Goal: Task Accomplishment & Management: Complete application form

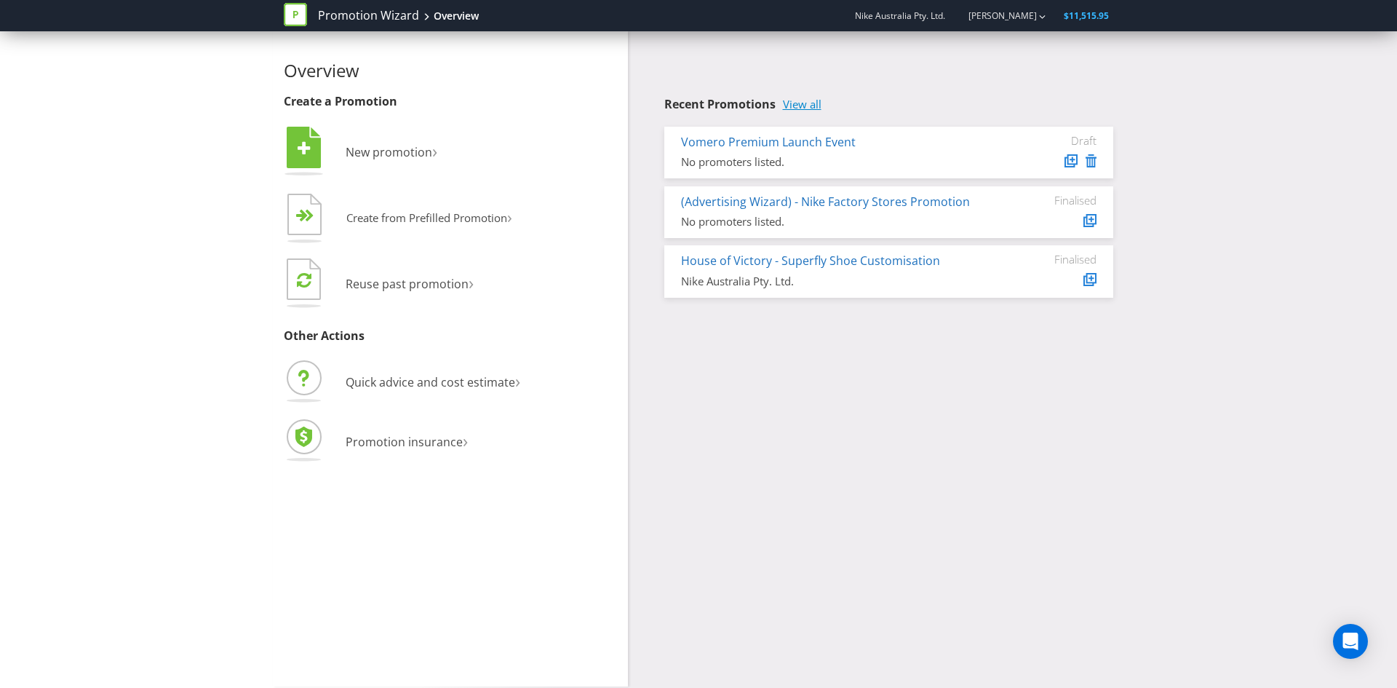
click at [807, 107] on link "View all" at bounding box center [802, 104] width 39 height 12
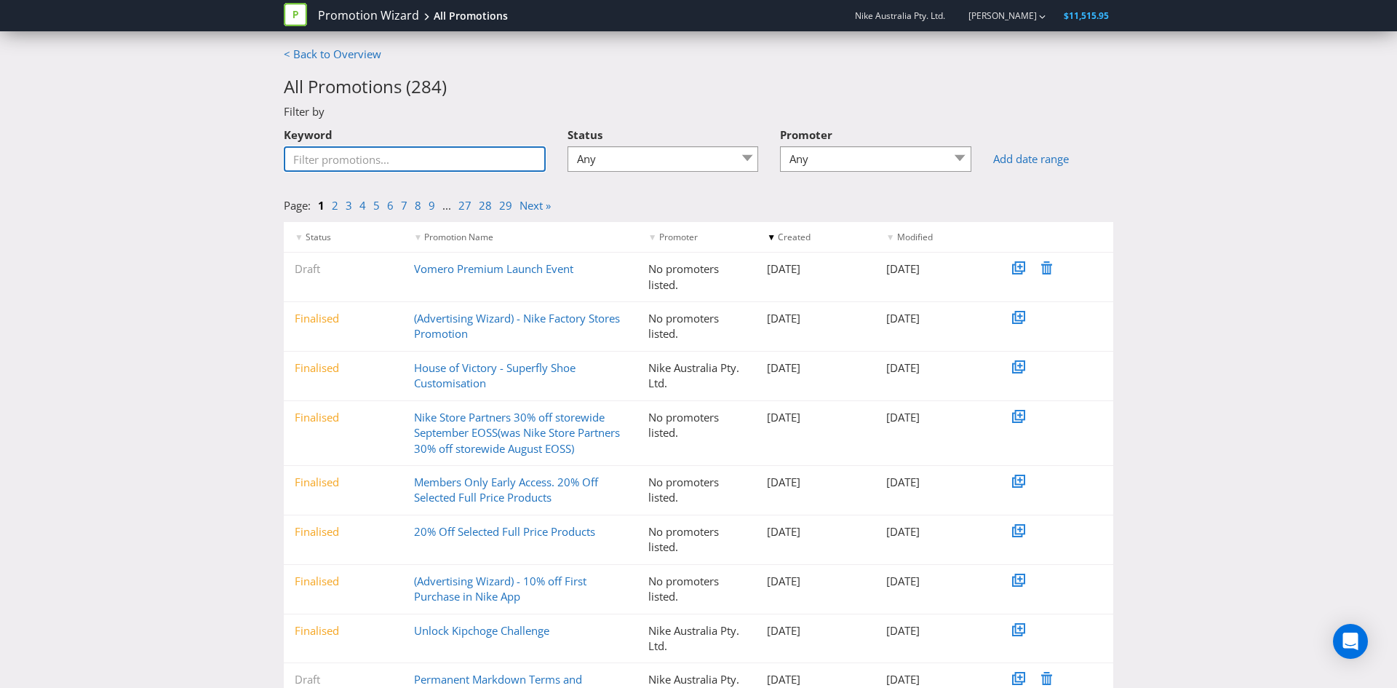
click at [383, 161] on input "Keyword" at bounding box center [415, 158] width 262 height 25
click at [582, 112] on div "Filter by" at bounding box center [698, 111] width 851 height 15
click at [634, 151] on select "Any Draft Under review Unlocked for amendments Amendments submitted Finalised" at bounding box center [663, 158] width 191 height 25
click at [568, 146] on select "Any Draft Under review Unlocked for amendments Amendments submitted Finalised" at bounding box center [663, 158] width 191 height 25
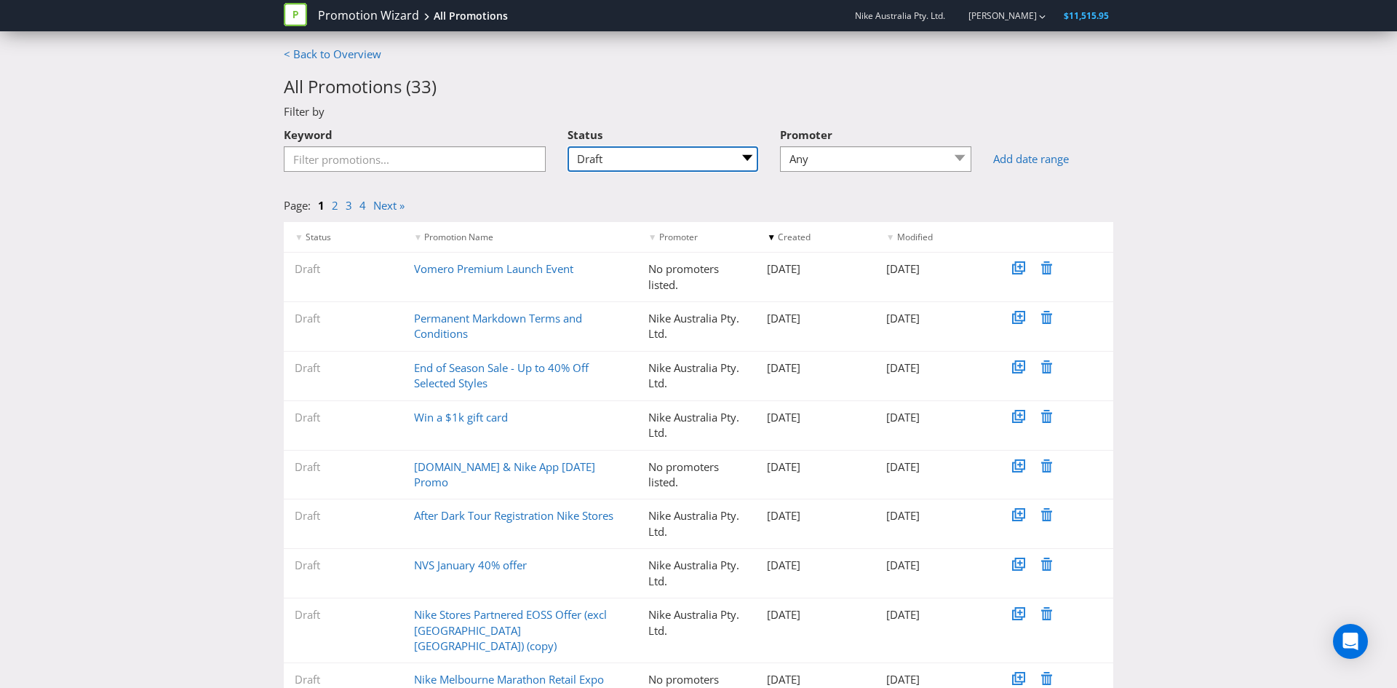
click at [614, 159] on select "Any Draft Under review Unlocked for amendments Amendments submitted Finalised" at bounding box center [663, 158] width 191 height 25
click at [568, 146] on select "Any Draft Under review Unlocked for amendments Amendments submitted Finalised" at bounding box center [663, 158] width 191 height 25
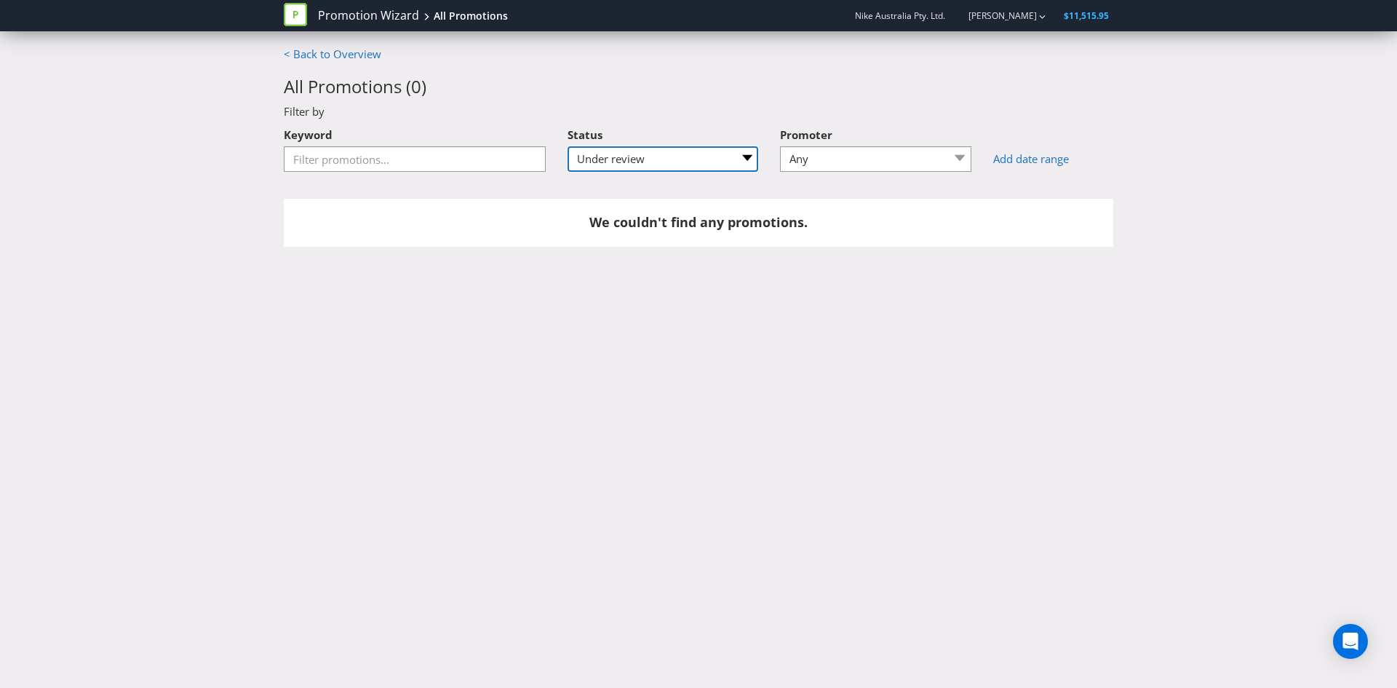
click at [650, 159] on select "Any Draft Under review Unlocked for amendments Amendments submitted Finalised" at bounding box center [663, 158] width 191 height 25
select select "3"
click at [568, 146] on select "Any Draft Under review Unlocked for amendments Amendments submitted Finalised" at bounding box center [663, 158] width 191 height 25
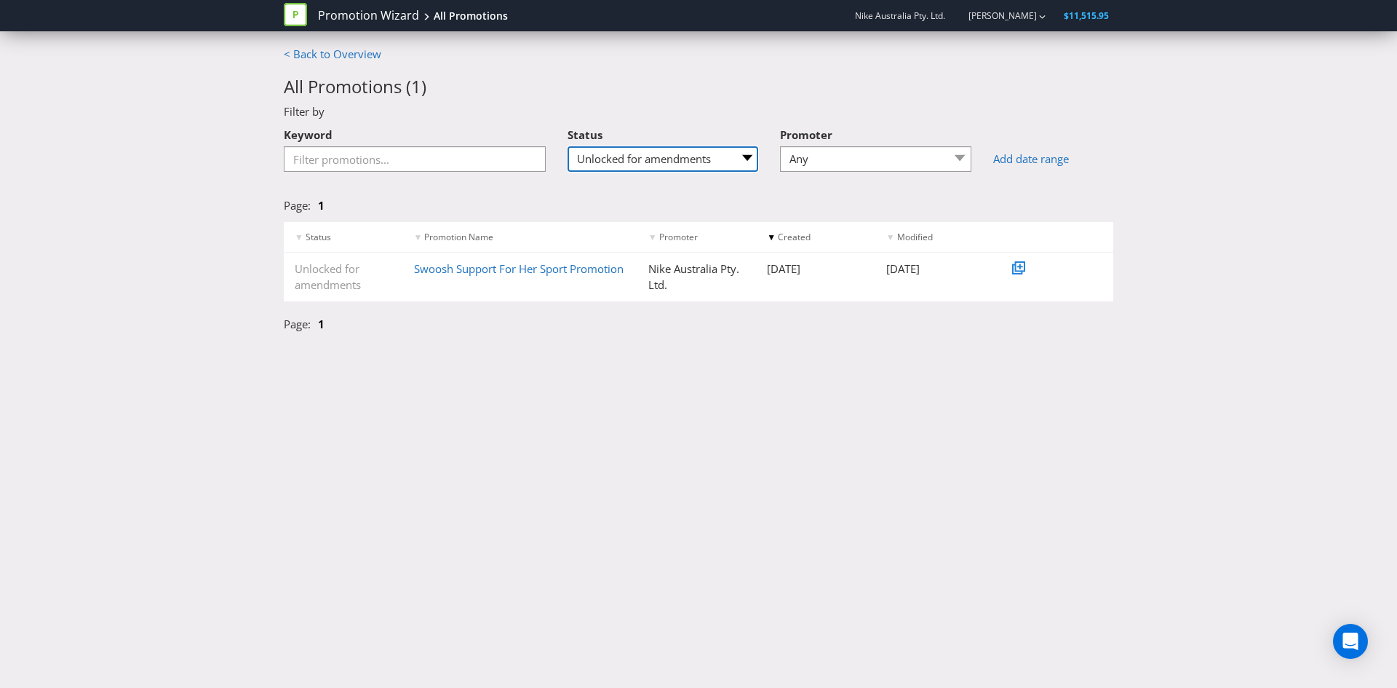
click at [581, 159] on select "Any Draft Under review Unlocked for amendments Amendments submitted Finalised" at bounding box center [663, 158] width 191 height 25
select select
click at [568, 146] on select "Any Draft Under review Unlocked for amendments Amendments submitted Finalised" at bounding box center [663, 158] width 191 height 25
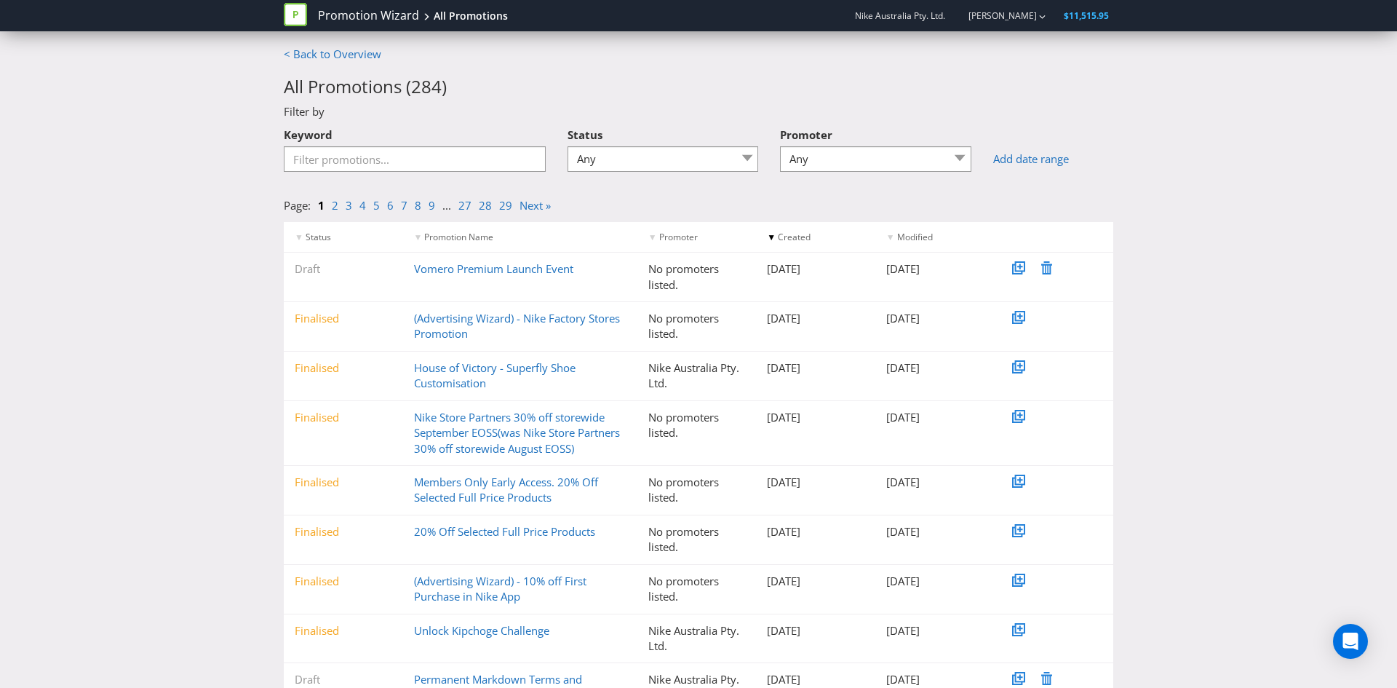
drag, startPoint x: 685, startPoint y: 97, endPoint x: 565, endPoint y: 127, distance: 123.5
click at [685, 97] on div "< Back to Overview All Promotions ( 284 ) Filter by Keyword Status Any Draft Un…" at bounding box center [698, 423] width 851 height 753
click at [349, 66] on div "< Back to Overview All Promotions ( 284 ) Filter by Keyword Status Any Draft Un…" at bounding box center [698, 423] width 851 height 753
click at [349, 52] on link "< Back to Overview" at bounding box center [332, 54] width 97 height 15
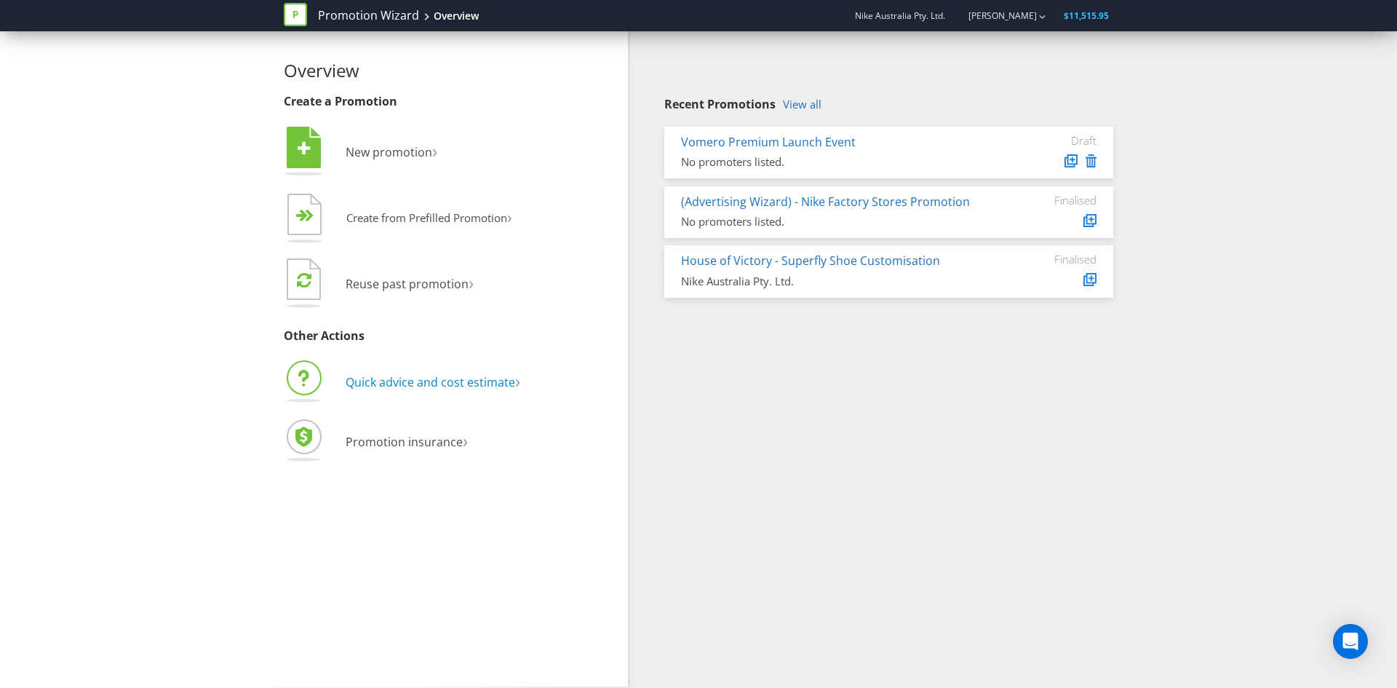
click at [421, 383] on span "Quick advice and cost estimate" at bounding box center [431, 382] width 170 height 16
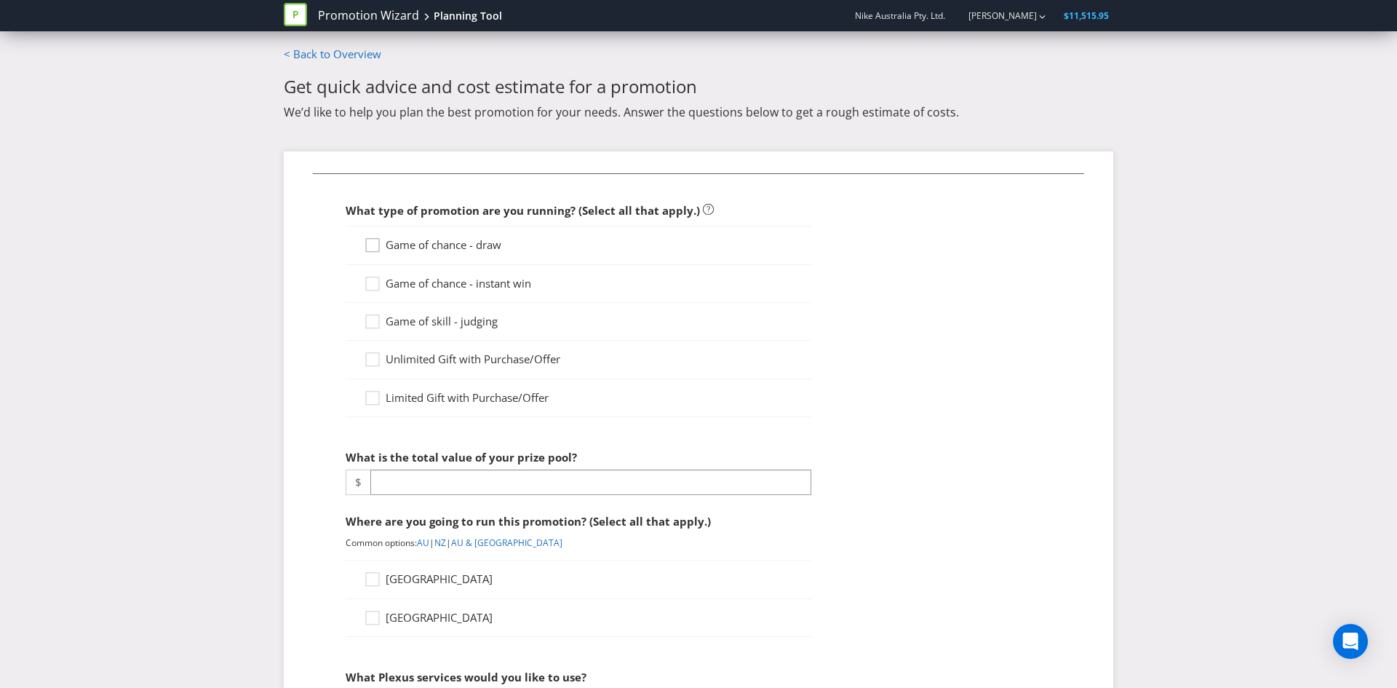
click at [372, 243] on div at bounding box center [372, 239] width 7 height 7
click at [0, 0] on input "Game of chance - draw" at bounding box center [0, 0] width 0 height 0
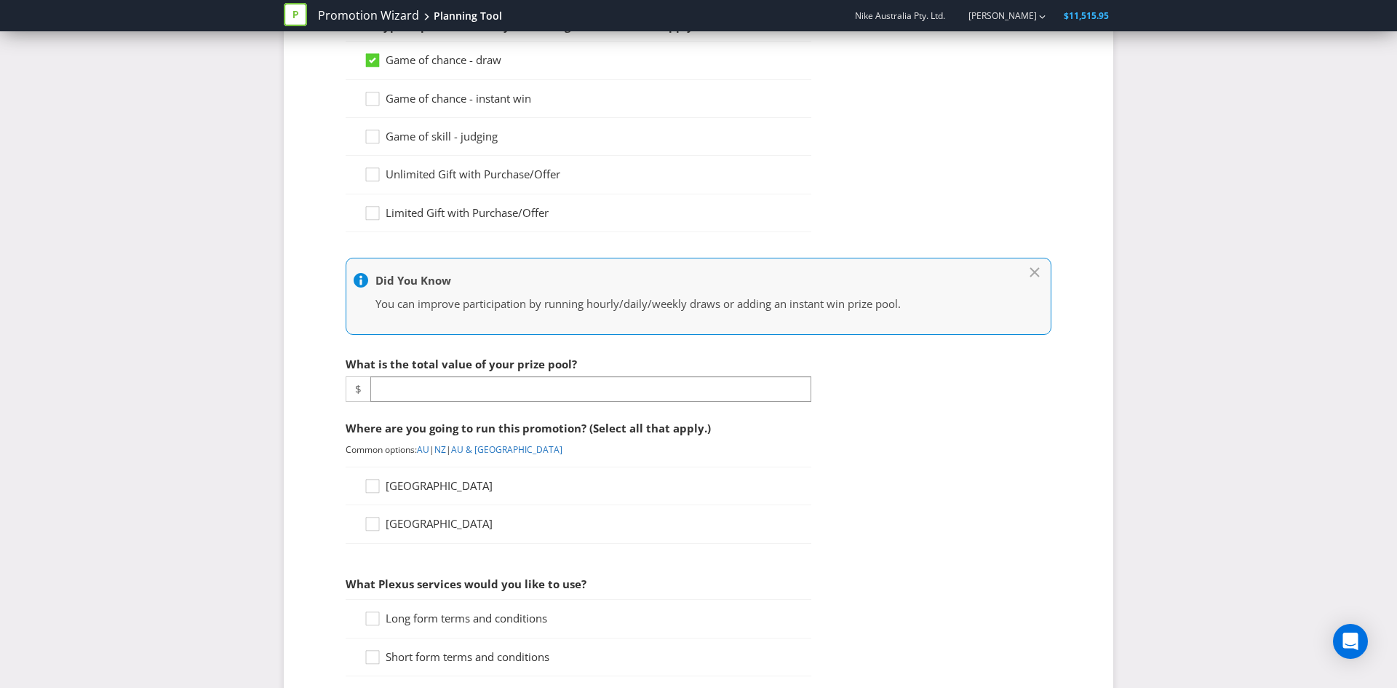
scroll to position [220, 0]
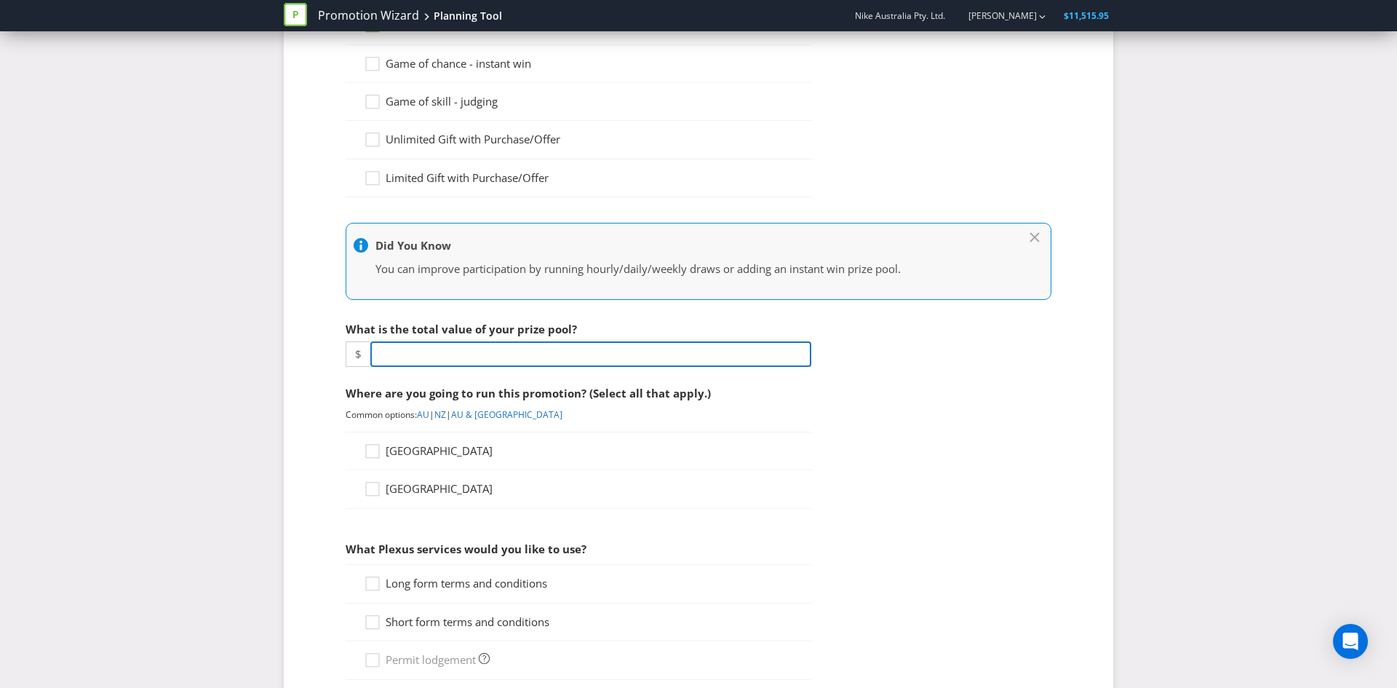
click at [434, 361] on input "number" at bounding box center [590, 353] width 441 height 25
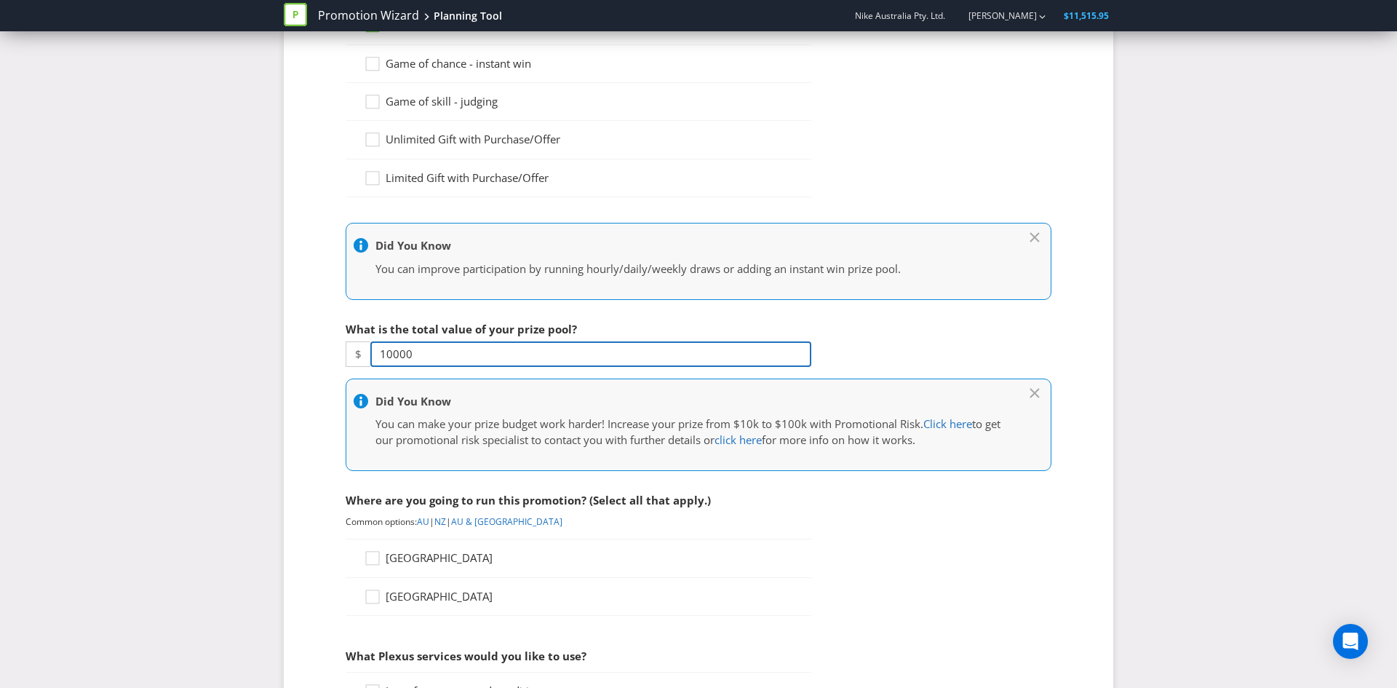
type input "10000"
click at [139, 336] on div "Promotion Wizard Planning Tool Nike Australia Pty. Ltd. [PERSON_NAME] $11,515.9…" at bounding box center [698, 516] width 1397 height 1472
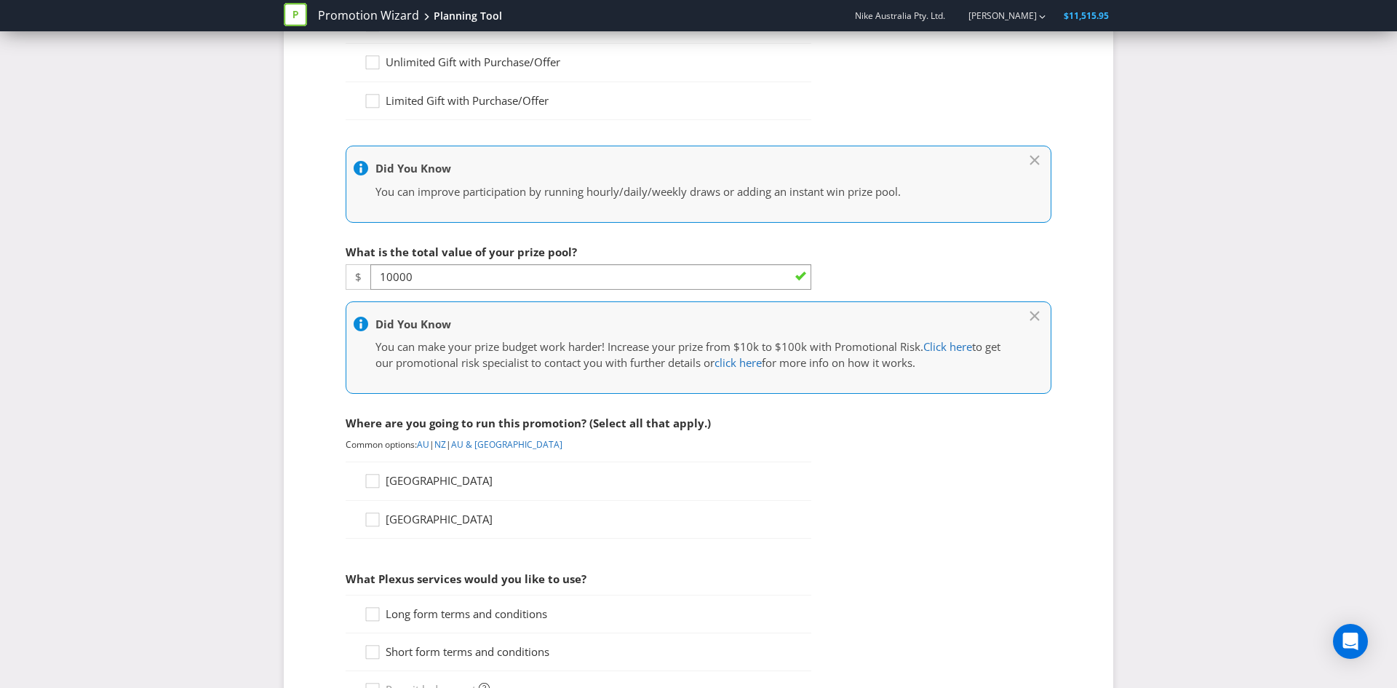
scroll to position [315, 0]
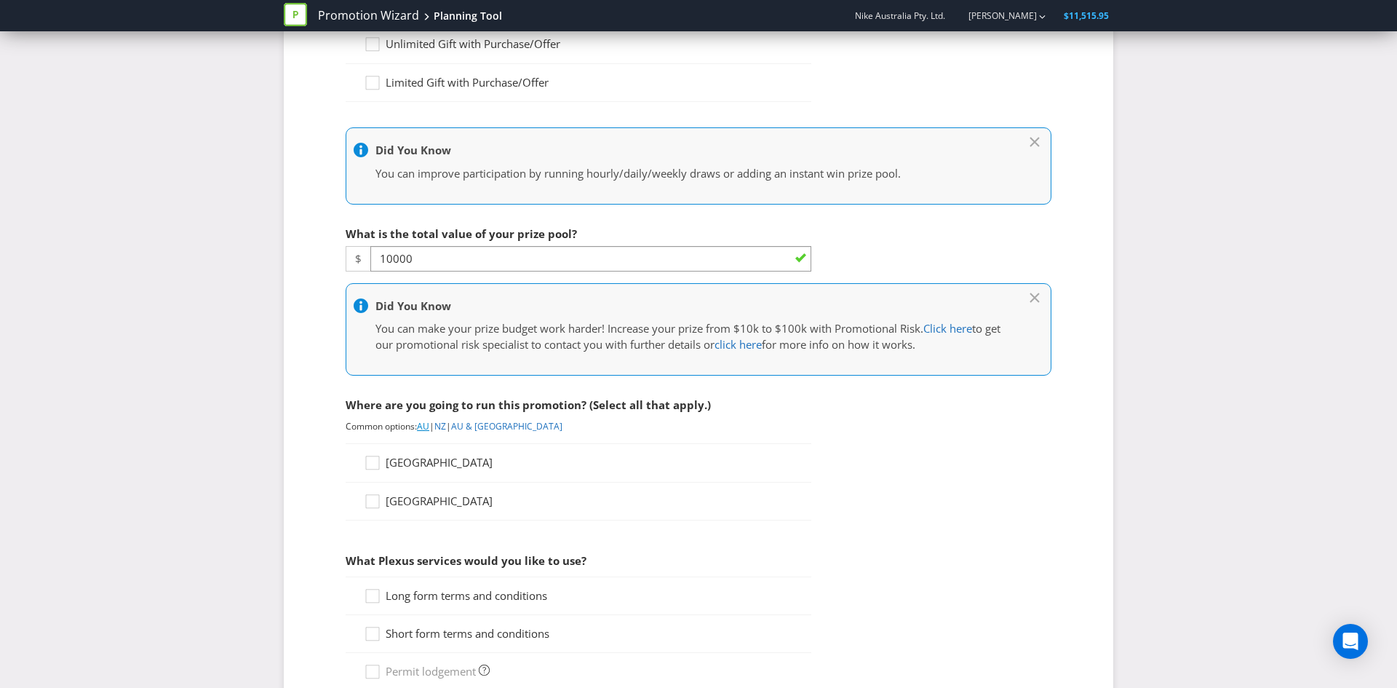
click at [429, 427] on link "AU" at bounding box center [423, 426] width 12 height 12
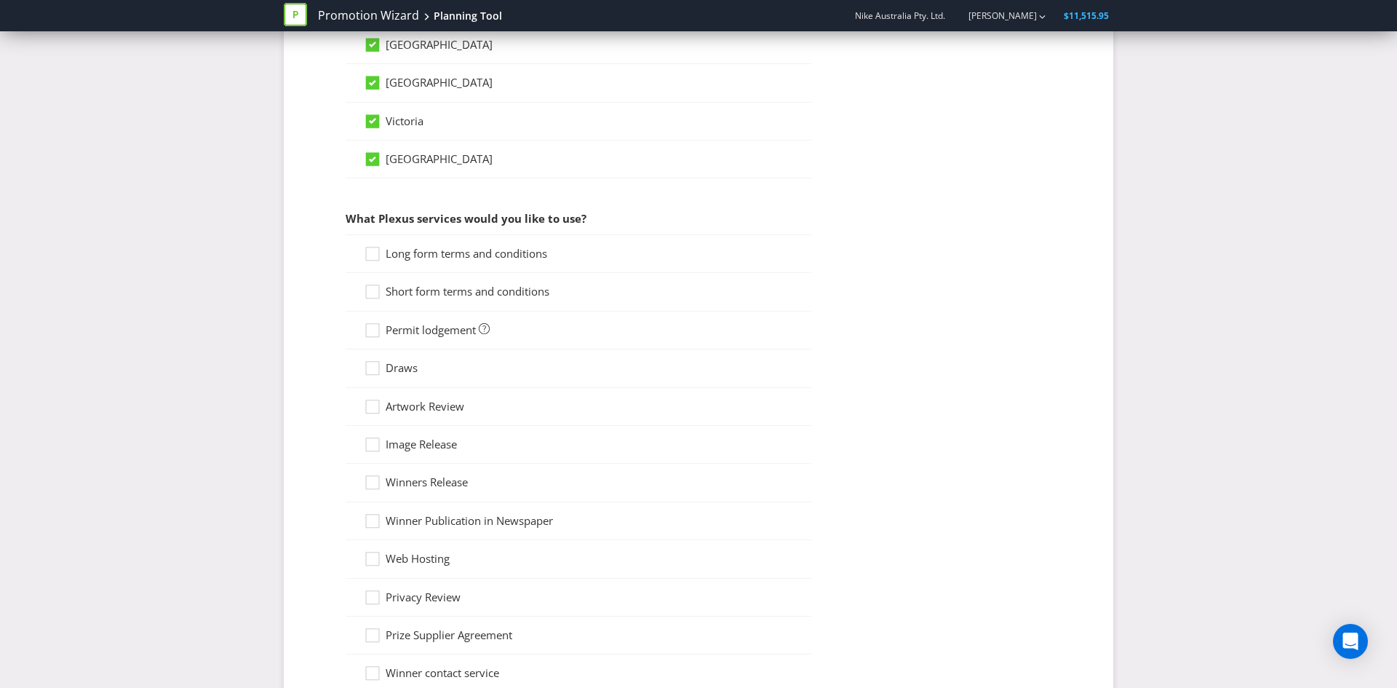
scroll to position [1069, 0]
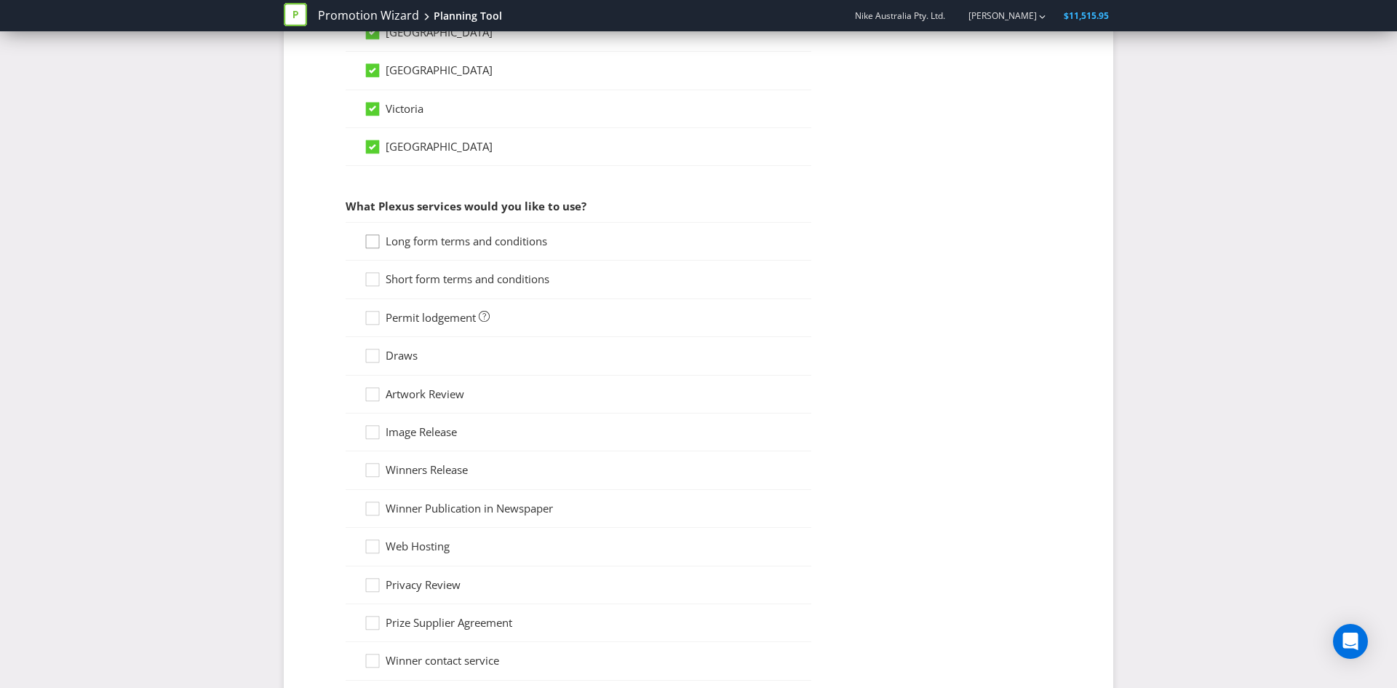
click at [376, 240] on icon at bounding box center [375, 245] width 22 height 22
click at [0, 0] on input "Long form terms and conditions" at bounding box center [0, 0] width 0 height 0
click at [367, 280] on icon at bounding box center [375, 282] width 22 height 22
click at [0, 0] on input "Short form terms and conditions" at bounding box center [0, 0] width 0 height 0
click at [371, 320] on icon at bounding box center [375, 321] width 22 height 22
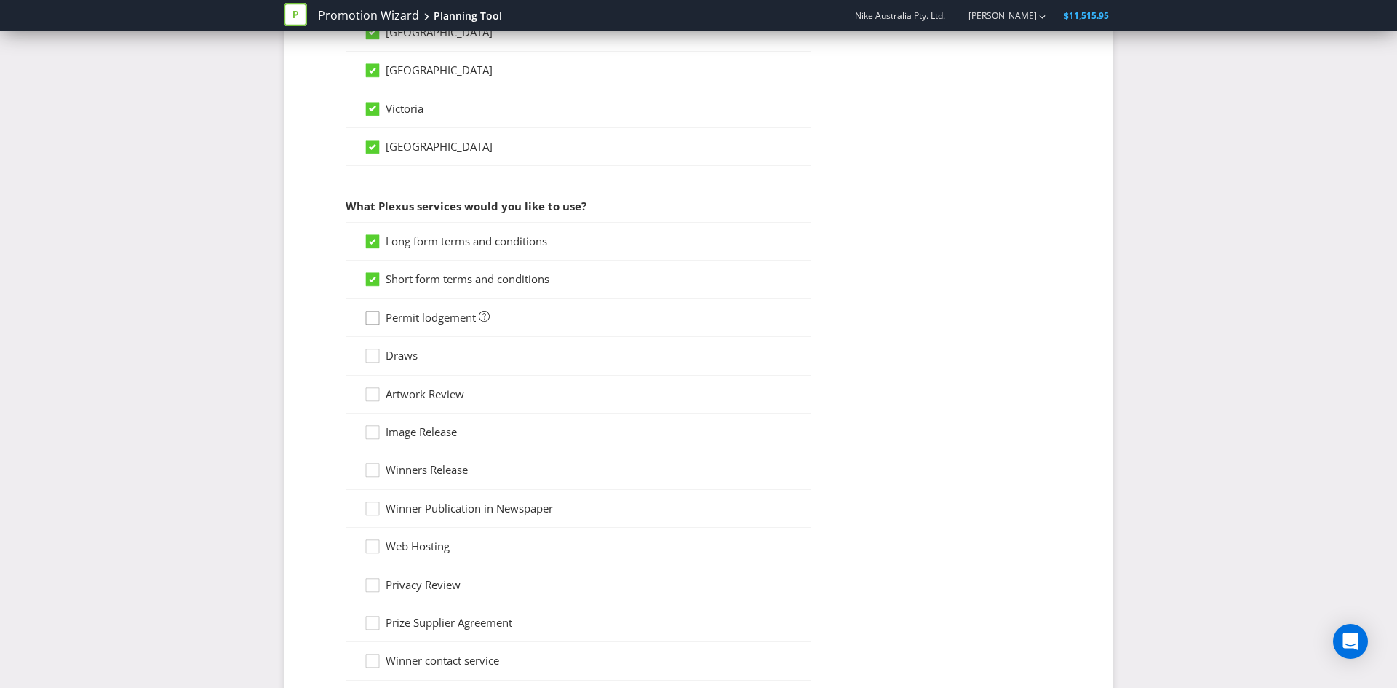
click at [0, 0] on input "Permit lodgement" at bounding box center [0, 0] width 0 height 0
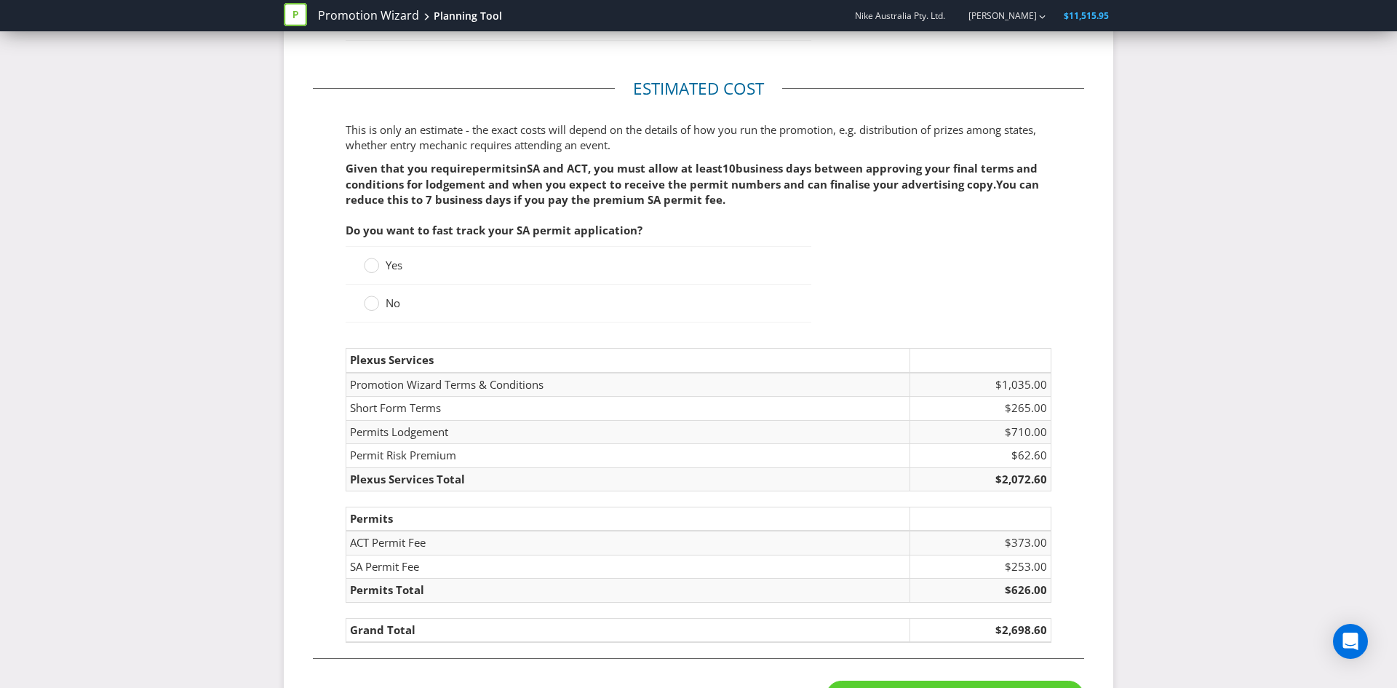
scroll to position [1697, 0]
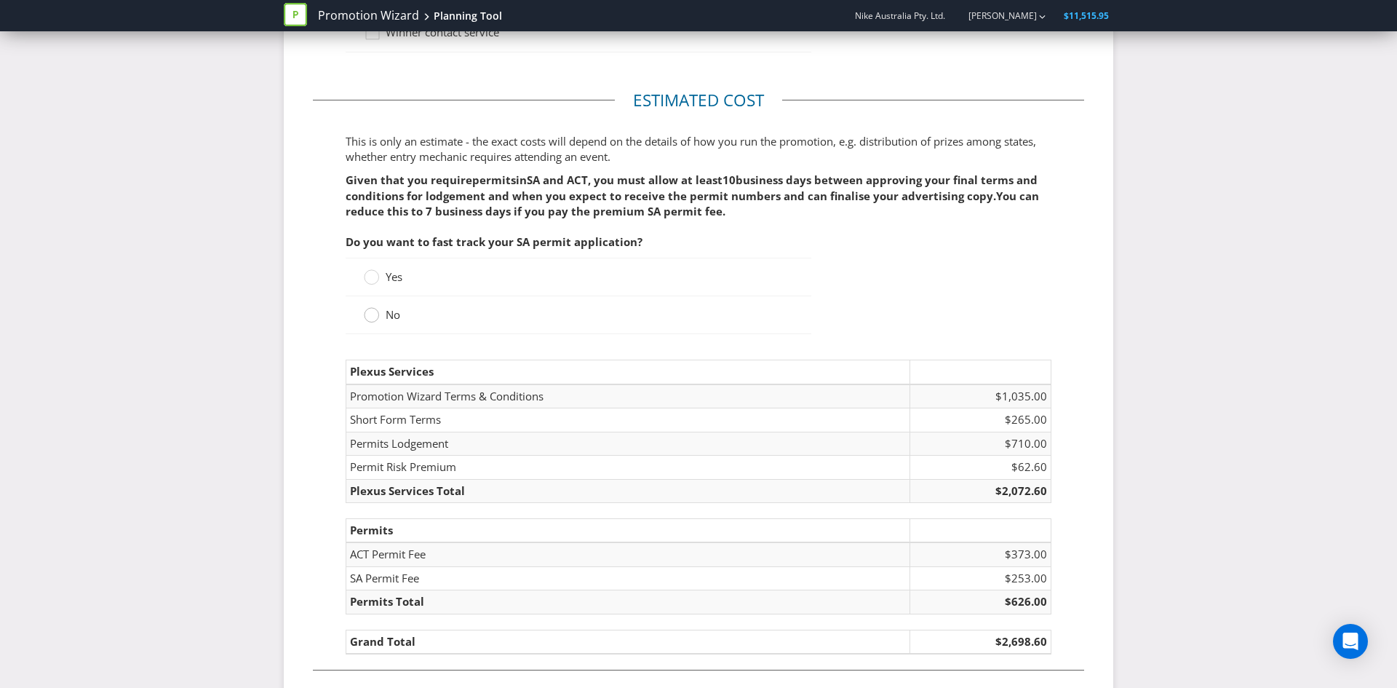
click at [368, 313] on div at bounding box center [371, 309] width 7 height 7
click at [0, 0] on input "No" at bounding box center [0, 0] width 0 height 0
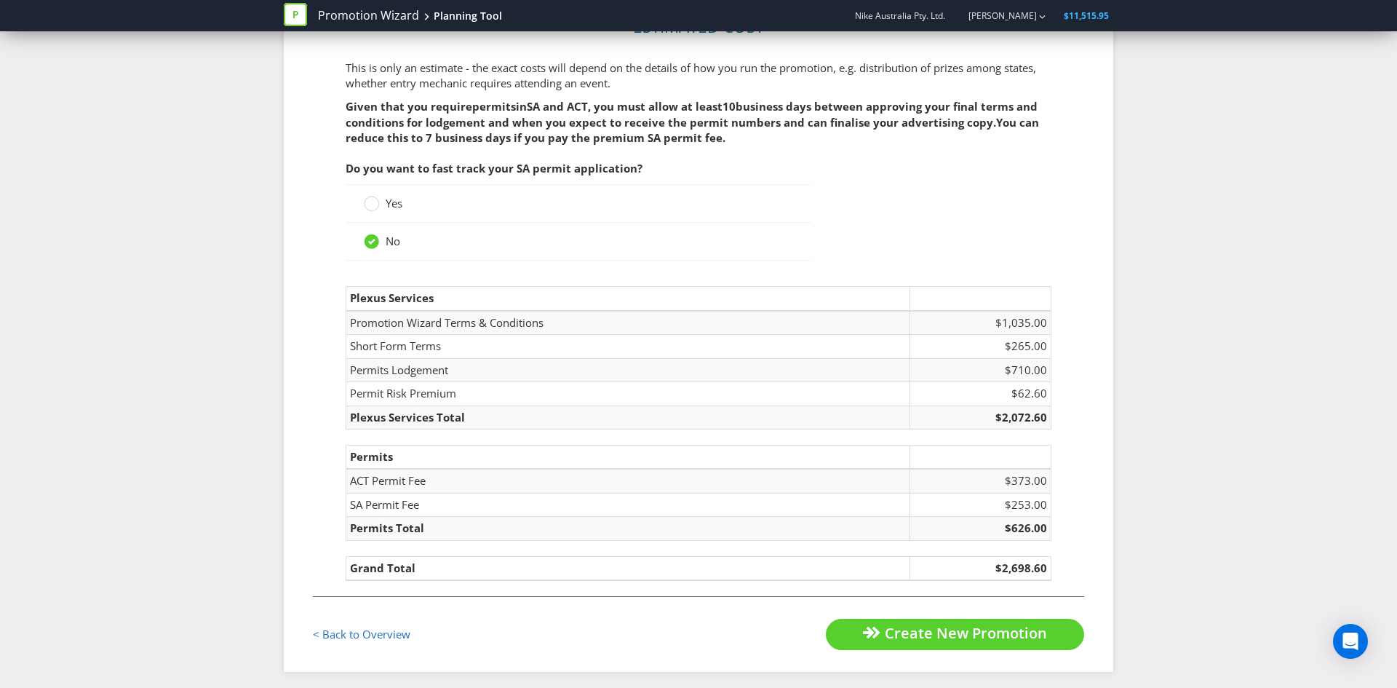
scroll to position [1776, 0]
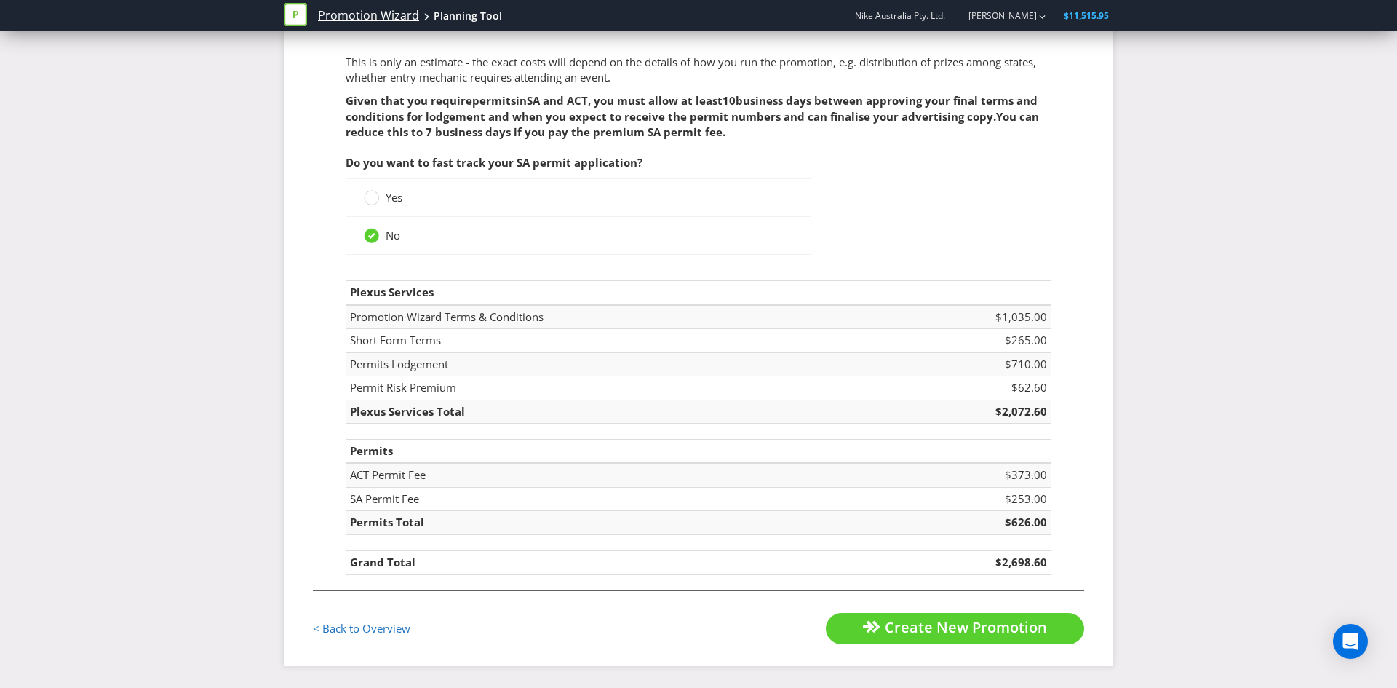
click at [343, 21] on link "Promotion Wizard" at bounding box center [368, 15] width 101 height 17
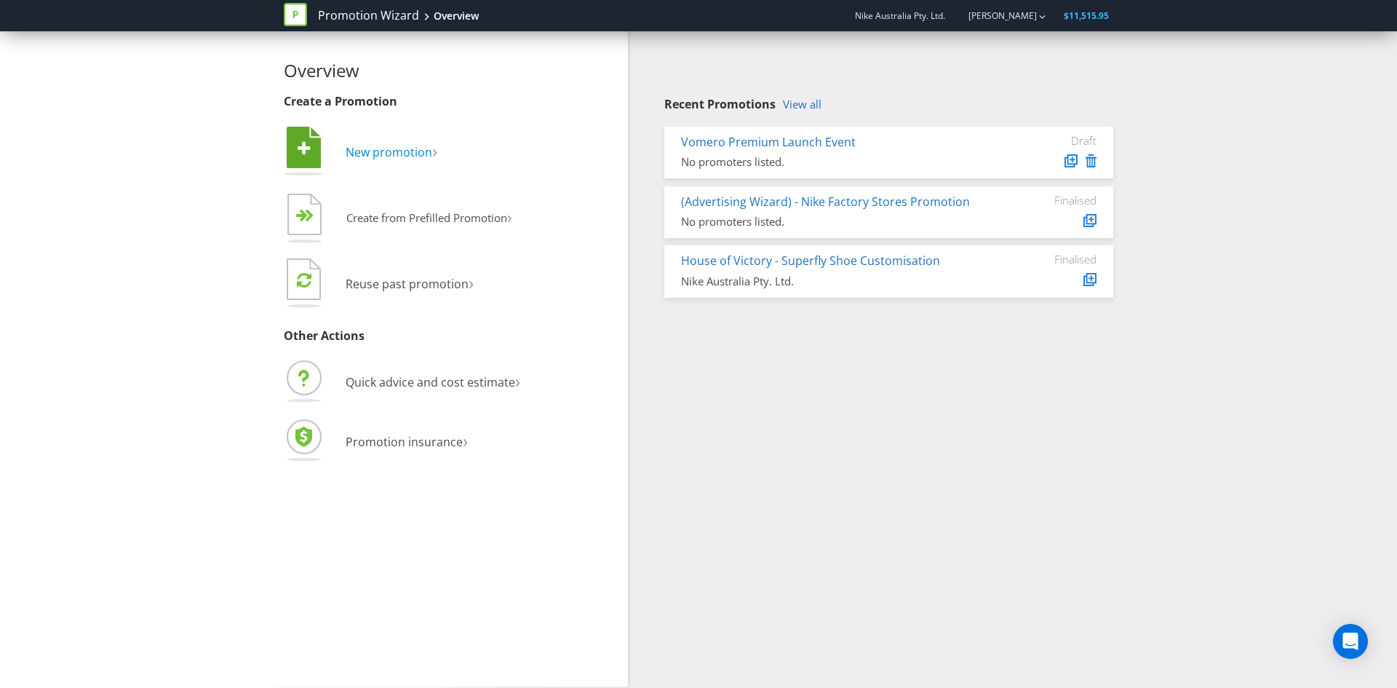
click at [386, 156] on span "New promotion" at bounding box center [389, 152] width 87 height 16
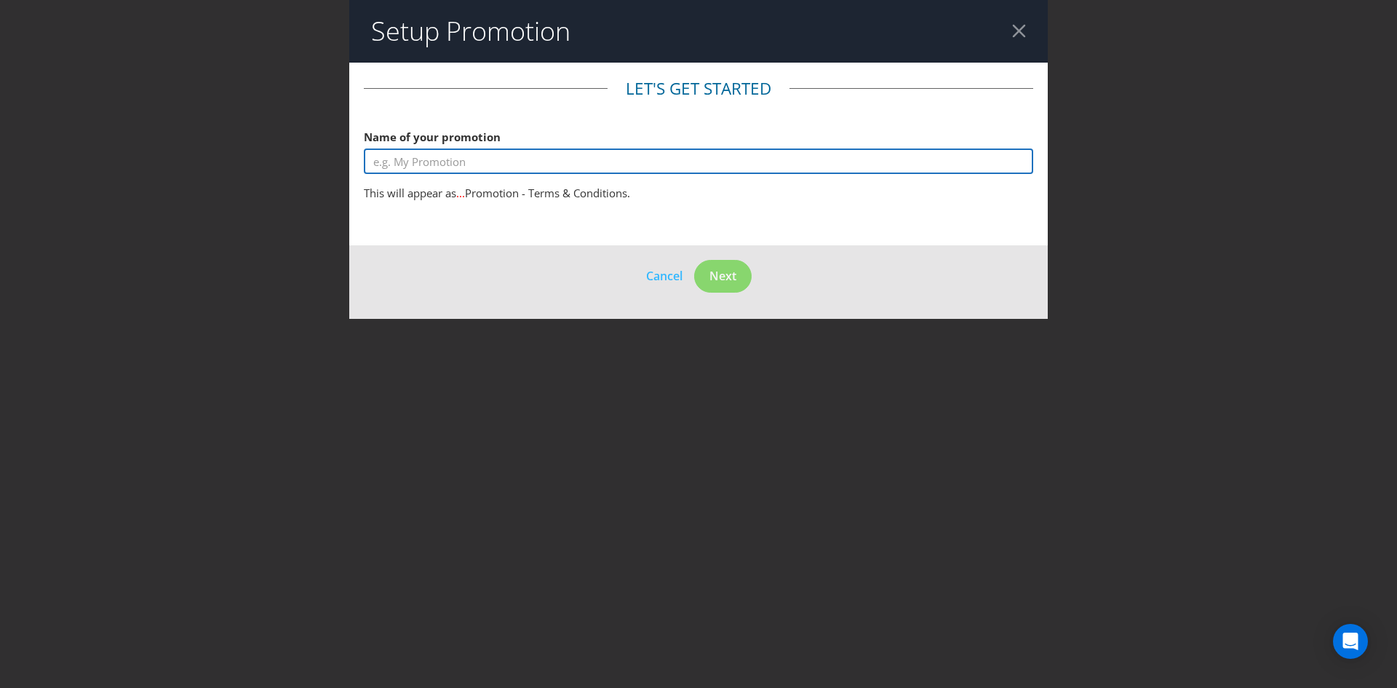
click at [479, 158] on input "text" at bounding box center [698, 160] width 669 height 25
type input "Win a $1k gift card"
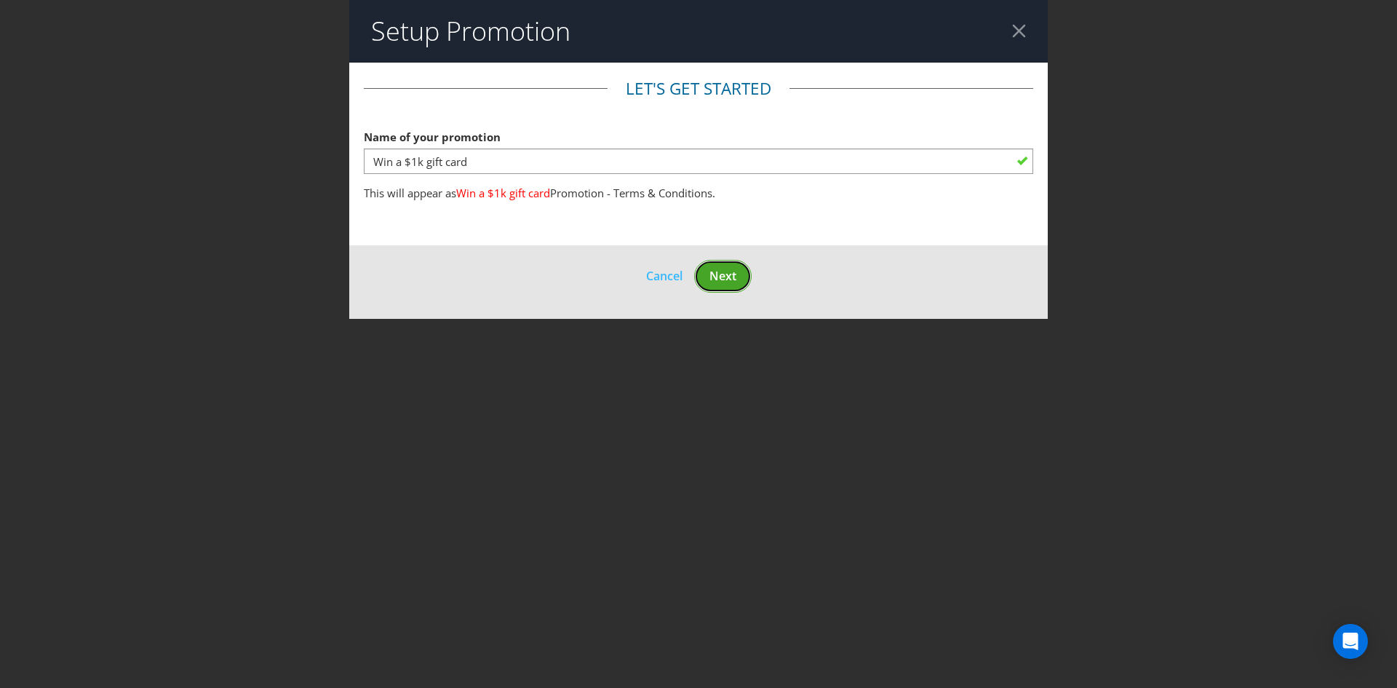
click at [724, 260] on button "Next" at bounding box center [722, 276] width 57 height 33
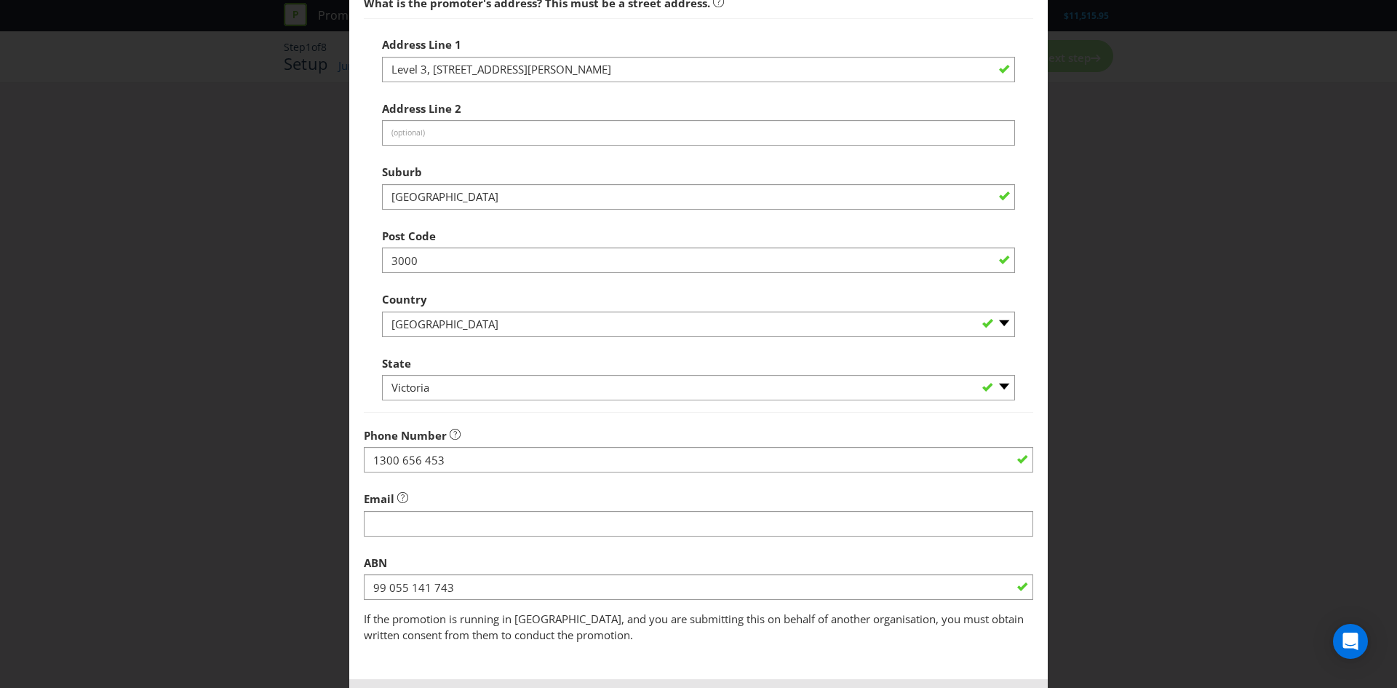
scroll to position [202, 0]
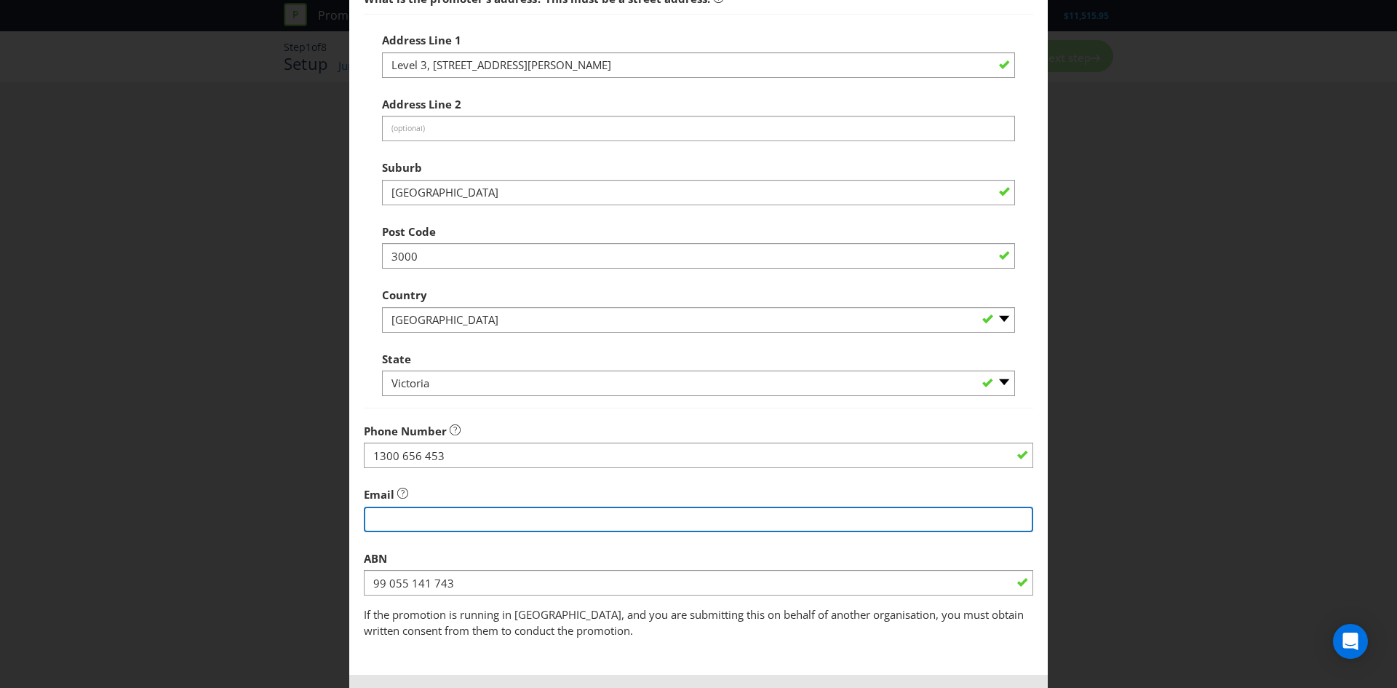
click at [401, 515] on input "string" at bounding box center [698, 518] width 669 height 25
type input "[EMAIL_ADDRESS][DOMAIN_NAME]"
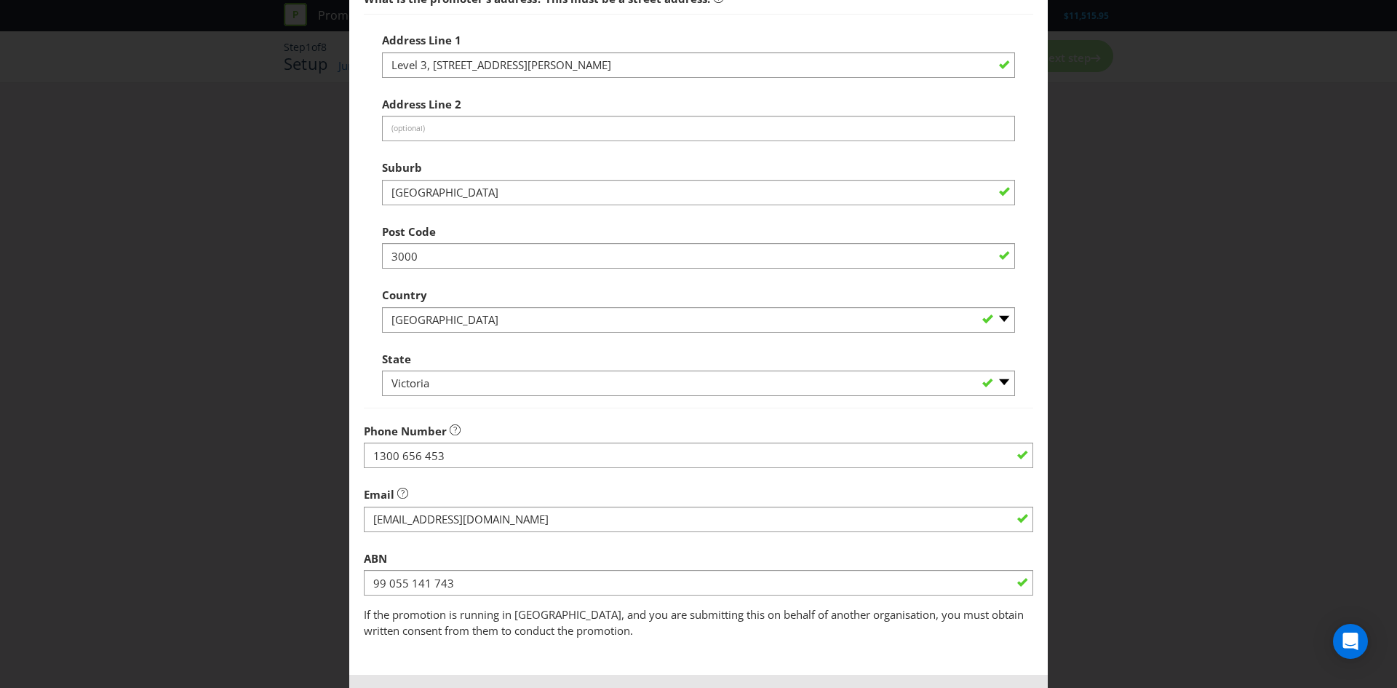
click at [525, 346] on div "State -- Please Select -- [GEOGRAPHIC_DATA] [GEOGRAPHIC_DATA] [GEOGRAPHIC_DATA]…" at bounding box center [698, 370] width 633 height 52
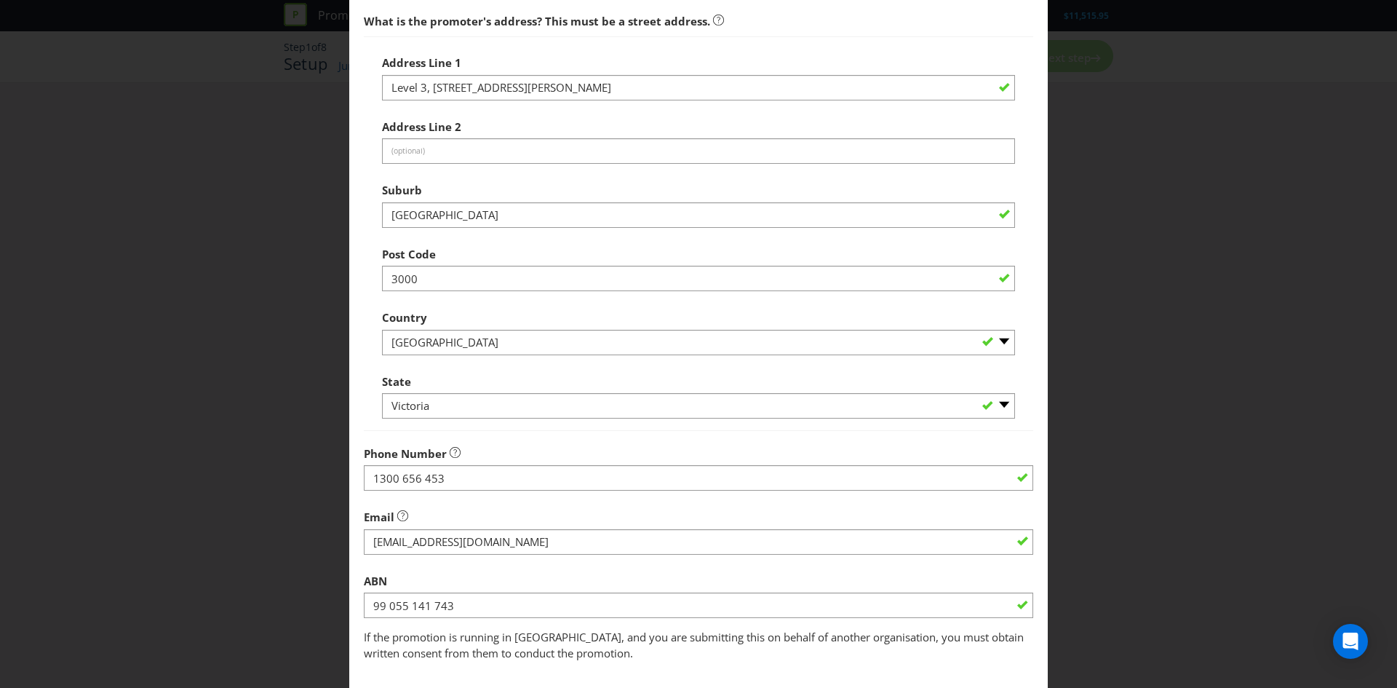
scroll to position [195, 0]
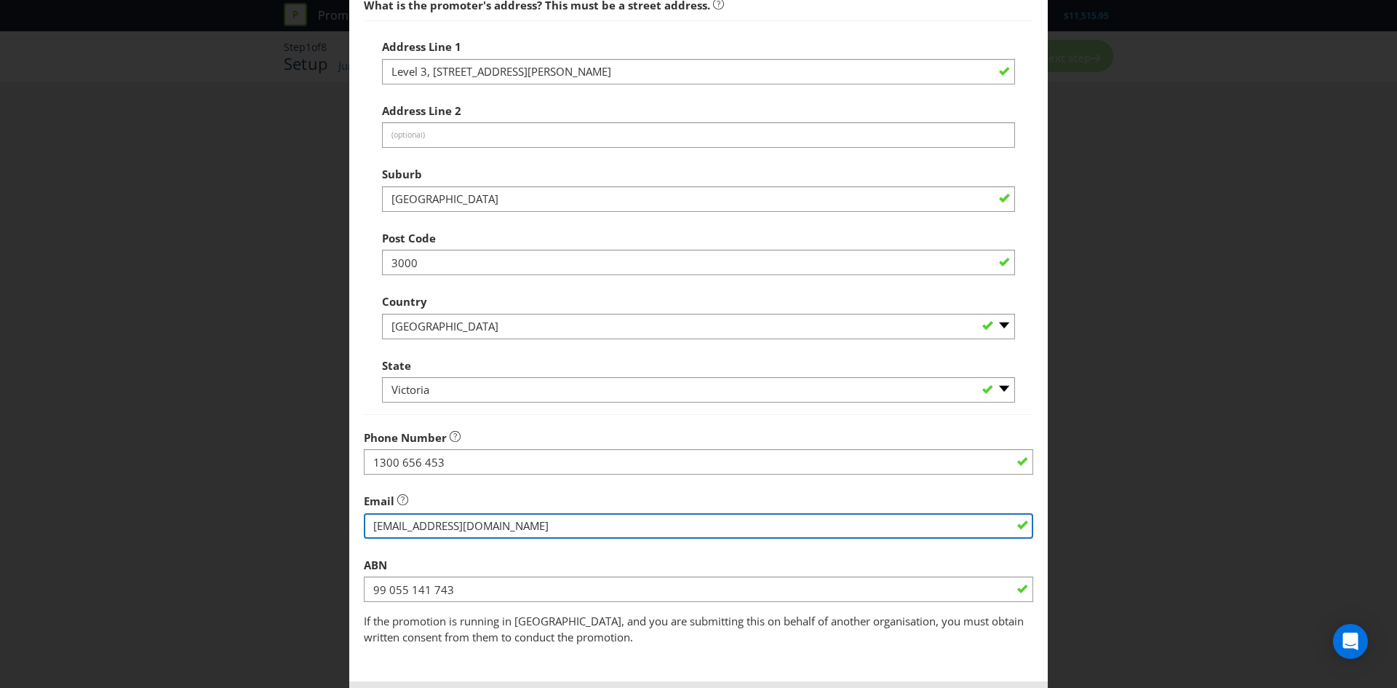
drag, startPoint x: 485, startPoint y: 525, endPoint x: 361, endPoint y: 527, distance: 124.4
click at [361, 527] on main "Promoter Information Company Name Nike Australia Pty. Ltd. What is the promoter…" at bounding box center [698, 275] width 698 height 814
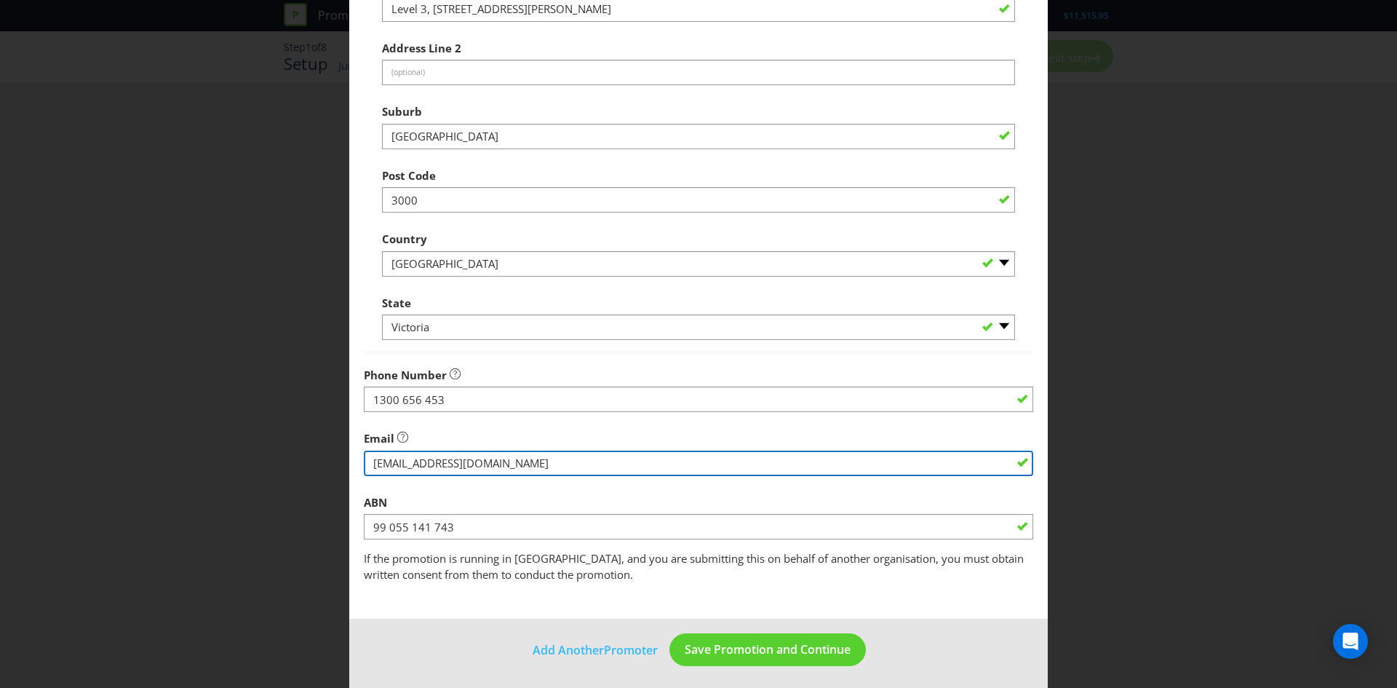
scroll to position [262, 0]
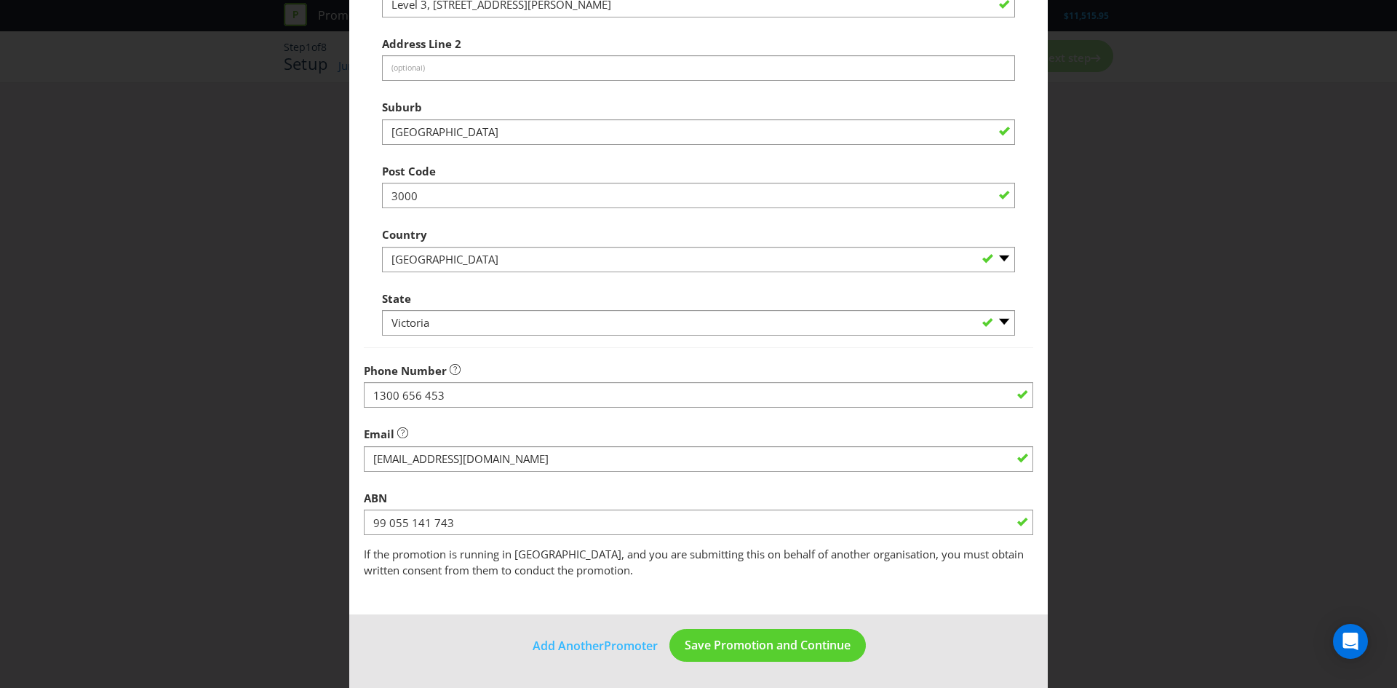
click at [668, 607] on main "Promoter Information Company Name Nike Australia Pty. Ltd. What is the promoter…" at bounding box center [698, 208] width 698 height 814
click at [738, 654] on button "Save Promotion and Continue" at bounding box center [767, 645] width 196 height 33
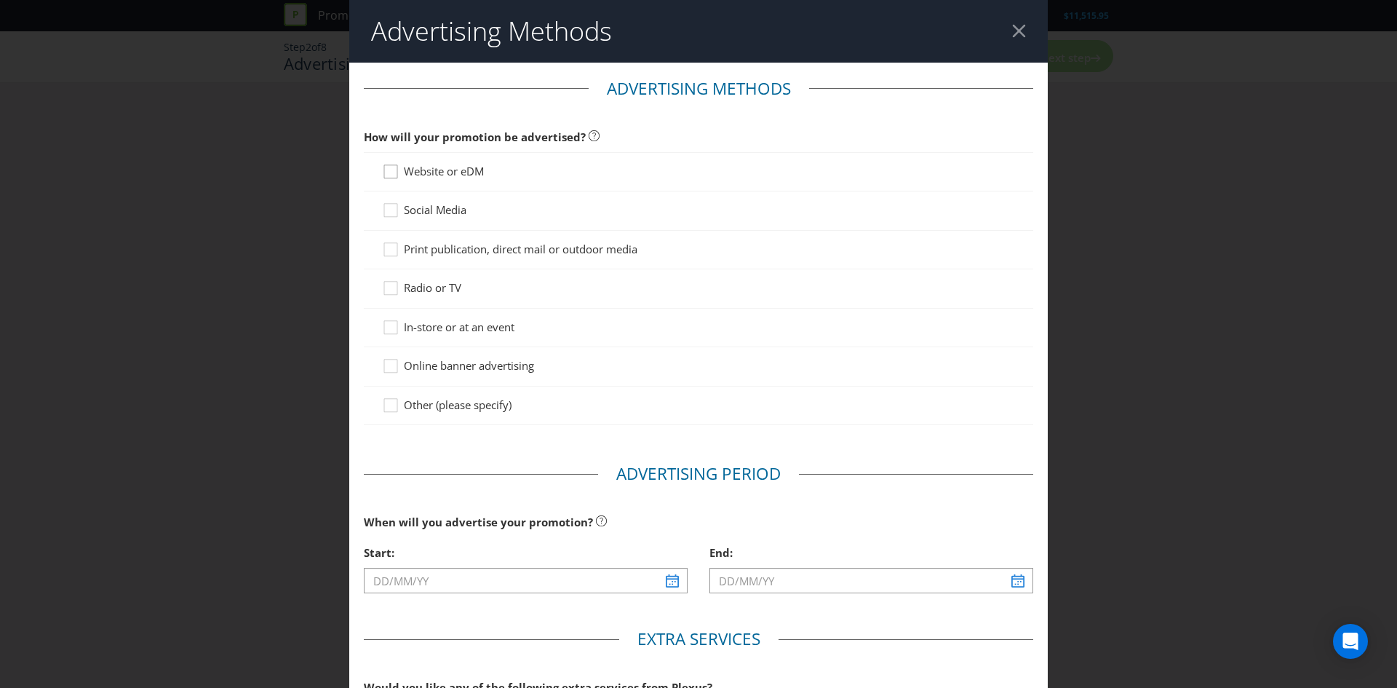
click at [389, 176] on icon at bounding box center [393, 175] width 22 height 22
click at [0, 0] on input "Website or eDM" at bounding box center [0, 0] width 0 height 0
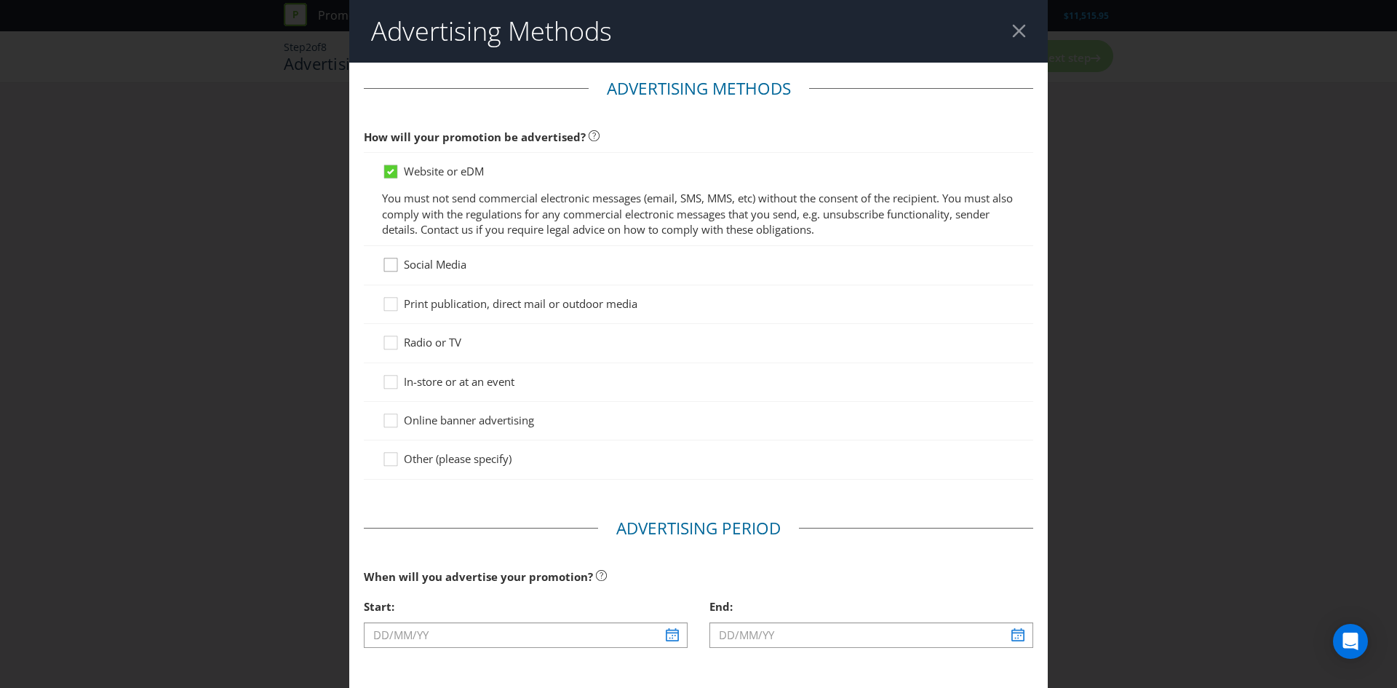
click at [385, 267] on icon at bounding box center [393, 268] width 22 height 22
click at [0, 0] on input "Social Media" at bounding box center [0, 0] width 0 height 0
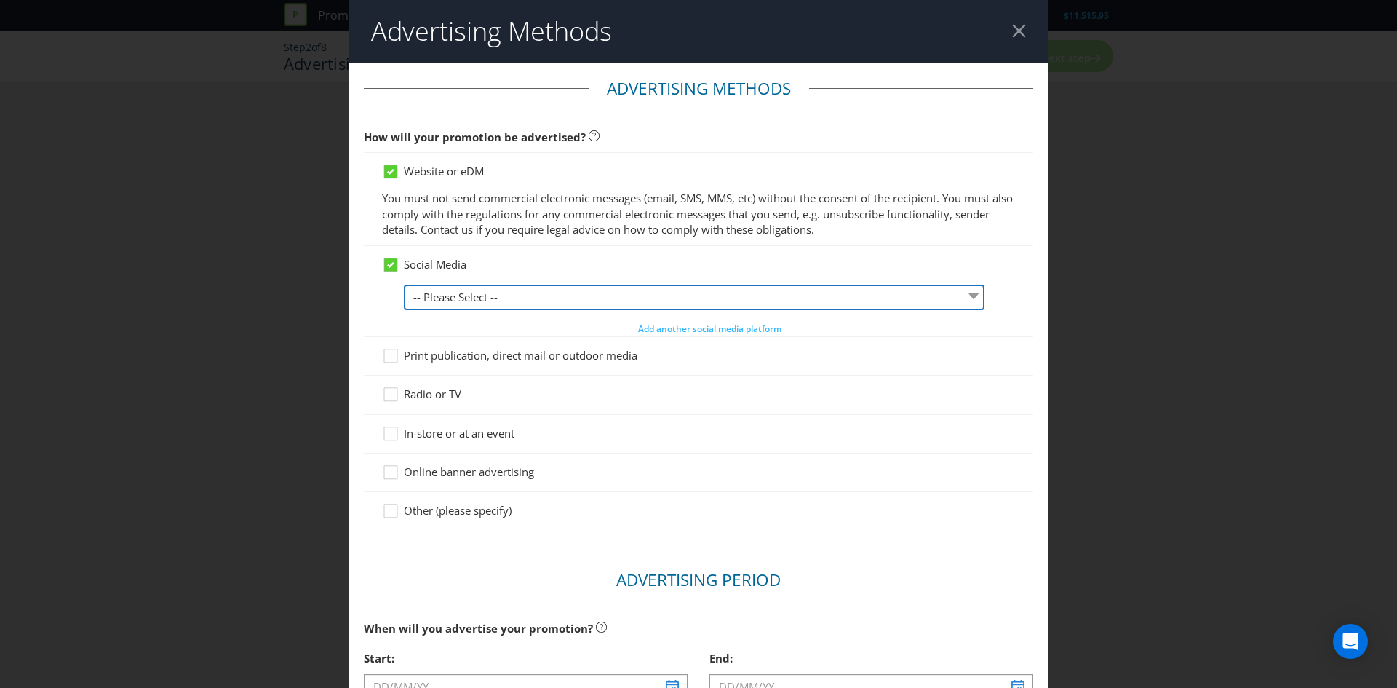
click at [437, 296] on select "-- Please Select -- Facebook X Instagram Snapchat LinkedIn Pinterest Tumblr You…" at bounding box center [694, 296] width 581 height 25
select select "FACEBOOK"
click at [404, 284] on select "-- Please Select -- Facebook X Instagram Snapchat LinkedIn Pinterest Tumblr You…" at bounding box center [694, 296] width 581 height 25
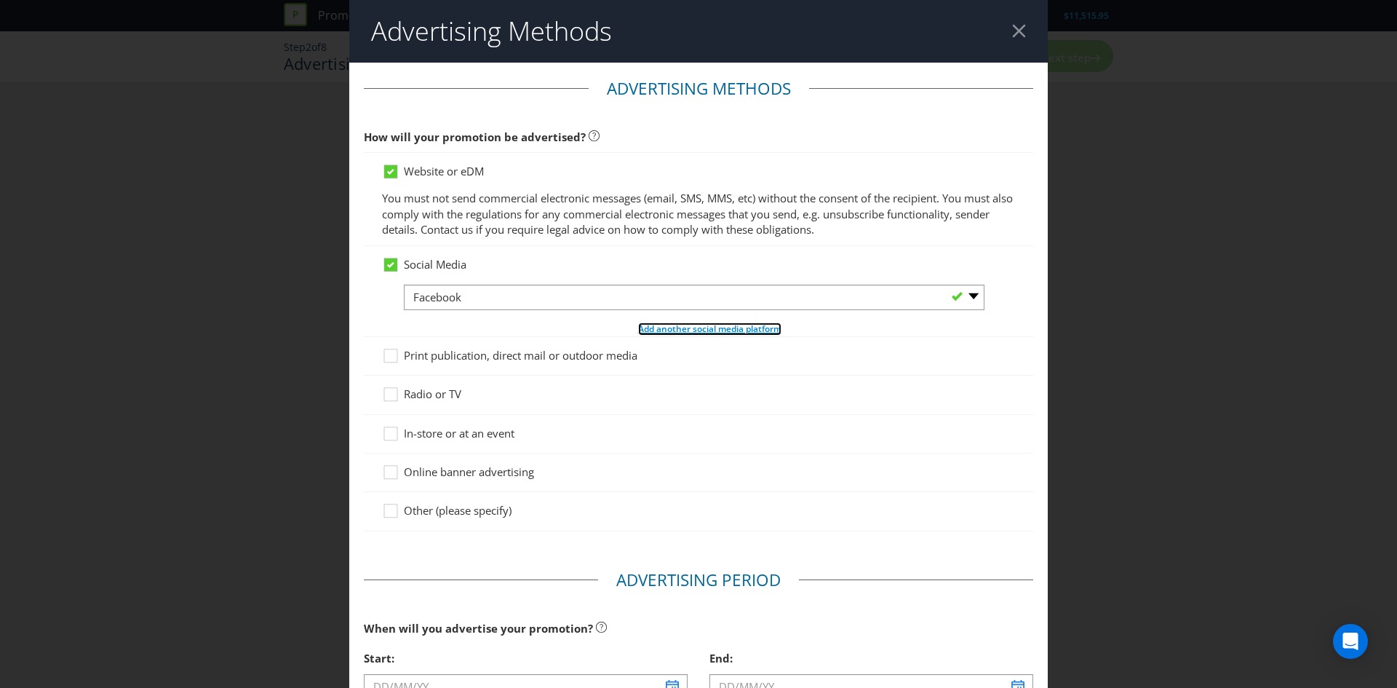
click at [658, 330] on span "Add another social media platform" at bounding box center [709, 328] width 143 height 12
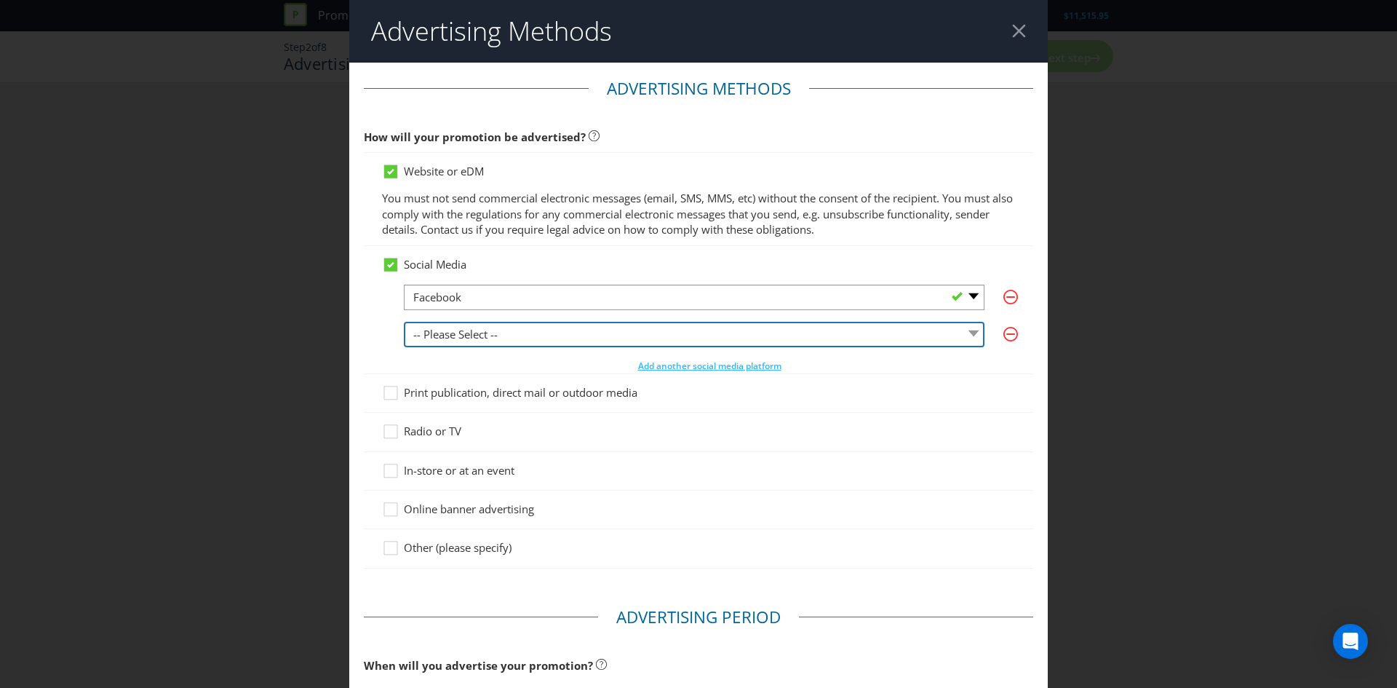
click at [466, 334] on select "-- Please Select -- Facebook X Instagram Snapchat LinkedIn Pinterest Tumblr You…" at bounding box center [694, 334] width 581 height 25
select select "X"
click at [404, 322] on select "-- Please Select -- Facebook X Instagram Snapchat LinkedIn Pinterest Tumblr You…" at bounding box center [694, 334] width 581 height 25
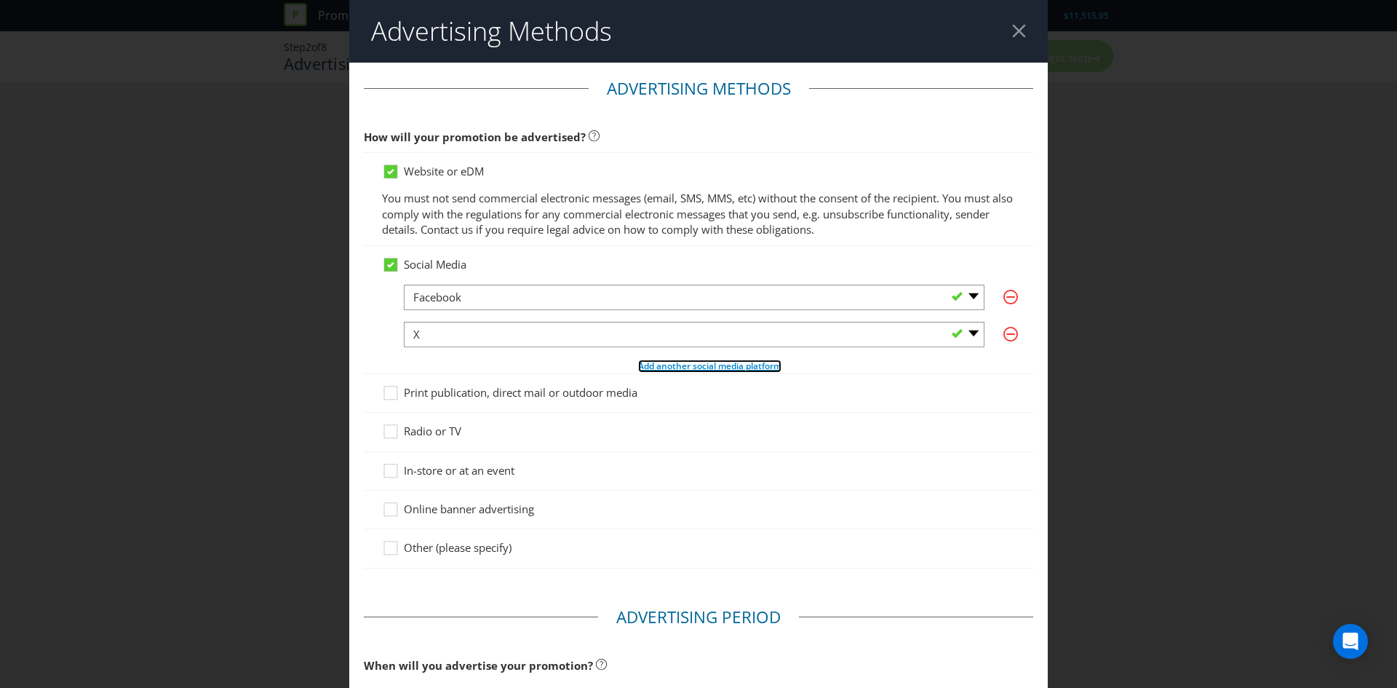
click at [730, 370] on span "Add another social media platform" at bounding box center [709, 365] width 143 height 12
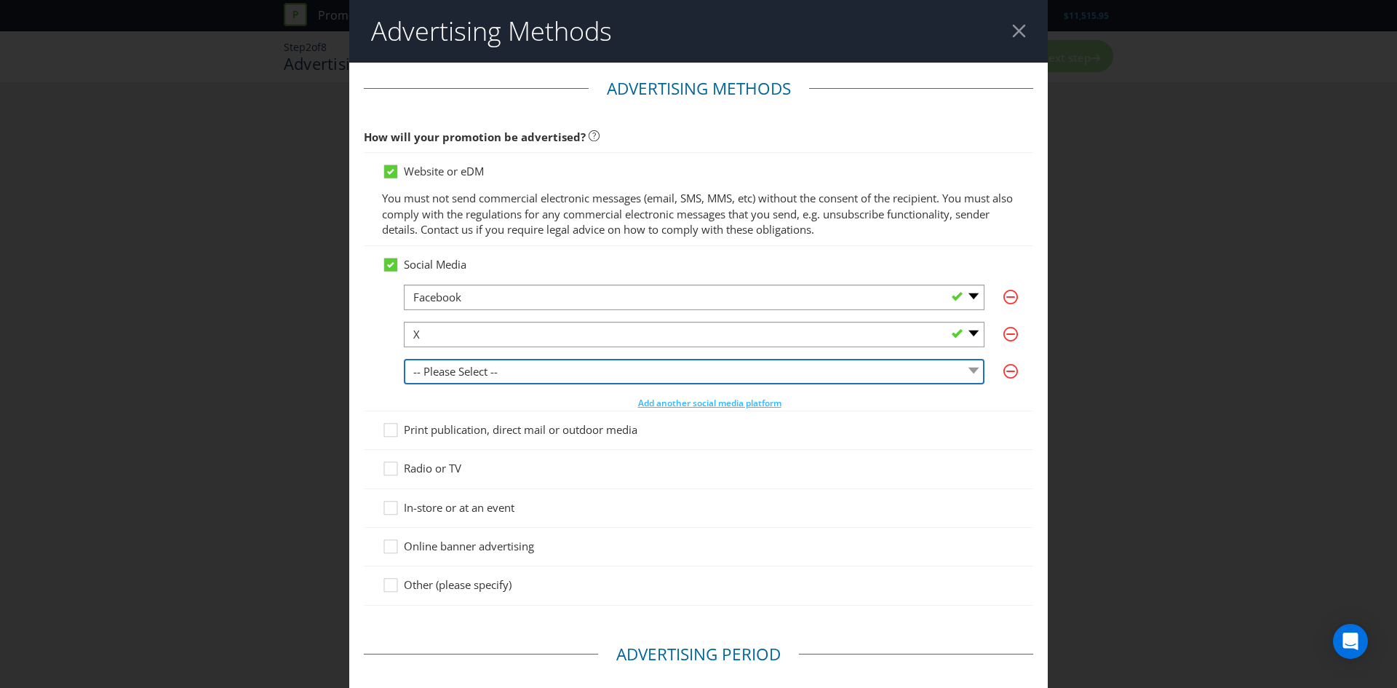
click at [504, 368] on select "-- Please Select -- Facebook X Instagram Snapchat LinkedIn Pinterest Tumblr You…" at bounding box center [694, 371] width 581 height 25
select select "INSTAGRAM"
click at [404, 359] on select "-- Please Select -- Facebook X Instagram Snapchat LinkedIn Pinterest Tumblr You…" at bounding box center [694, 371] width 581 height 25
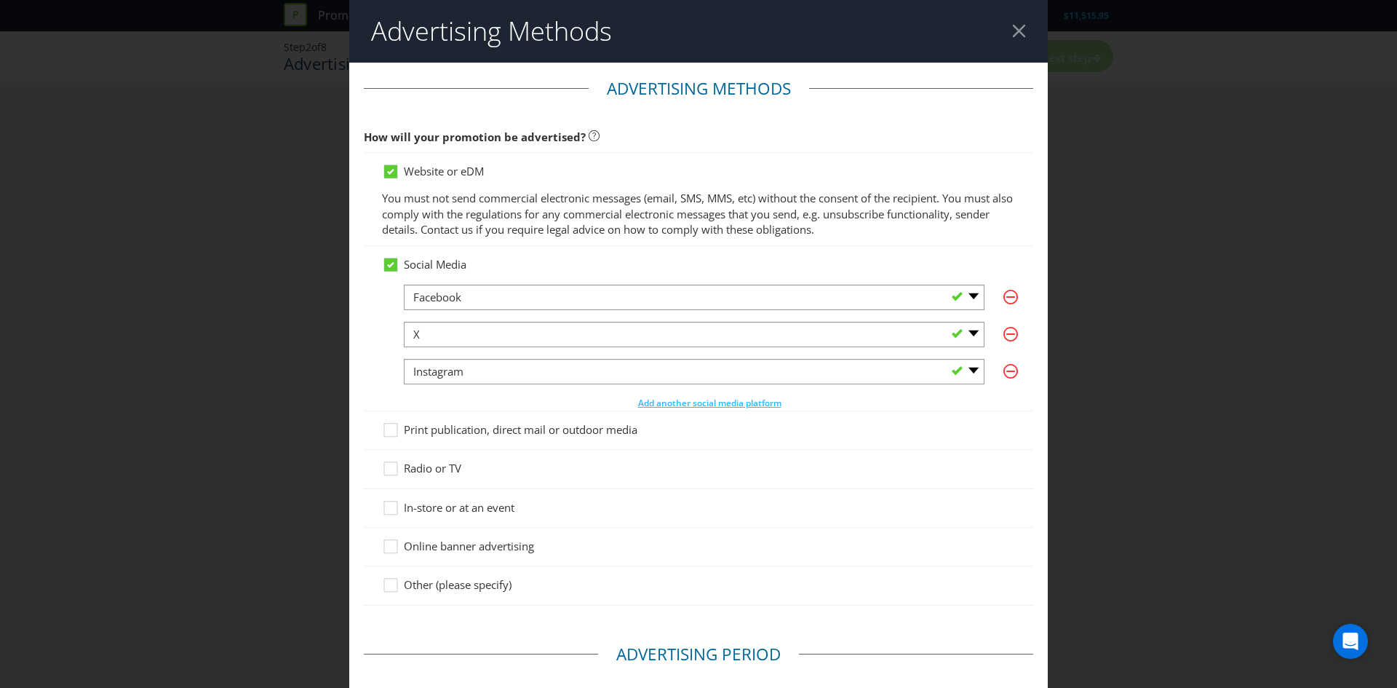
click at [722, 209] on p "You must not send commercial electronic messages (email, SMS, MMS, etc) without…" at bounding box center [698, 214] width 633 height 47
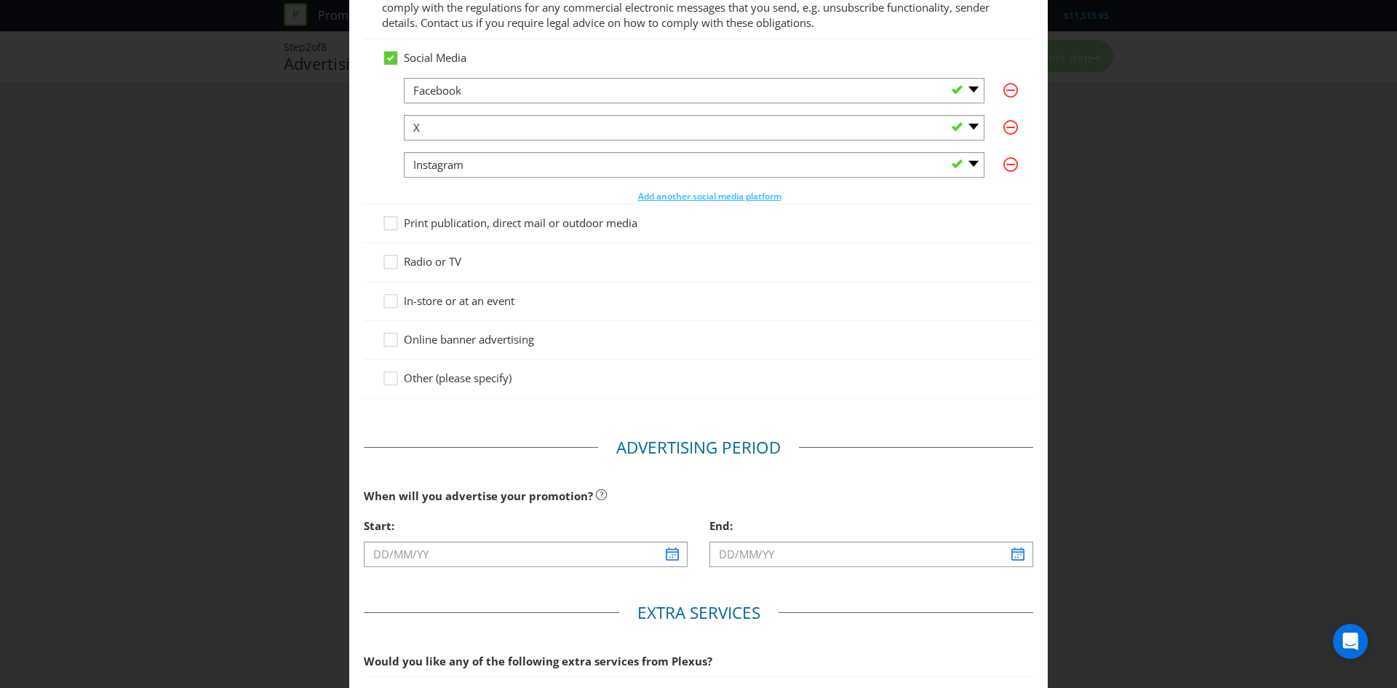
scroll to position [253, 0]
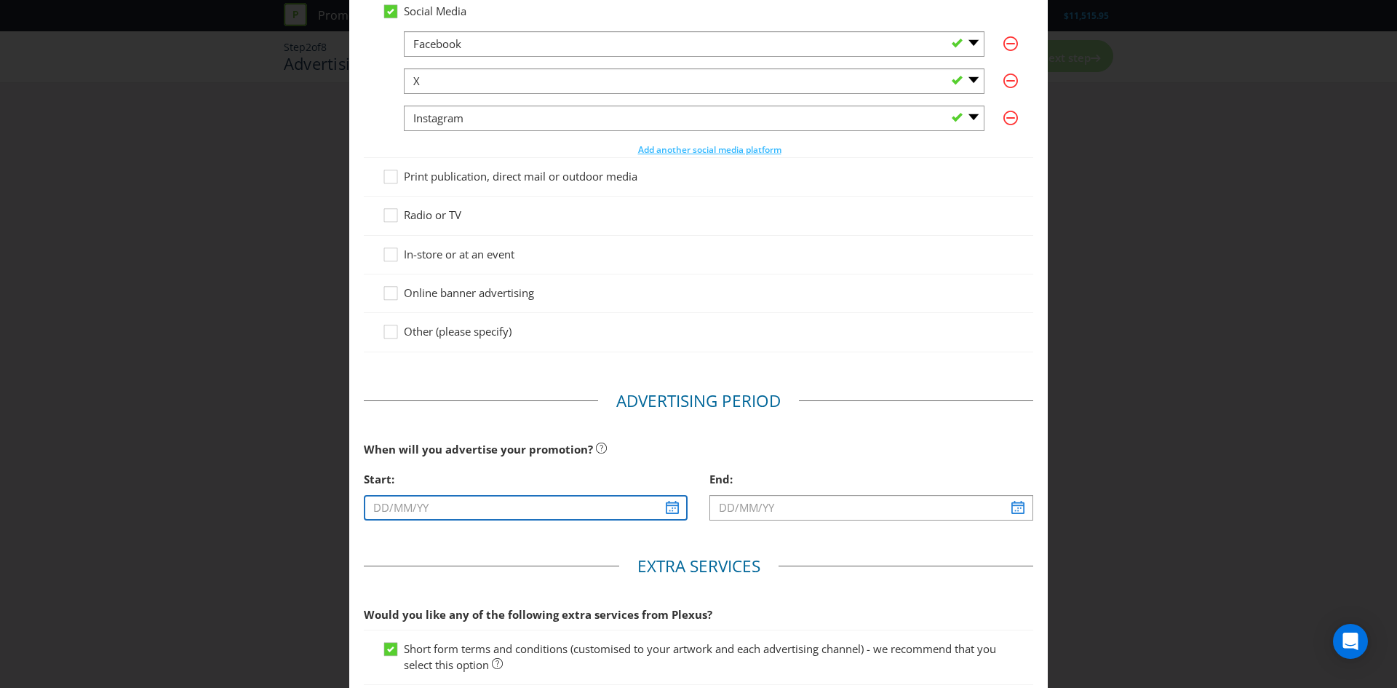
click at [436, 505] on input "text" at bounding box center [526, 507] width 324 height 25
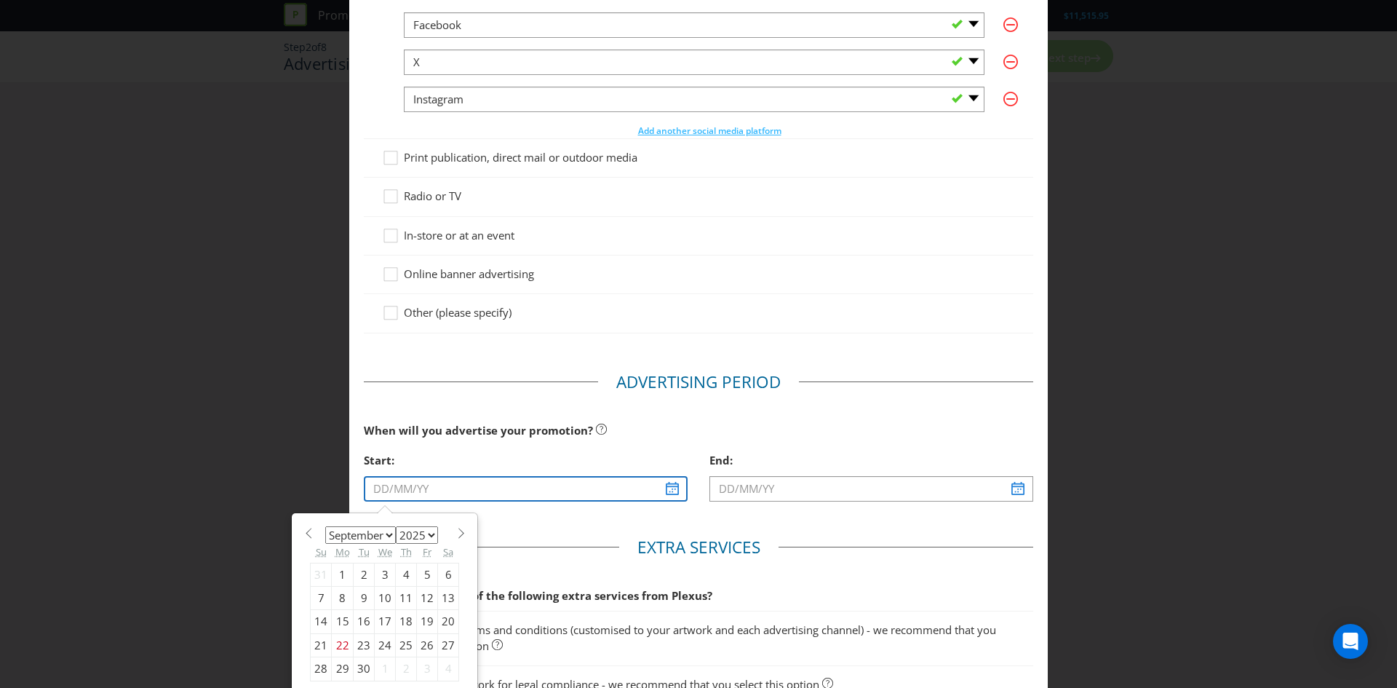
scroll to position [277, 0]
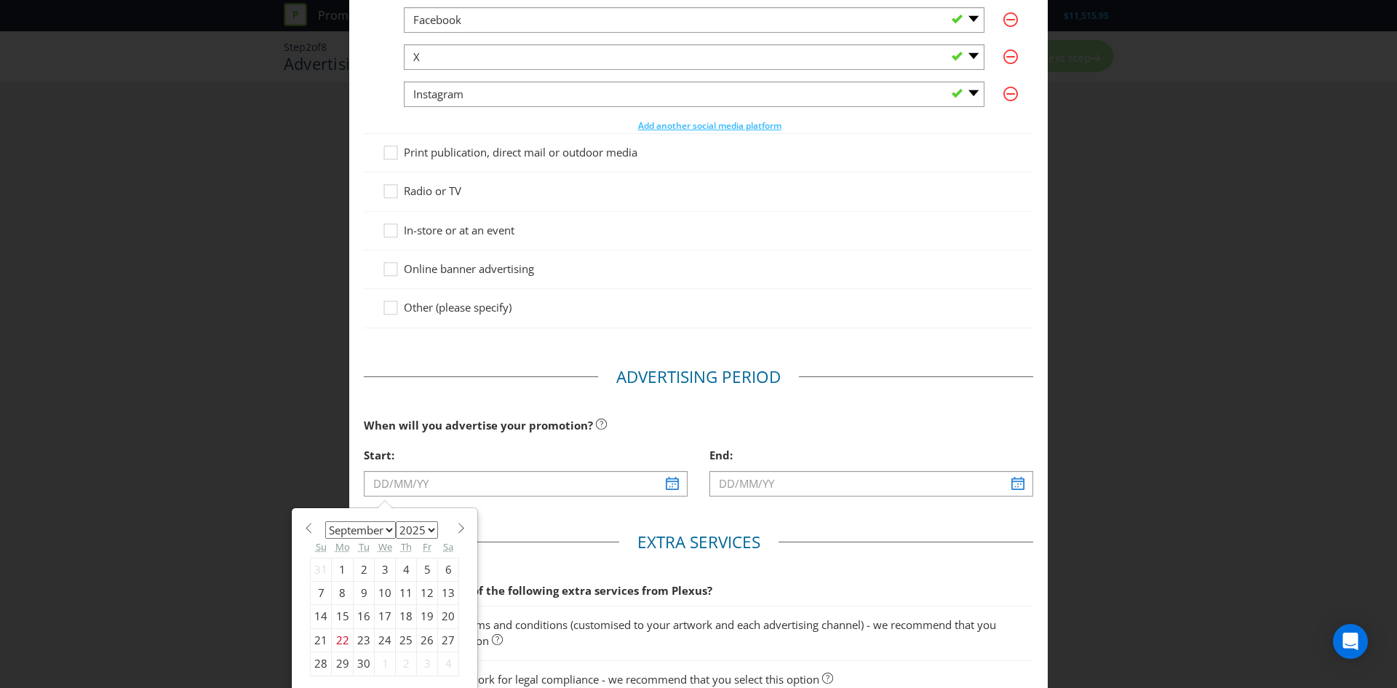
click at [460, 521] on div "January February March April May June July August September October November [D…" at bounding box center [385, 599] width 164 height 168
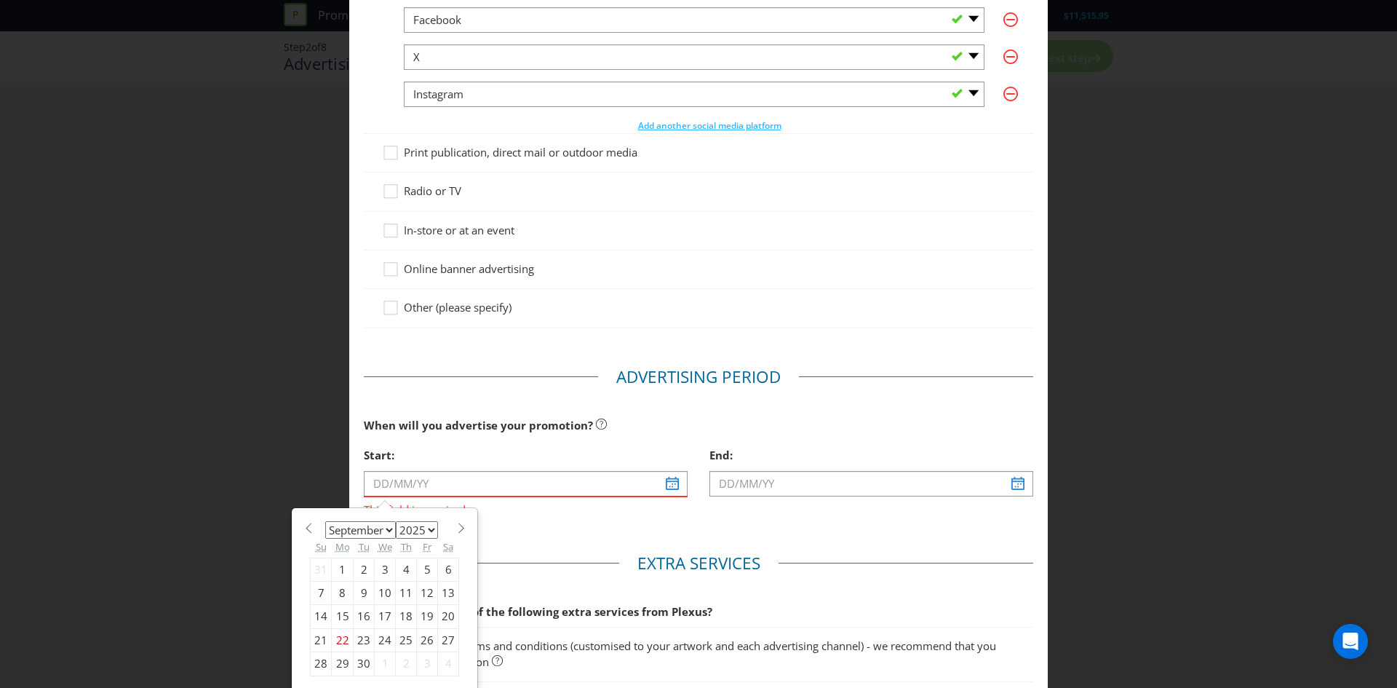
click at [455, 527] on span at bounding box center [460, 527] width 11 height 11
select select "9"
click at [364, 611] on div "14" at bounding box center [364, 616] width 21 height 23
type input "[DATE]"
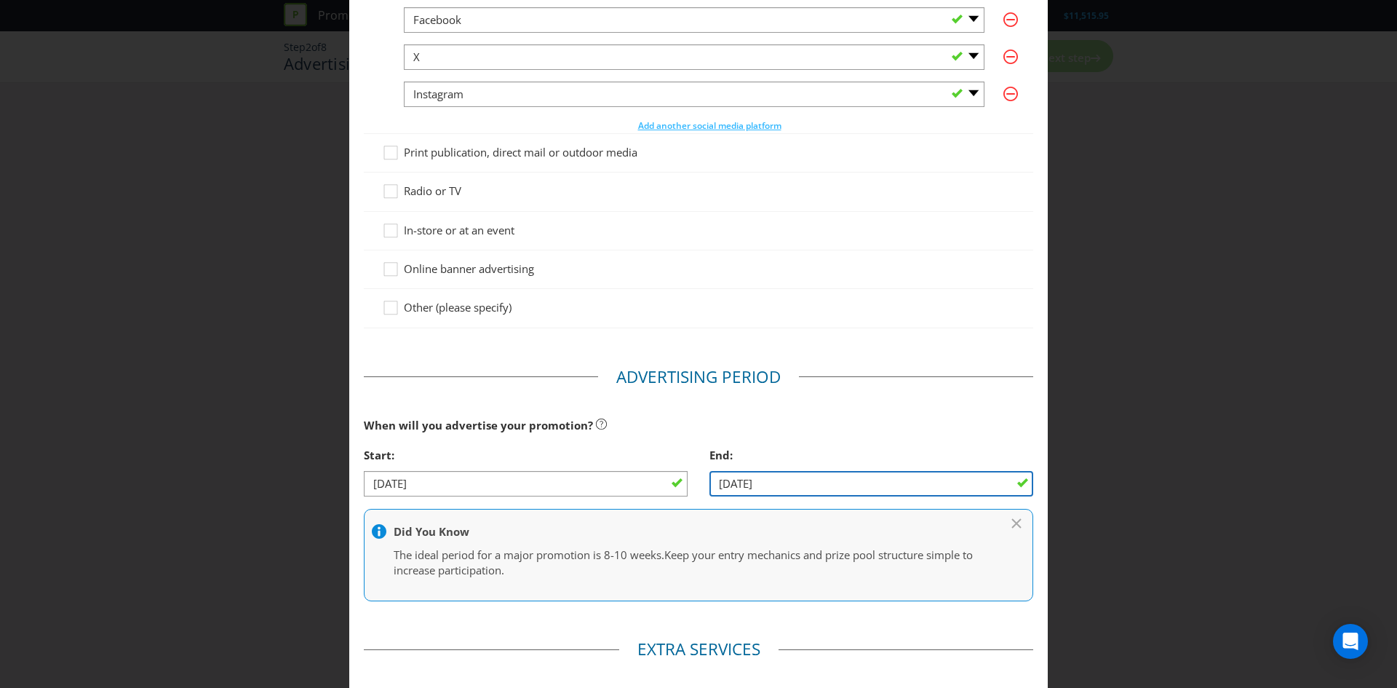
click at [859, 490] on input "[DATE]" at bounding box center [871, 483] width 324 height 25
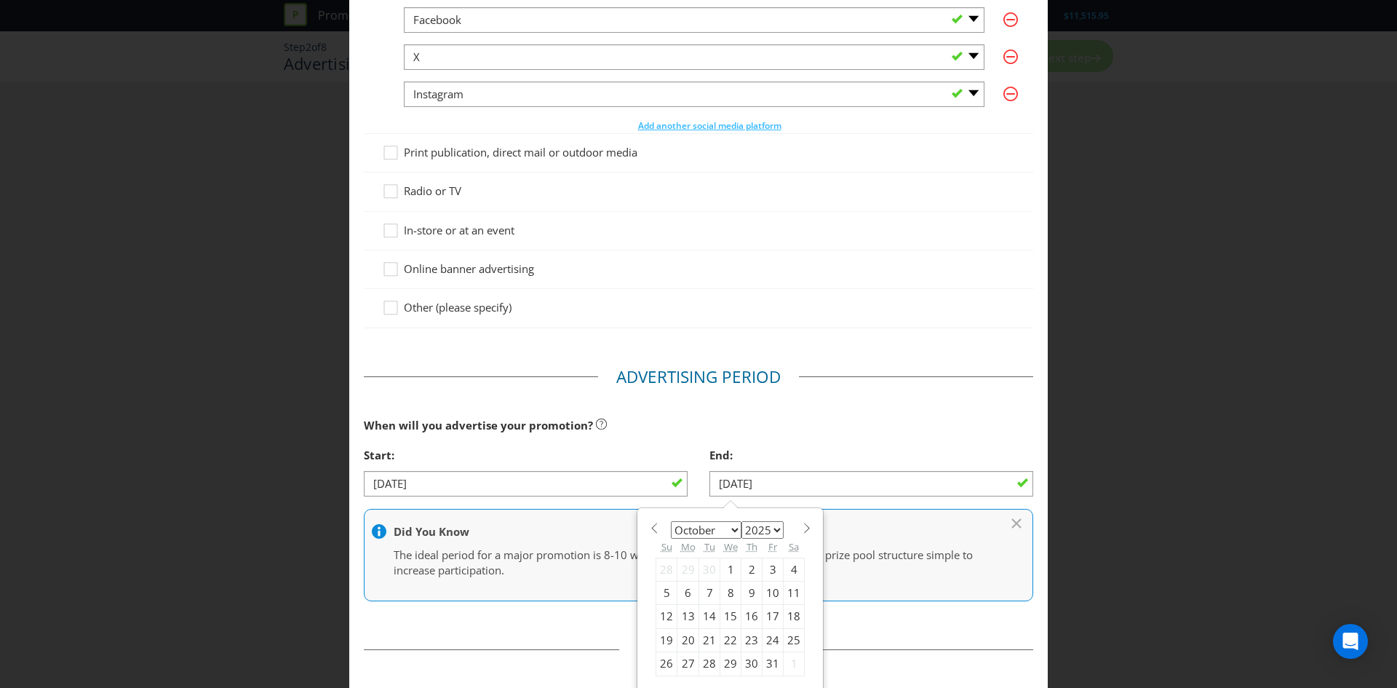
click at [801, 528] on span at bounding box center [806, 527] width 11 height 11
select select "11"
click at [722, 640] on div "24" at bounding box center [730, 639] width 21 height 23
type input "[DATE]"
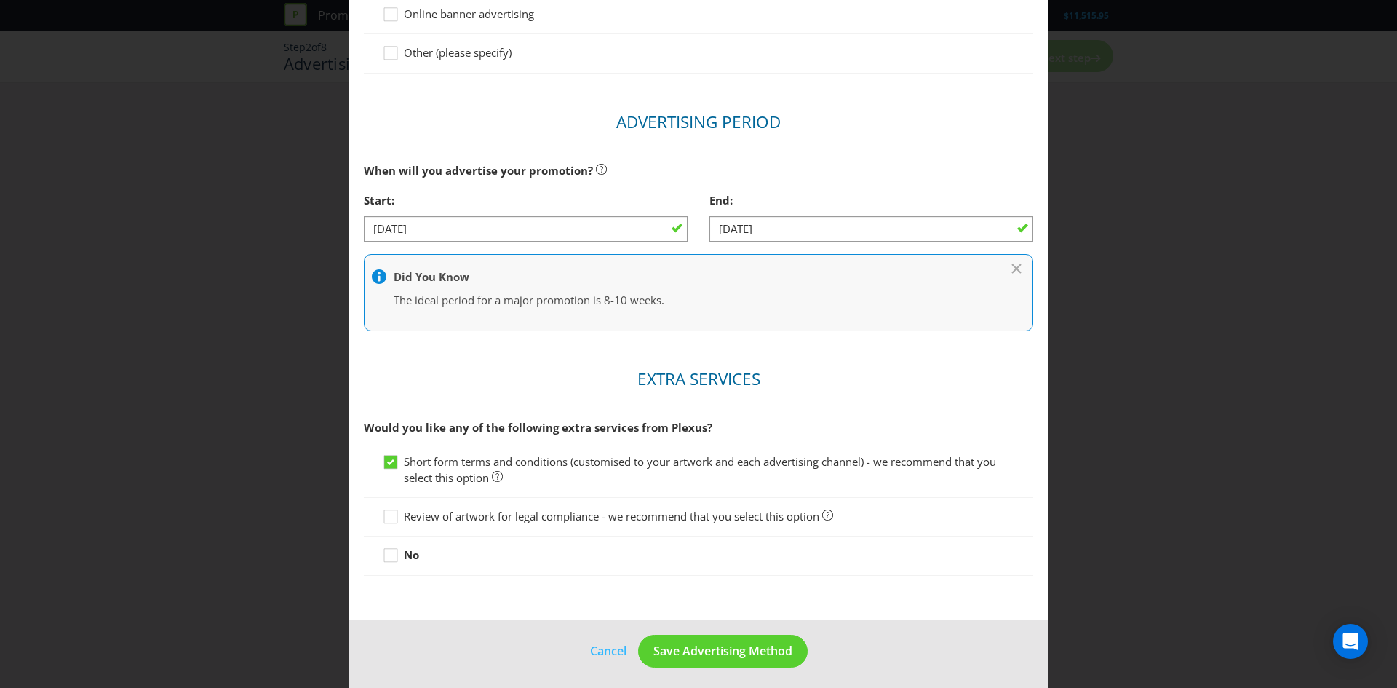
scroll to position [538, 0]
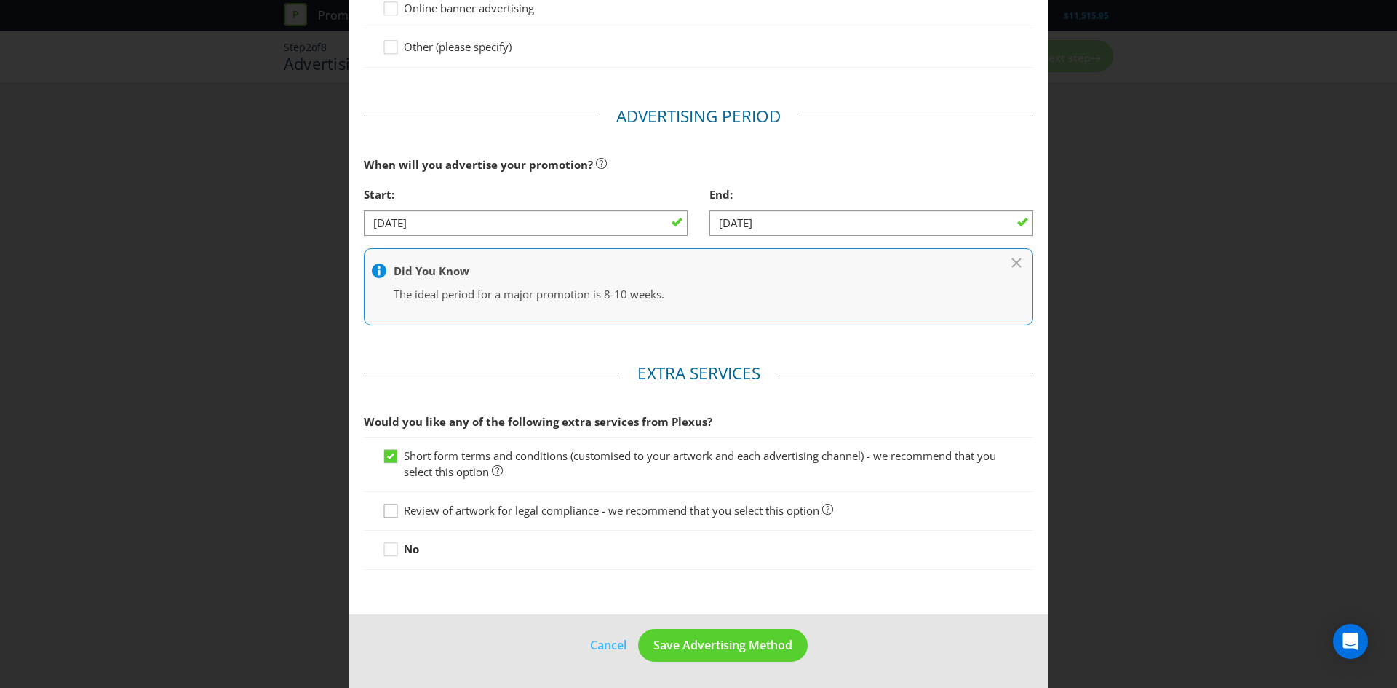
click at [395, 510] on div at bounding box center [389, 515] width 15 height 25
click at [0, 0] on input "Review of artwork for legal compliance - we recommend that you select this opti…" at bounding box center [0, 0] width 0 height 0
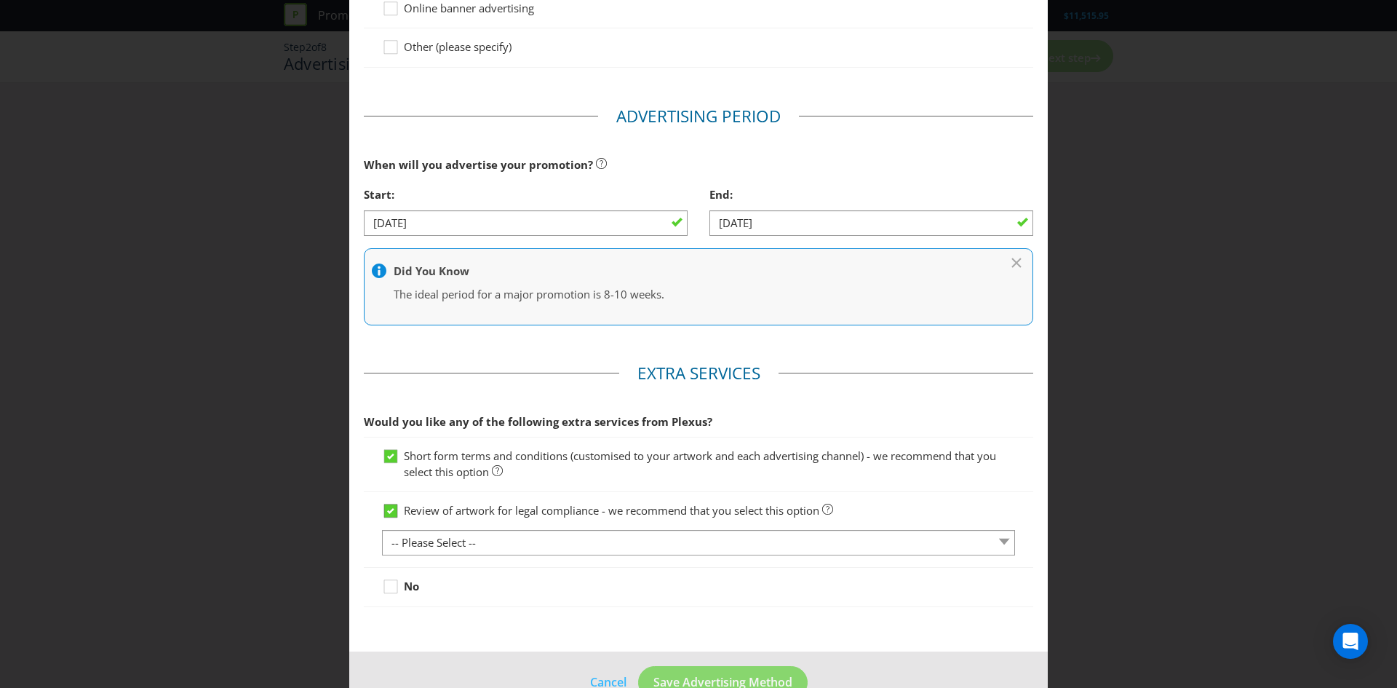
click at [389, 509] on icon at bounding box center [390, 511] width 7 height 6
click at [0, 0] on input "Review of artwork for legal compliance - we recommend that you select this opti…" at bounding box center [0, 0] width 0 height 0
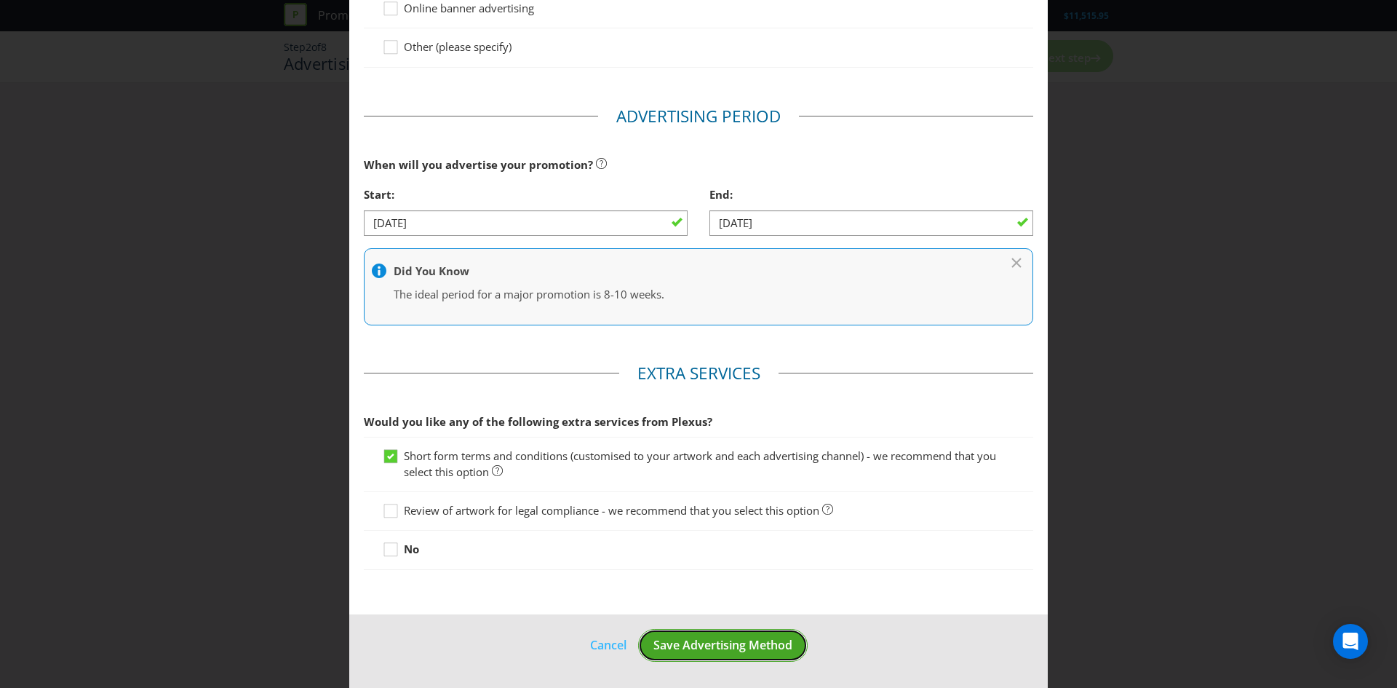
click at [736, 637] on span "Save Advertising Method" at bounding box center [722, 645] width 139 height 16
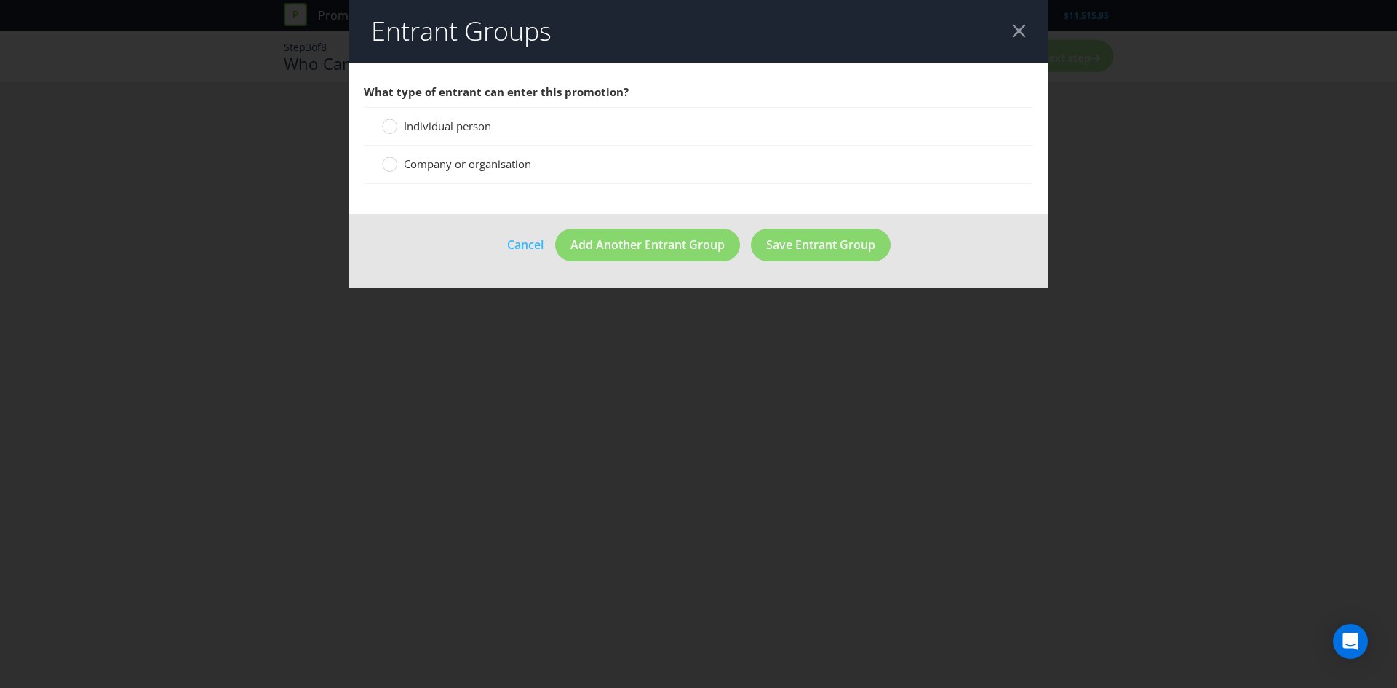
click at [274, 231] on div "Entrant Groups What type of entrant can enter this promotion? Individual person…" at bounding box center [698, 344] width 1397 height 688
click at [1024, 25] on div at bounding box center [1019, 31] width 14 height 14
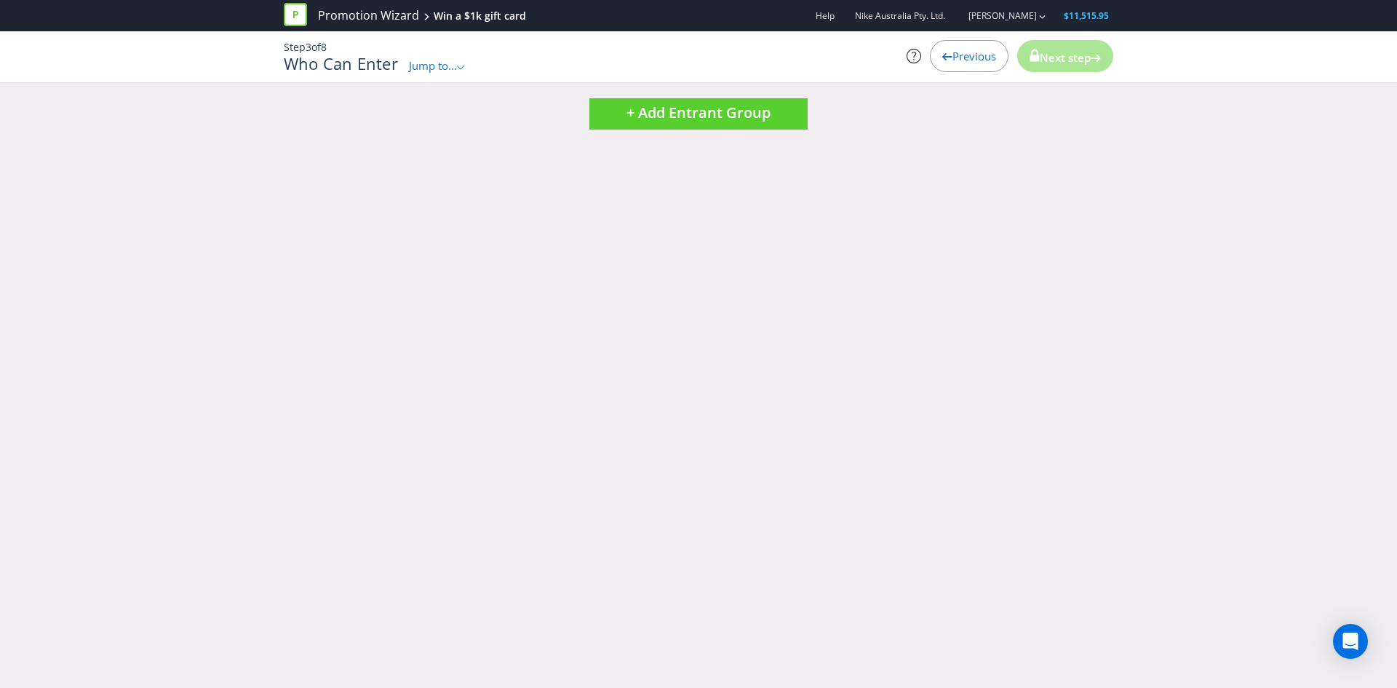
click at [447, 73] on div "Step 3 of 8 Who Can Enter Jump to... .st0{fill-rule:evenodd;clip-rule:evenodd;}…" at bounding box center [698, 56] width 851 height 51
click at [437, 68] on span "Jump to..." at bounding box center [433, 65] width 48 height 15
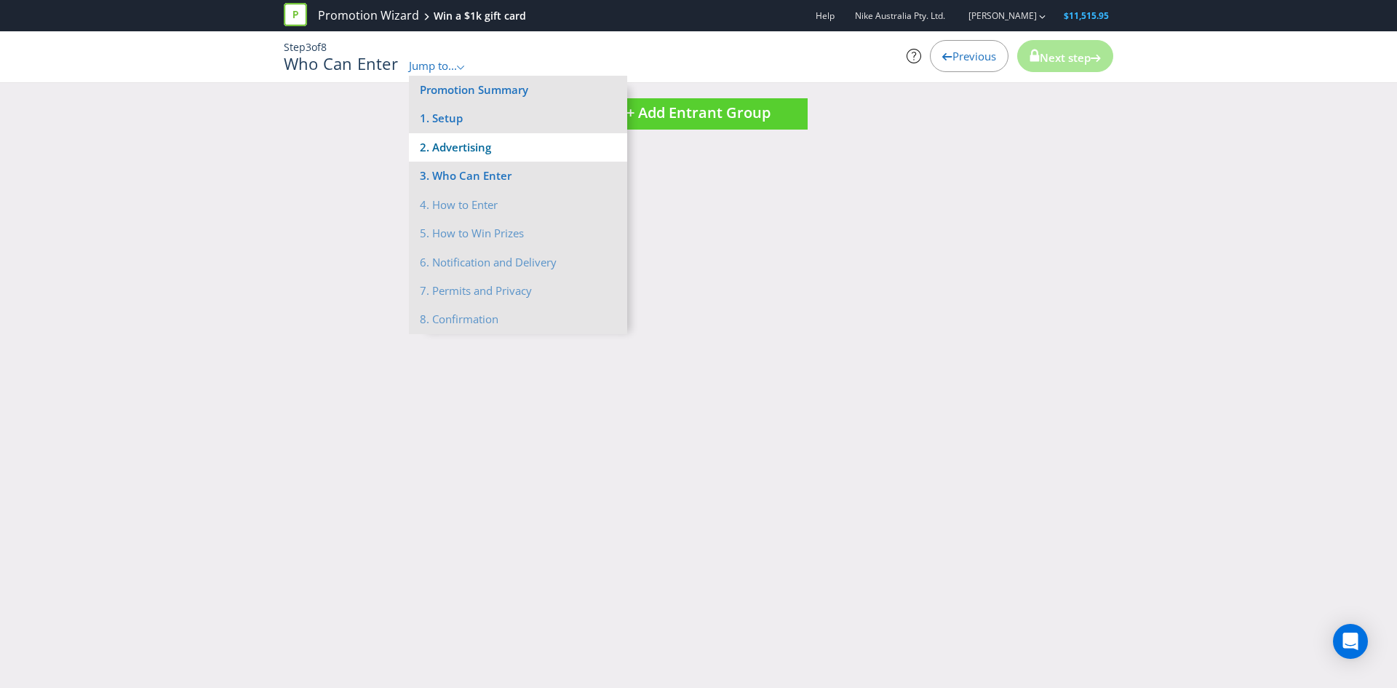
click at [453, 142] on li "2. Advertising" at bounding box center [518, 147] width 218 height 28
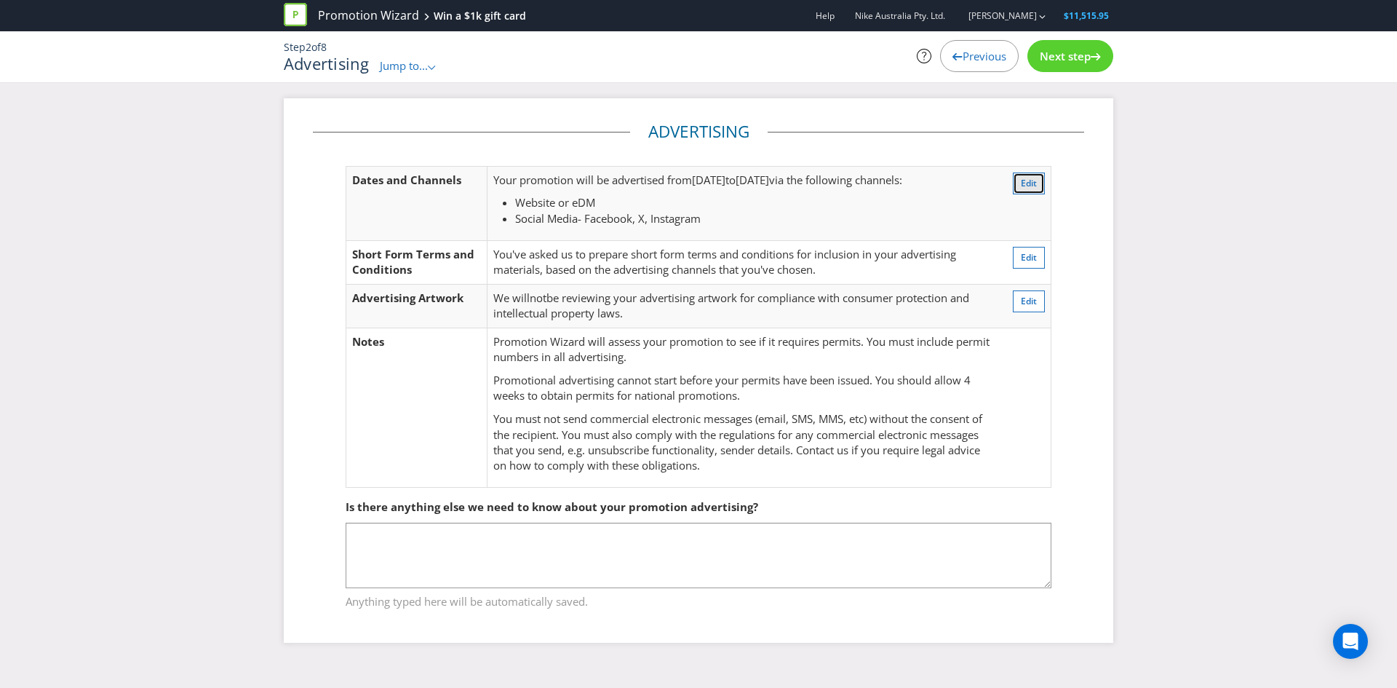
click at [1031, 177] on span "Edit" at bounding box center [1029, 183] width 16 height 12
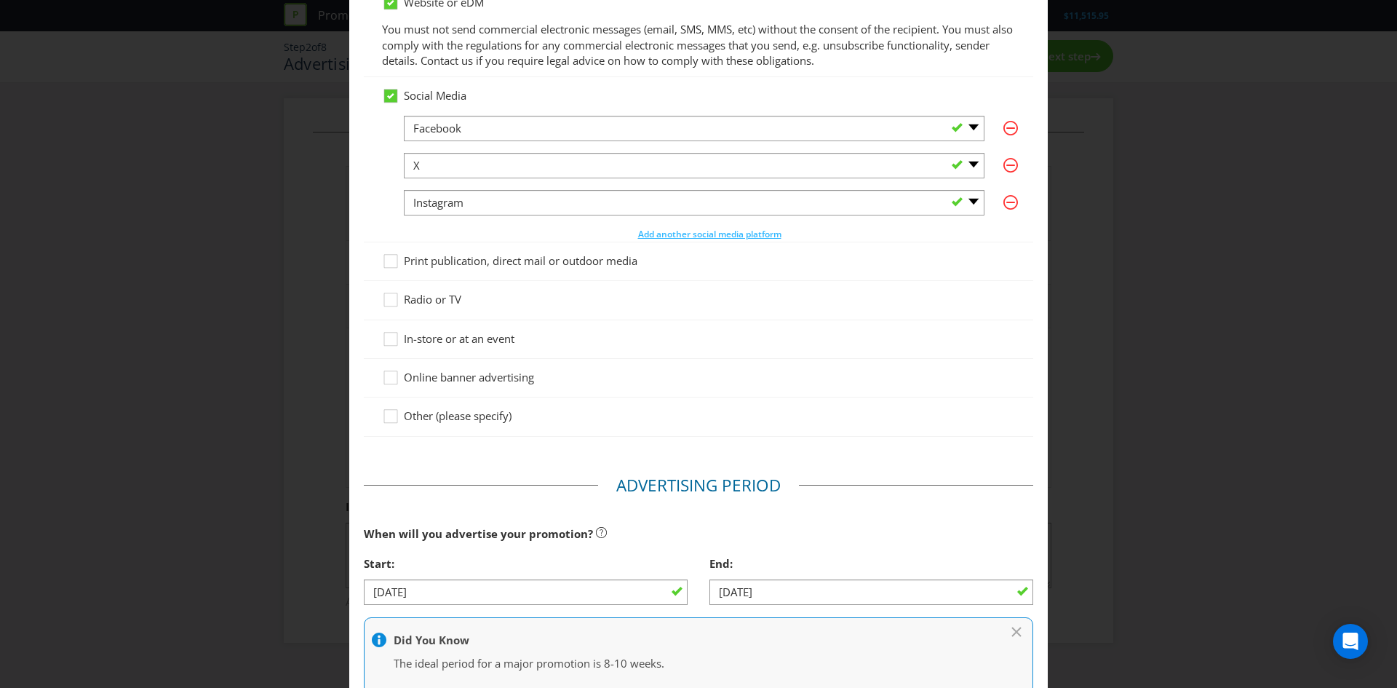
scroll to position [538, 0]
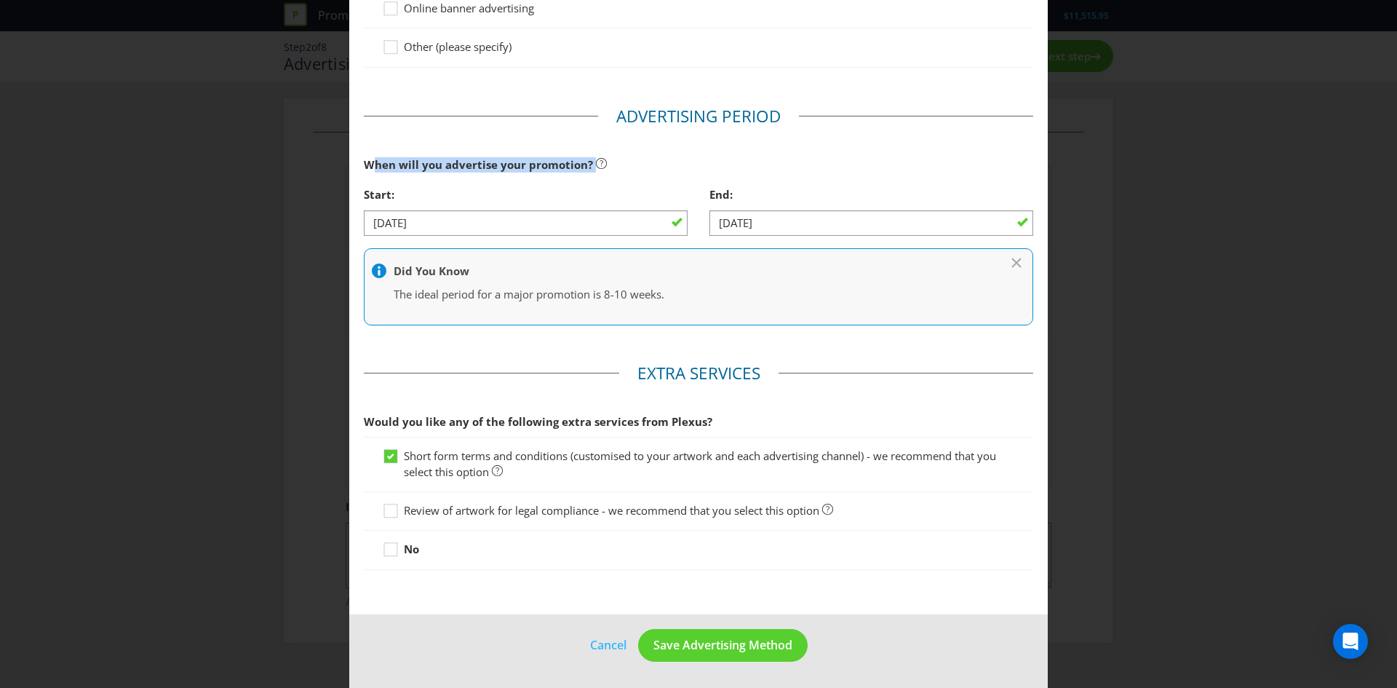
drag, startPoint x: 509, startPoint y: 156, endPoint x: 373, endPoint y: 157, distance: 135.3
click at [373, 157] on div "When will you advertise your promotion?" at bounding box center [698, 165] width 669 height 30
click at [717, 635] on button "Save Advertising Method" at bounding box center [723, 645] width 170 height 33
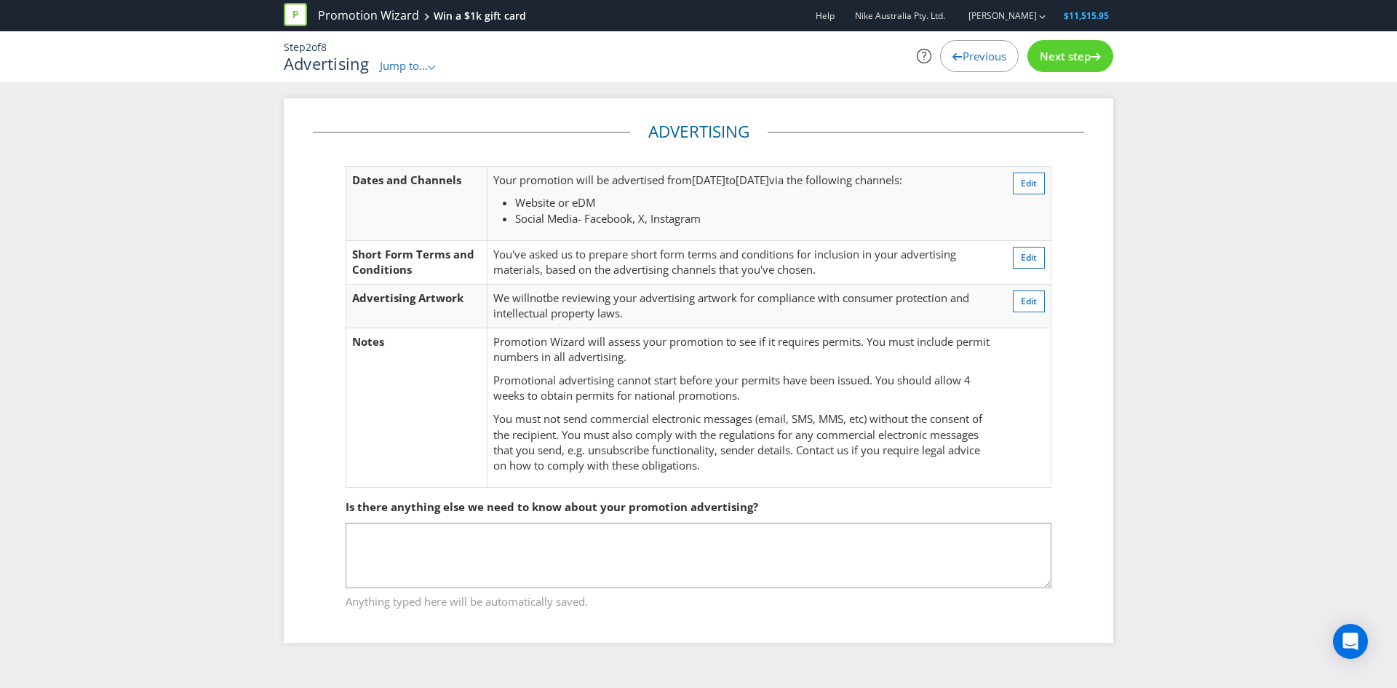
click at [1040, 60] on span "Next step" at bounding box center [1065, 56] width 51 height 15
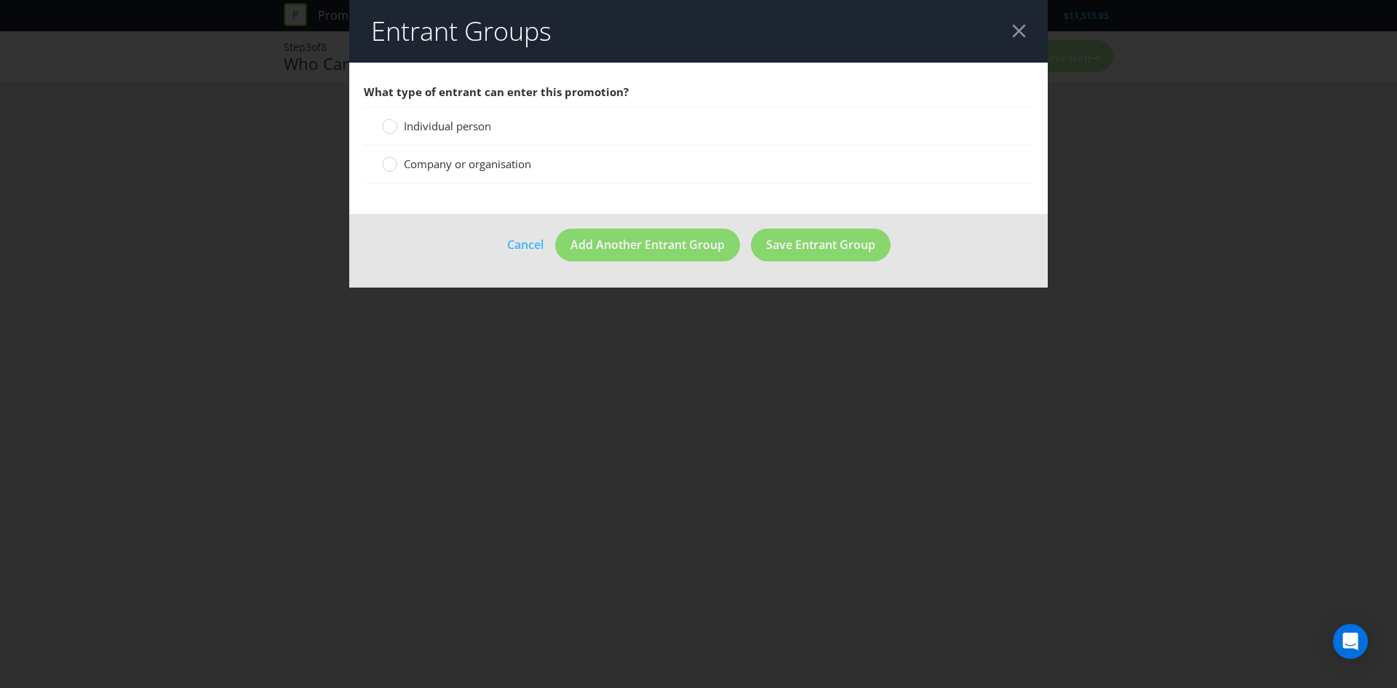
click at [407, 131] on span "Individual person" at bounding box center [447, 126] width 87 height 15
click at [0, 0] on input "Individual person" at bounding box center [0, 0] width 0 height 0
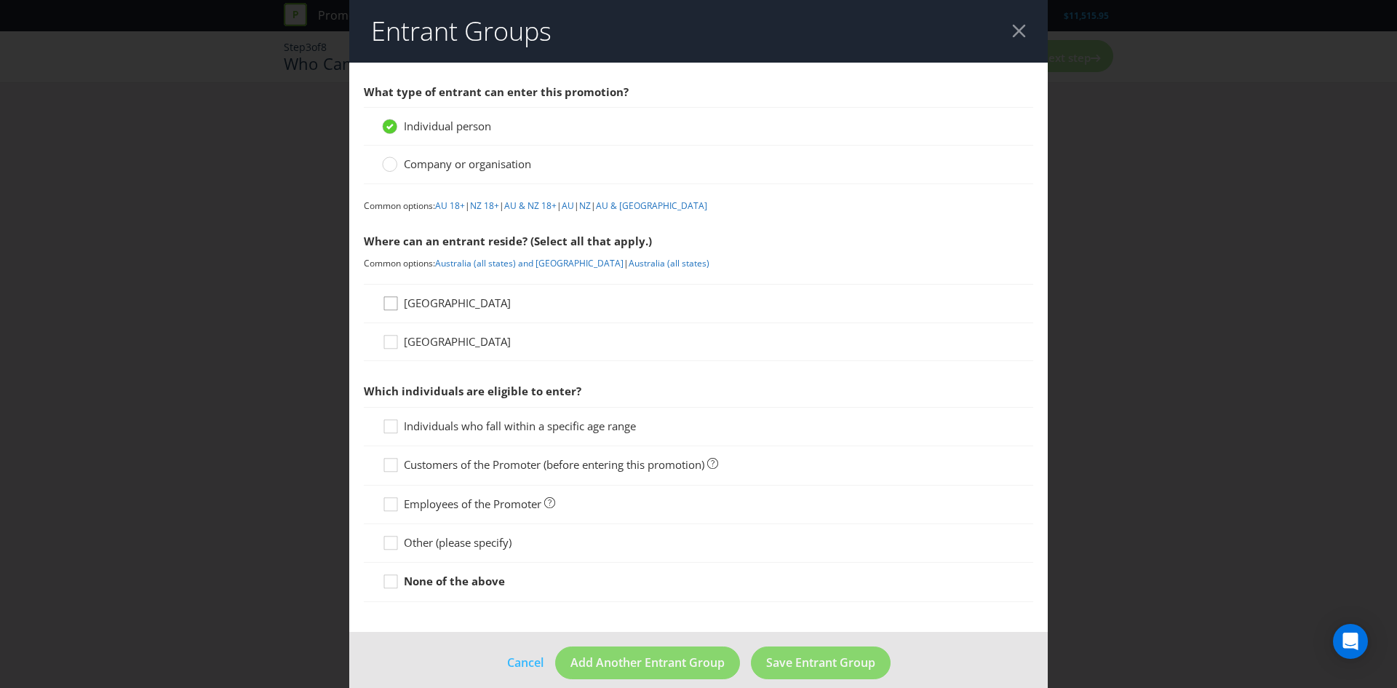
click at [395, 308] on icon at bounding box center [393, 306] width 22 height 22
click at [0, 0] on input "[GEOGRAPHIC_DATA]" at bounding box center [0, 0] width 0 height 0
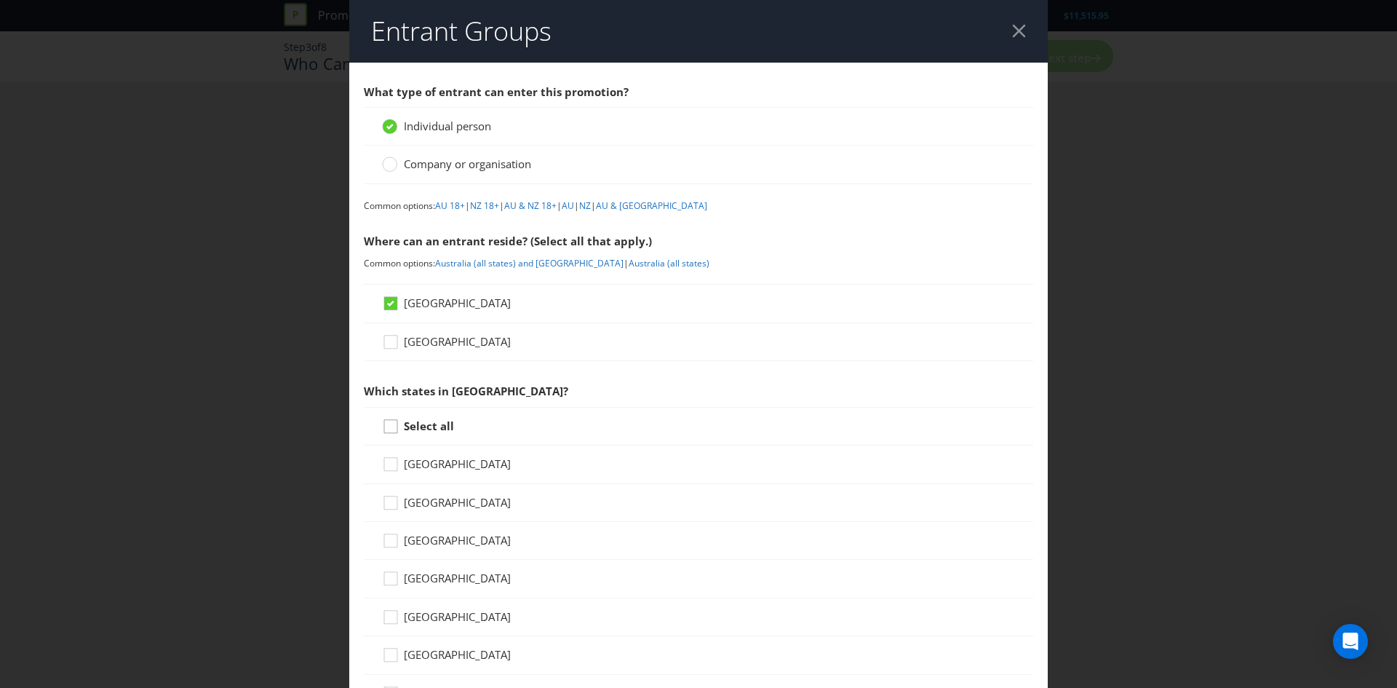
click at [395, 418] on icon at bounding box center [393, 429] width 22 height 22
click at [0, 0] on input "Select all" at bounding box center [0, 0] width 0 height 0
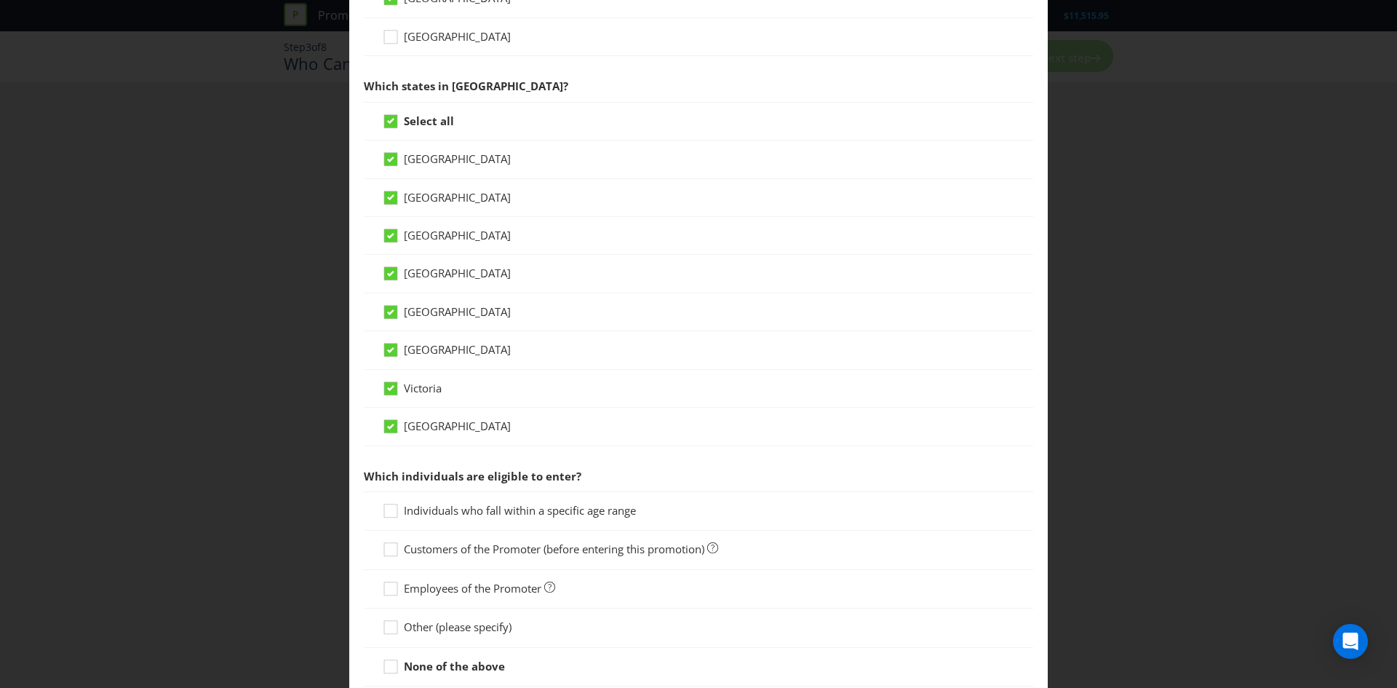
scroll to position [407, 0]
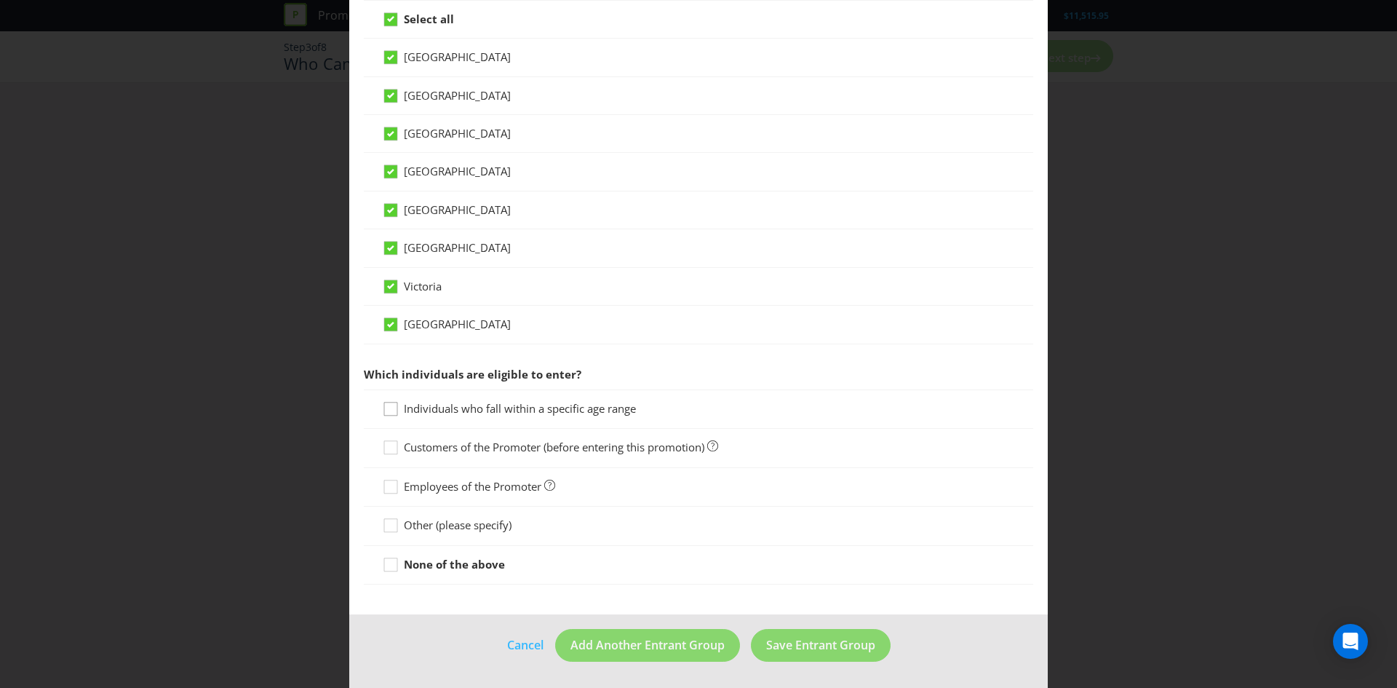
click at [396, 403] on icon at bounding box center [393, 412] width 22 height 22
click at [0, 0] on input "Individuals who fall within a specific age range" at bounding box center [0, 0] width 0 height 0
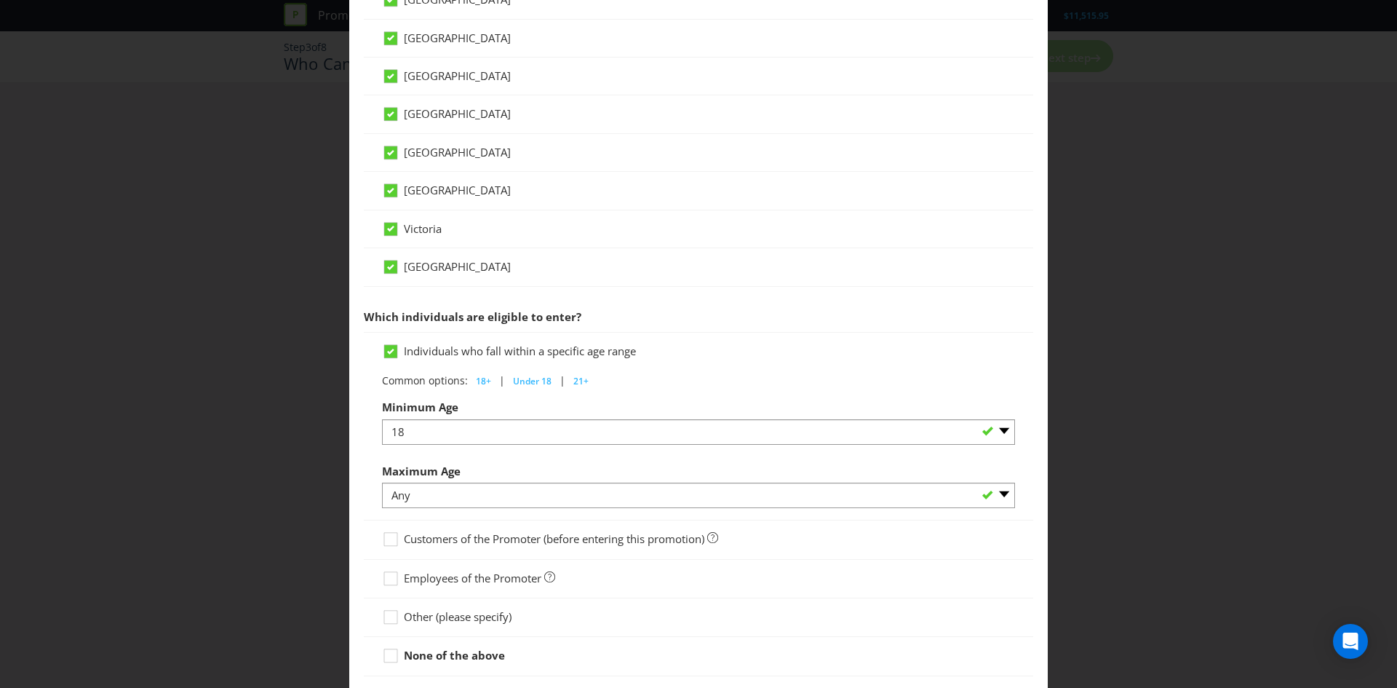
scroll to position [474, 0]
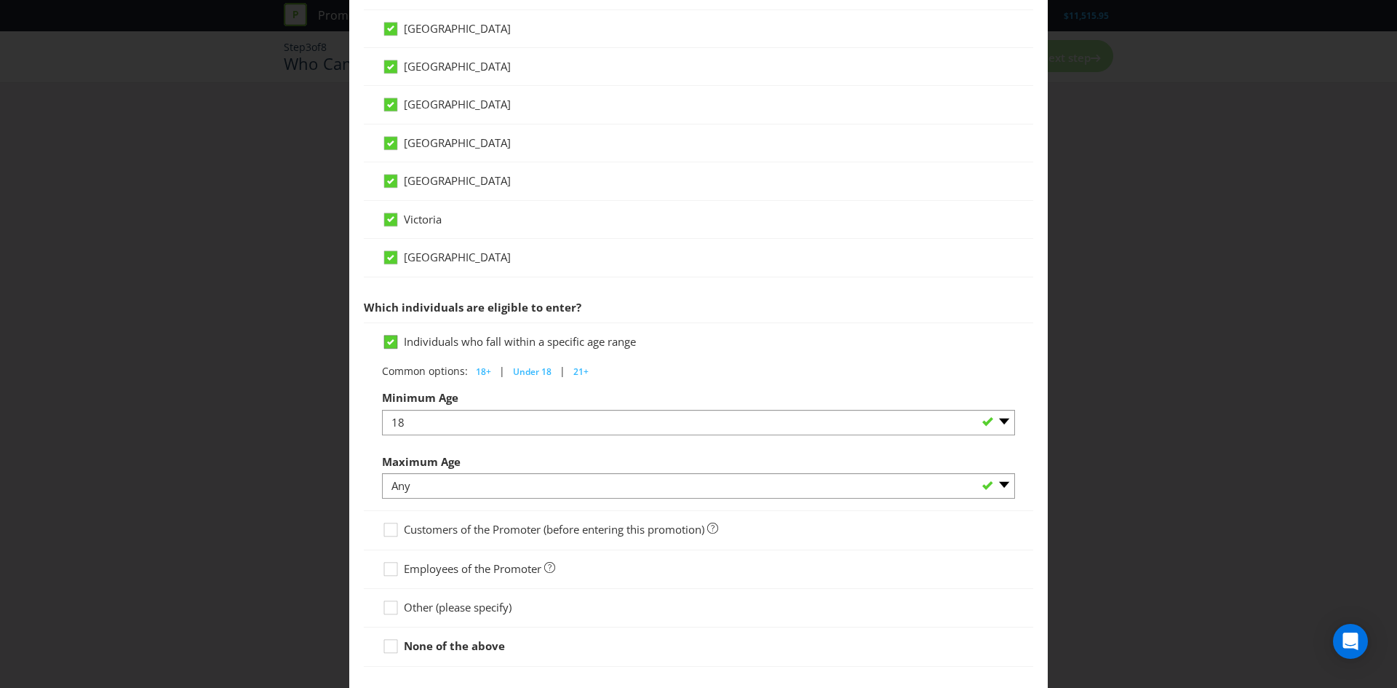
click at [389, 354] on icon at bounding box center [393, 345] width 22 height 22
click at [0, 0] on input "Individuals who fall within a specific age range" at bounding box center [0, 0] width 0 height 0
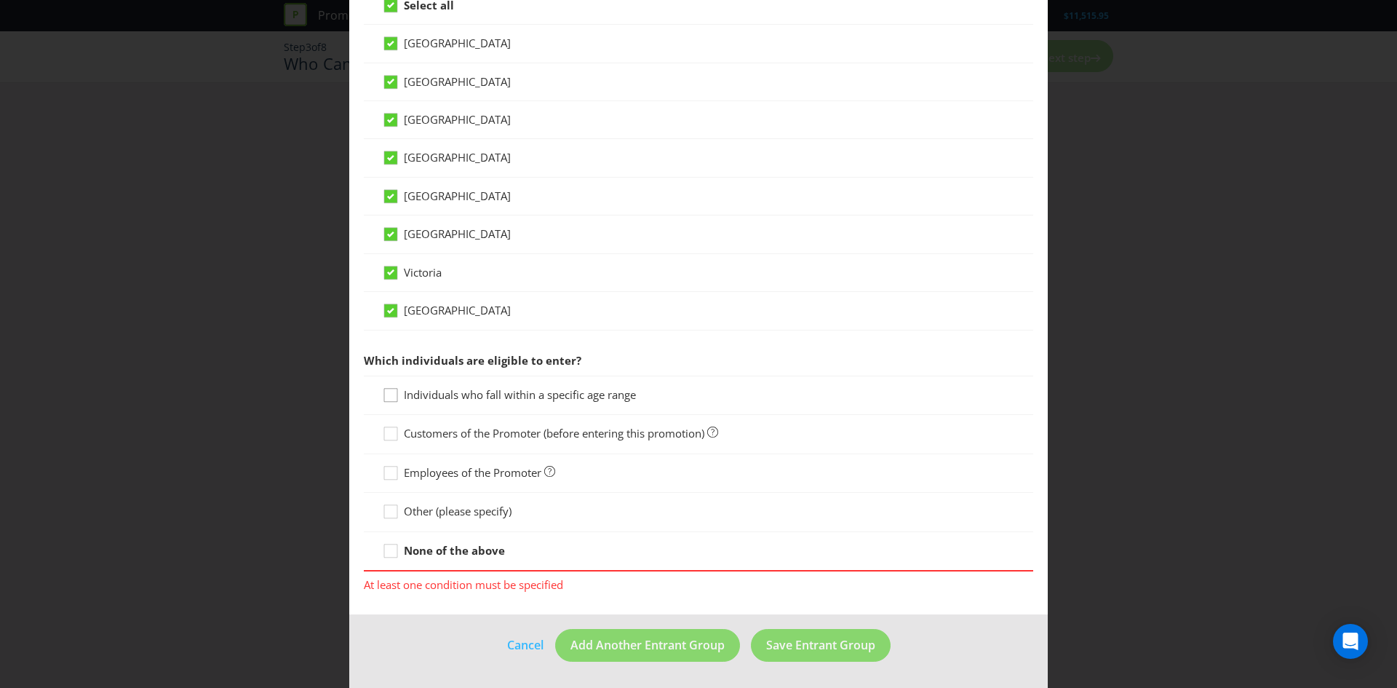
scroll to position [421, 0]
click at [386, 441] on div at bounding box center [698, 441] width 633 height 1
click at [391, 439] on icon at bounding box center [393, 437] width 22 height 22
click at [0, 0] on input "Customers of the Promoter (before entering this promotion)" at bounding box center [0, 0] width 0 height 0
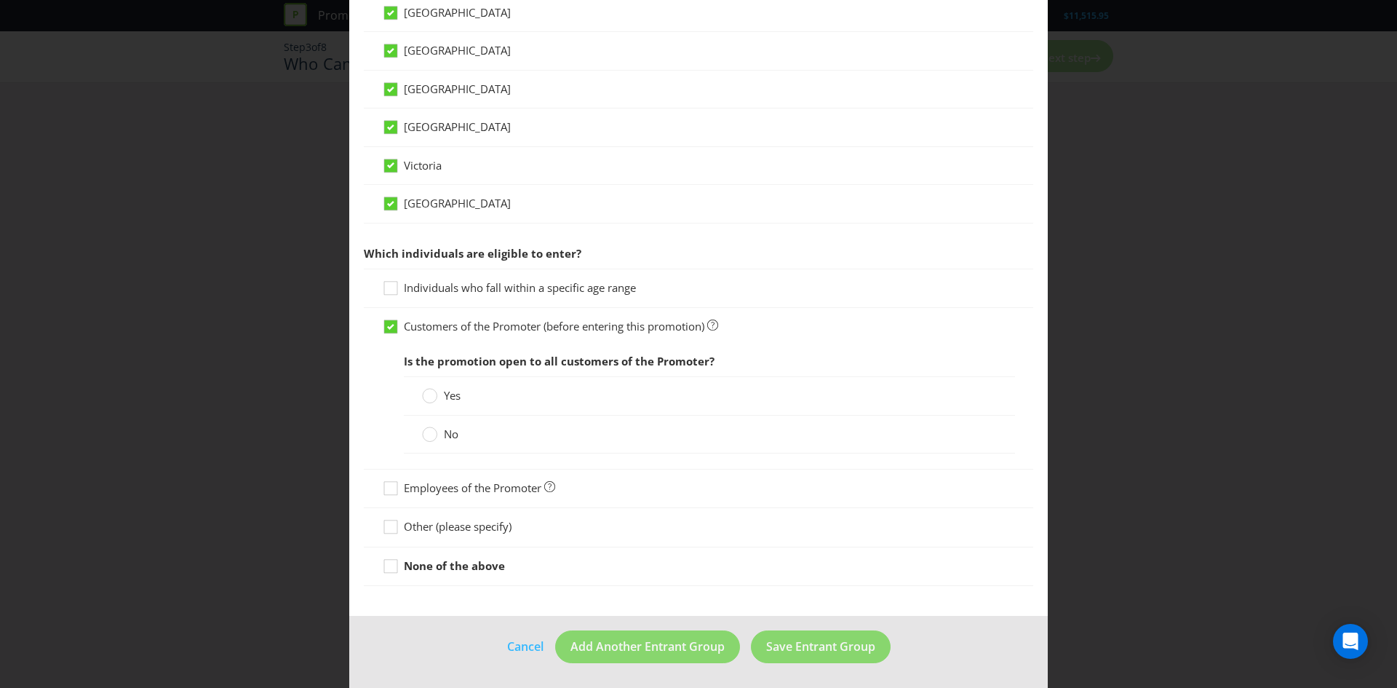
scroll to position [529, 0]
click at [642, 642] on span "Add Another Entrant Group" at bounding box center [647, 645] width 154 height 16
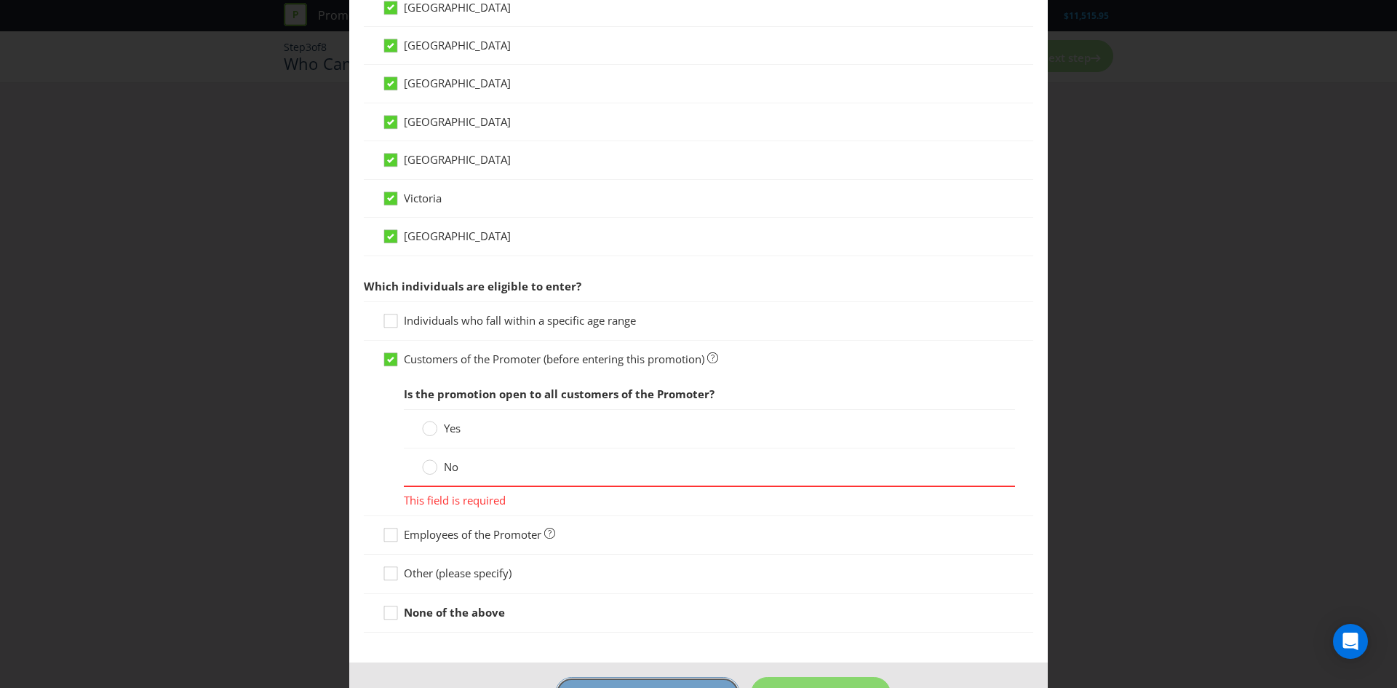
scroll to position [543, 0]
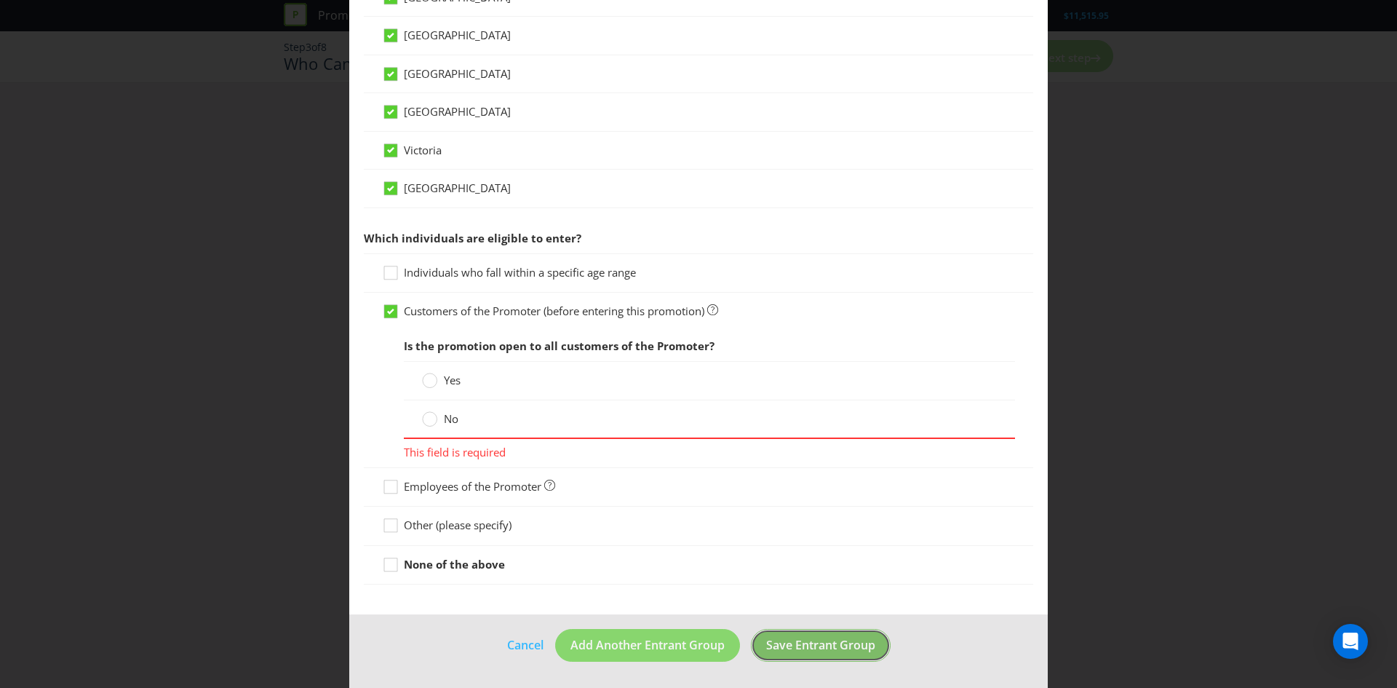
click at [823, 642] on span "Save Entrant Group" at bounding box center [820, 645] width 109 height 16
click at [393, 573] on icon at bounding box center [393, 568] width 22 height 22
click at [0, 0] on input "None of the above" at bounding box center [0, 0] width 0 height 0
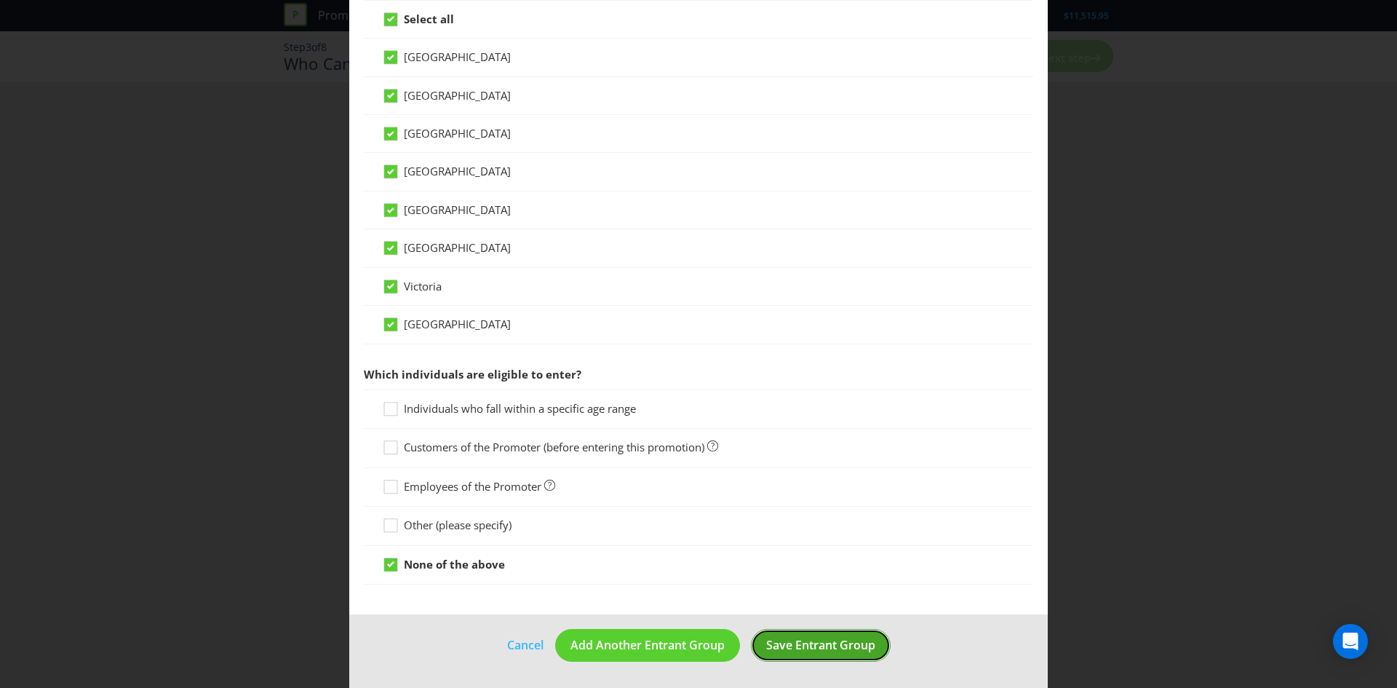
click at [822, 636] on button "Save Entrant Group" at bounding box center [821, 645] width 140 height 33
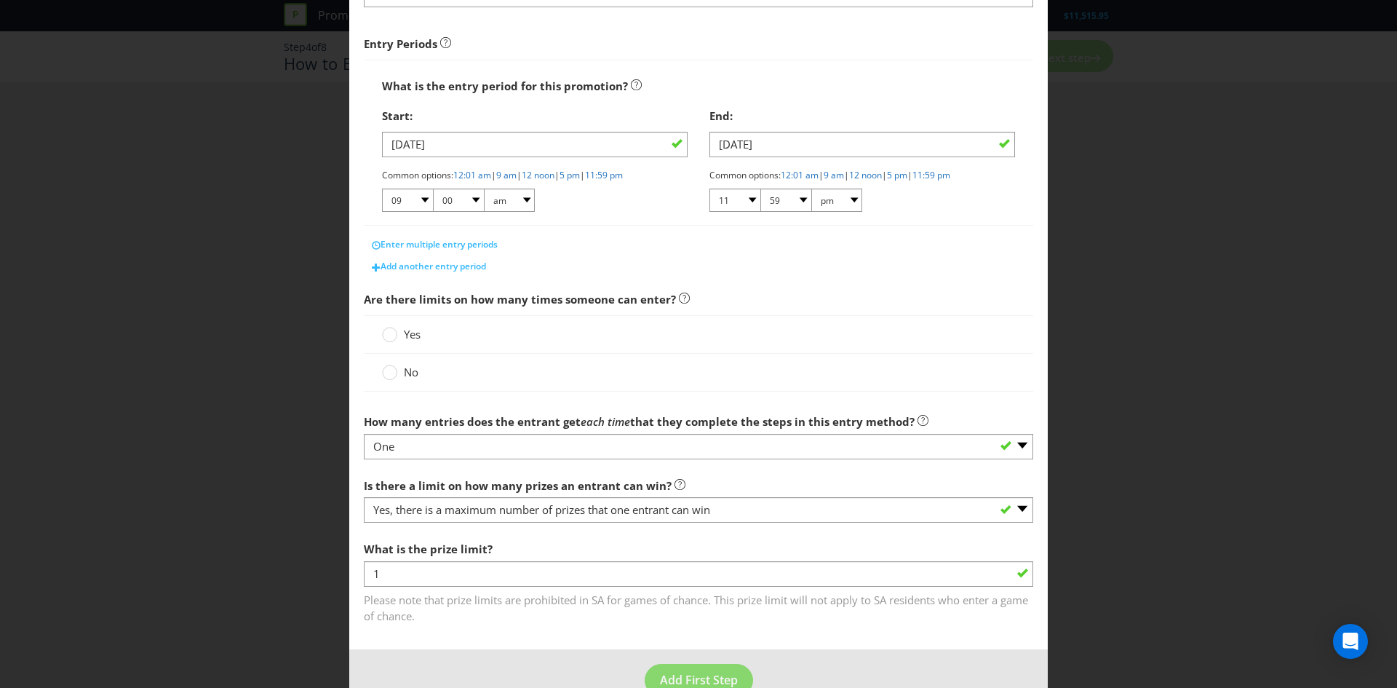
scroll to position [234, 0]
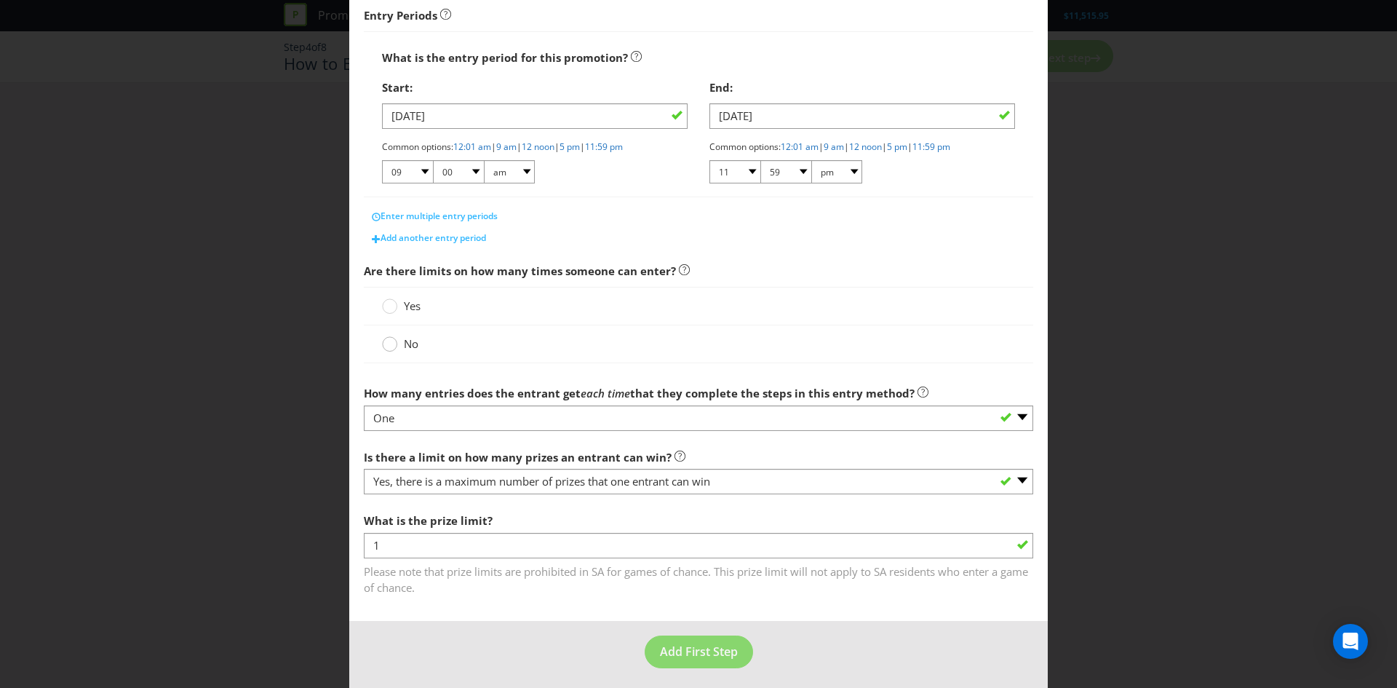
click at [397, 341] on icon at bounding box center [389, 343] width 15 height 15
click at [0, 0] on input "No" at bounding box center [0, 0] width 0 height 0
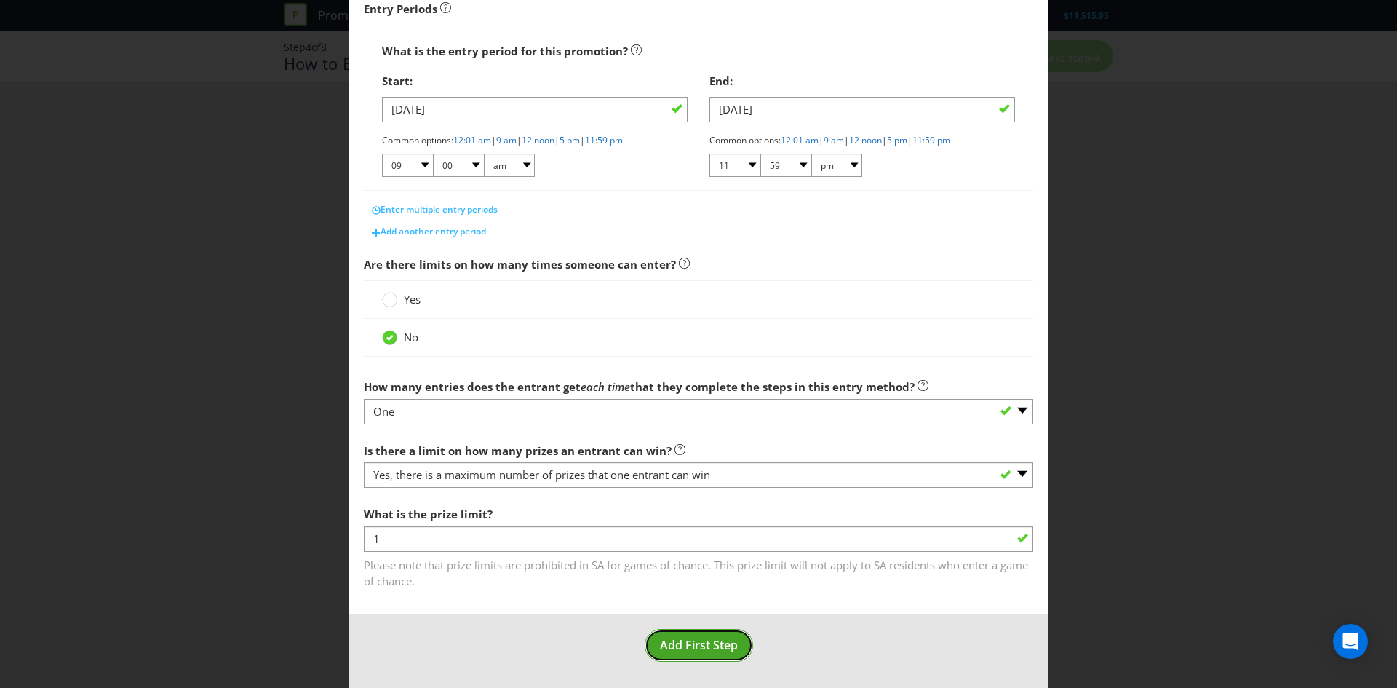
click at [696, 640] on span "Add First Step" at bounding box center [699, 645] width 78 height 16
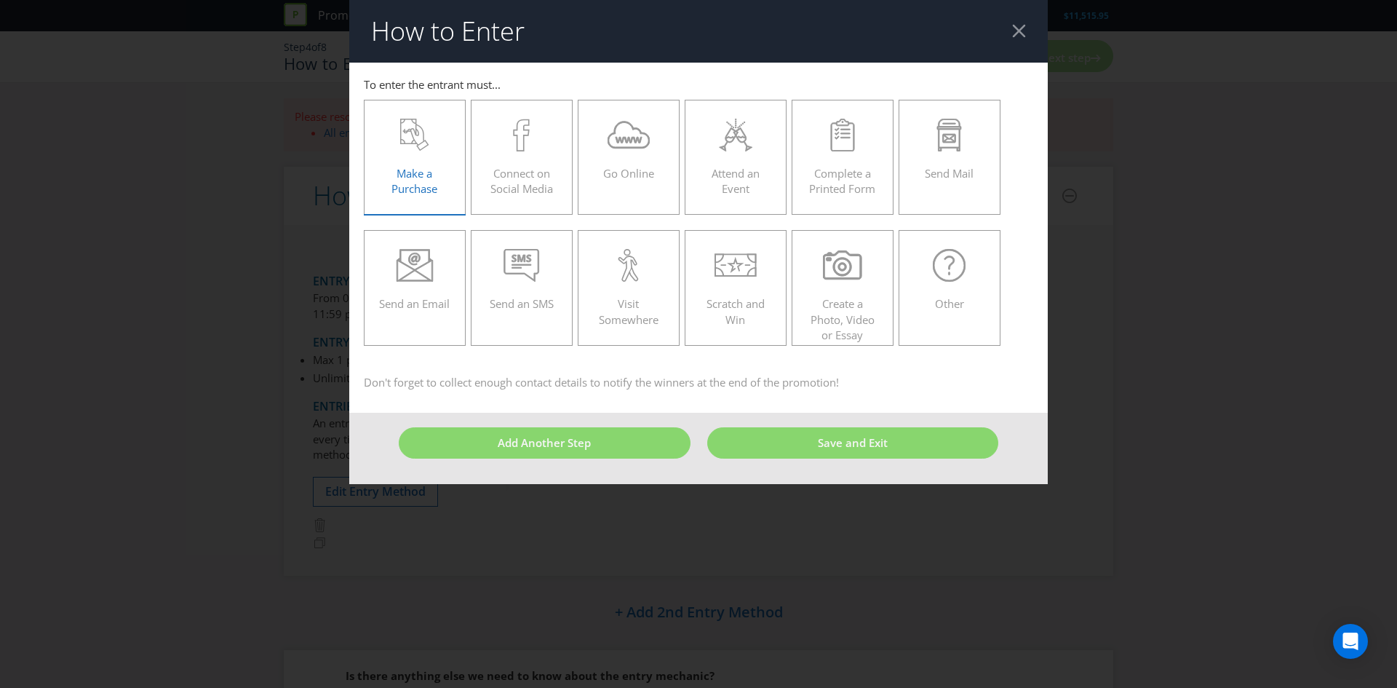
click at [397, 171] on span "Make a Purchase" at bounding box center [414, 181] width 46 height 30
click at [0, 0] on input "Make a Purchase" at bounding box center [0, 0] width 0 height 0
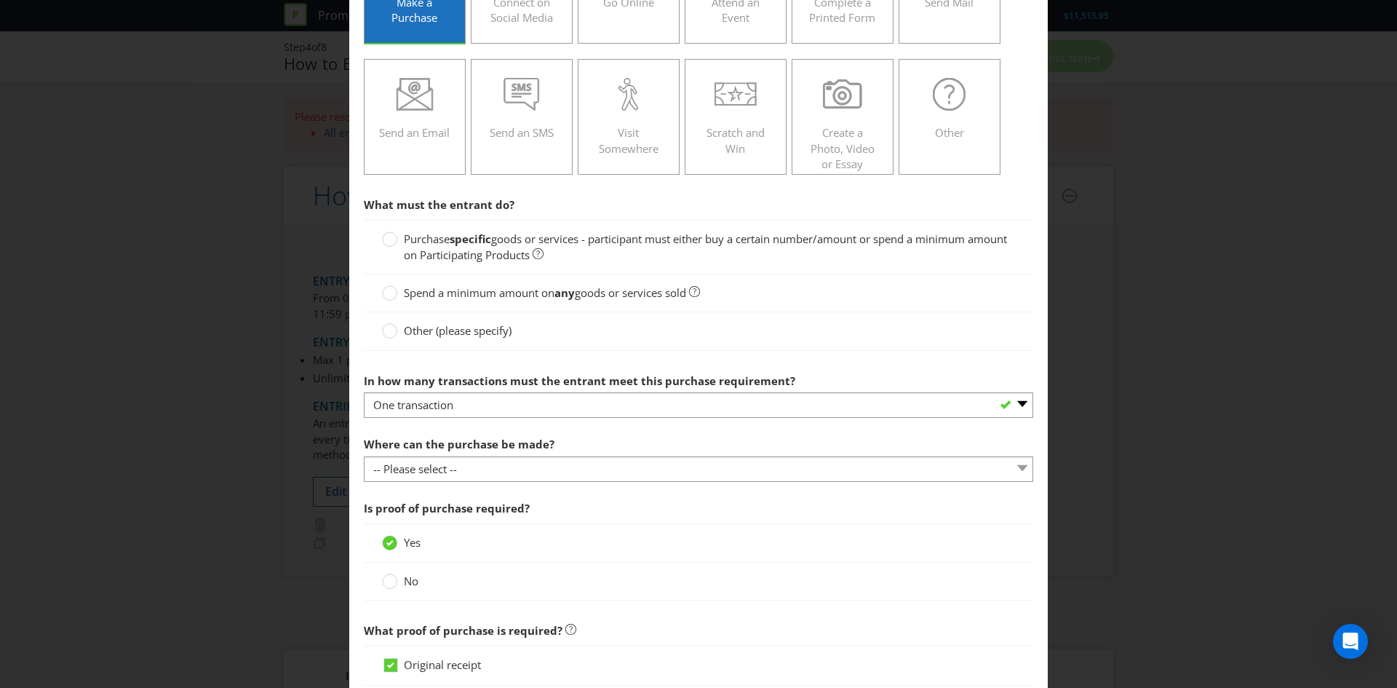
scroll to position [207, 0]
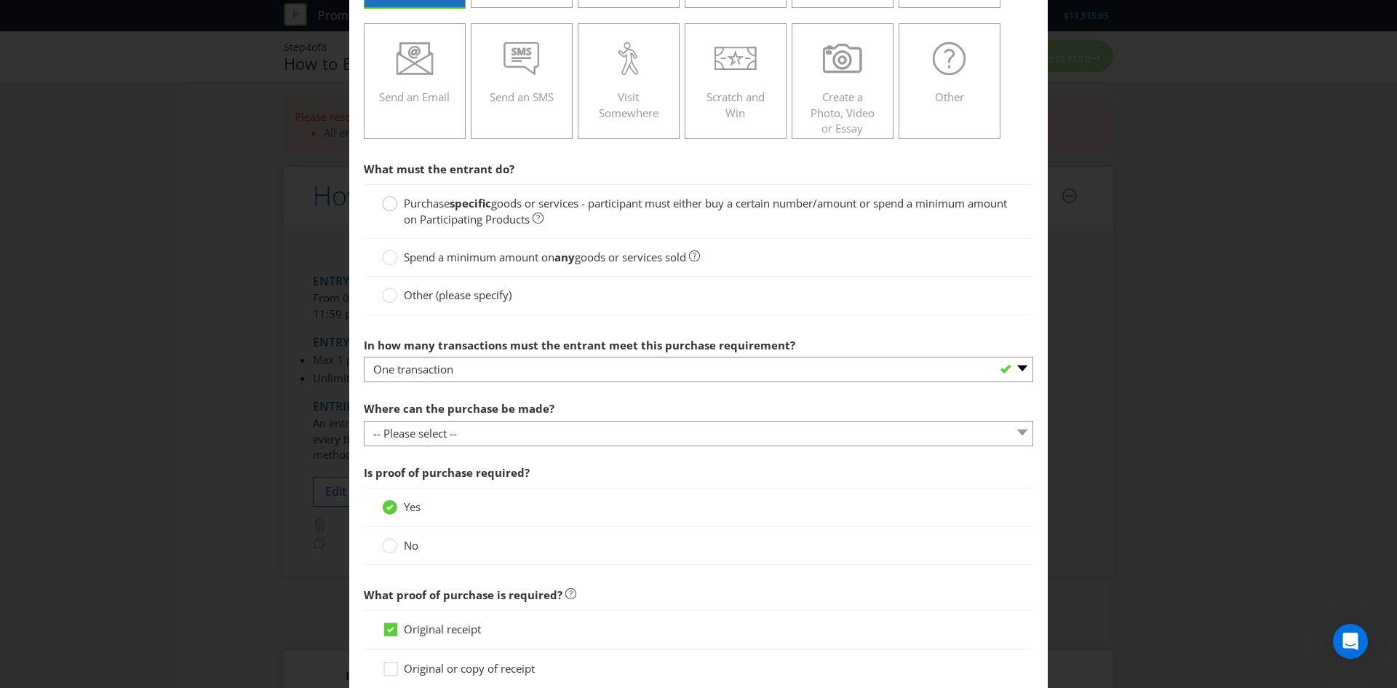
click at [391, 203] on circle at bounding box center [390, 203] width 15 height 15
click at [0, 0] on input "Purchase specific goods or services - participant must either buy a certain num…" at bounding box center [0, 0] width 0 height 0
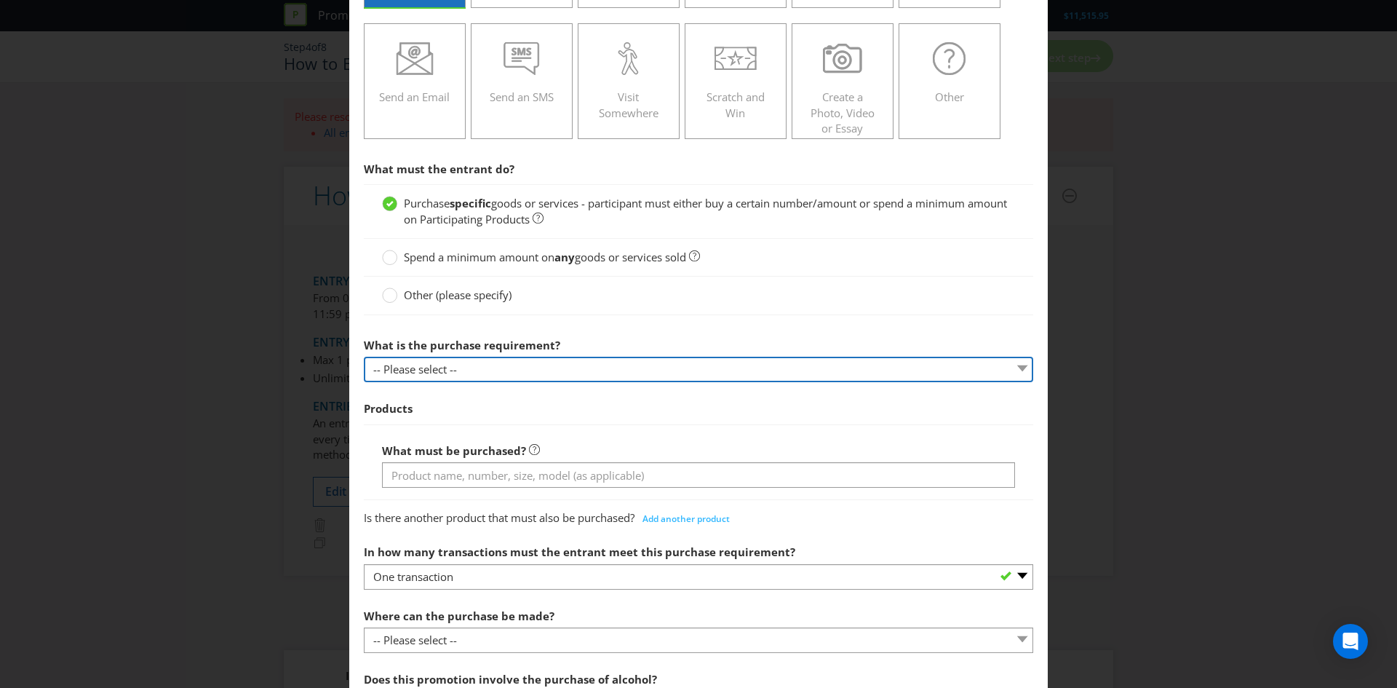
click at [437, 361] on select "-- Please select -- Buy a certain number of these products or services Spend a …" at bounding box center [698, 369] width 669 height 25
select select "MINIMUM_QUANTITY"
click at [364, 357] on select "-- Please select -- Buy a certain number of these products or services Spend a …" at bounding box center [698, 369] width 669 height 25
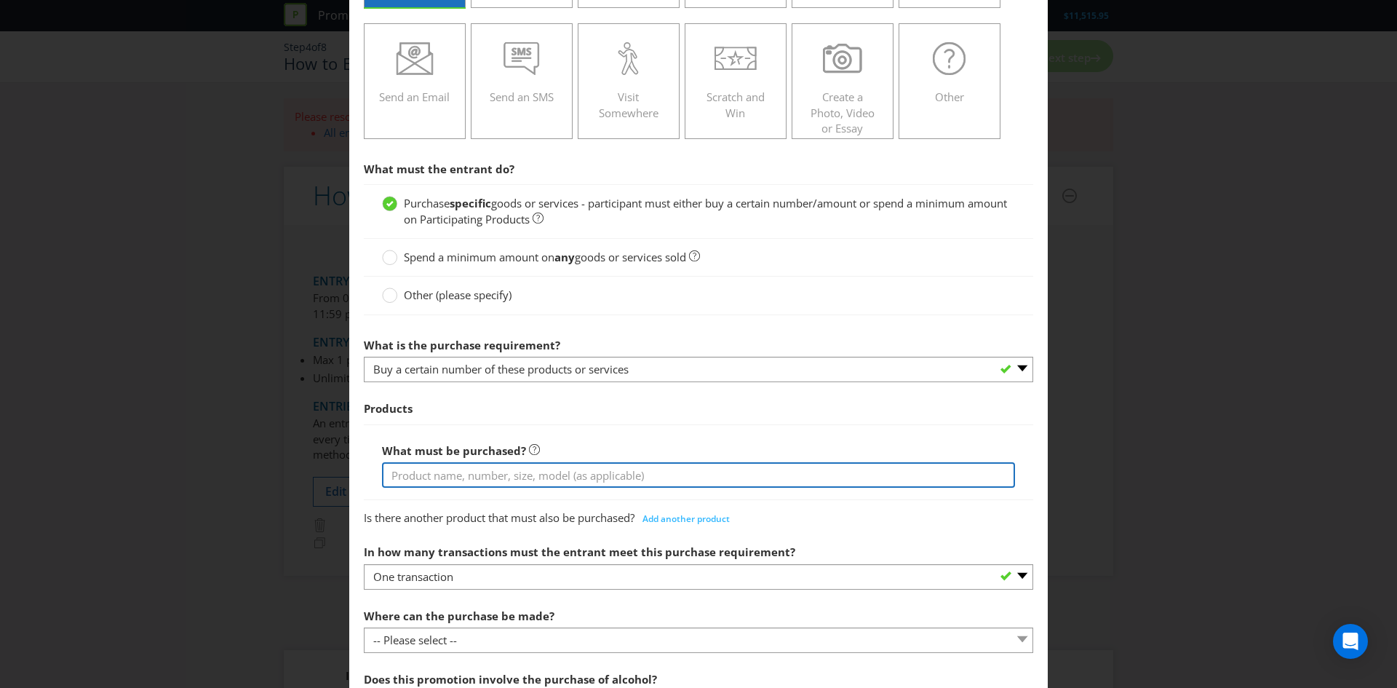
click at [415, 474] on input "text" at bounding box center [698, 474] width 633 height 25
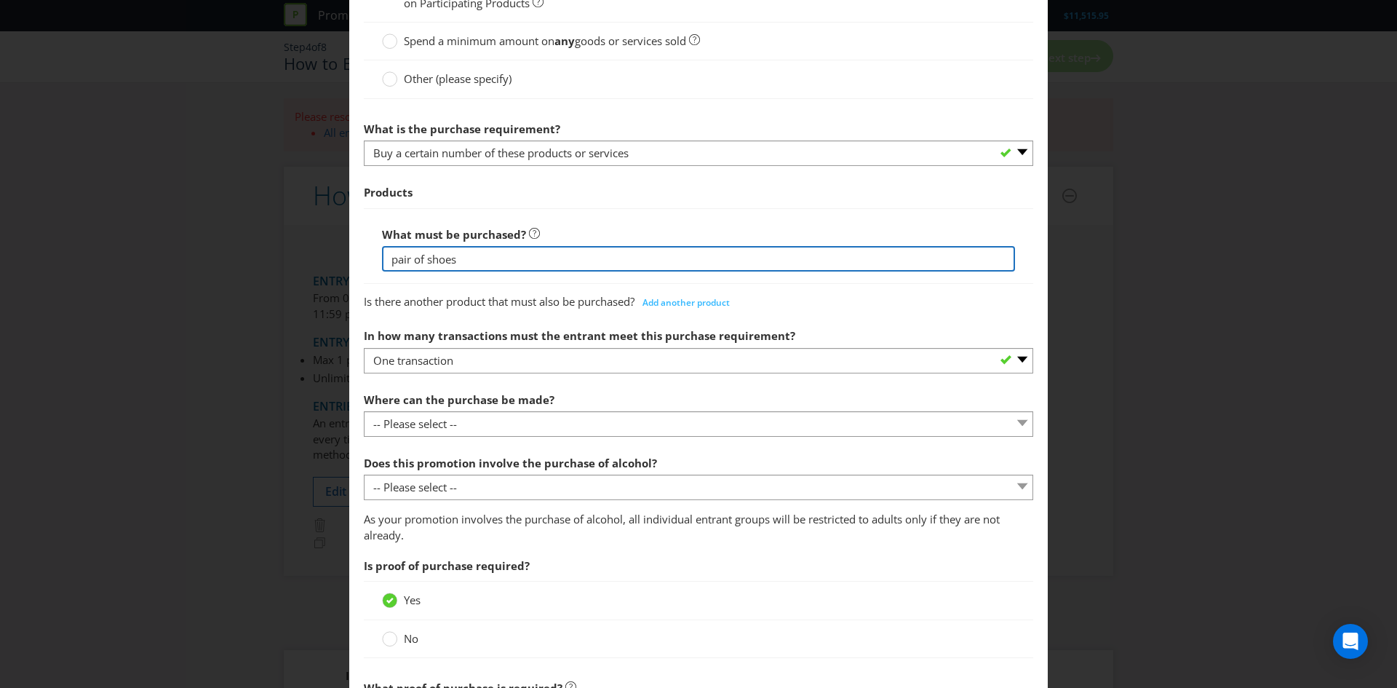
scroll to position [429, 0]
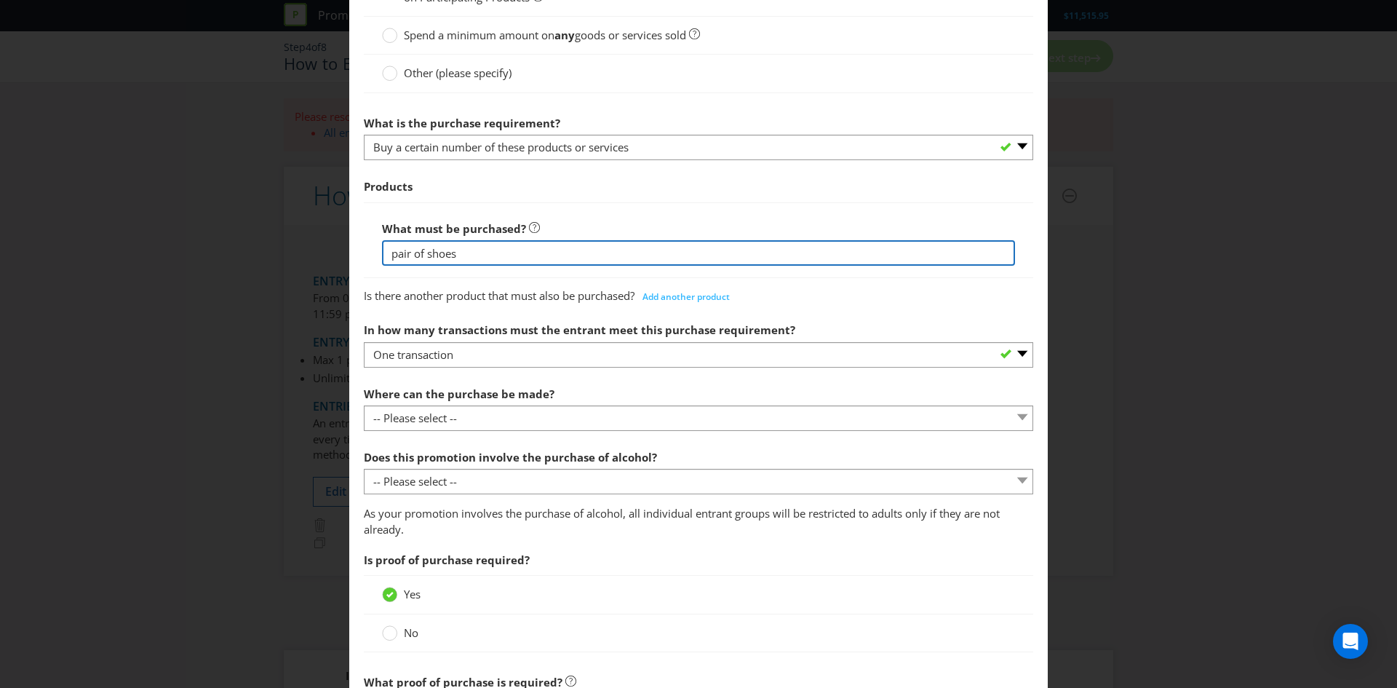
type input "pair of shoes"
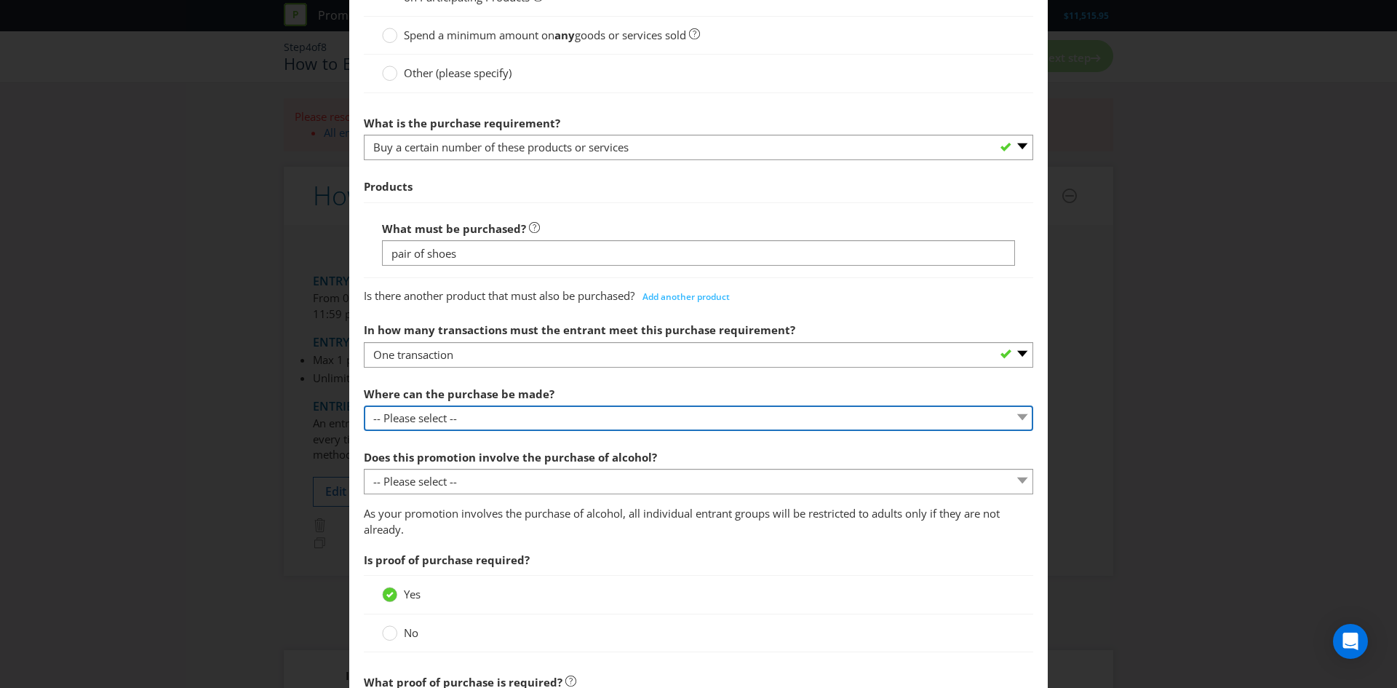
click at [453, 413] on select "-- Please select -- Any stores displaying promotional material (including onlin…" at bounding box center [698, 417] width 669 height 25
click at [364, 405] on select "-- Please select -- Any stores displaying promotional material (including onlin…" at bounding box center [698, 417] width 669 height 25
click at [445, 416] on select "-- Please select -- Any stores displaying promotional material (including onlin…" at bounding box center [698, 417] width 669 height 25
click at [364, 405] on select "-- Please select -- Any stores displaying promotional material (including onlin…" at bounding box center [698, 417] width 669 height 25
click at [450, 414] on select "-- Please select -- Any stores displaying promotional material (including onlin…" at bounding box center [698, 417] width 669 height 25
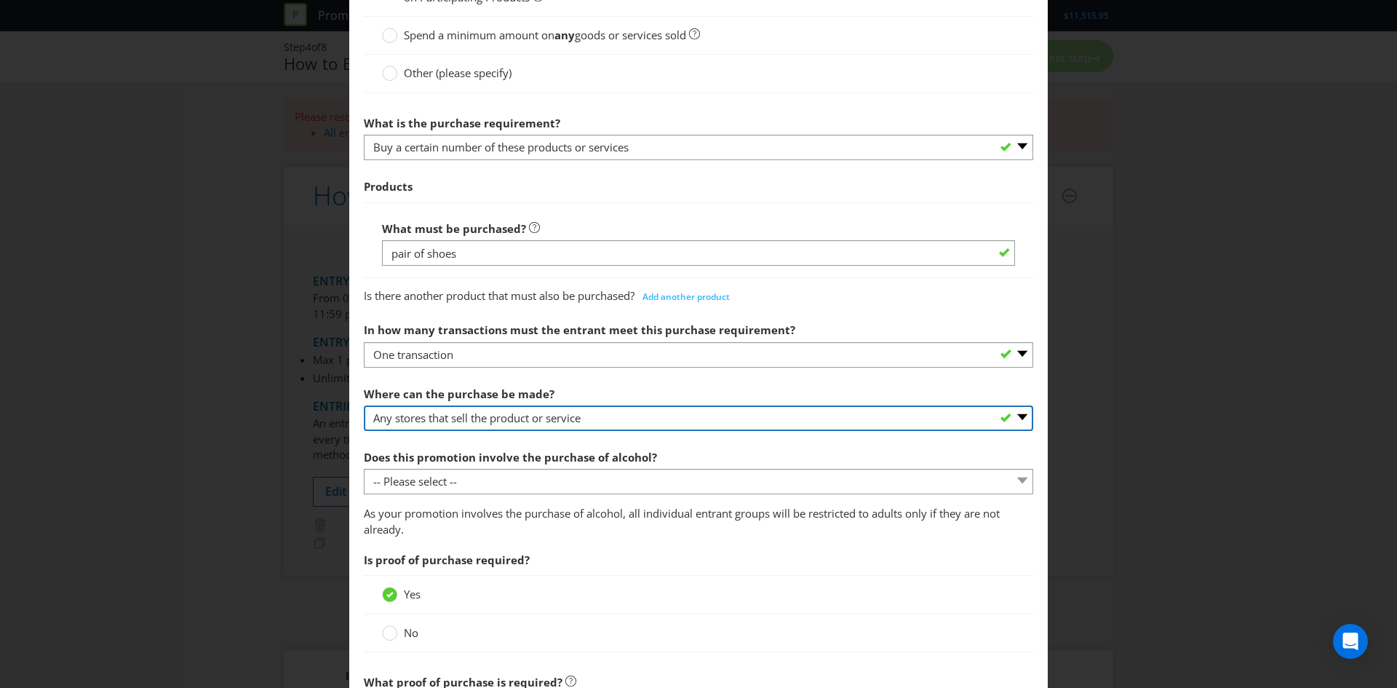
click at [364, 405] on select "-- Please select -- Any stores displaying promotional material (including onlin…" at bounding box center [698, 417] width 669 height 25
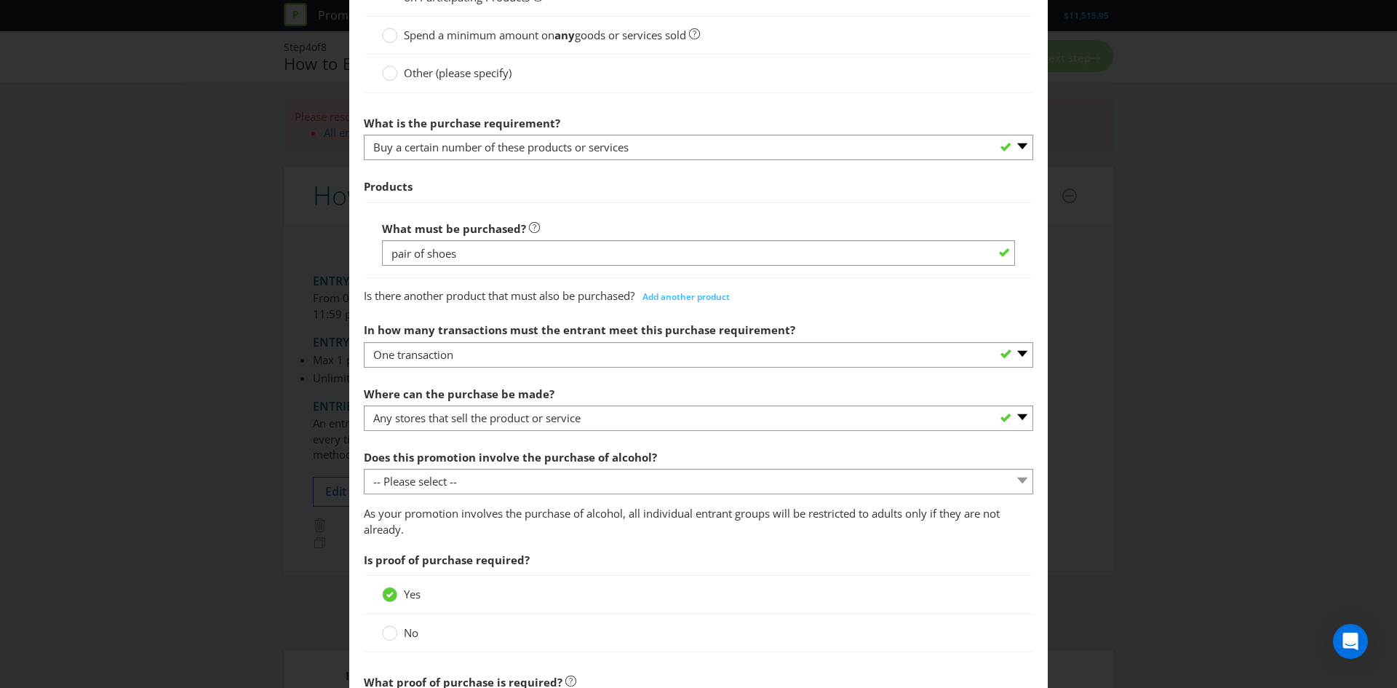
click at [445, 404] on div "Where can the purchase be made? -- Please select -- Any stores displaying promo…" at bounding box center [698, 405] width 669 height 52
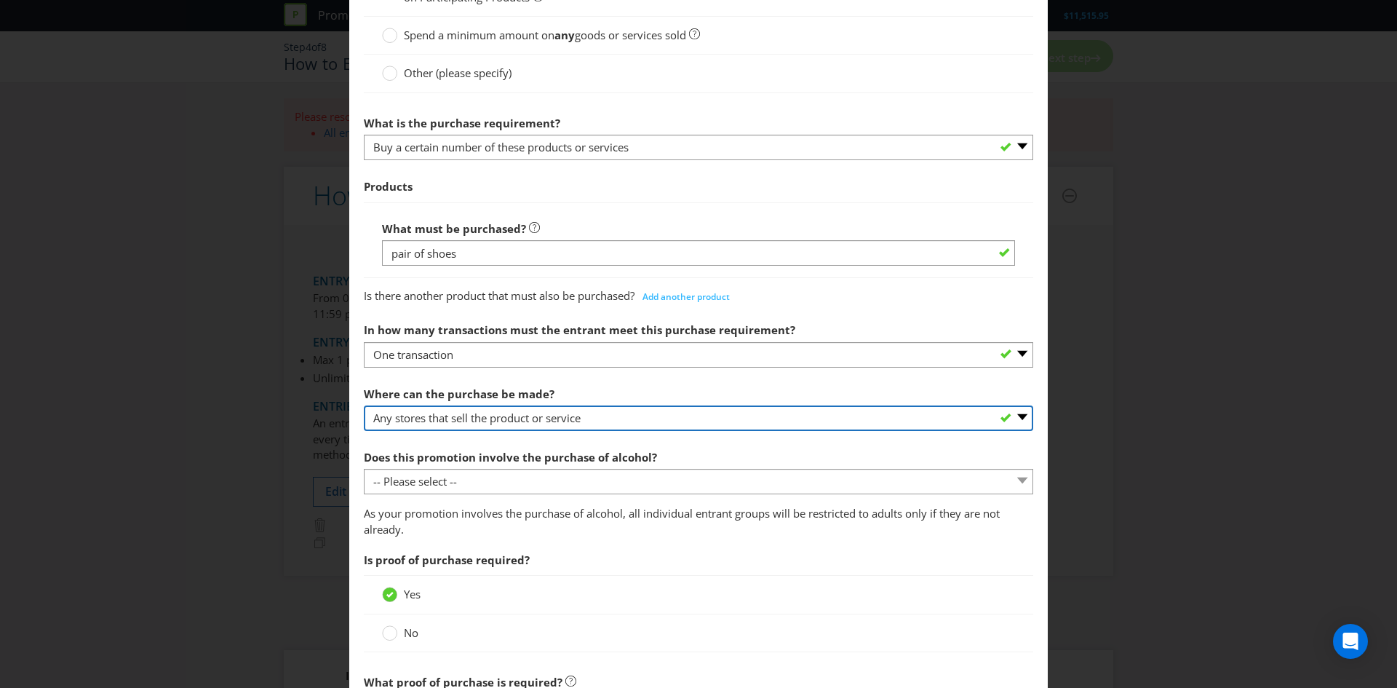
click at [441, 413] on select "-- Please select -- Any stores displaying promotional material (including onlin…" at bounding box center [698, 417] width 669 height 25
click at [364, 405] on select "-- Please select -- Any stores displaying promotional material (including onlin…" at bounding box center [698, 417] width 669 height 25
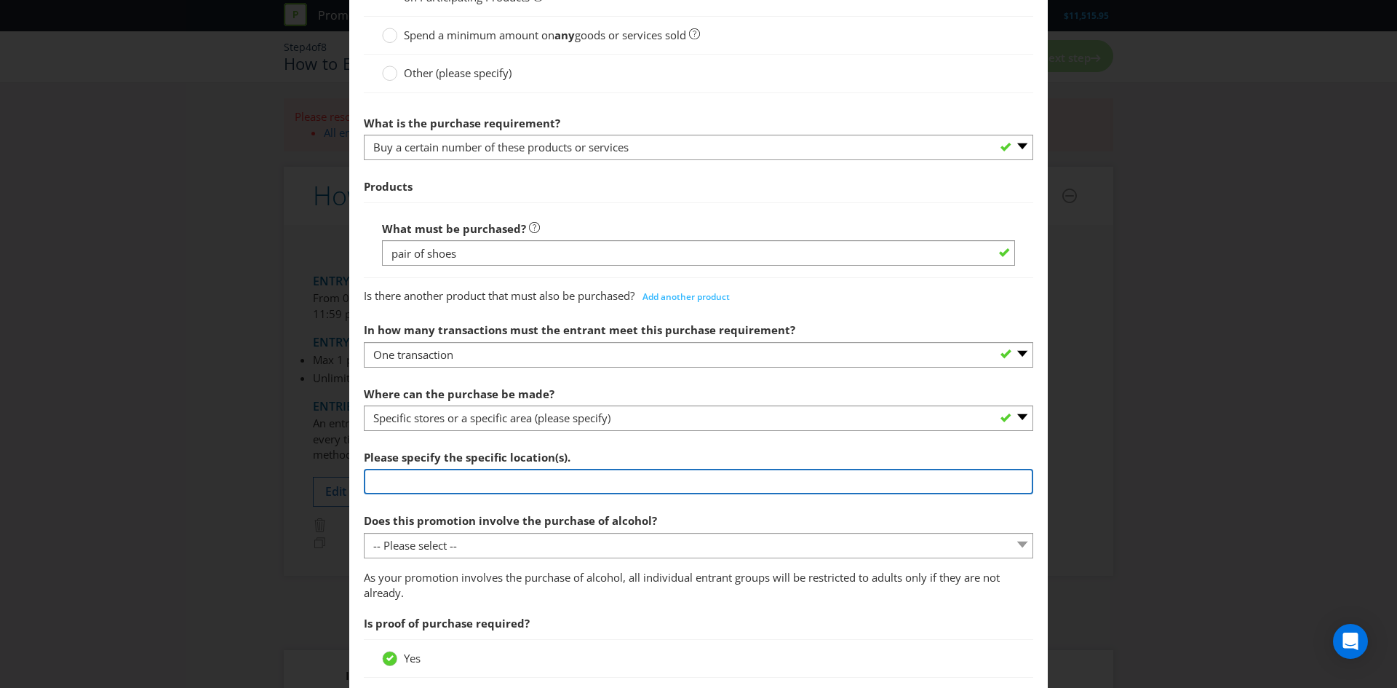
click at [398, 478] on input "text" at bounding box center [698, 481] width 669 height 25
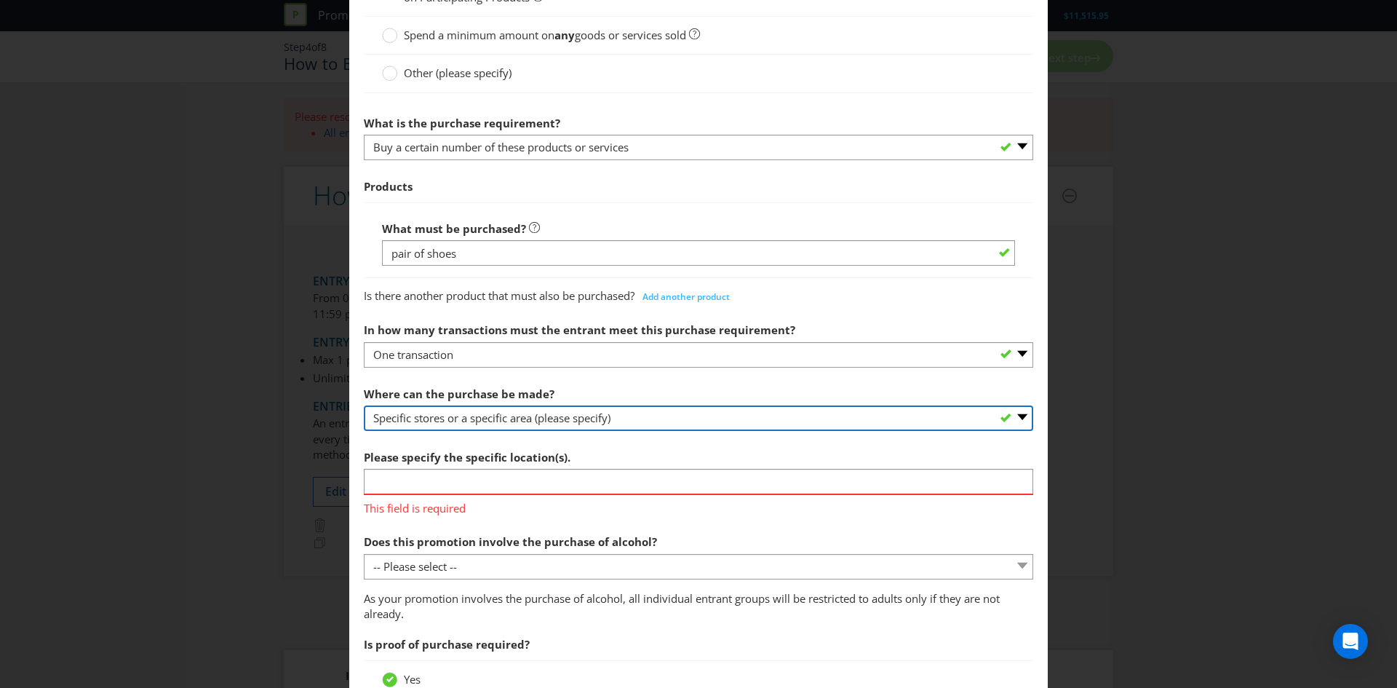
click at [542, 413] on select "-- Please select -- Any stores displaying promotional material (including onlin…" at bounding box center [698, 417] width 669 height 25
select select "ANY_SELLING"
click at [364, 405] on select "-- Please select -- Any stores displaying promotional material (including onlin…" at bounding box center [698, 417] width 669 height 25
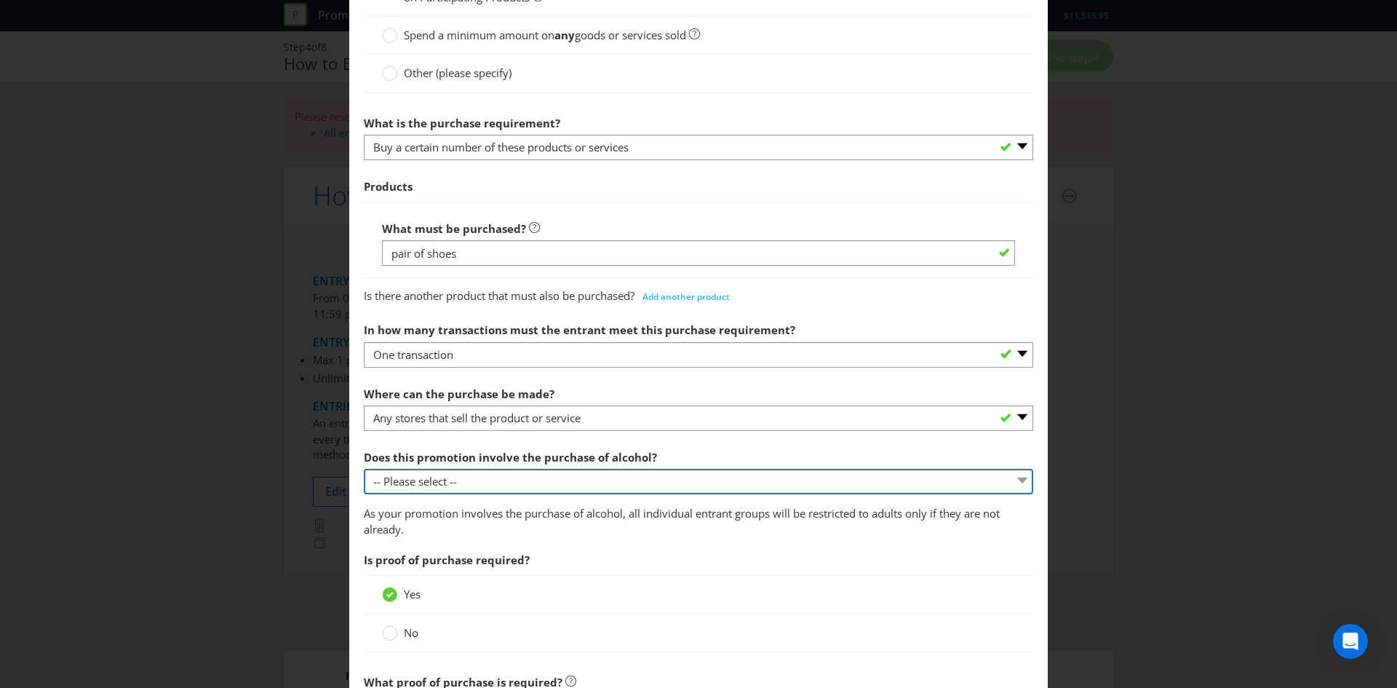
click at [462, 480] on select "-- Please select -- Yes, for on-premises consumption Yes, for off-premises cons…" at bounding box center [698, 481] width 669 height 25
select select "NO"
click at [364, 469] on select "-- Please select -- Yes, for on-premises consumption Yes, for off-premises cons…" at bounding box center [698, 481] width 669 height 25
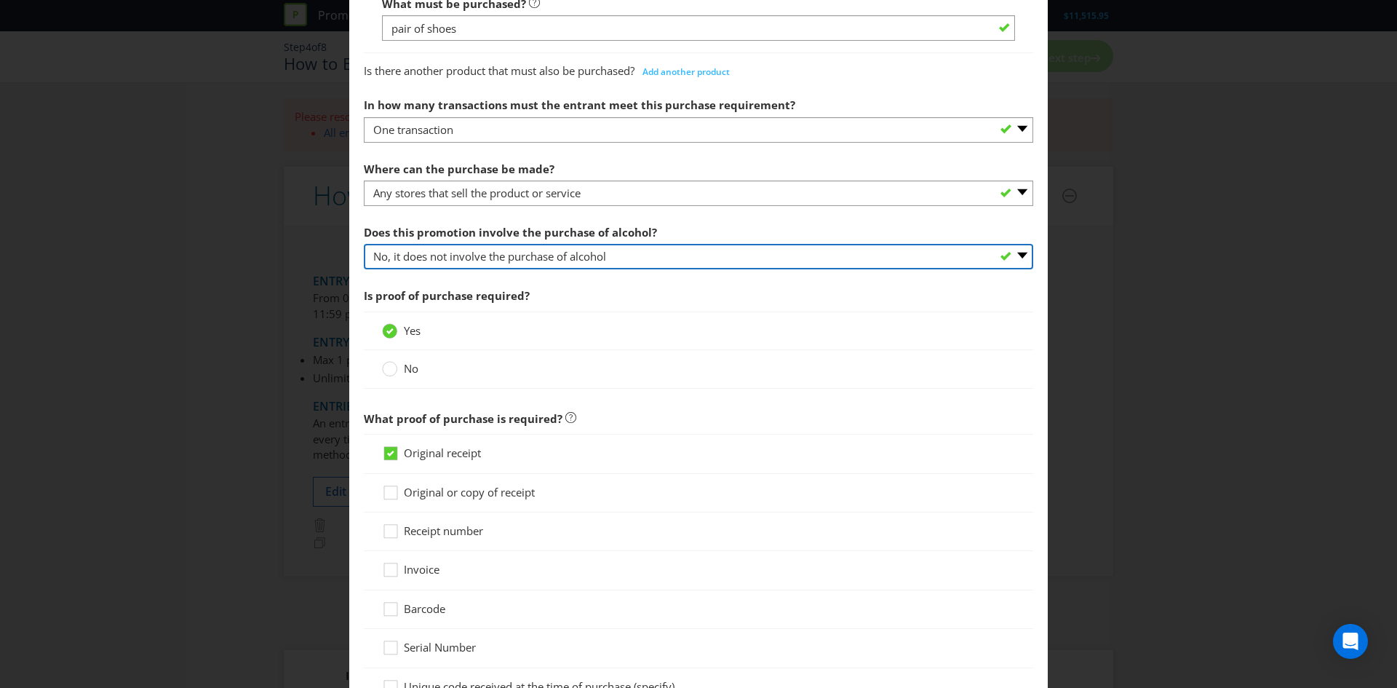
scroll to position [688, 0]
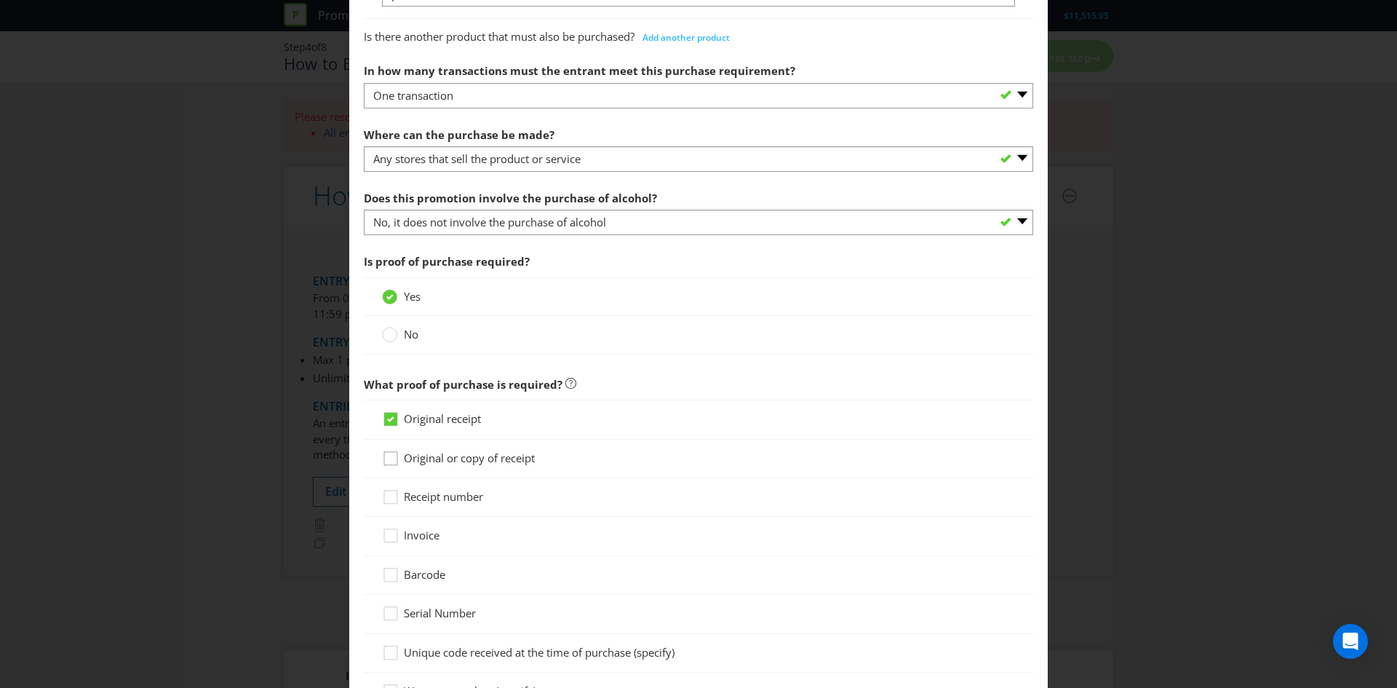
click at [394, 454] on icon at bounding box center [393, 461] width 22 height 22
click at [0, 0] on input "Original or copy of receipt" at bounding box center [0, 0] width 0 height 0
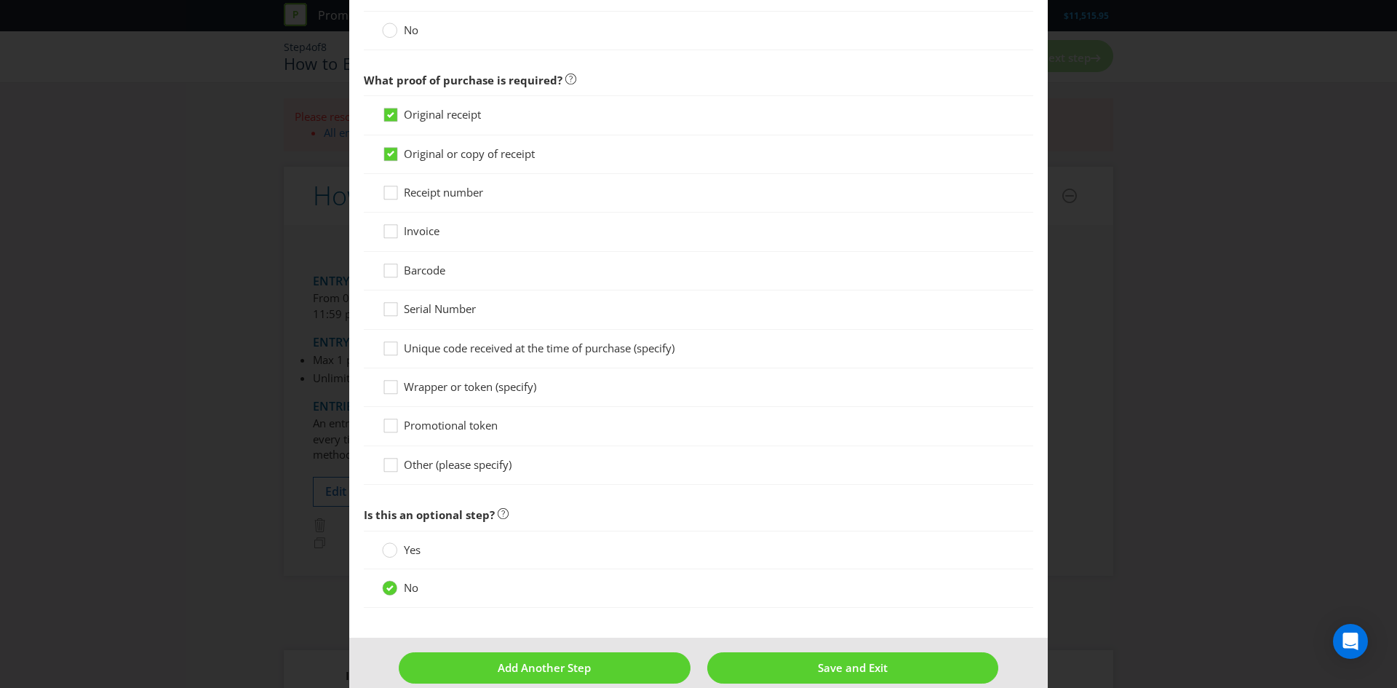
scroll to position [995, 0]
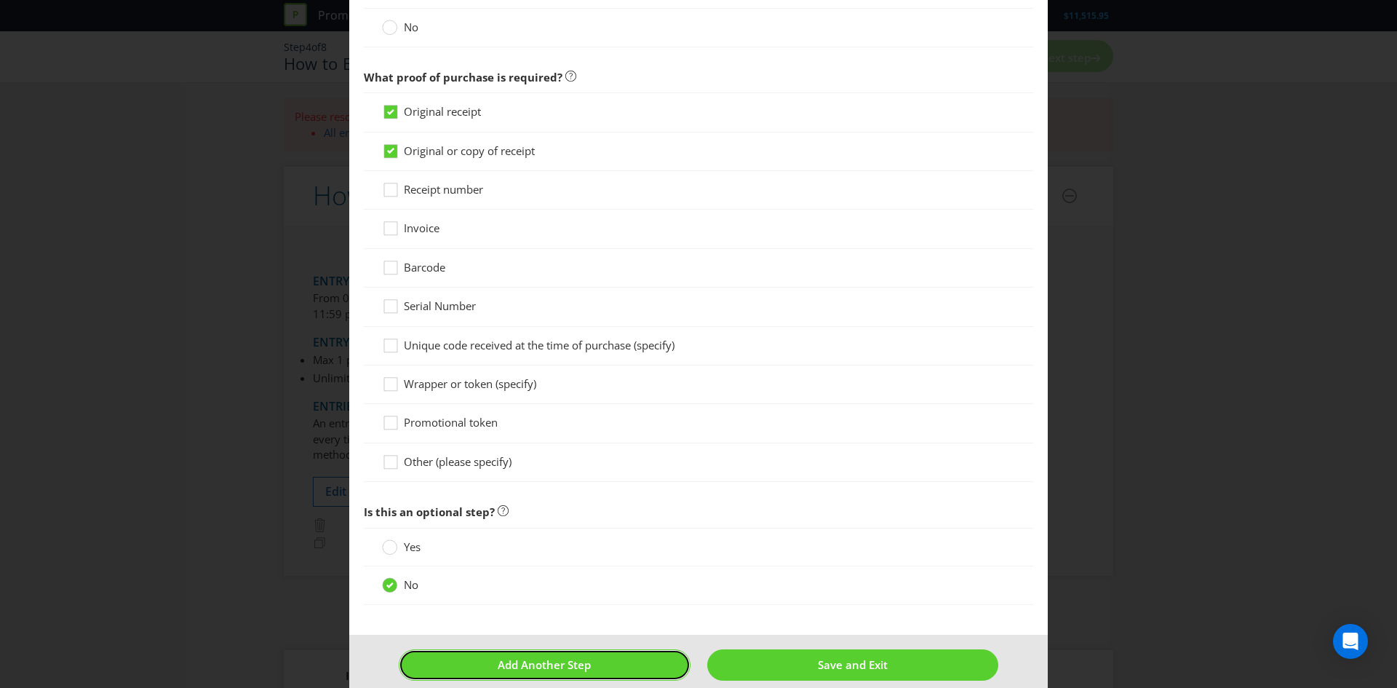
click at [466, 672] on button "Add Another Step" at bounding box center [545, 664] width 292 height 31
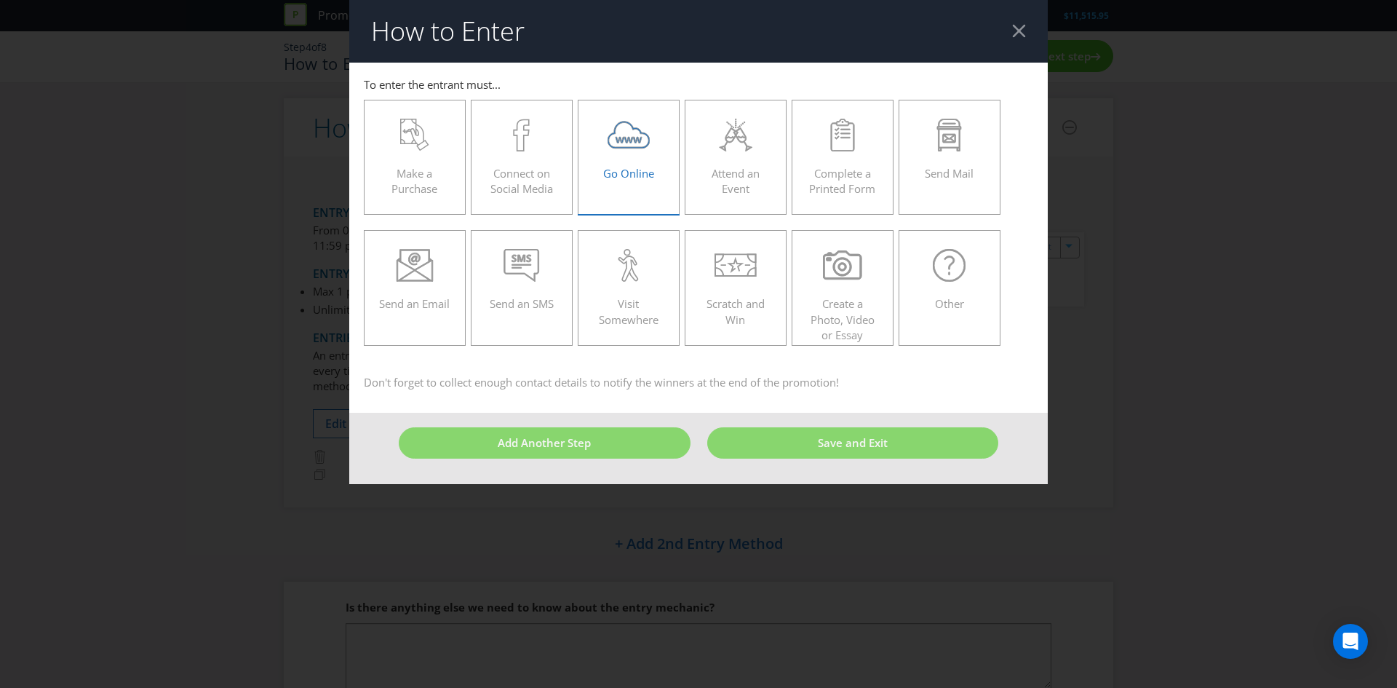
click at [614, 167] on span "Go Online" at bounding box center [628, 173] width 51 height 15
click at [0, 0] on input "Go Online" at bounding box center [0, 0] width 0 height 0
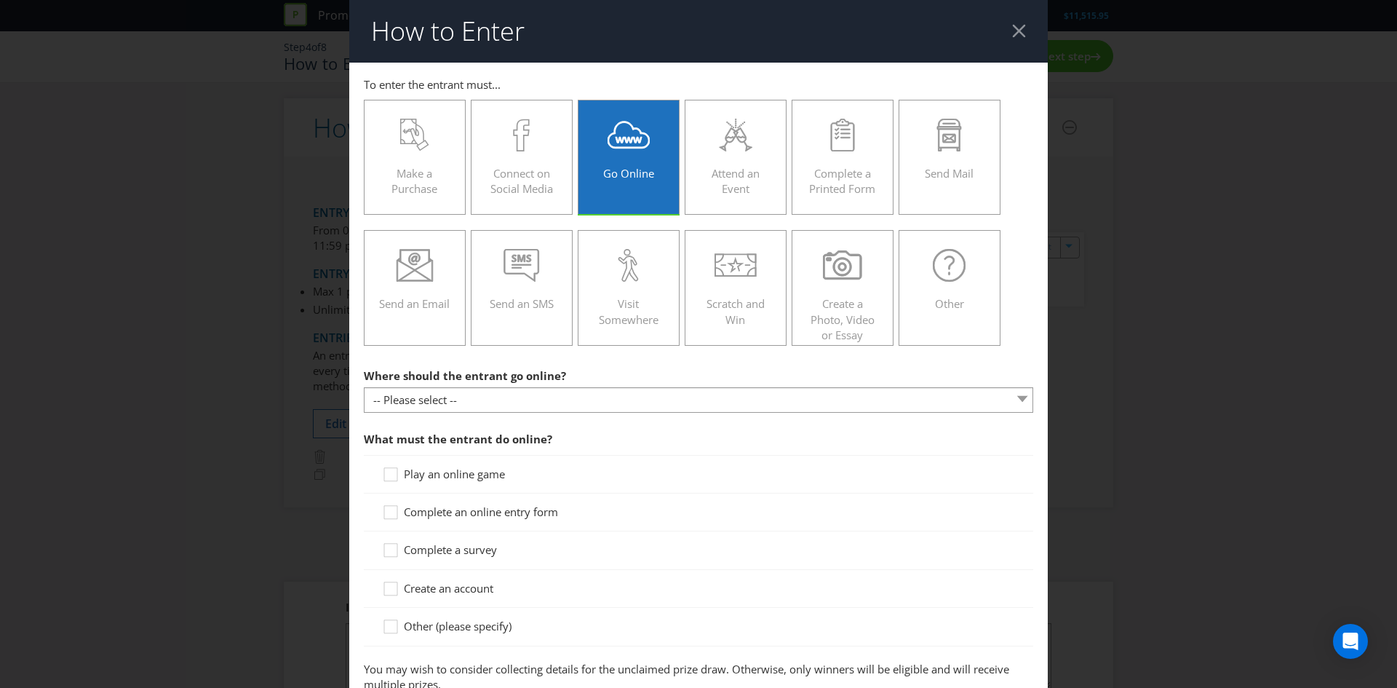
click at [433, 413] on div at bounding box center [698, 412] width 669 height 1
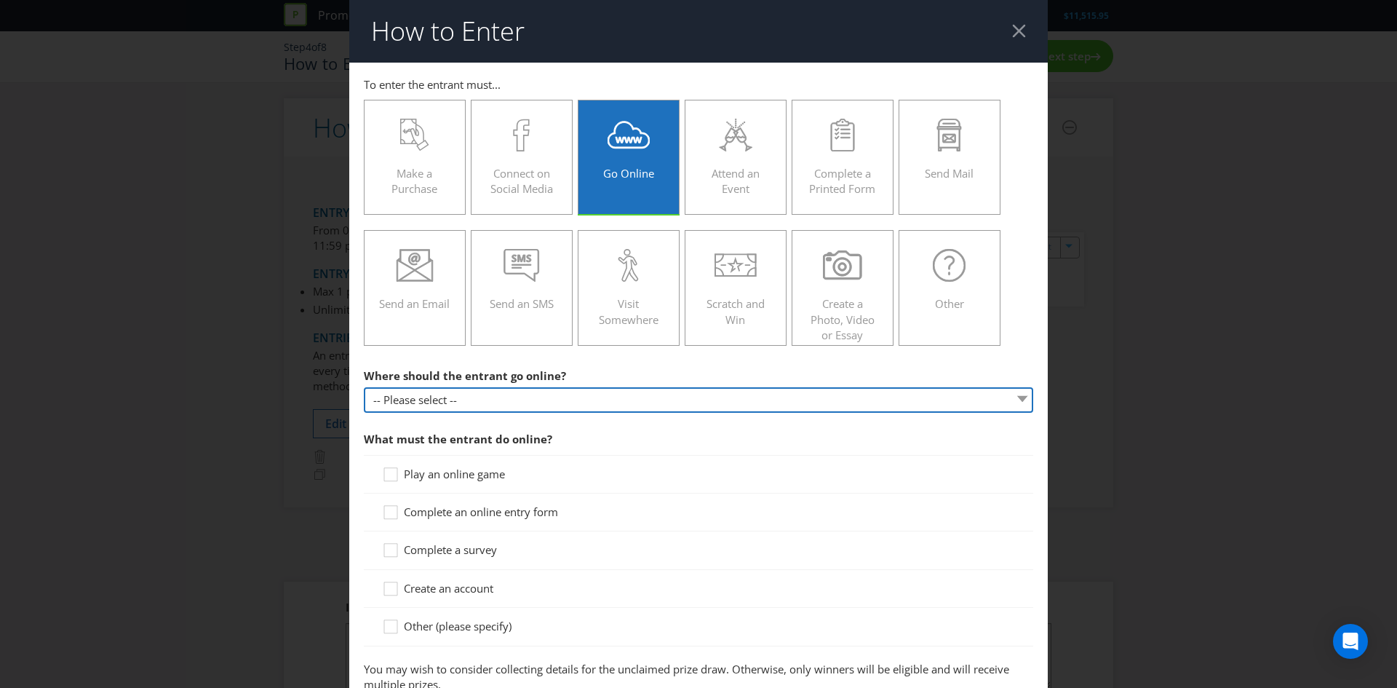
click at [434, 397] on select "-- Please select -- At a specific URL Using a direct link sent to the entrant b…" at bounding box center [698, 399] width 669 height 25
select select "SPECIFIC_URL"
click at [364, 387] on select "-- Please select -- At a specific URL Using a direct link sent to the entrant b…" at bounding box center [698, 399] width 669 height 25
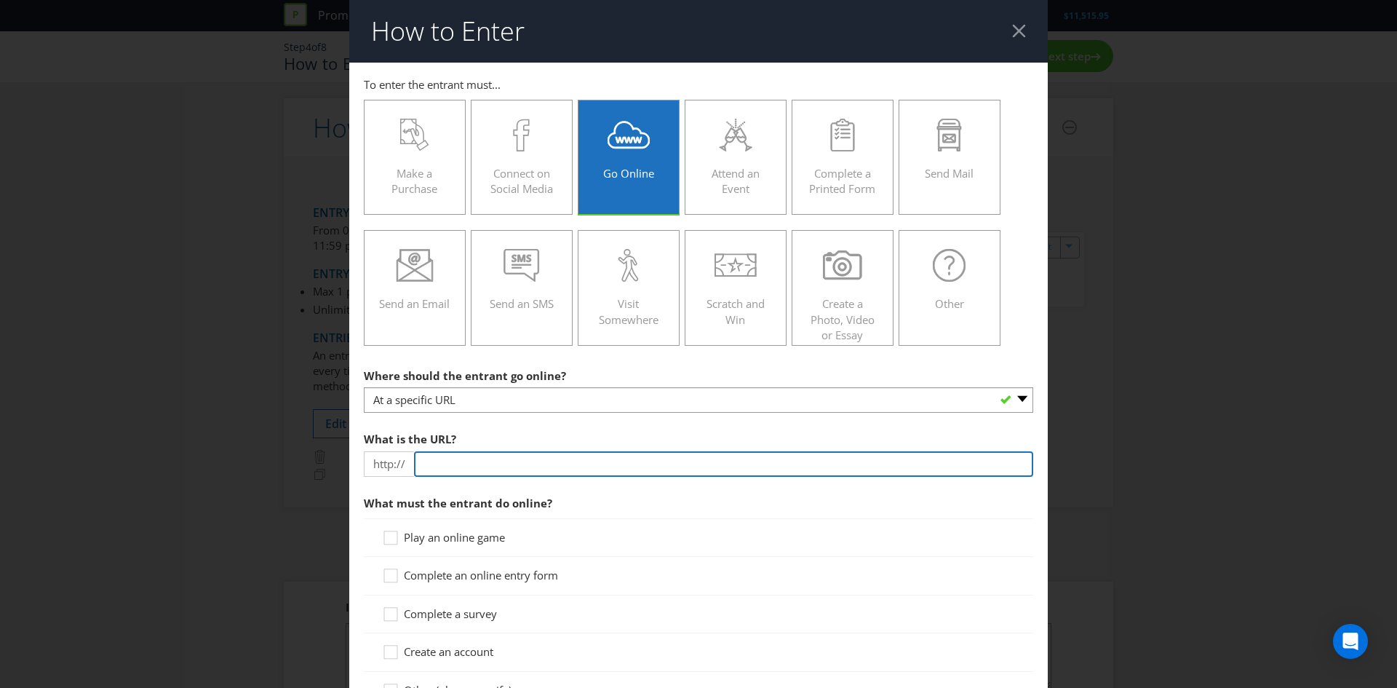
click at [437, 456] on input "text" at bounding box center [723, 463] width 619 height 25
type input "nike"
type input "[DOMAIN_NAME]"
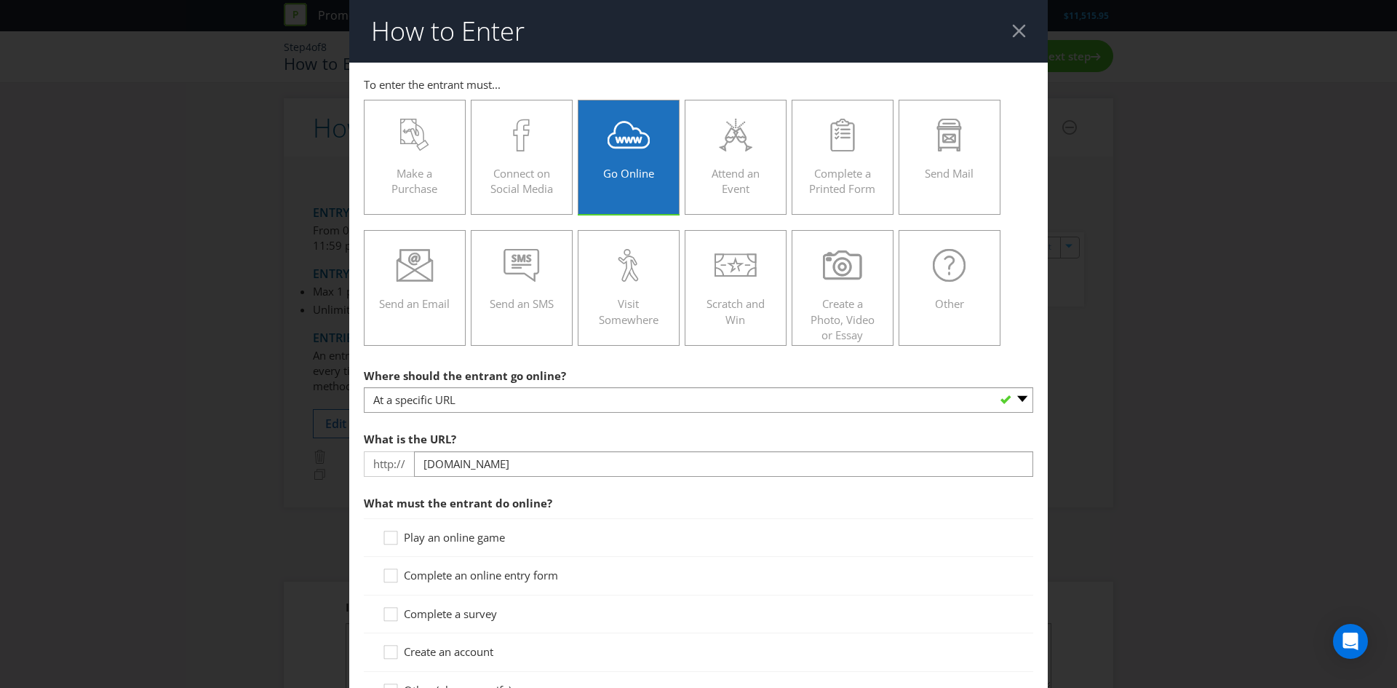
click at [645, 483] on section "Where should the entrant go online? -- Please select -- At a specific URL Using…" at bounding box center [698, 558] width 669 height 395
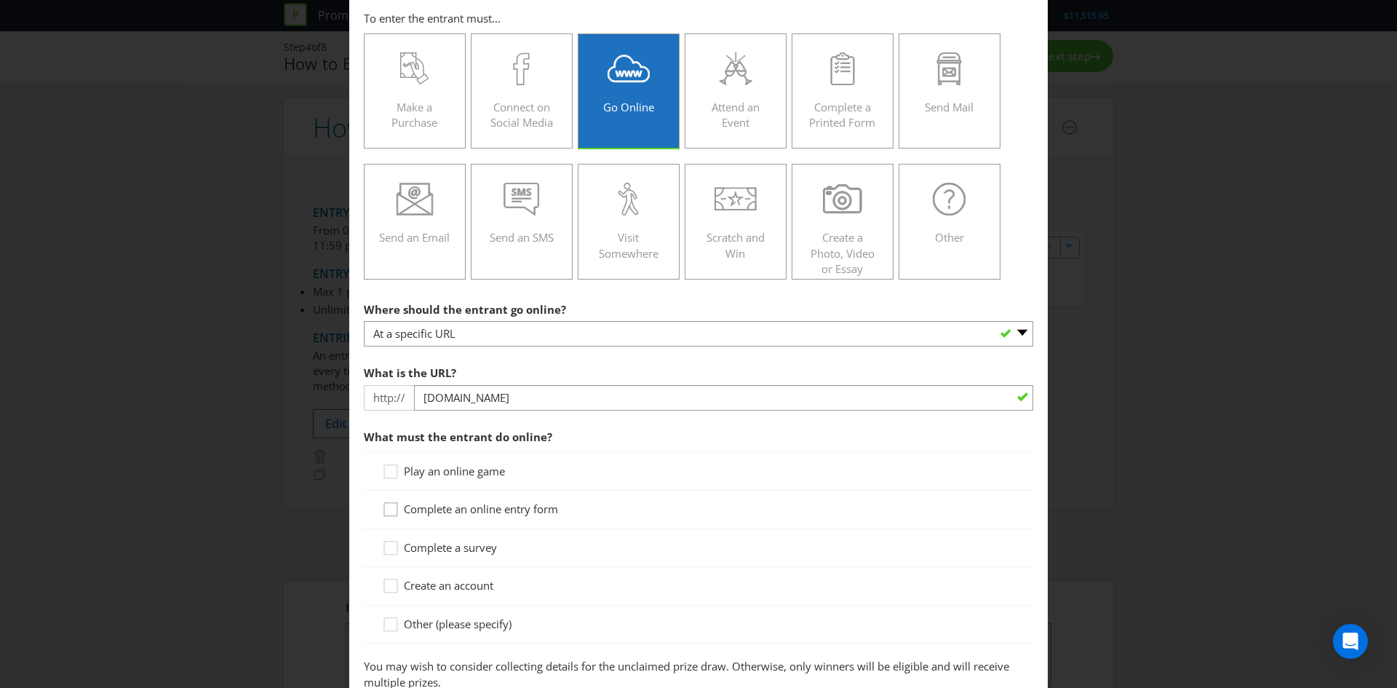
click at [395, 508] on icon at bounding box center [393, 512] width 22 height 22
click at [0, 0] on input "Complete an online entry form" at bounding box center [0, 0] width 0 height 0
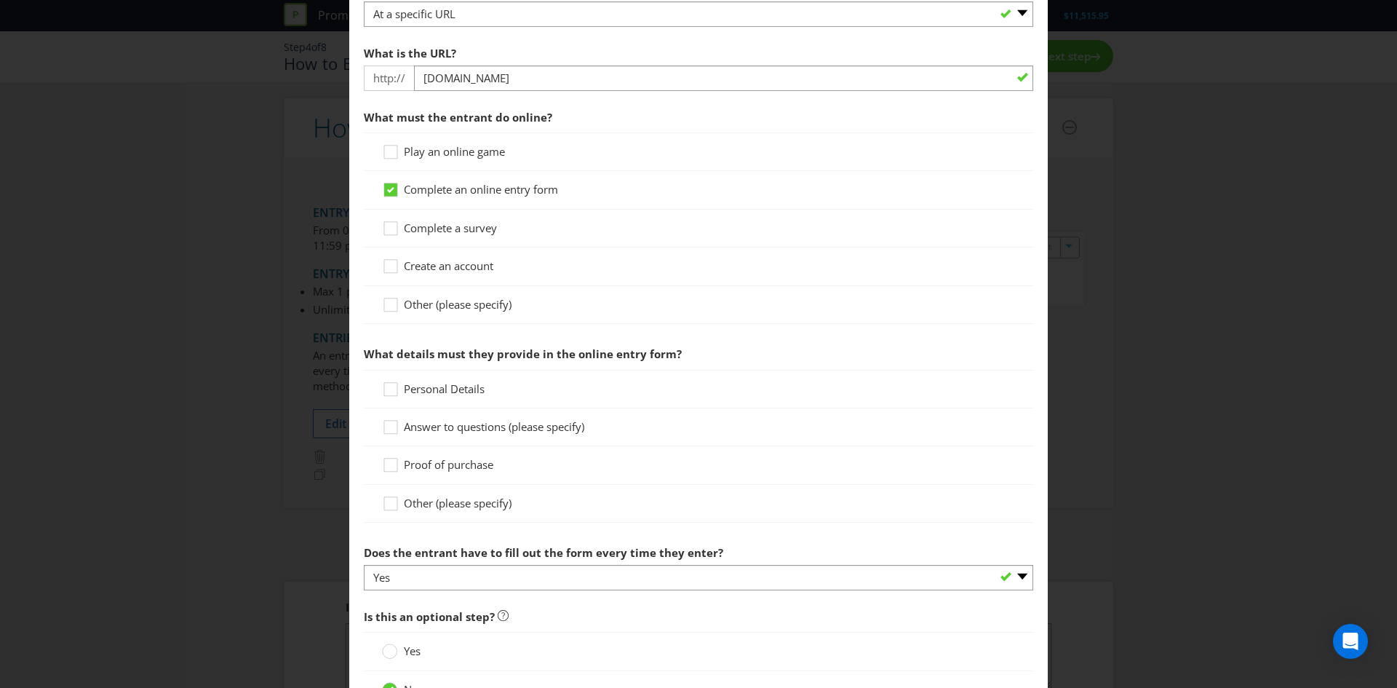
scroll to position [405, 0]
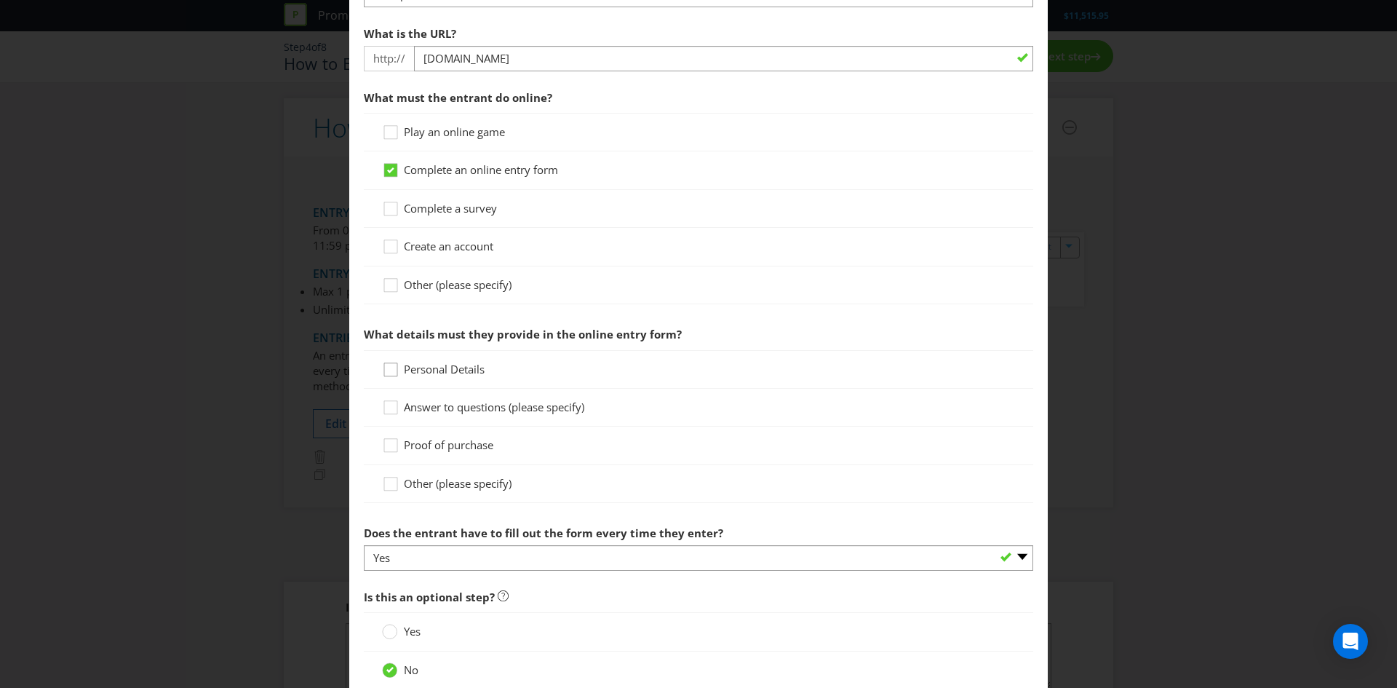
click at [392, 367] on div at bounding box center [390, 364] width 7 height 7
click at [0, 0] on input "Personal Details" at bounding box center [0, 0] width 0 height 0
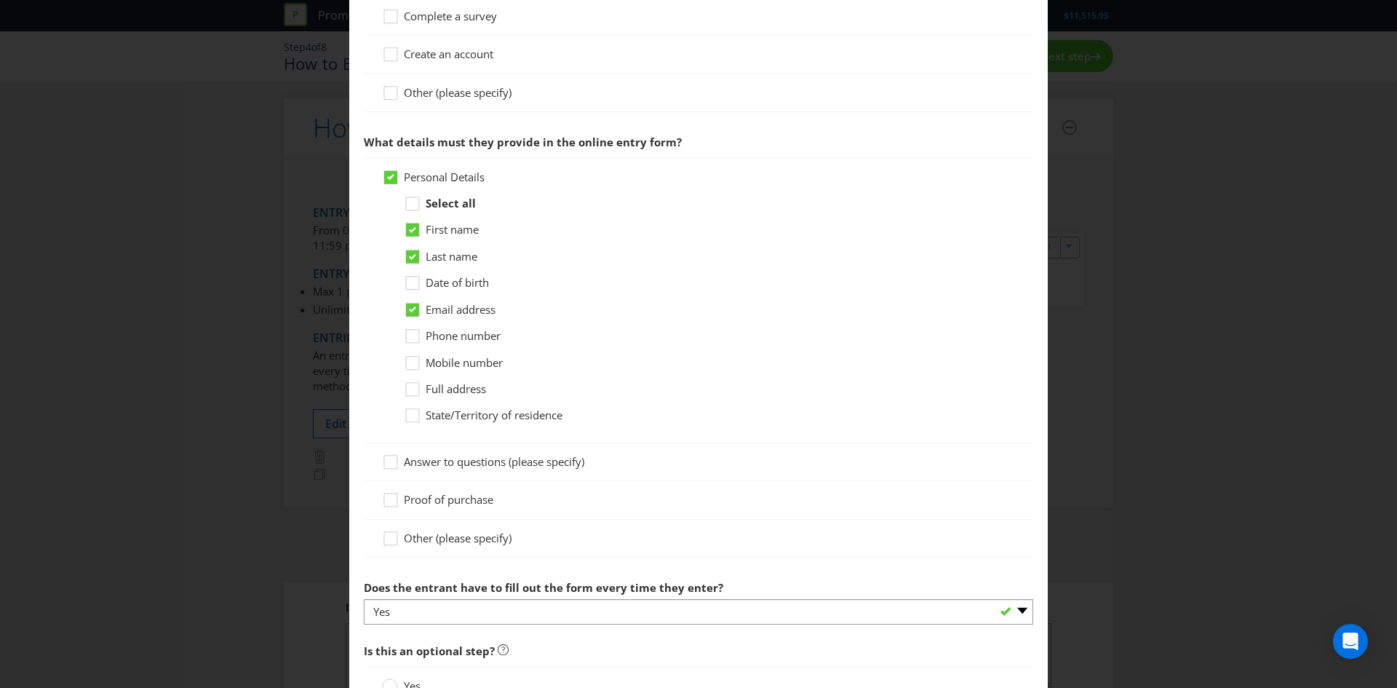
scroll to position [599, 0]
click at [391, 490] on div at bounding box center [390, 493] width 7 height 7
click at [0, 0] on input "Proof of purchase" at bounding box center [0, 0] width 0 height 0
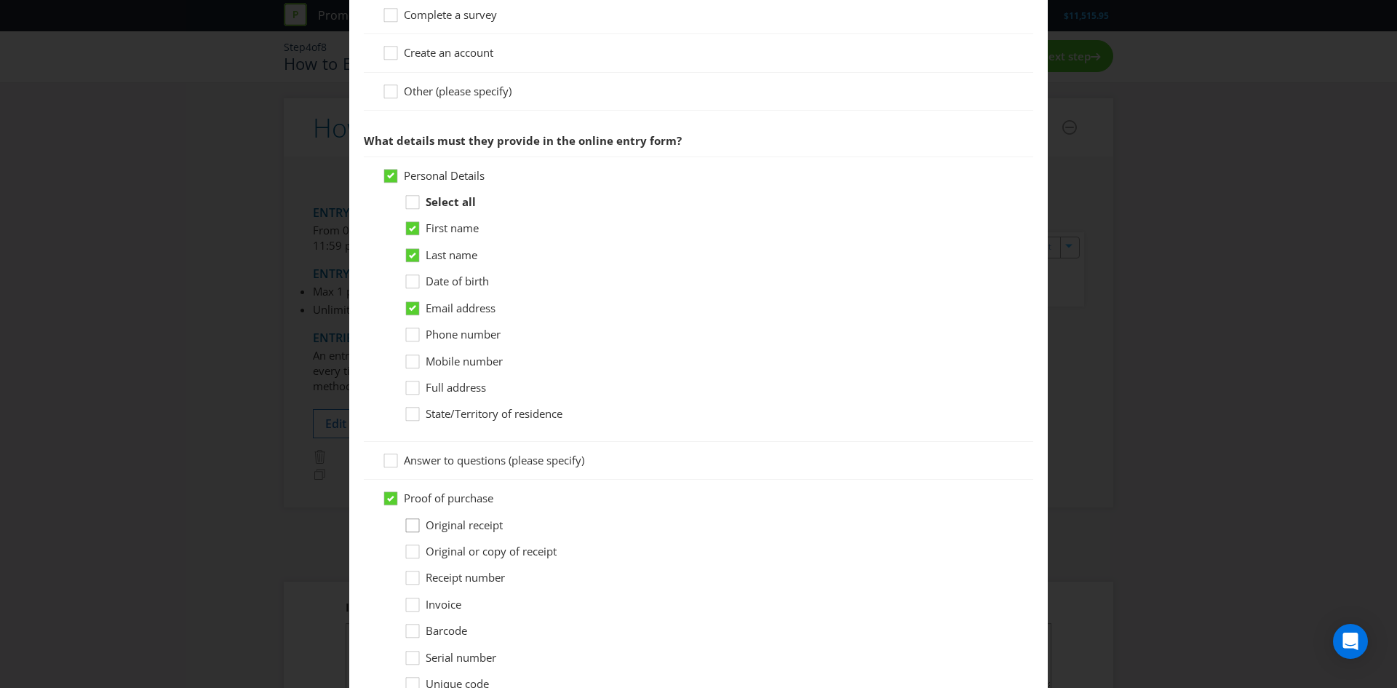
click at [420, 524] on icon at bounding box center [415, 528] width 22 height 22
click at [0, 0] on input "Original receipt" at bounding box center [0, 0] width 0 height 0
click at [429, 546] on span "Original or copy of receipt" at bounding box center [491, 550] width 131 height 15
click at [0, 0] on input "Original or copy of receipt" at bounding box center [0, 0] width 0 height 0
click at [409, 552] on icon at bounding box center [412, 552] width 7 height 6
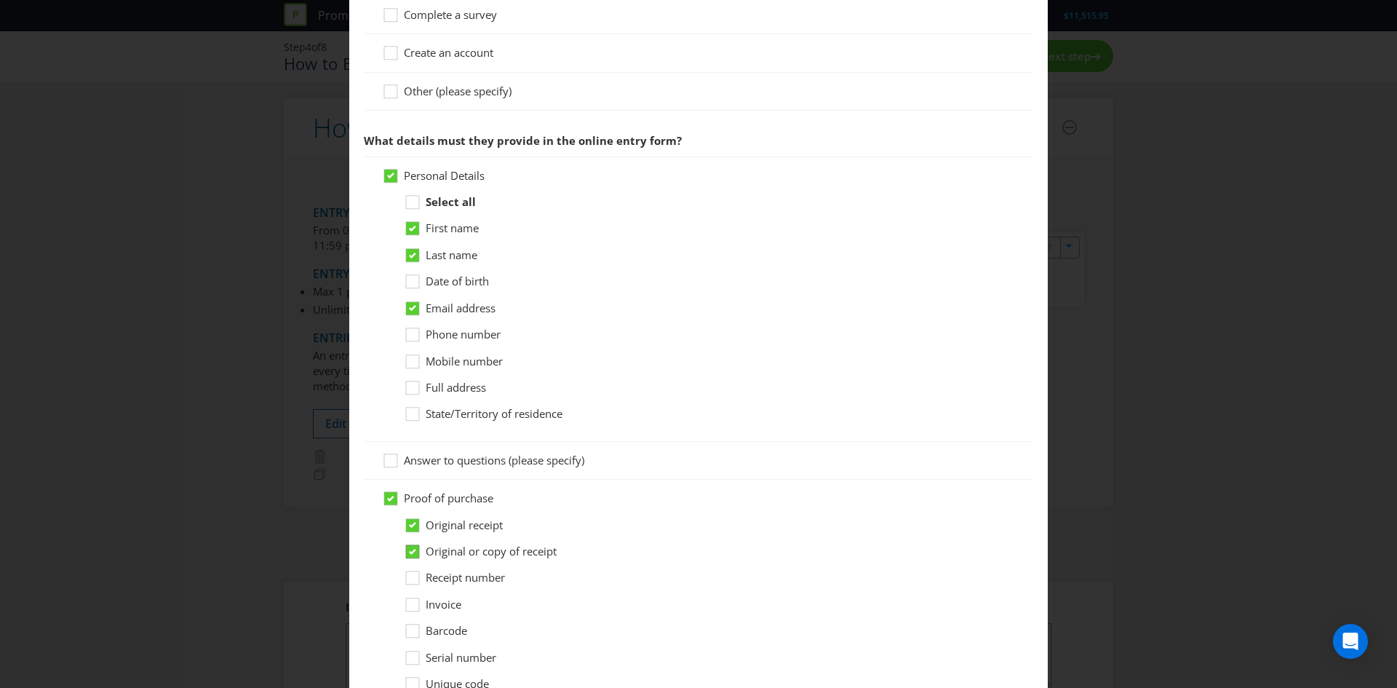
click at [0, 0] on input "Original or copy of receipt" at bounding box center [0, 0] width 0 height 0
click at [424, 547] on icon at bounding box center [415, 554] width 22 height 22
click at [0, 0] on input "Original or copy of receipt" at bounding box center [0, 0] width 0 height 0
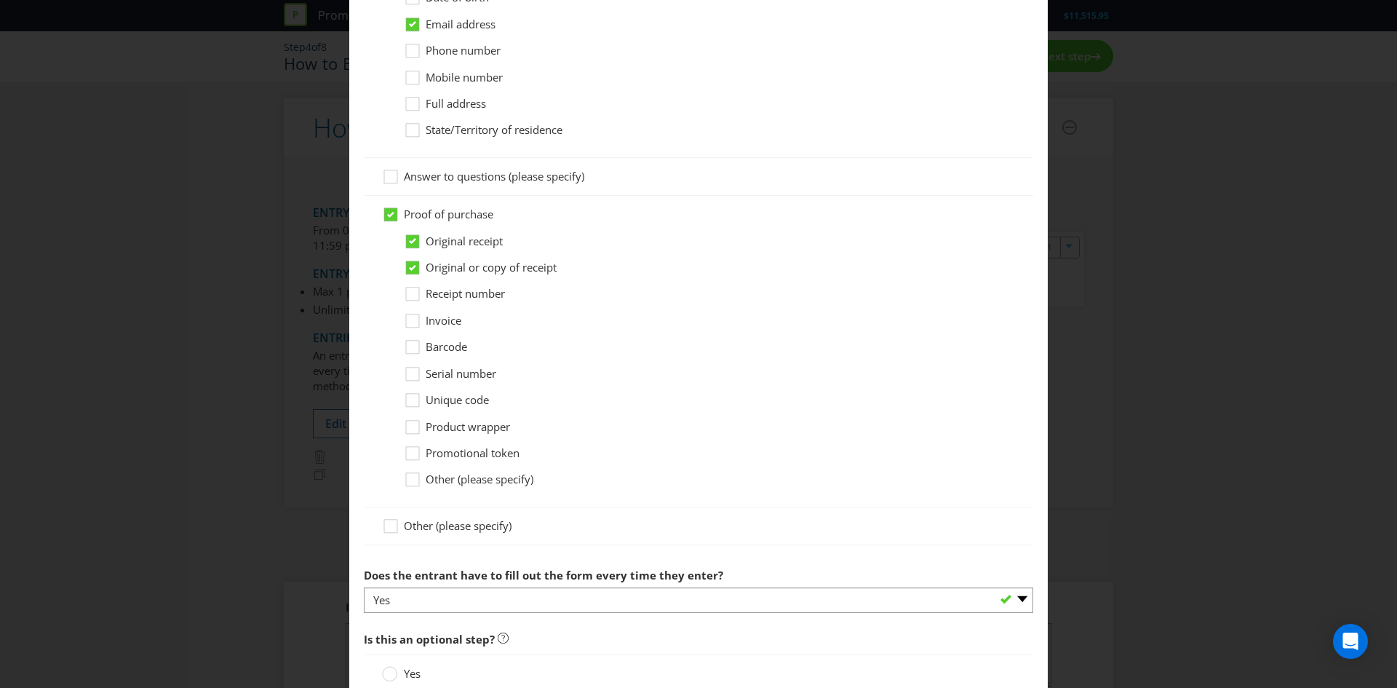
scroll to position [1027, 0]
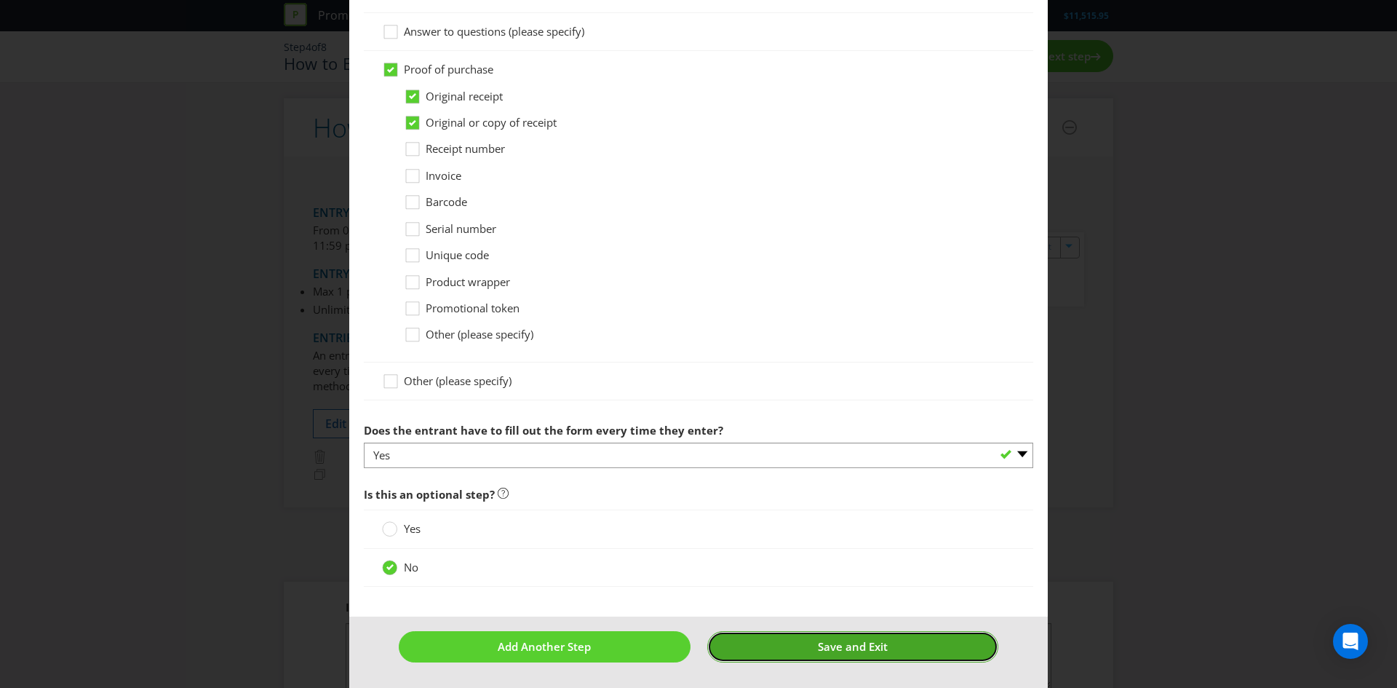
click at [795, 651] on button "Save and Exit" at bounding box center [853, 646] width 292 height 31
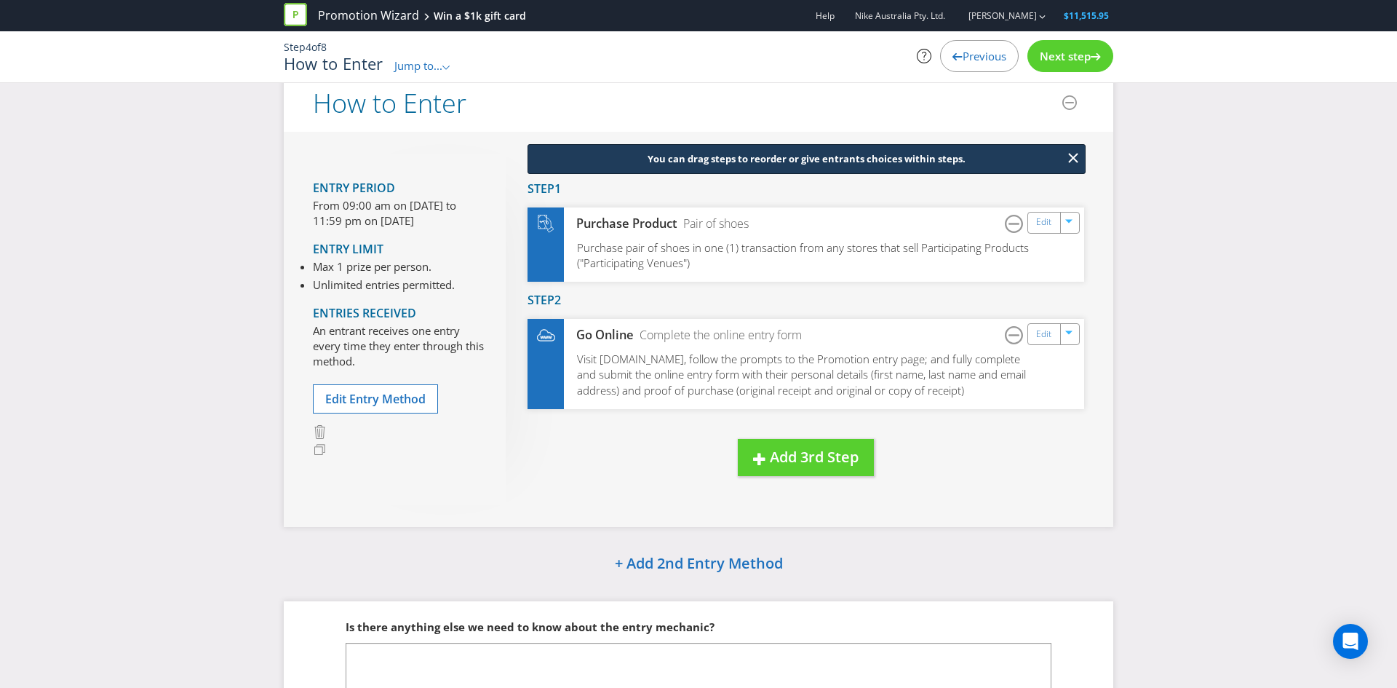
scroll to position [139, 0]
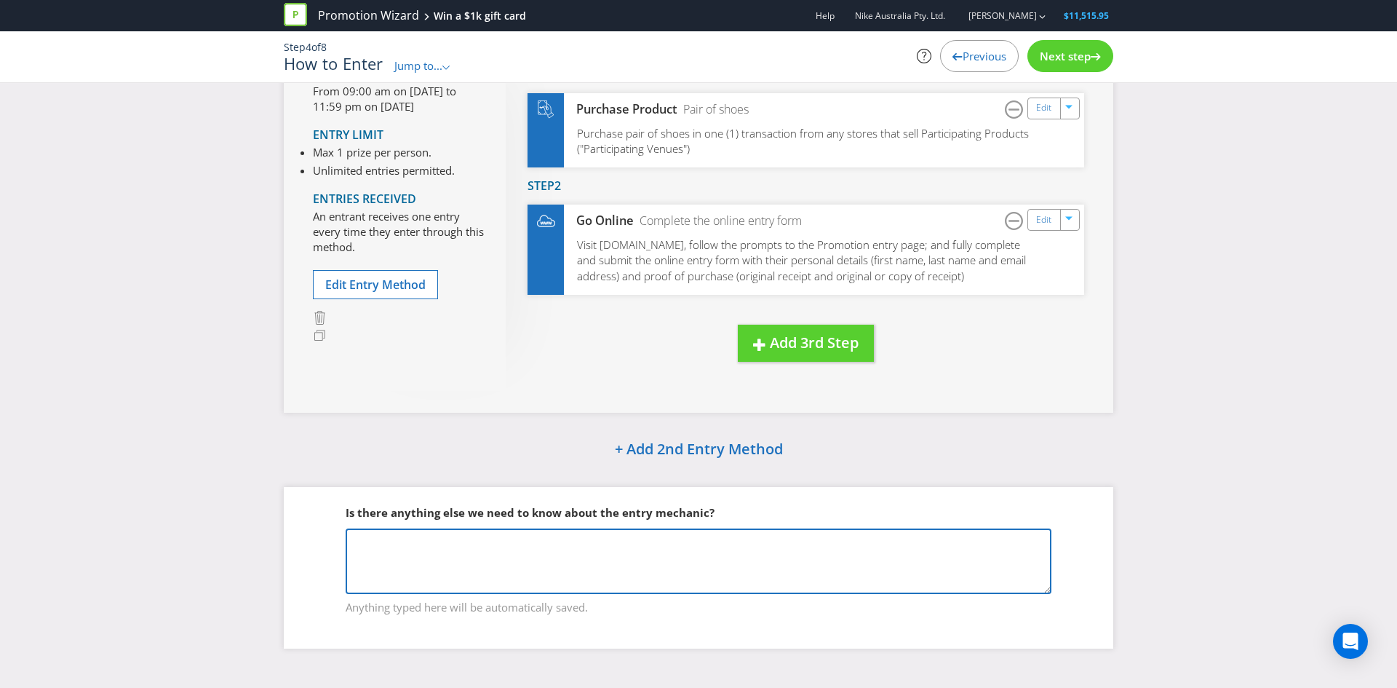
click at [419, 561] on textarea at bounding box center [699, 560] width 706 height 65
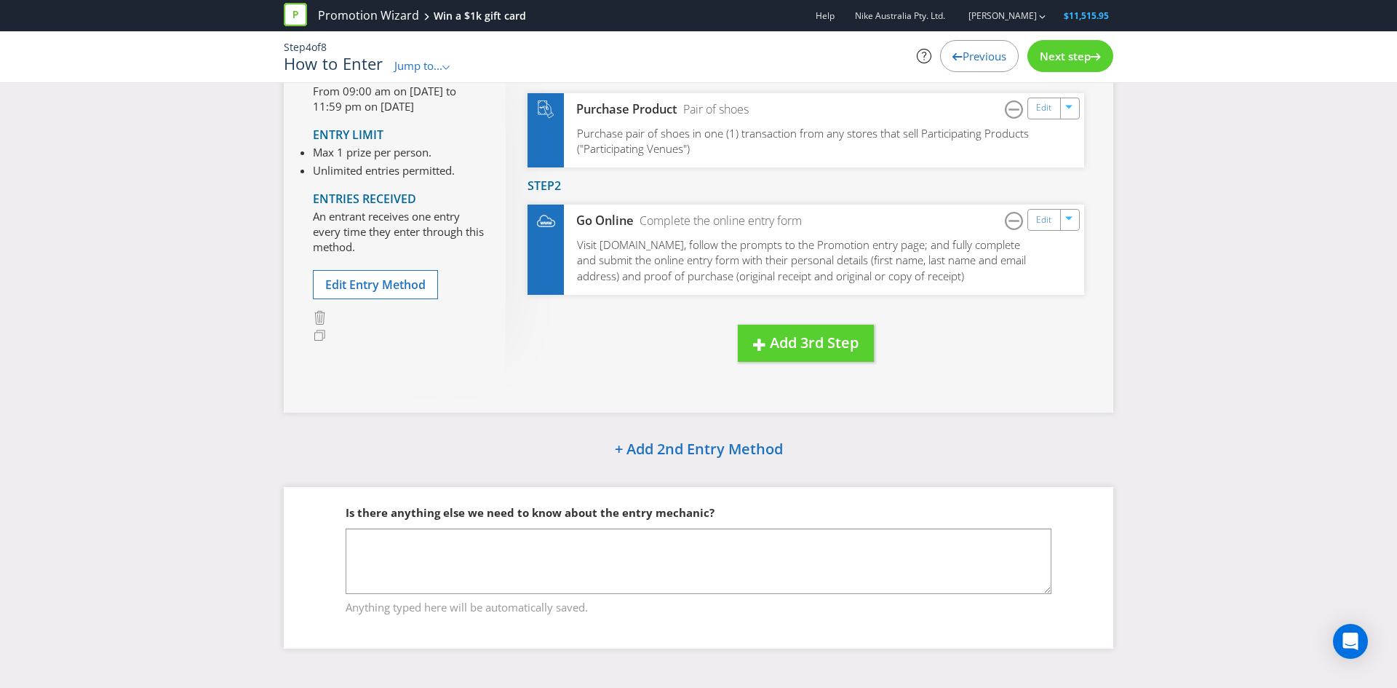
click at [413, 62] on span "Jump to..." at bounding box center [418, 65] width 48 height 15
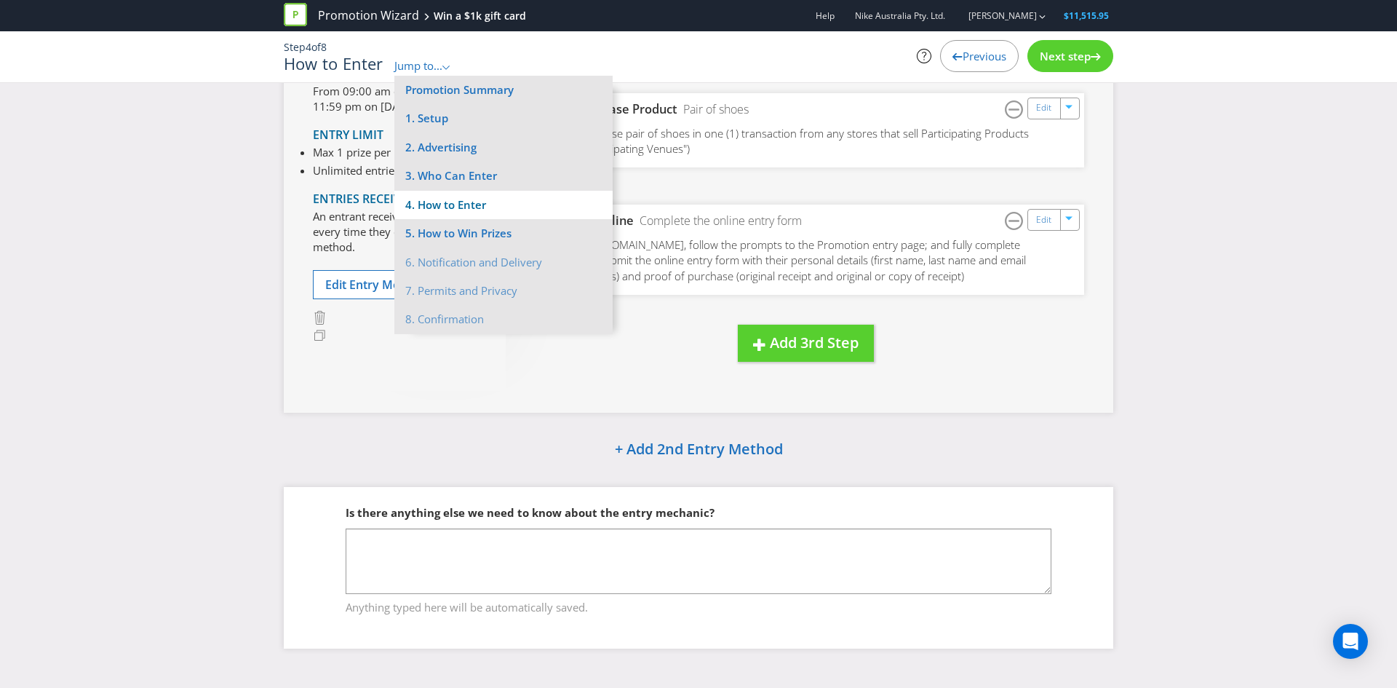
click at [455, 207] on li "4. How to Enter" at bounding box center [503, 205] width 218 height 28
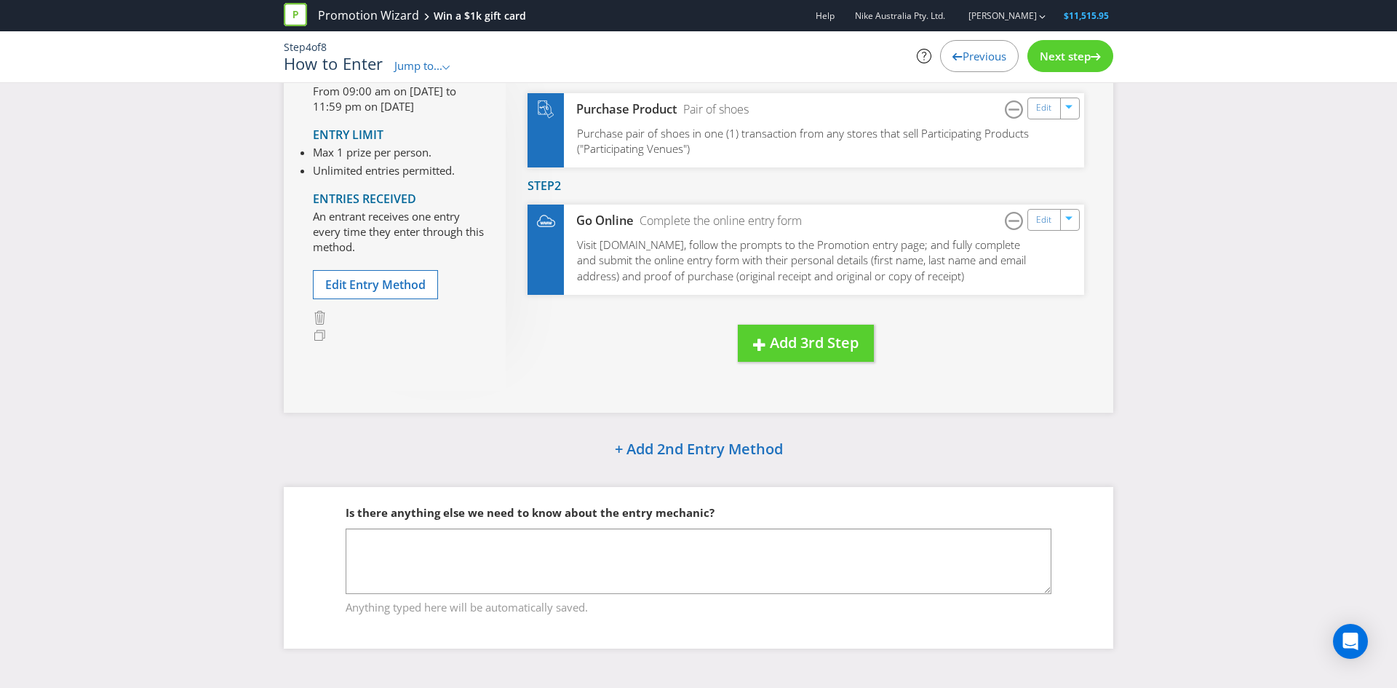
click at [425, 71] on span "Jump to..." at bounding box center [418, 65] width 48 height 15
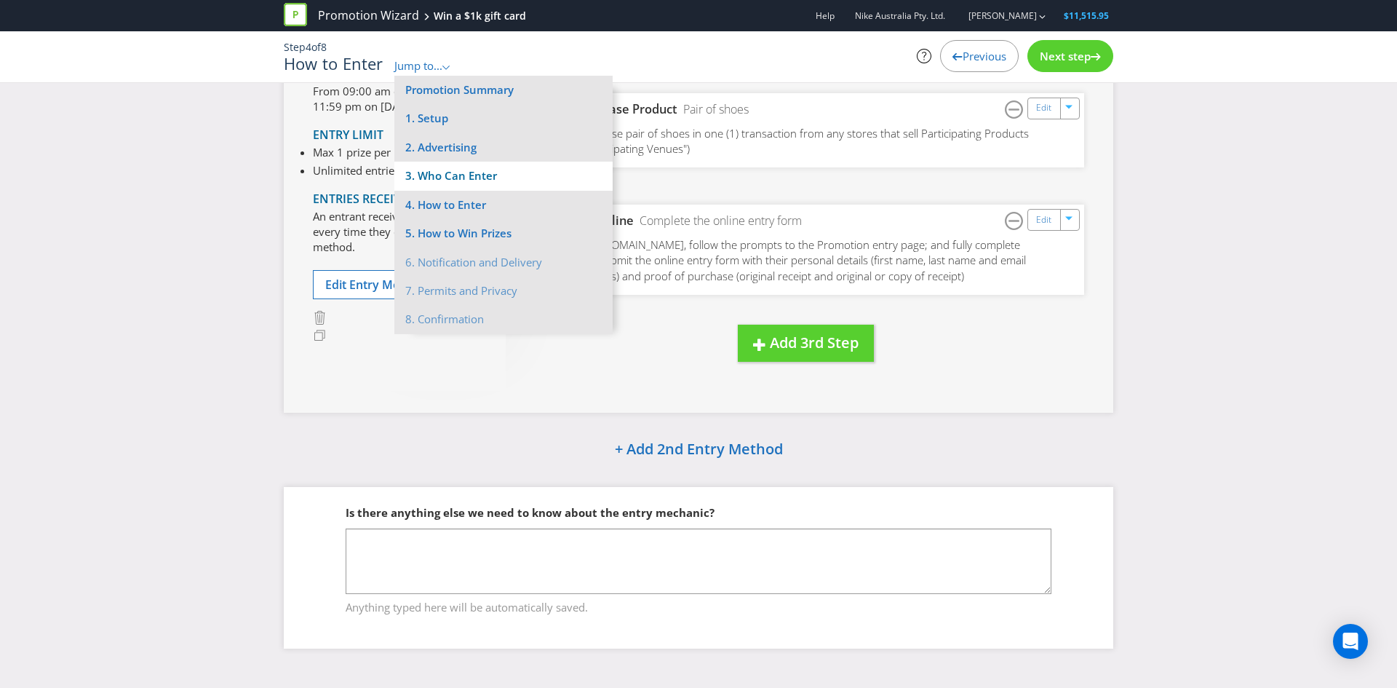
click at [447, 166] on li "3. Who Can Enter" at bounding box center [503, 176] width 218 height 28
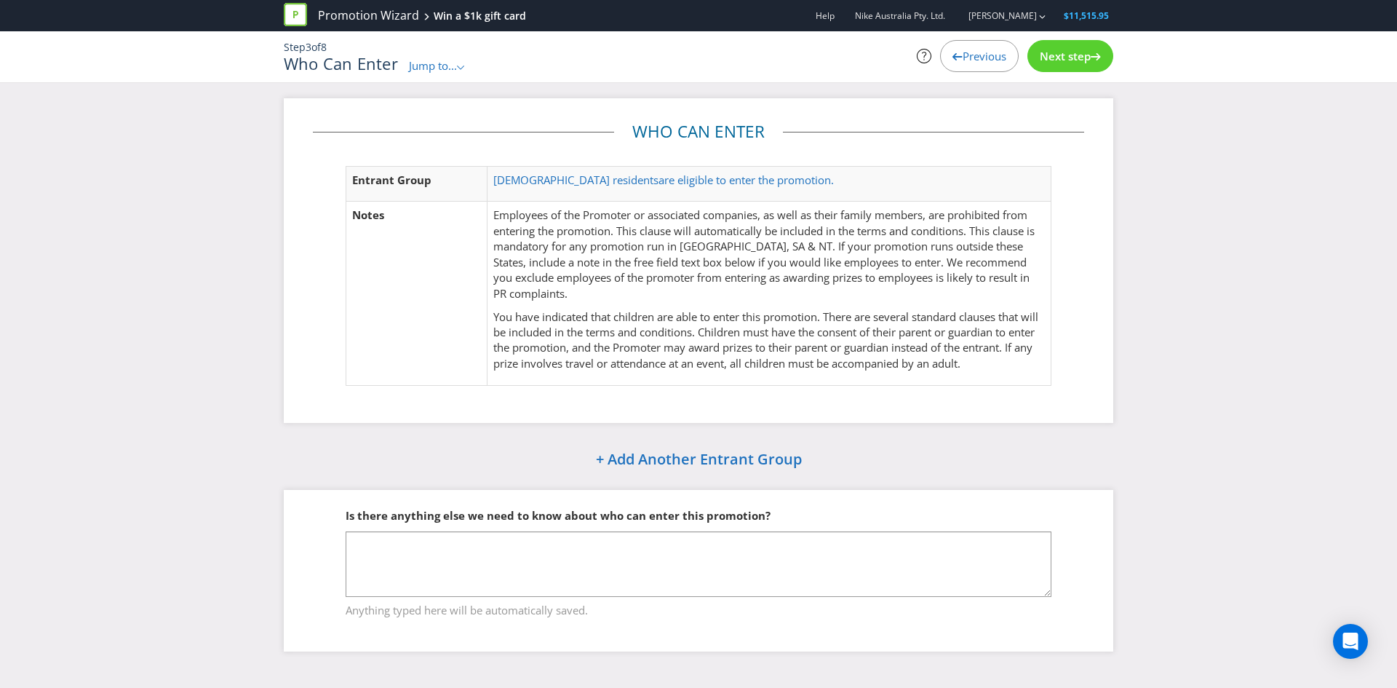
click at [1078, 54] on span "Next step" at bounding box center [1065, 56] width 51 height 15
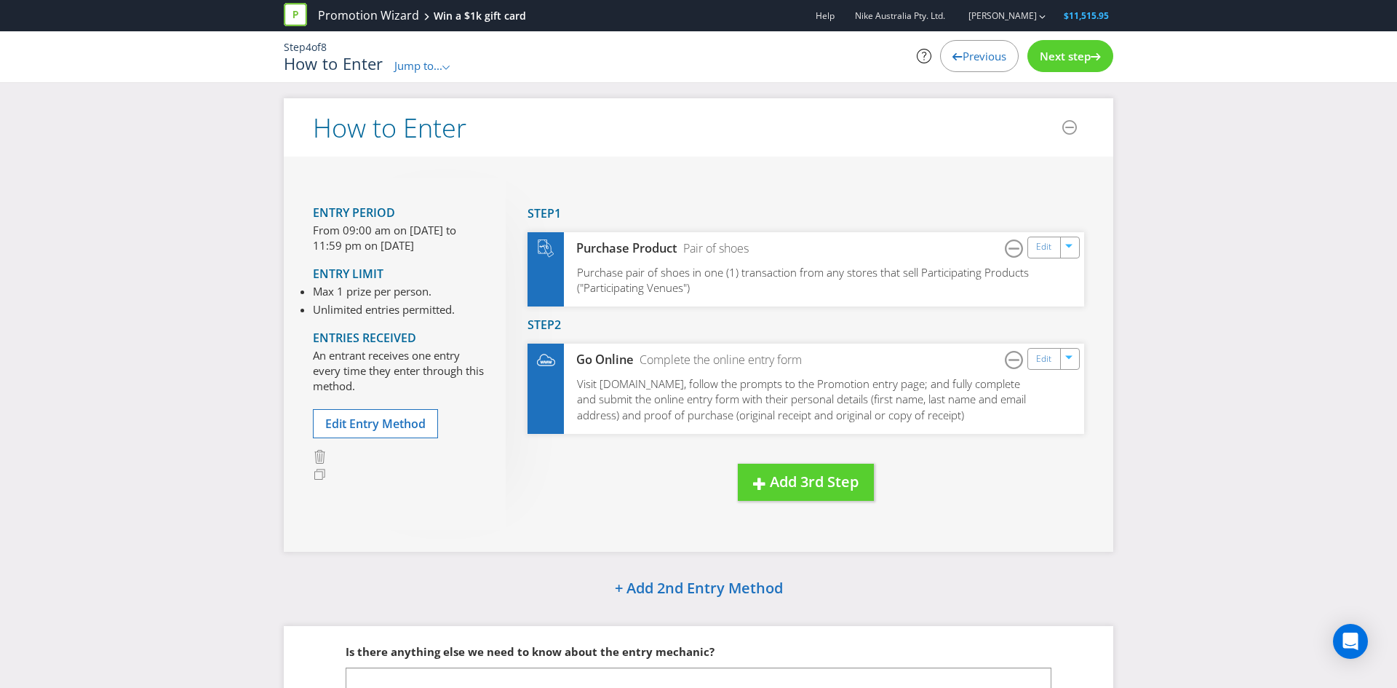
click at [1059, 52] on span "Next step" at bounding box center [1065, 56] width 51 height 15
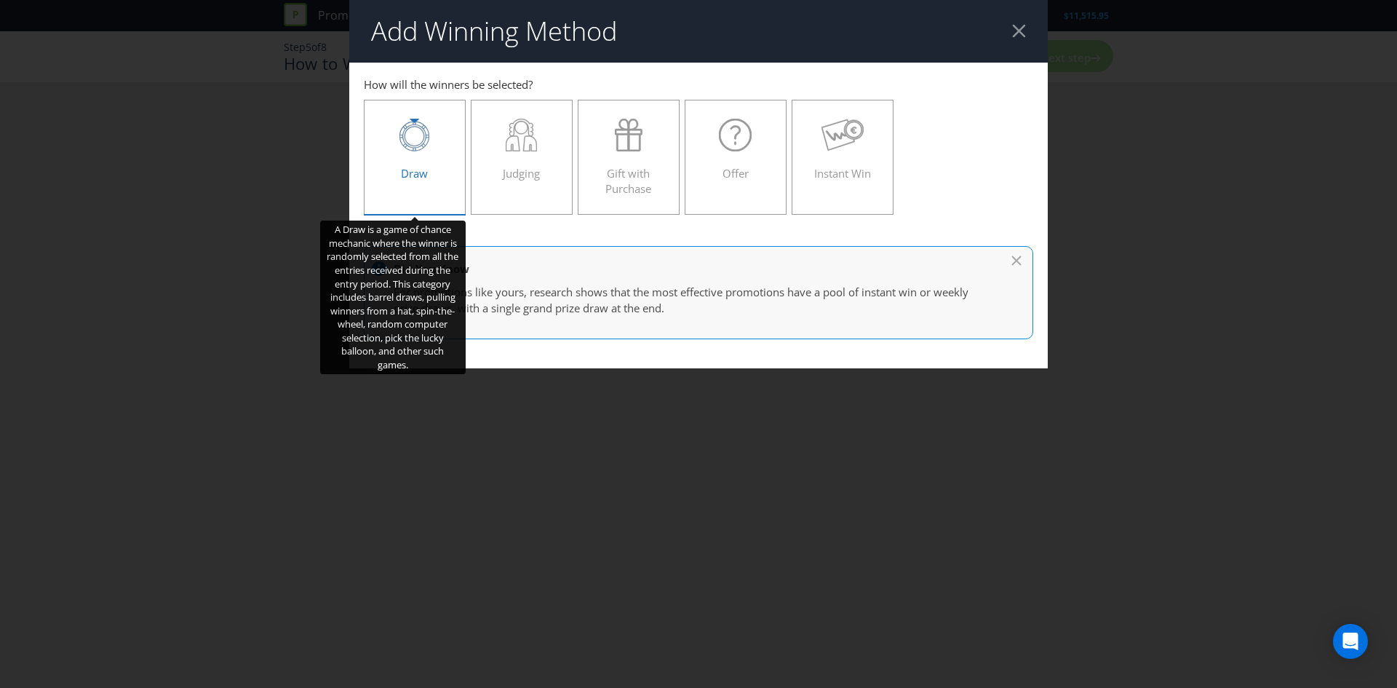
click at [400, 143] on icon at bounding box center [414, 135] width 30 height 33
click at [0, 0] on input "Draw" at bounding box center [0, 0] width 0 height 0
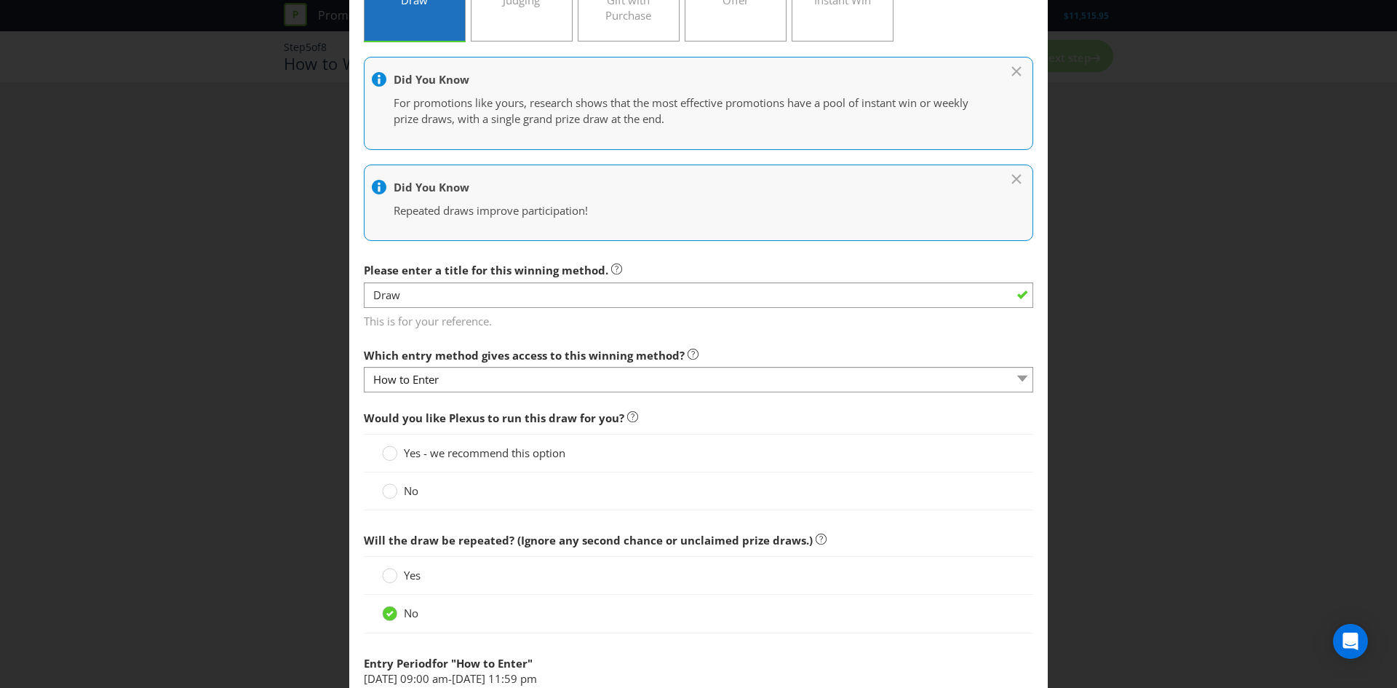
scroll to position [197, 0]
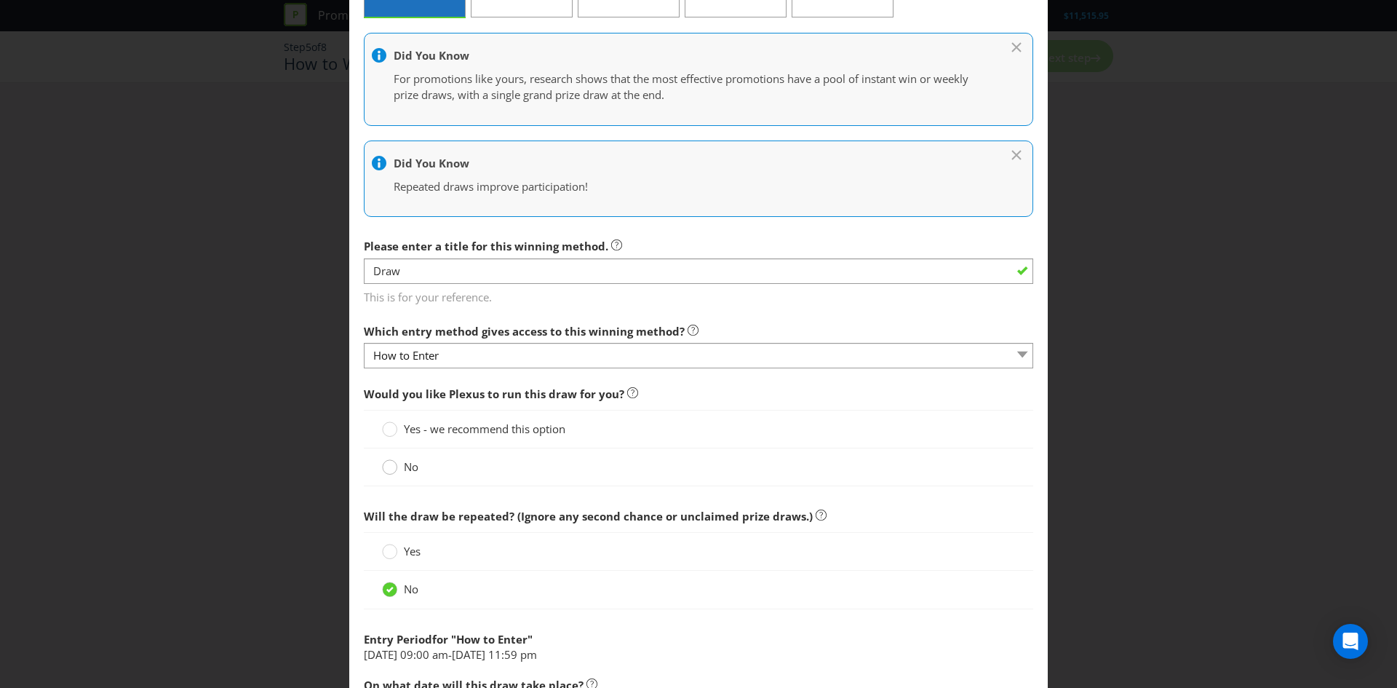
click at [394, 463] on circle at bounding box center [390, 467] width 15 height 15
click at [0, 0] on input "No" at bounding box center [0, 0] width 0 height 0
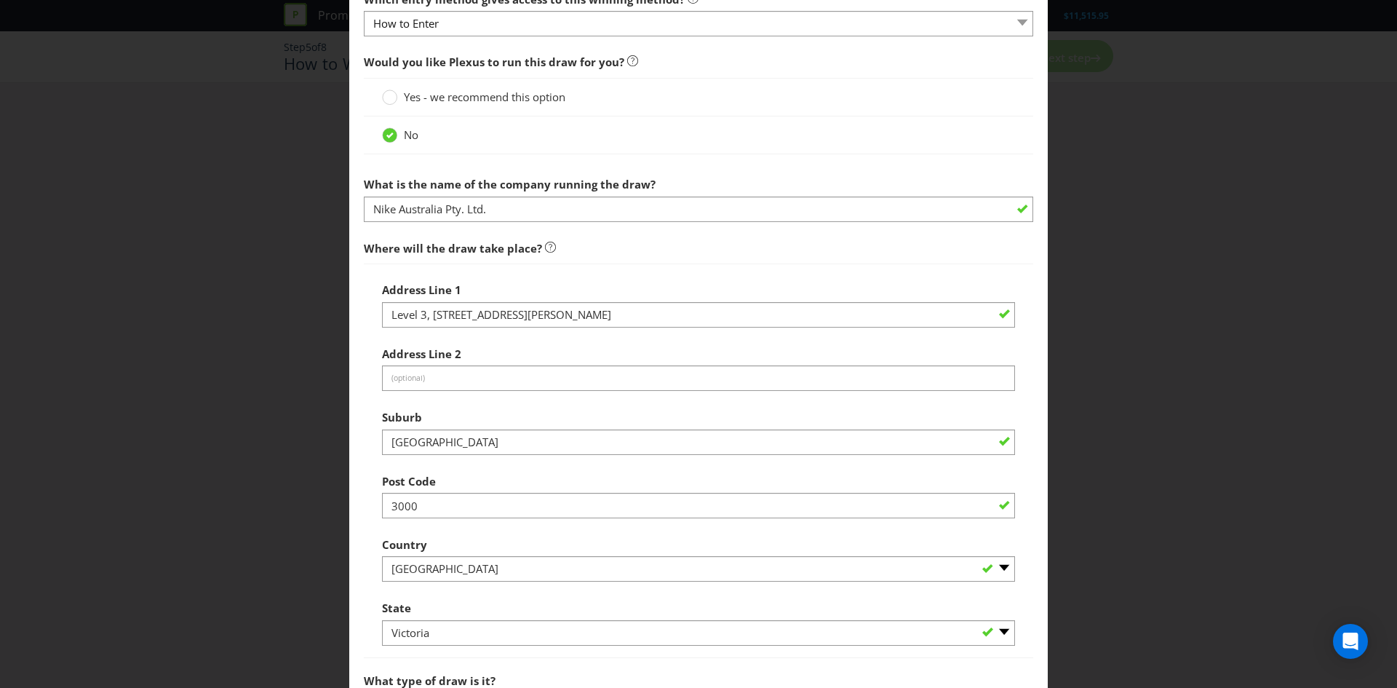
scroll to position [793, 0]
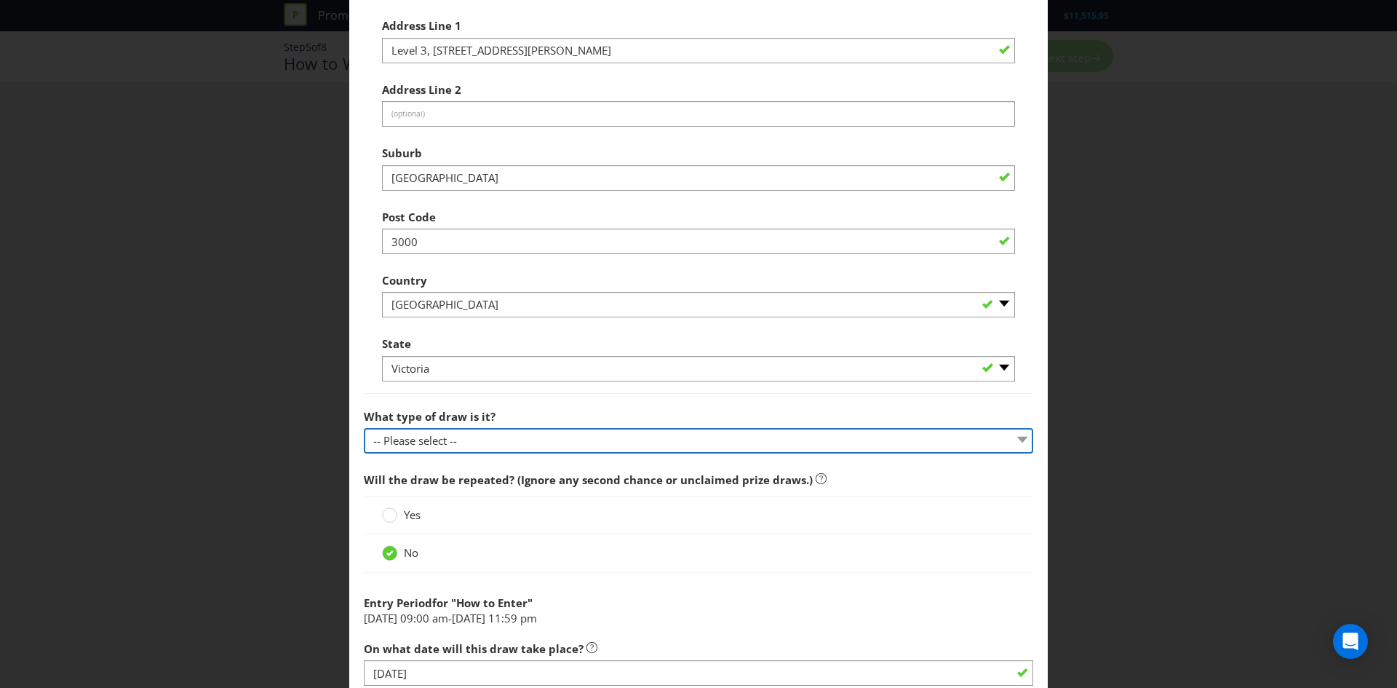
click at [445, 442] on select "-- Please select -- Computerised random selection Barrel draw Don't specify Oth…" at bounding box center [698, 440] width 669 height 25
select select "COMPUTERISED"
click at [364, 428] on select "-- Please select -- Computerised random selection Barrel draw Don't specify Oth…" at bounding box center [698, 440] width 669 height 25
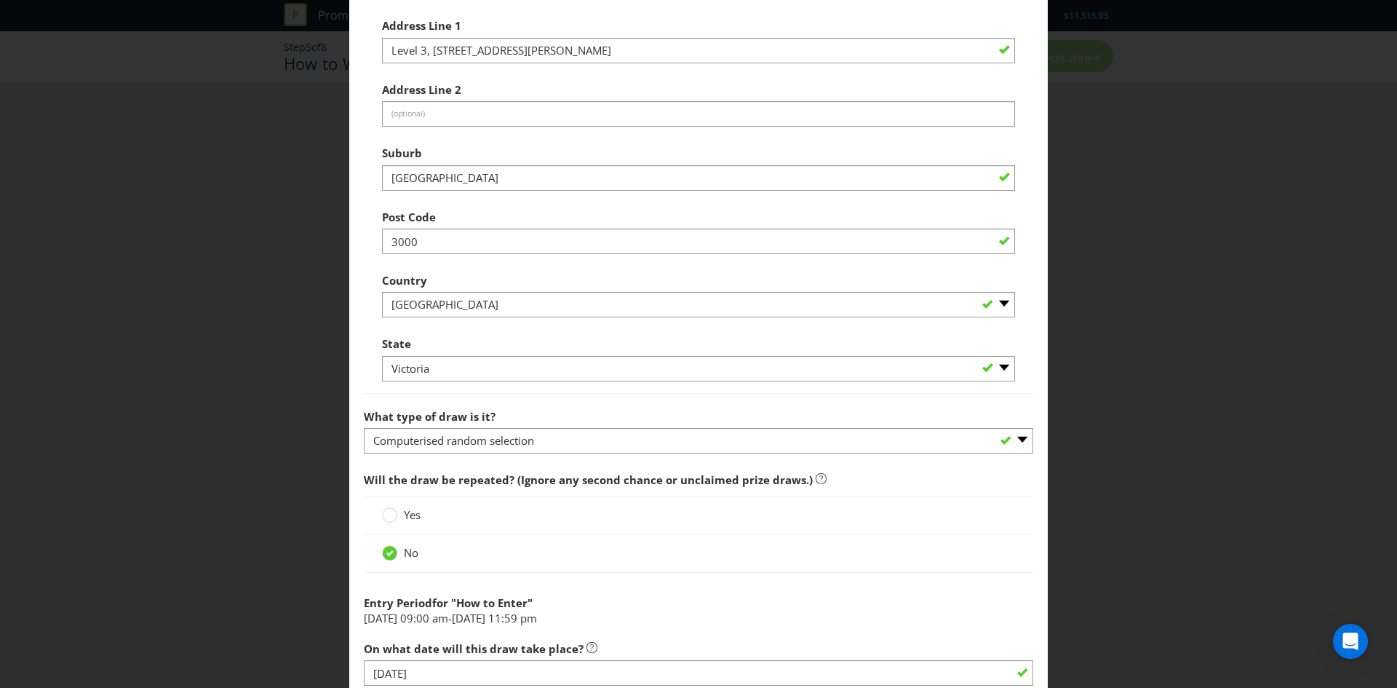
click at [544, 421] on div "What type of draw is it? -- Please select -- Computerised random selection Barr…" at bounding box center [698, 428] width 669 height 52
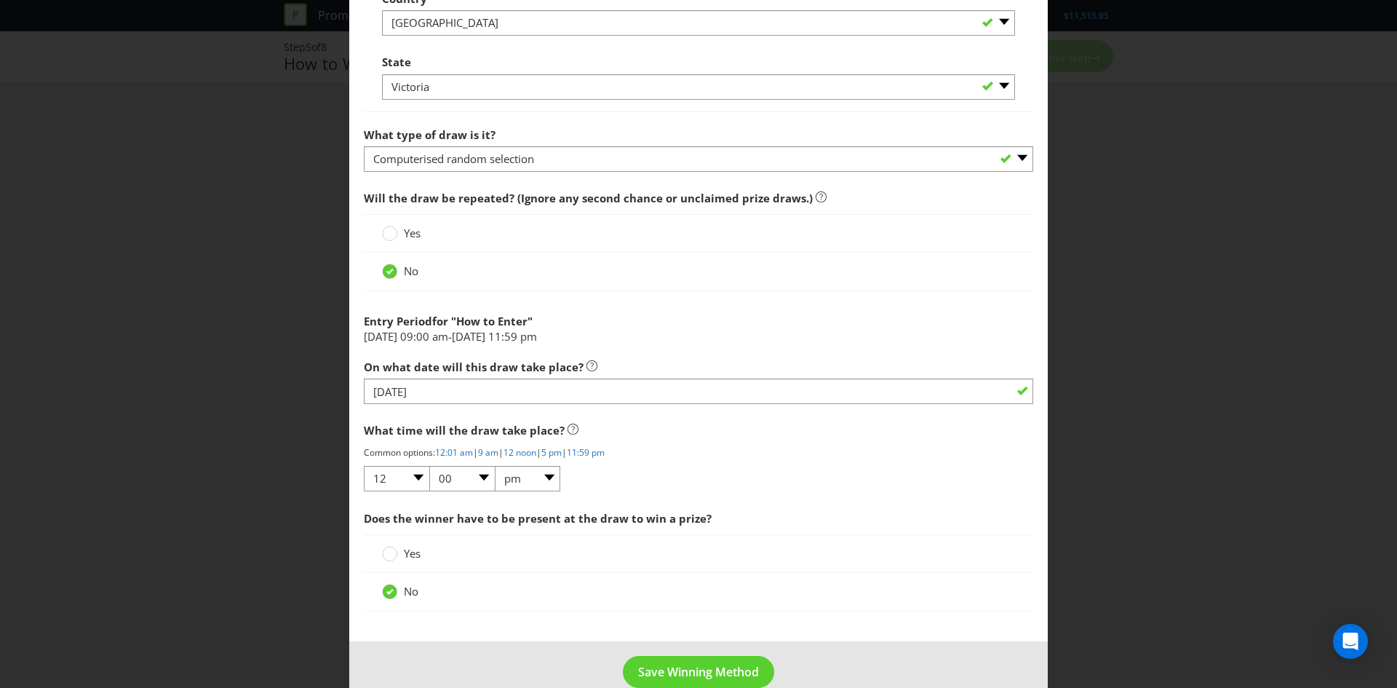
scroll to position [1101, 0]
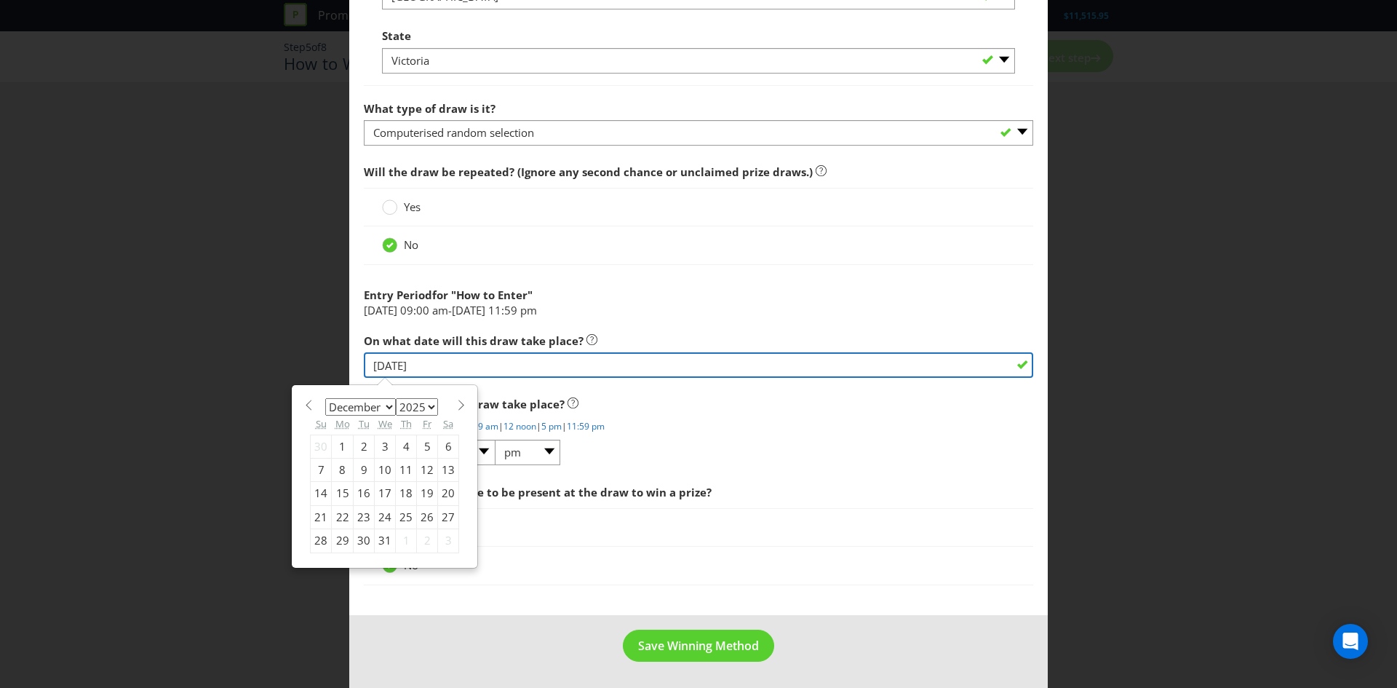
drag, startPoint x: 456, startPoint y: 362, endPoint x: 346, endPoint y: 367, distance: 110.0
click at [346, 367] on div "Add Winning Method How to Enter How will the winners be selected? Draw Judging …" at bounding box center [698, 344] width 1397 height 688
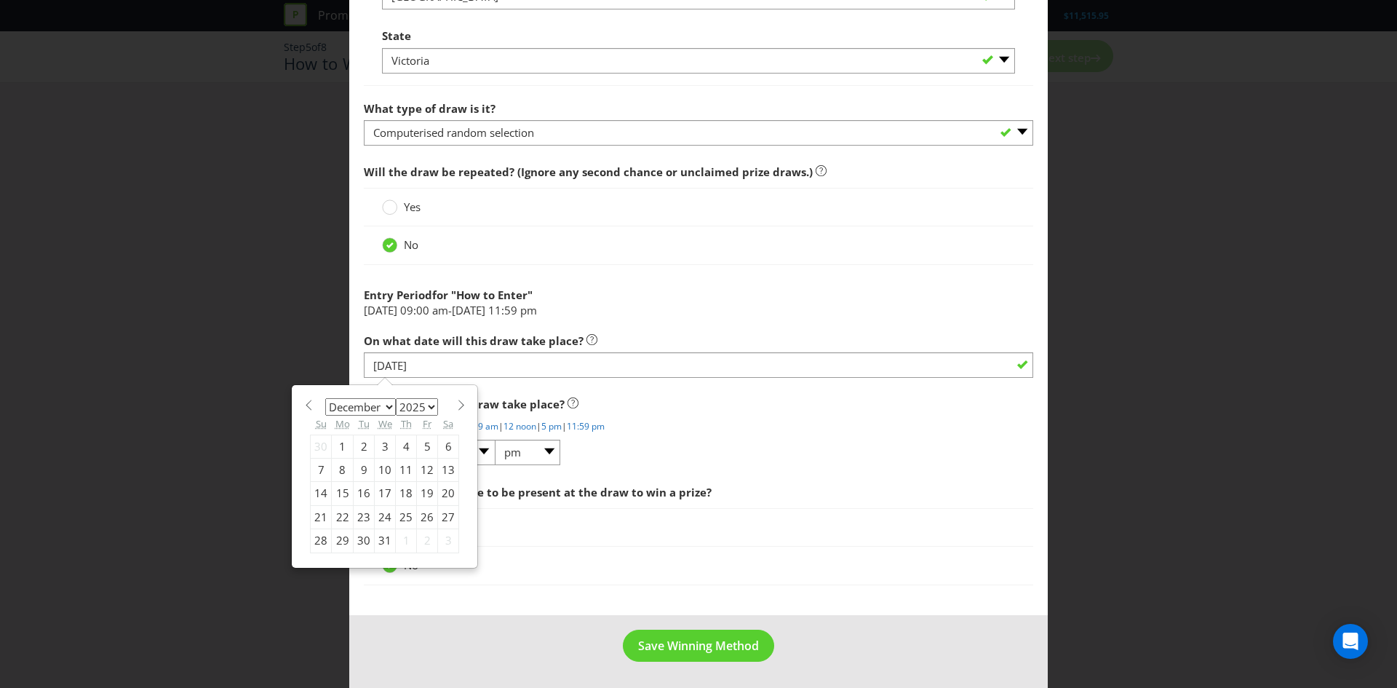
click at [649, 409] on span "What time will the draw take place?" at bounding box center [698, 404] width 669 height 30
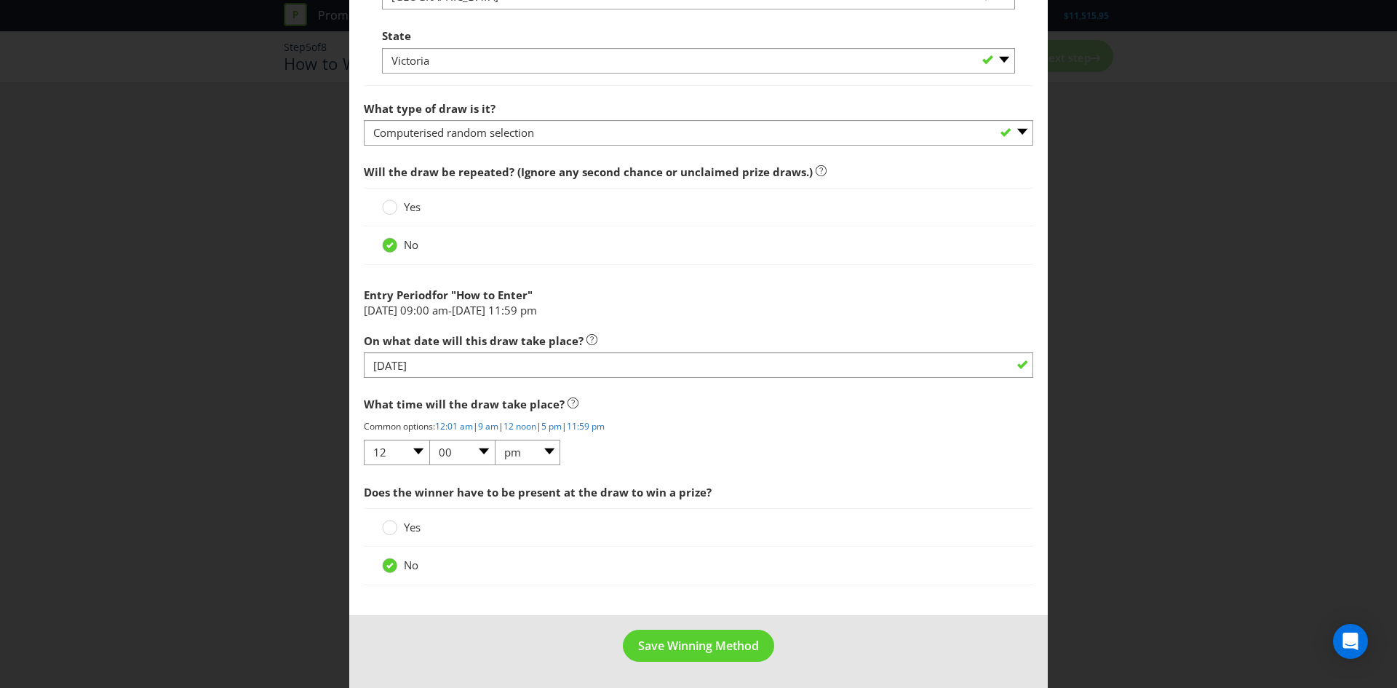
drag, startPoint x: 480, startPoint y: 314, endPoint x: 521, endPoint y: 314, distance: 40.8
click at [521, 314] on li "[DATE] 09:00 am - [DATE] 11:59 pm" at bounding box center [698, 310] width 669 height 15
click at [748, 377] on div at bounding box center [698, 377] width 669 height 1
click at [638, 646] on span "Save Winning Method" at bounding box center [698, 645] width 121 height 16
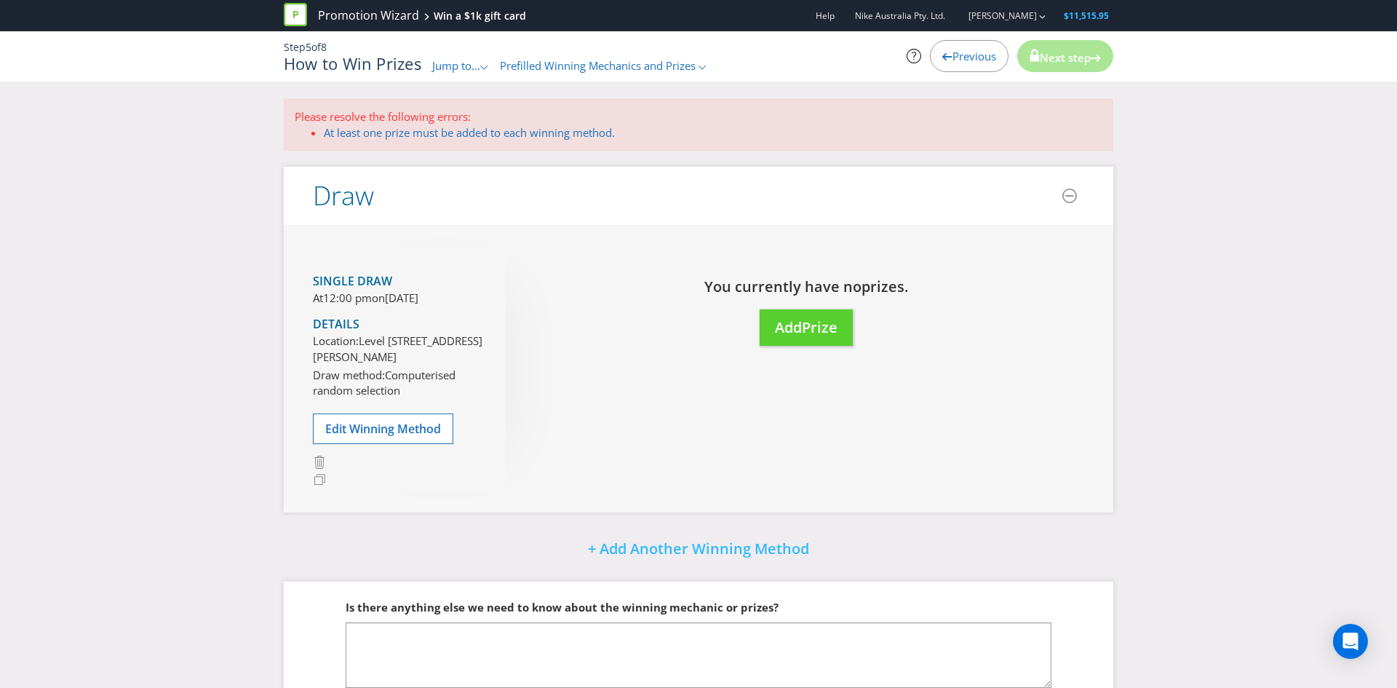
click at [1291, 315] on div "Please resolve the following errors: At least one prize must be added to each w…" at bounding box center [698, 431] width 1397 height 666
click at [1040, 64] on span "Next step" at bounding box center [1065, 57] width 51 height 15
click at [1115, 54] on div "Previous Next step" at bounding box center [982, 56] width 284 height 32
click at [1246, 277] on div "Please resolve the following errors: At least one prize must be added to each w…" at bounding box center [698, 431] width 1397 height 666
drag, startPoint x: 1209, startPoint y: 258, endPoint x: 1078, endPoint y: 92, distance: 210.8
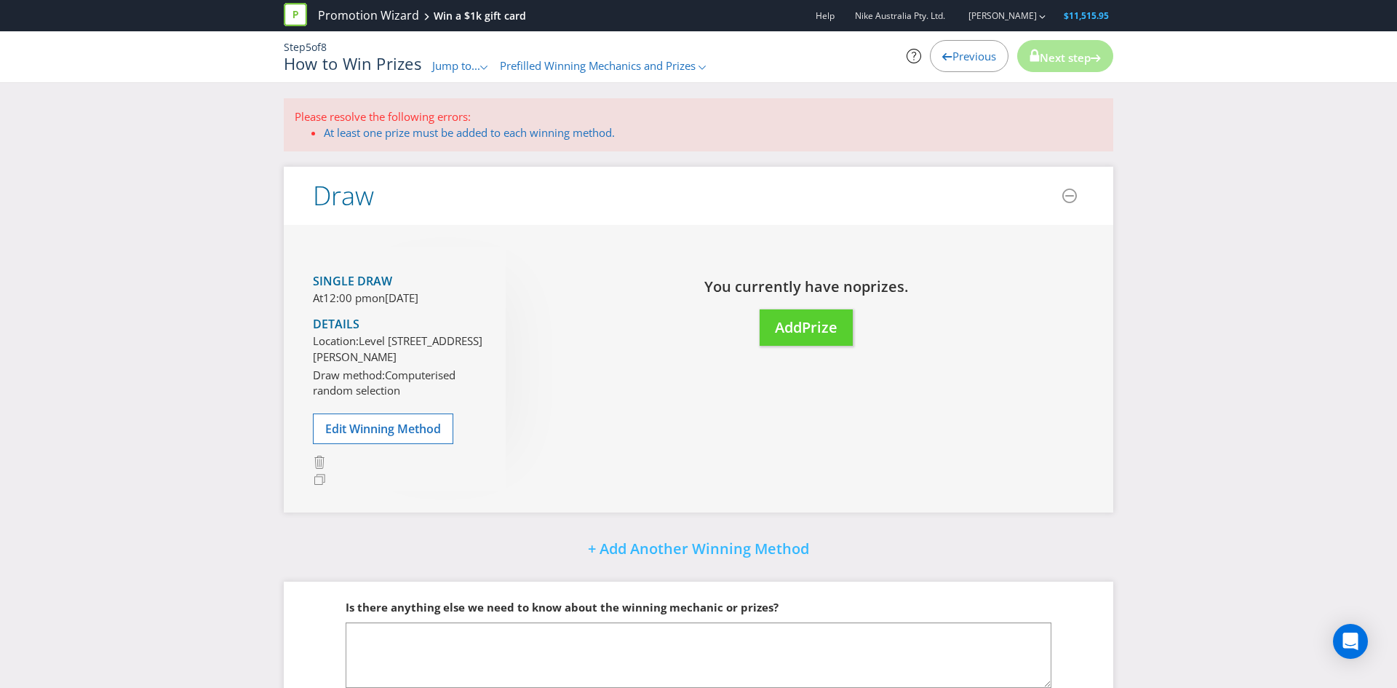
click at [1206, 257] on div "Please resolve the following errors: At least one prize must be added to each w…" at bounding box center [698, 431] width 1397 height 666
click at [1059, 52] on span "Next step" at bounding box center [1065, 57] width 51 height 15
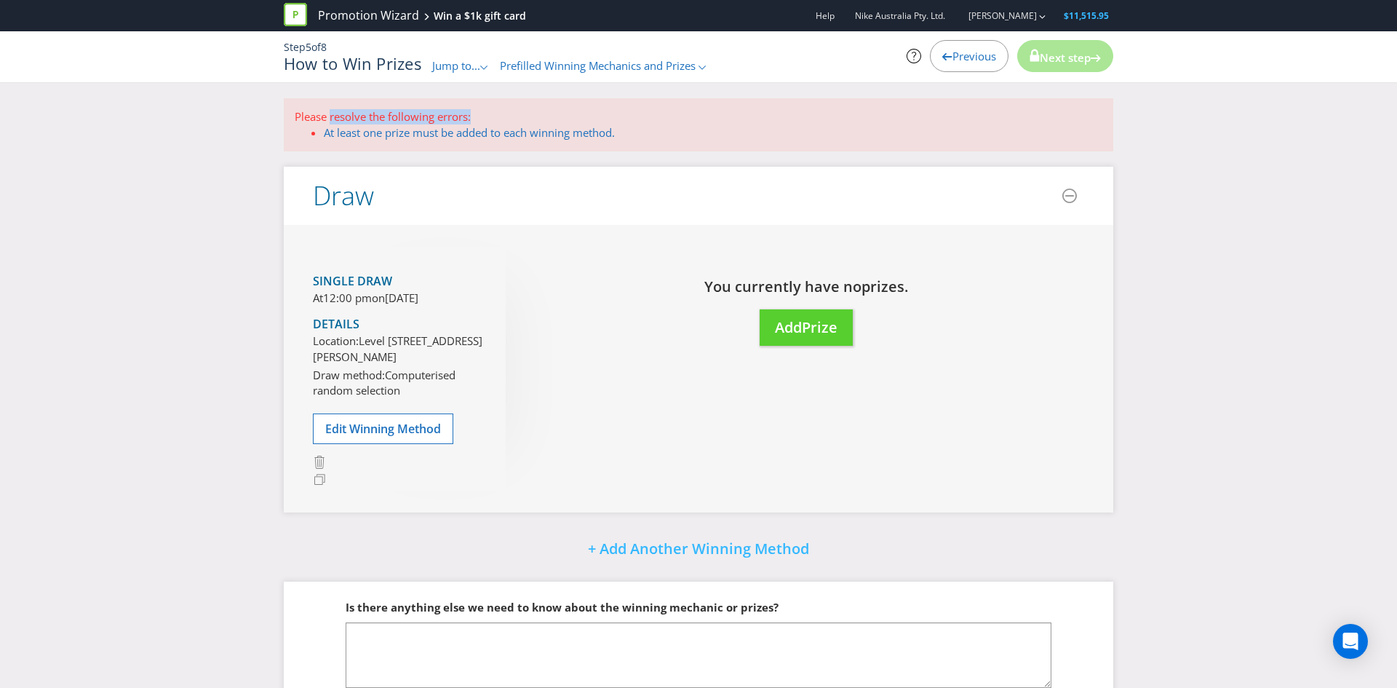
drag, startPoint x: 657, startPoint y: 123, endPoint x: 330, endPoint y: 118, distance: 327.4
click at [330, 118] on p "Please resolve the following errors:" at bounding box center [699, 116] width 808 height 15
click at [182, 186] on div "Please resolve the following errors: At least one prize must be added to each w…" at bounding box center [698, 431] width 1397 height 666
click at [778, 336] on button "Add Prize" at bounding box center [806, 327] width 93 height 37
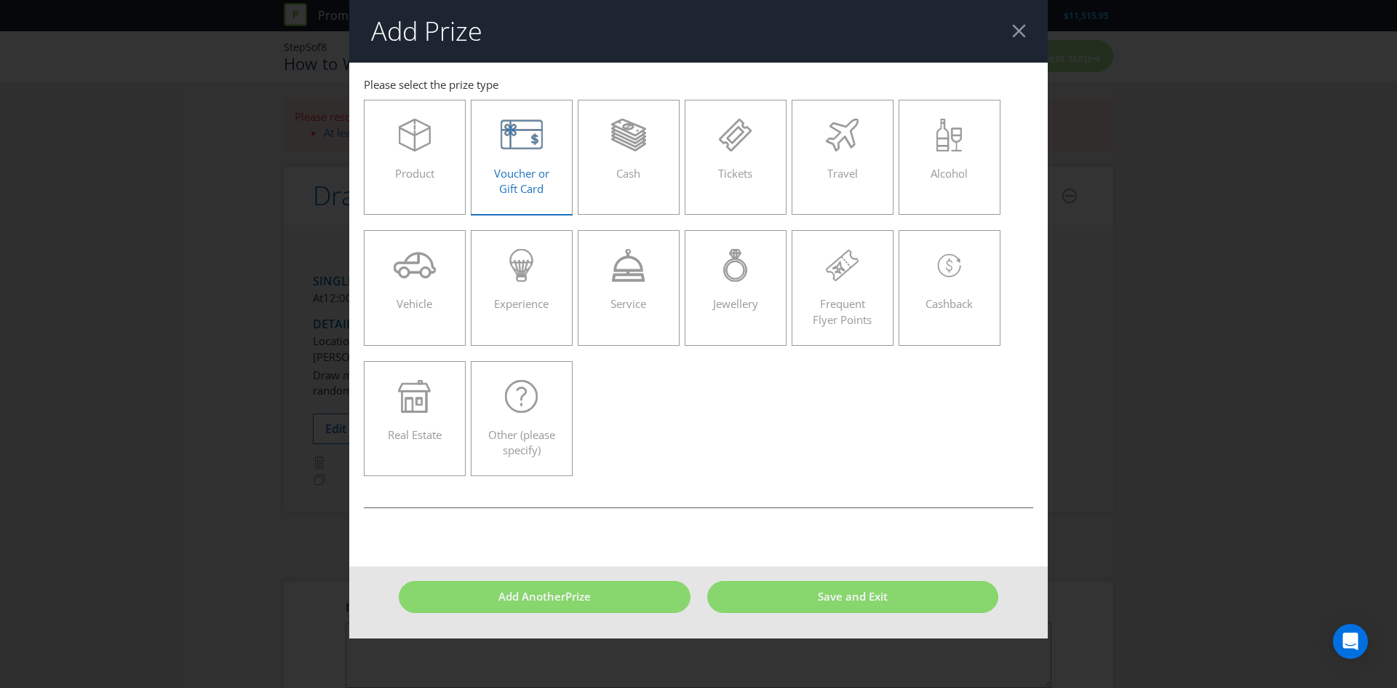
click at [525, 172] on span "Voucher or Gift Card" at bounding box center [521, 181] width 55 height 30
click at [0, 0] on input "Voucher or Gift Card" at bounding box center [0, 0] width 0 height 0
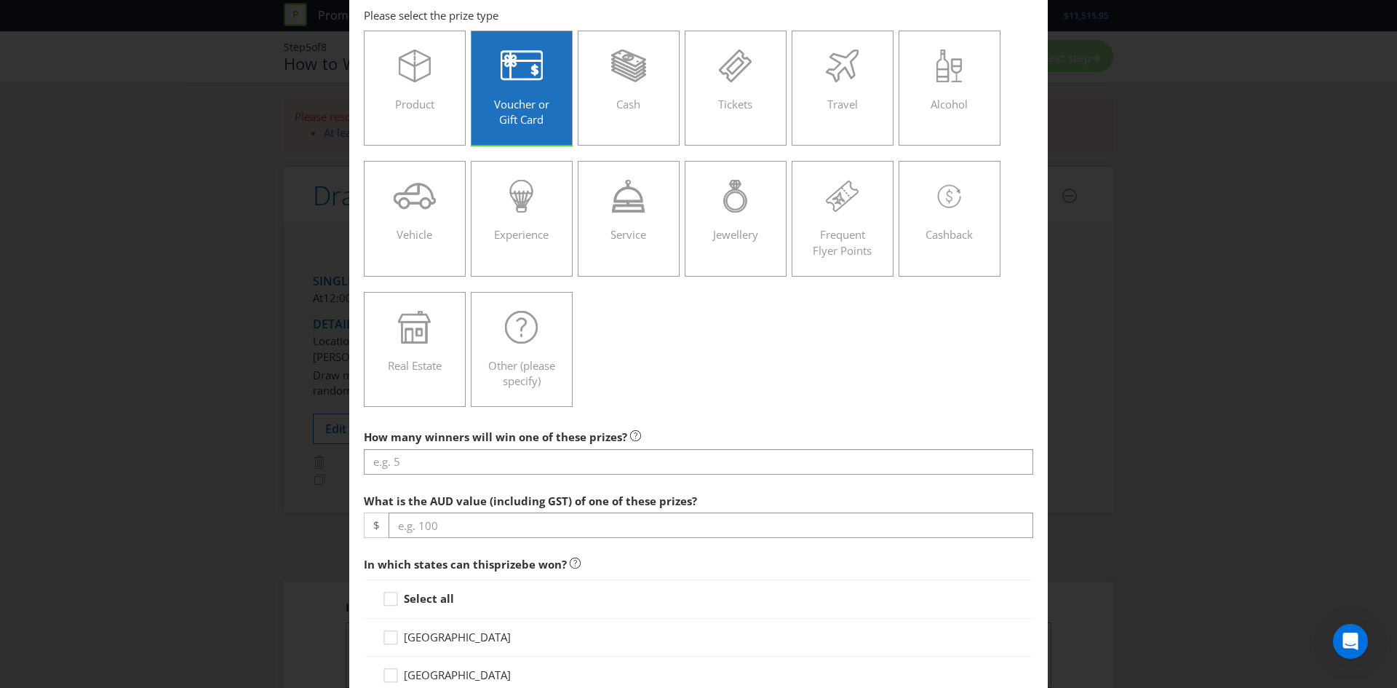
scroll to position [83, 0]
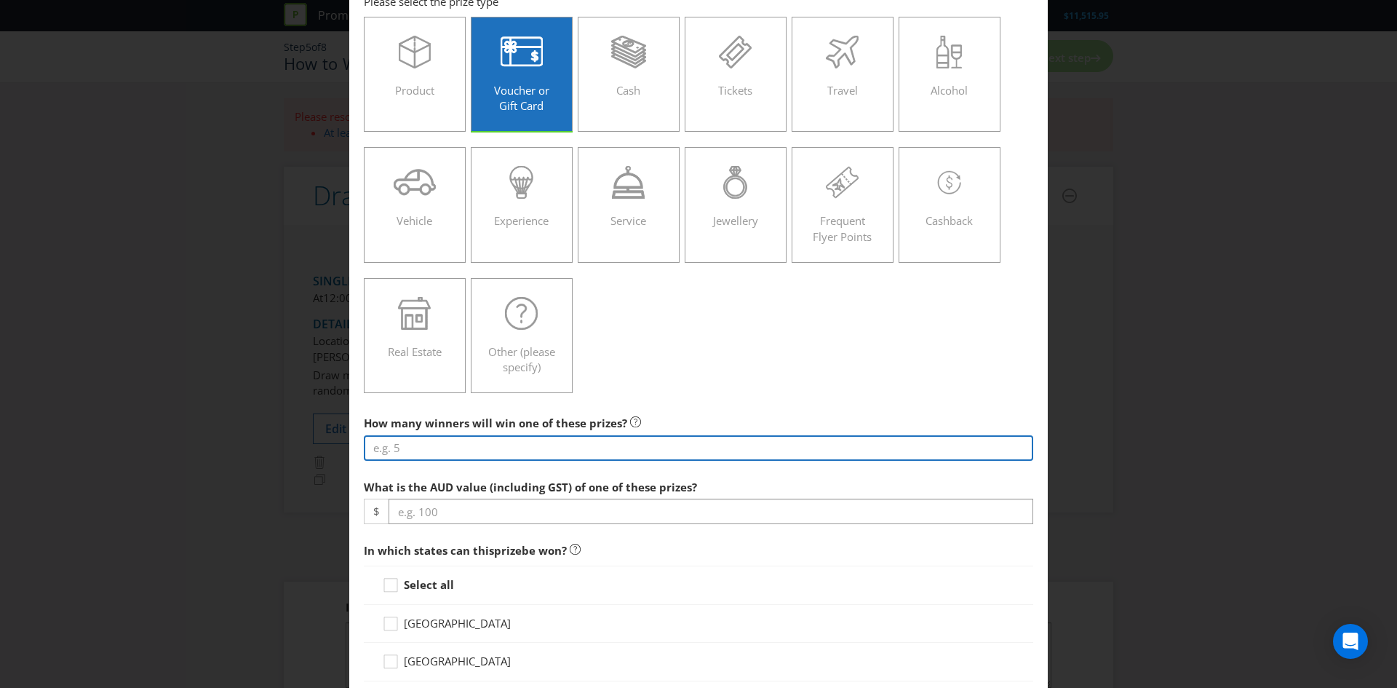
click at [448, 445] on input "number" at bounding box center [698, 447] width 669 height 25
type input "10"
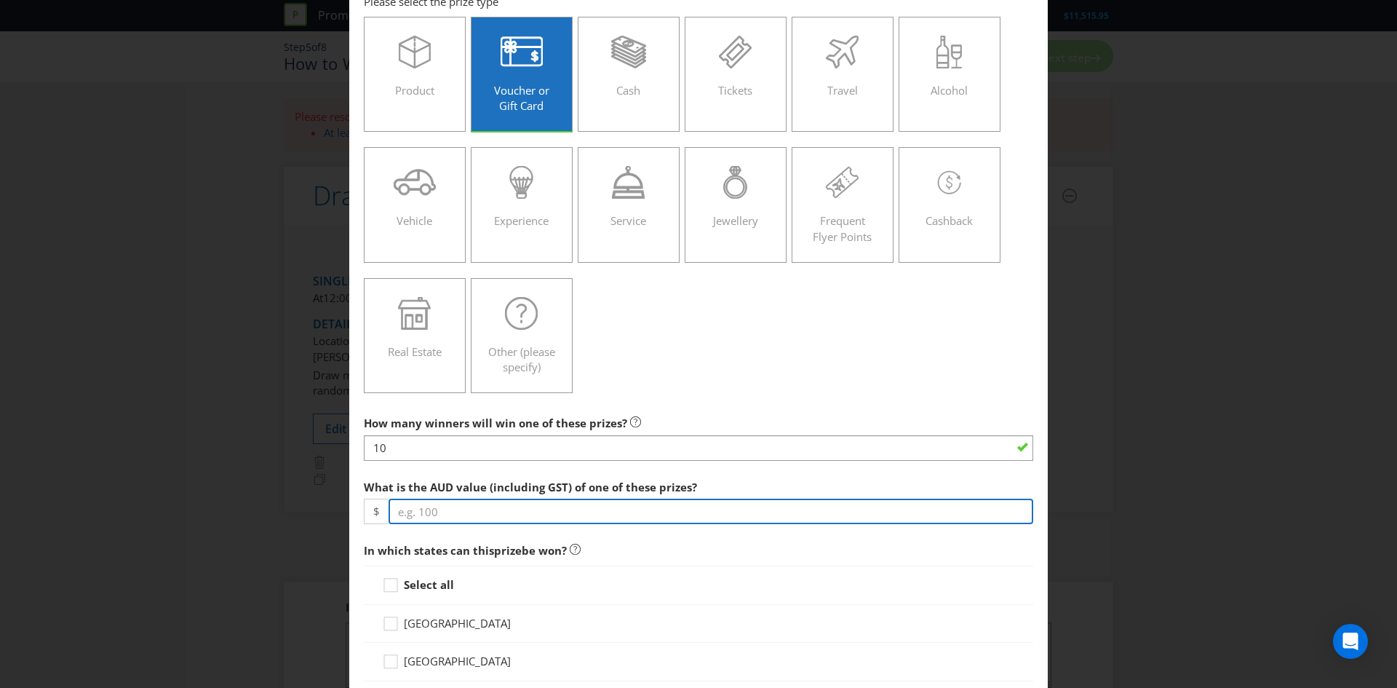
click at [483, 511] on input "number" at bounding box center [711, 510] width 645 height 25
type input "1000"
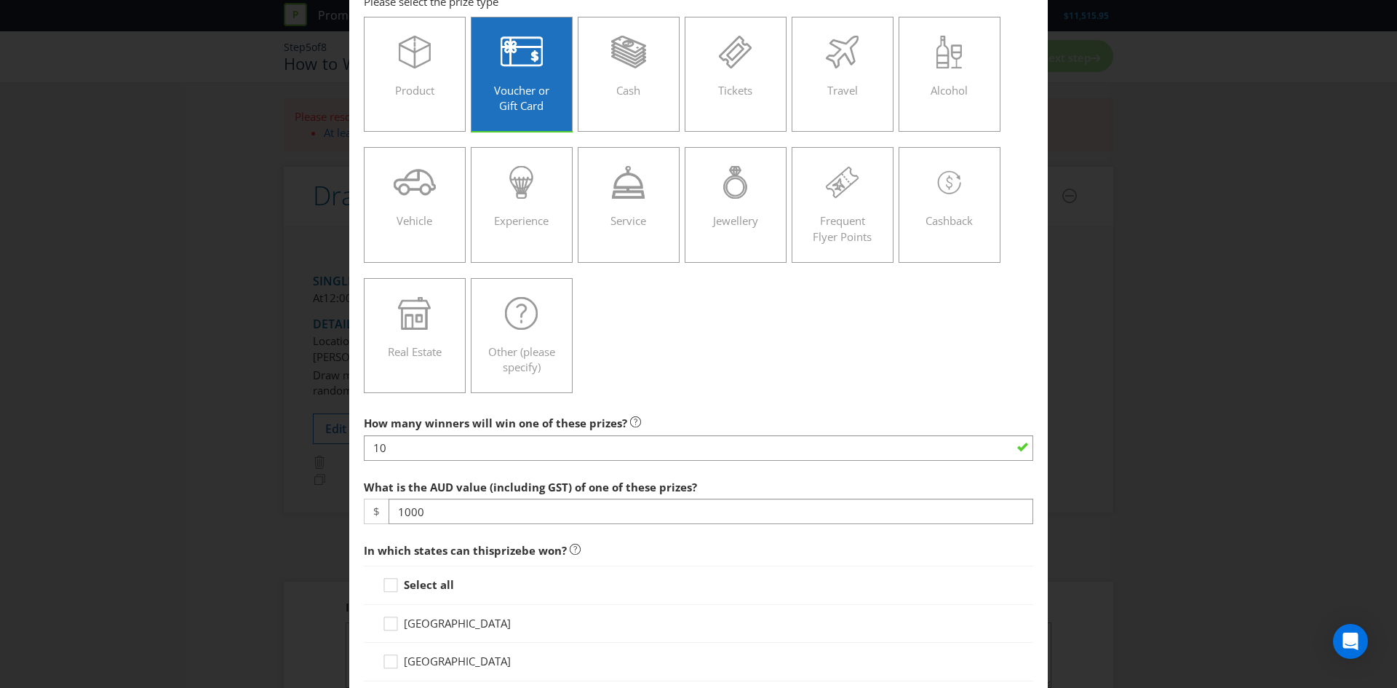
click at [676, 362] on div "Product Voucher or Gift Card Cash Tickets Travel Alcohol Vehicle Experience Ser…" at bounding box center [698, 204] width 669 height 391
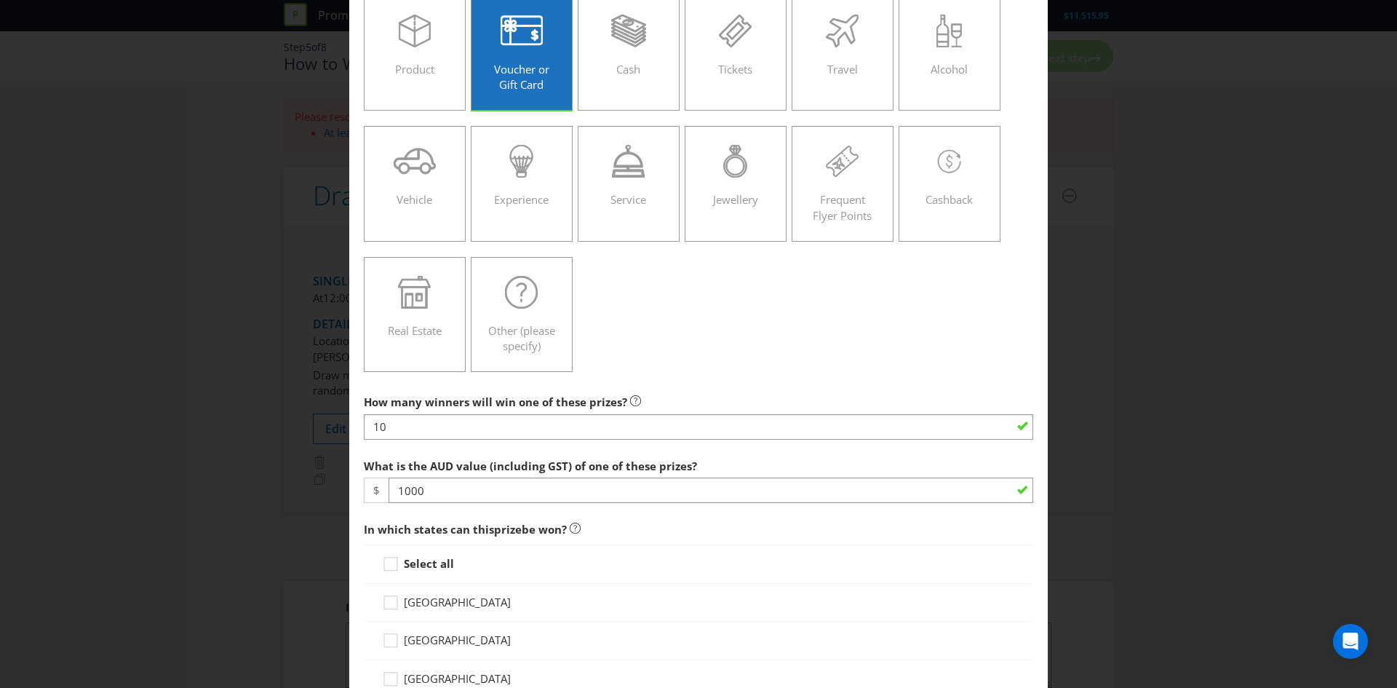
scroll to position [274, 0]
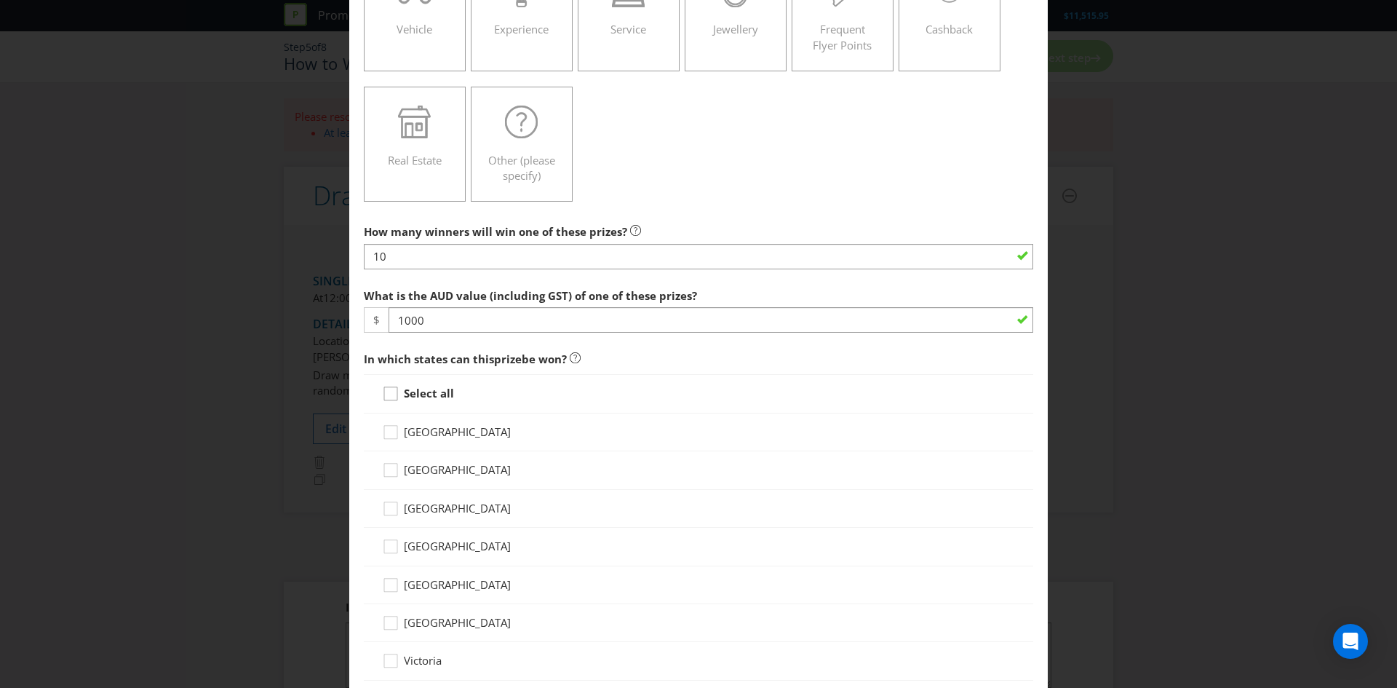
click at [389, 391] on div at bounding box center [390, 388] width 7 height 7
click at [0, 0] on input "Select all" at bounding box center [0, 0] width 0 height 0
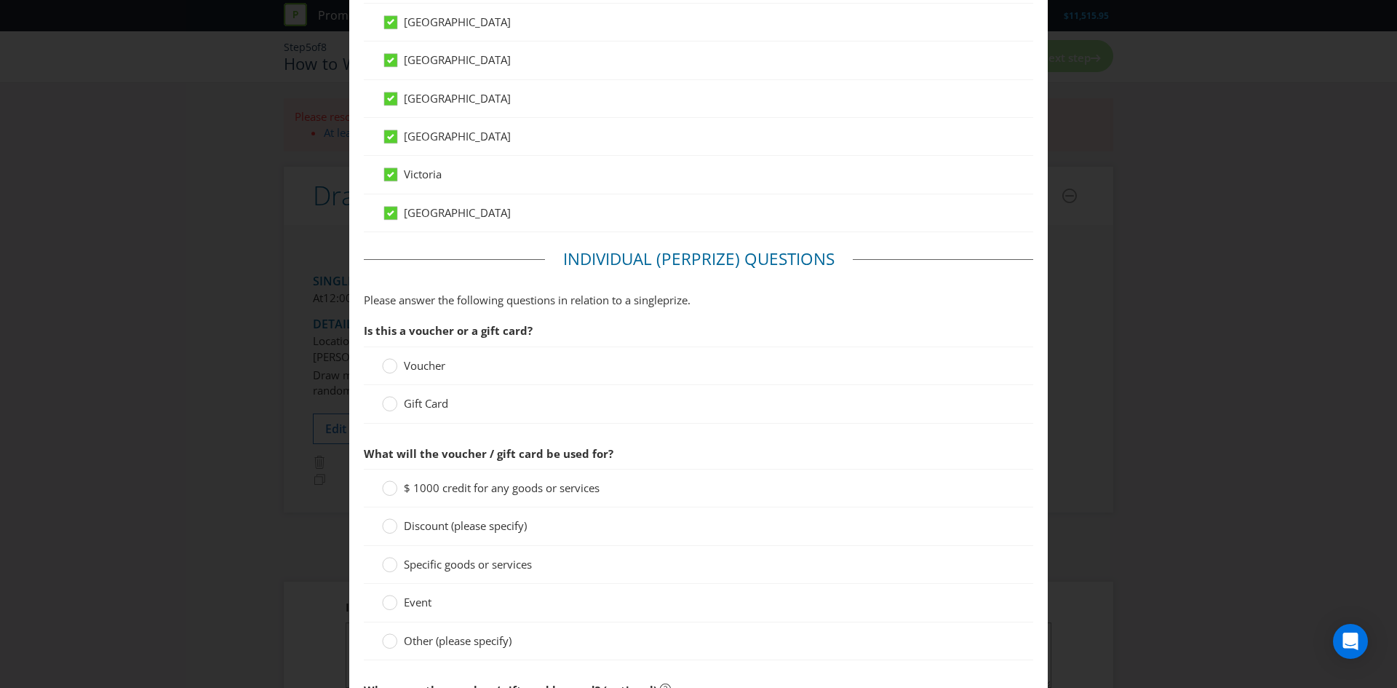
scroll to position [800, 0]
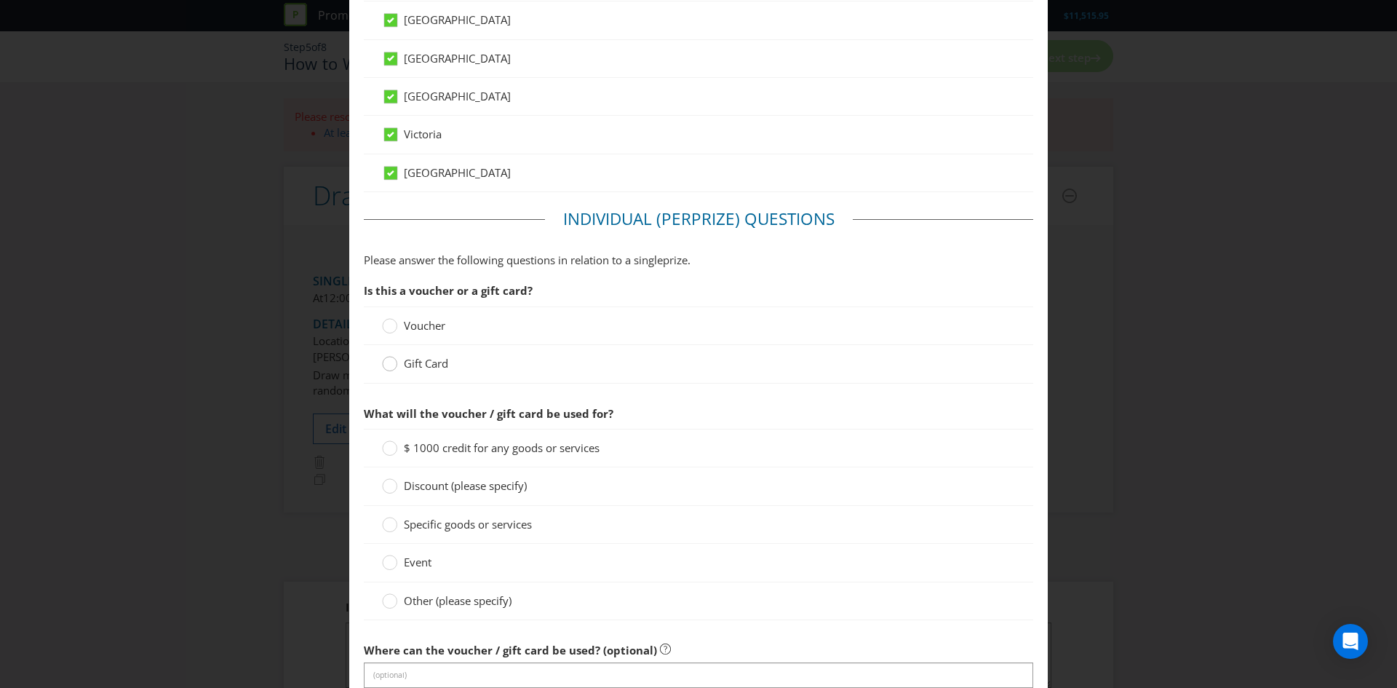
click at [386, 363] on circle at bounding box center [390, 364] width 15 height 15
click at [0, 0] on input "Gift Card" at bounding box center [0, 0] width 0 height 0
click at [378, 442] on div "$ 1000 credit for any goods or services" at bounding box center [698, 448] width 669 height 39
click at [382, 443] on icon at bounding box center [389, 447] width 15 height 15
click at [0, 0] on input "$ 1000 credit for any goods or services" at bounding box center [0, 0] width 0 height 0
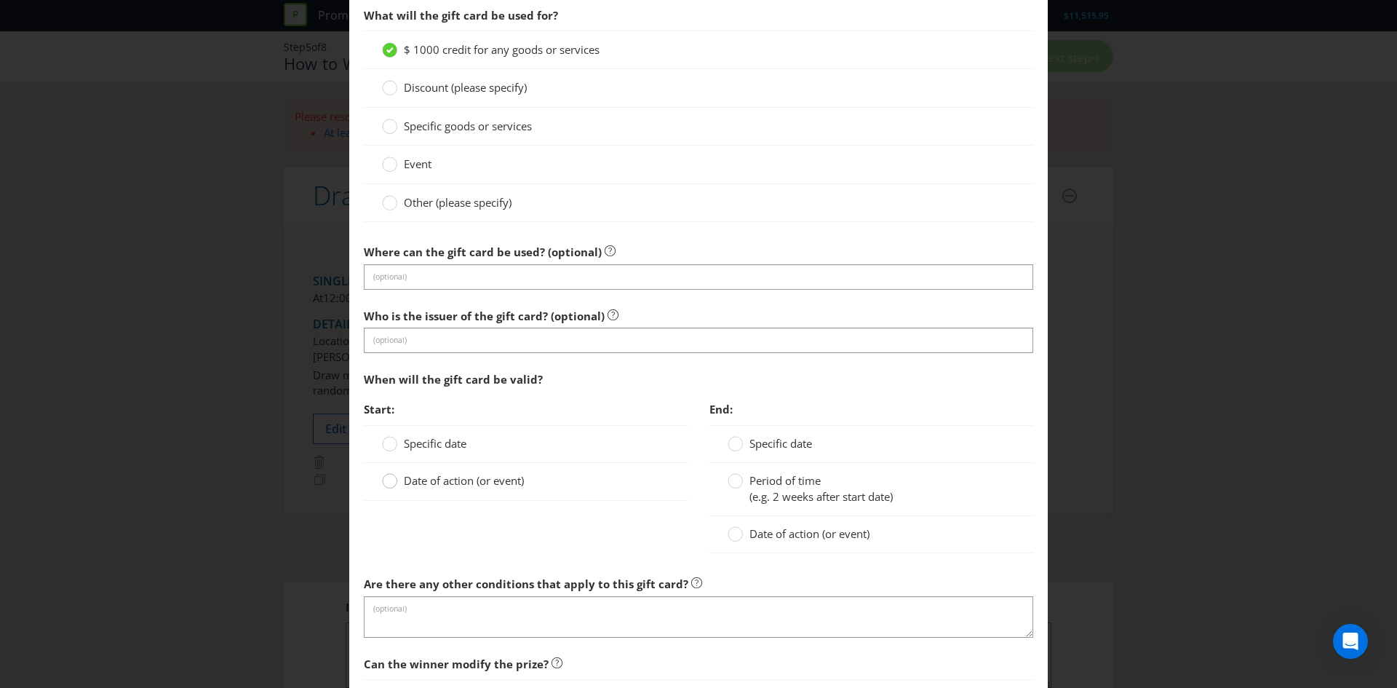
scroll to position [1217, 0]
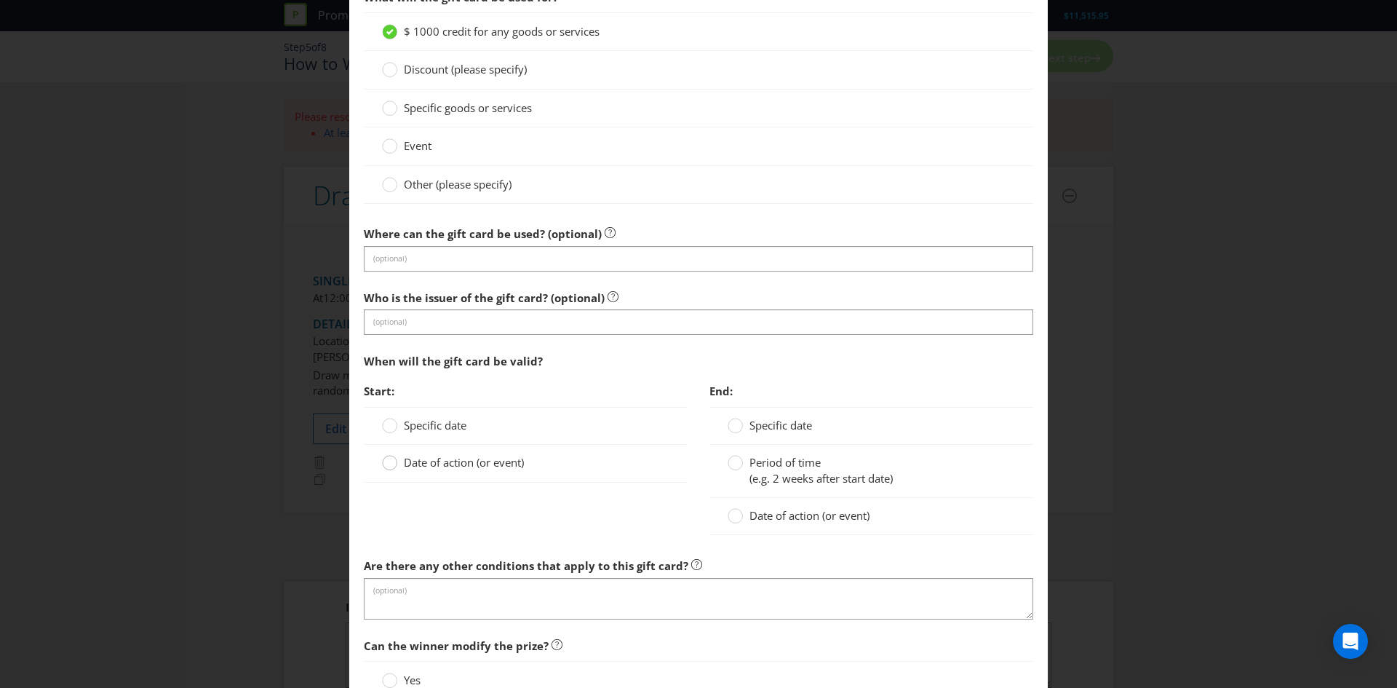
click at [383, 458] on icon at bounding box center [389, 462] width 15 height 15
click at [0, 0] on input "Date of action (or event)" at bounding box center [0, 0] width 0 height 0
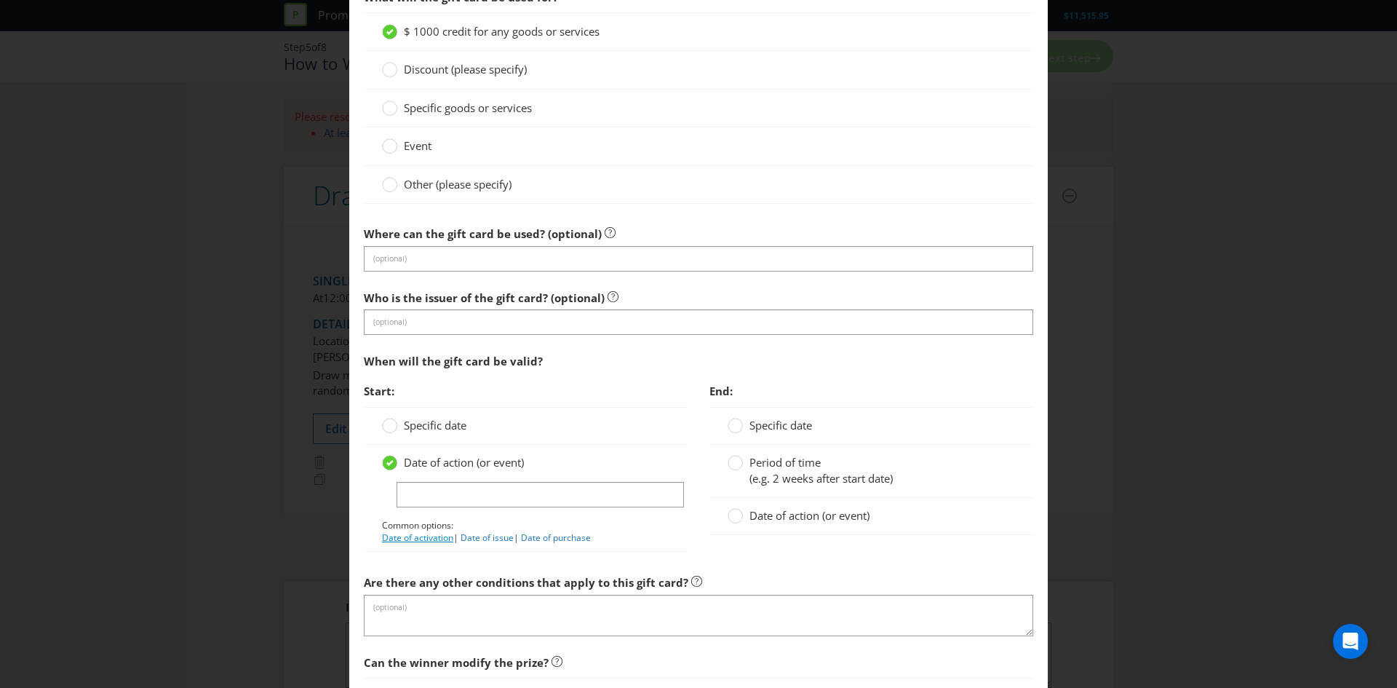
click at [408, 538] on link "Date of activation" at bounding box center [417, 537] width 71 height 12
type input "Date of activation"
click at [740, 462] on circle at bounding box center [735, 462] width 15 height 15
click at [0, 0] on input "Period of time (e.g. 2 weeks after start date)" at bounding box center [0, 0] width 0 height 0
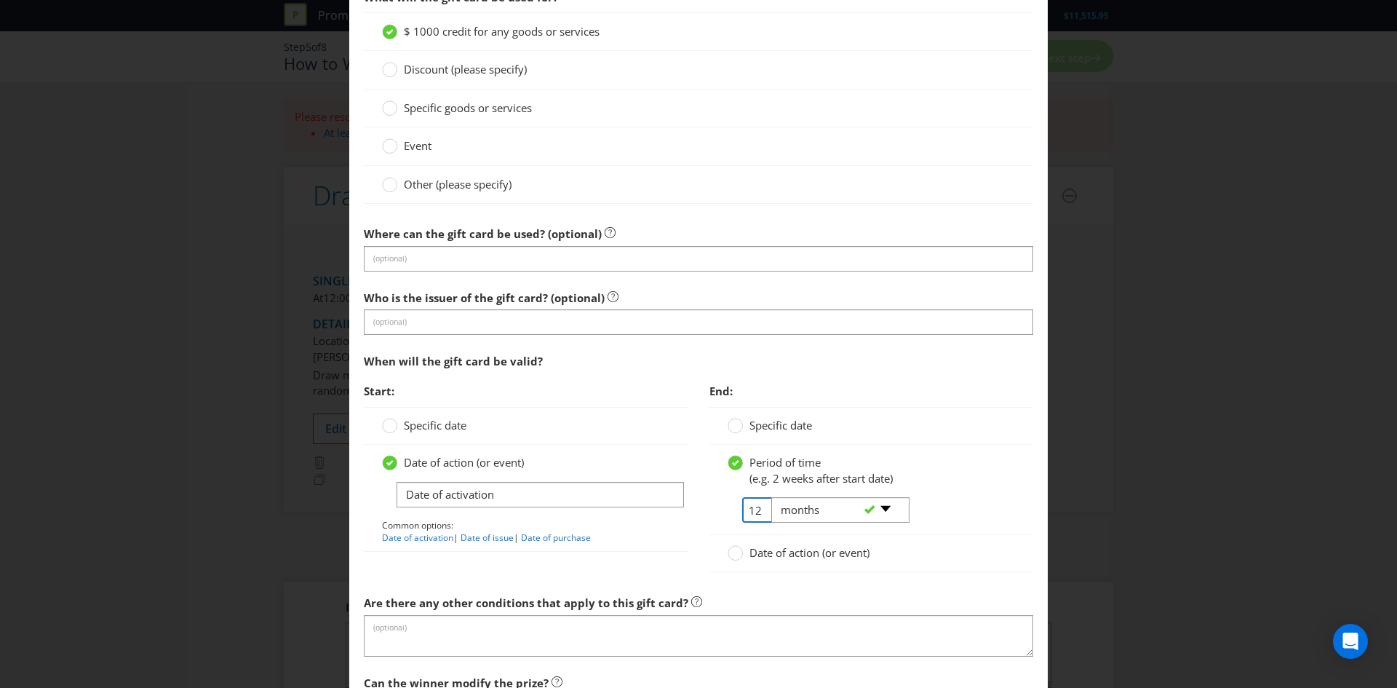
click at [741, 505] on span "12" at bounding box center [744, 509] width 33 height 25
click at [746, 506] on input "12" at bounding box center [758, 509] width 33 height 25
type input "36"
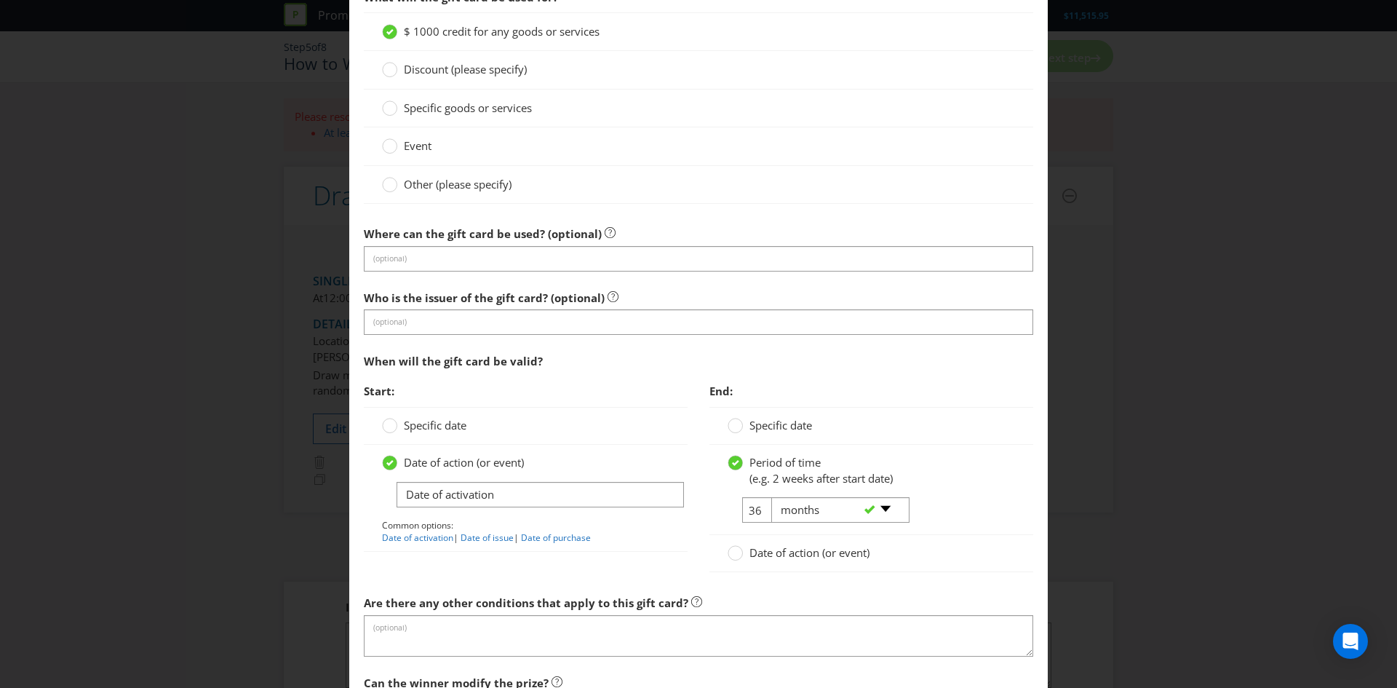
click at [896, 374] on div "When will the gift card be valid?" at bounding box center [698, 361] width 669 height 30
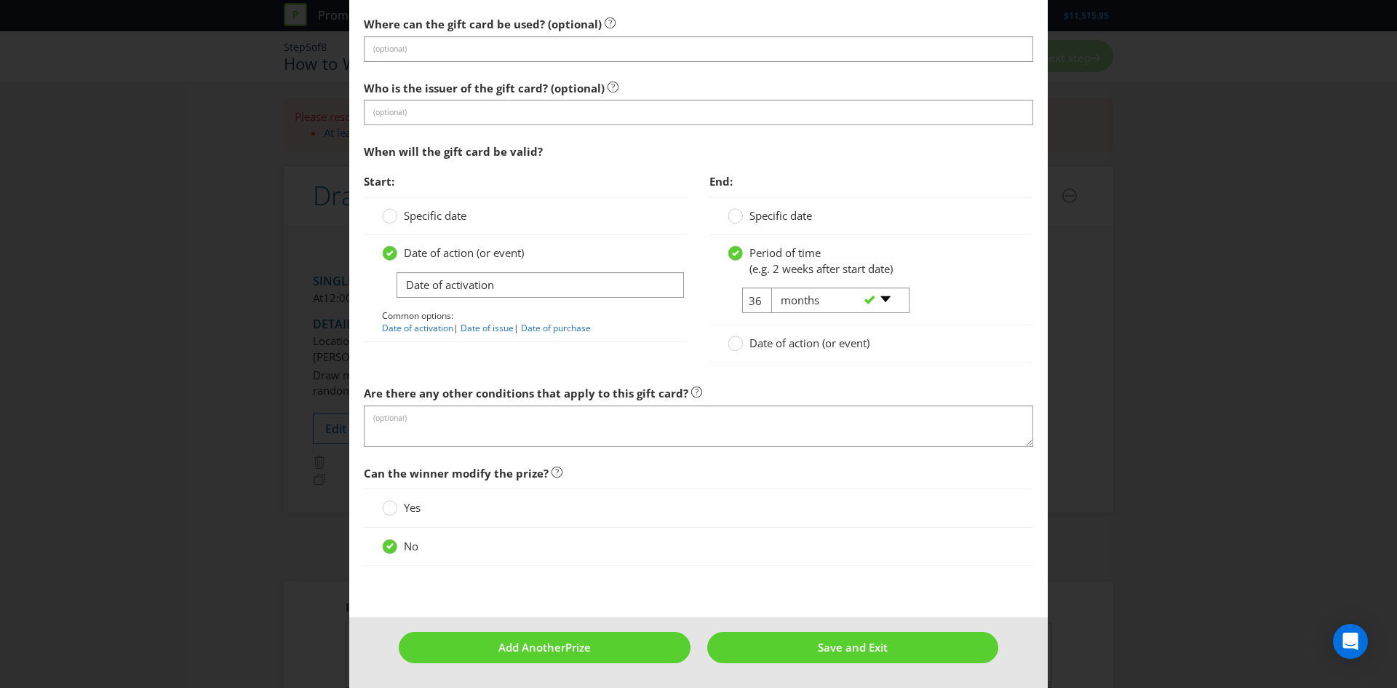
scroll to position [1427, 0]
click at [468, 574] on fieldset "Individual (Per Prize ) Questions Please answer the following questions in rela…" at bounding box center [698, 80] width 669 height 999
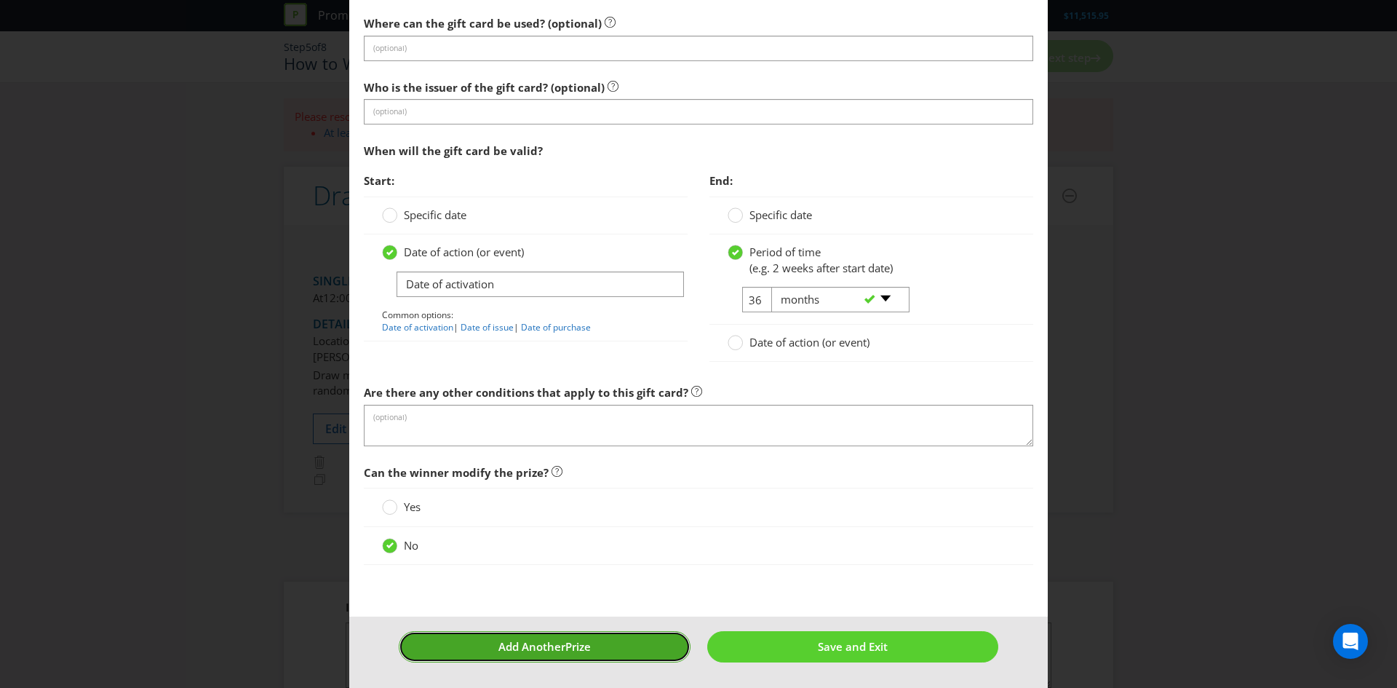
click at [503, 644] on span "Add Another" at bounding box center [531, 646] width 67 height 15
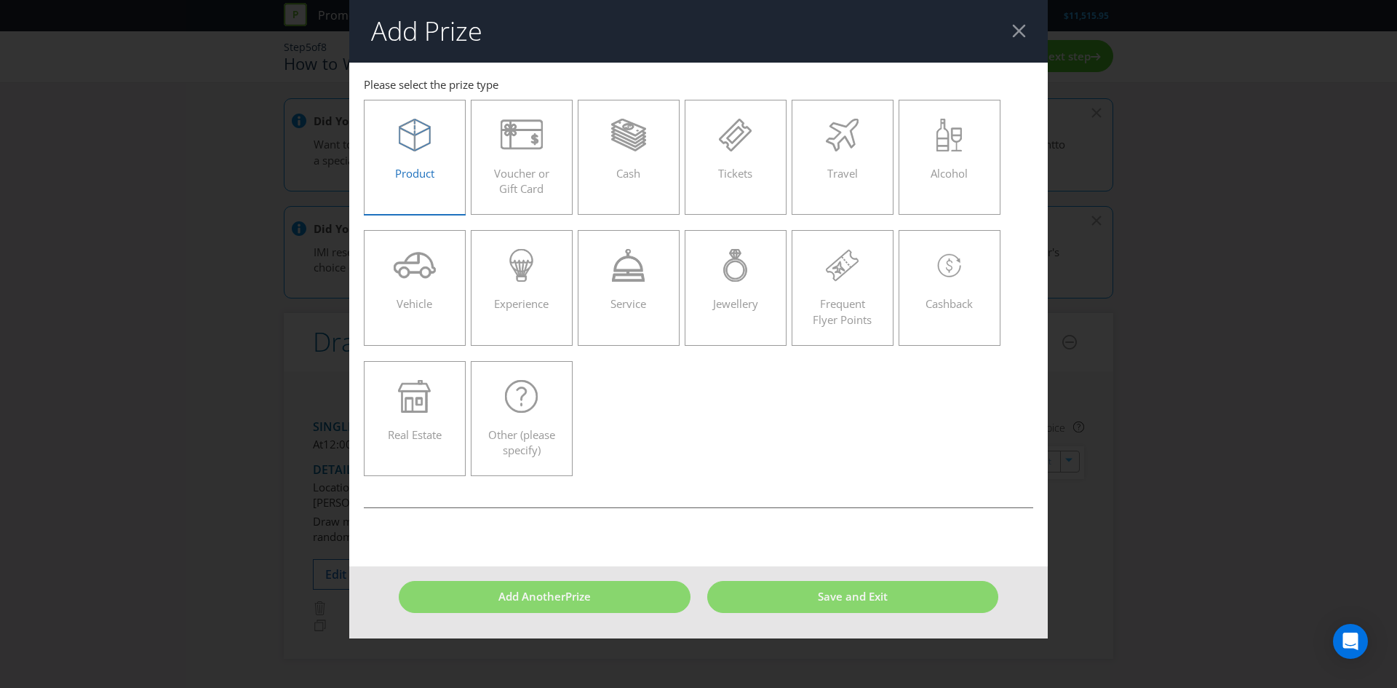
click at [411, 167] on span "Product" at bounding box center [414, 173] width 39 height 15
click at [0, 0] on input "Product" at bounding box center [0, 0] width 0 height 0
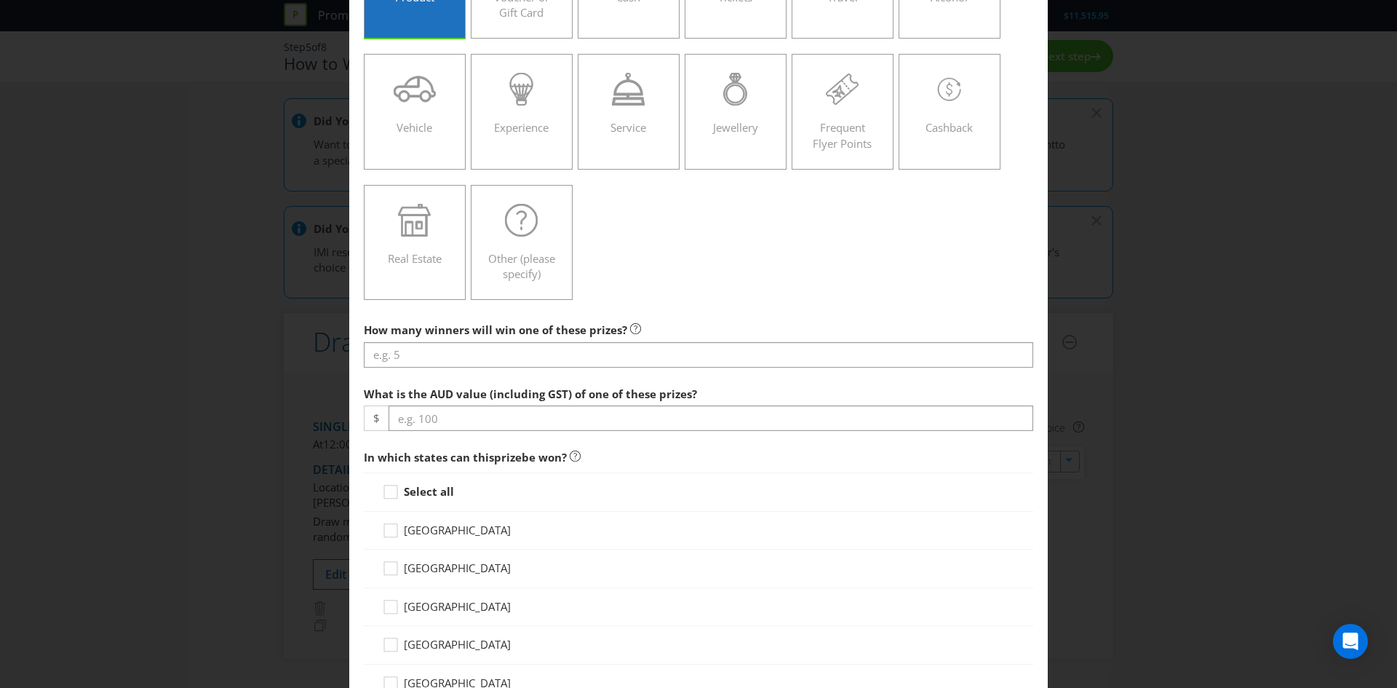
scroll to position [190, 0]
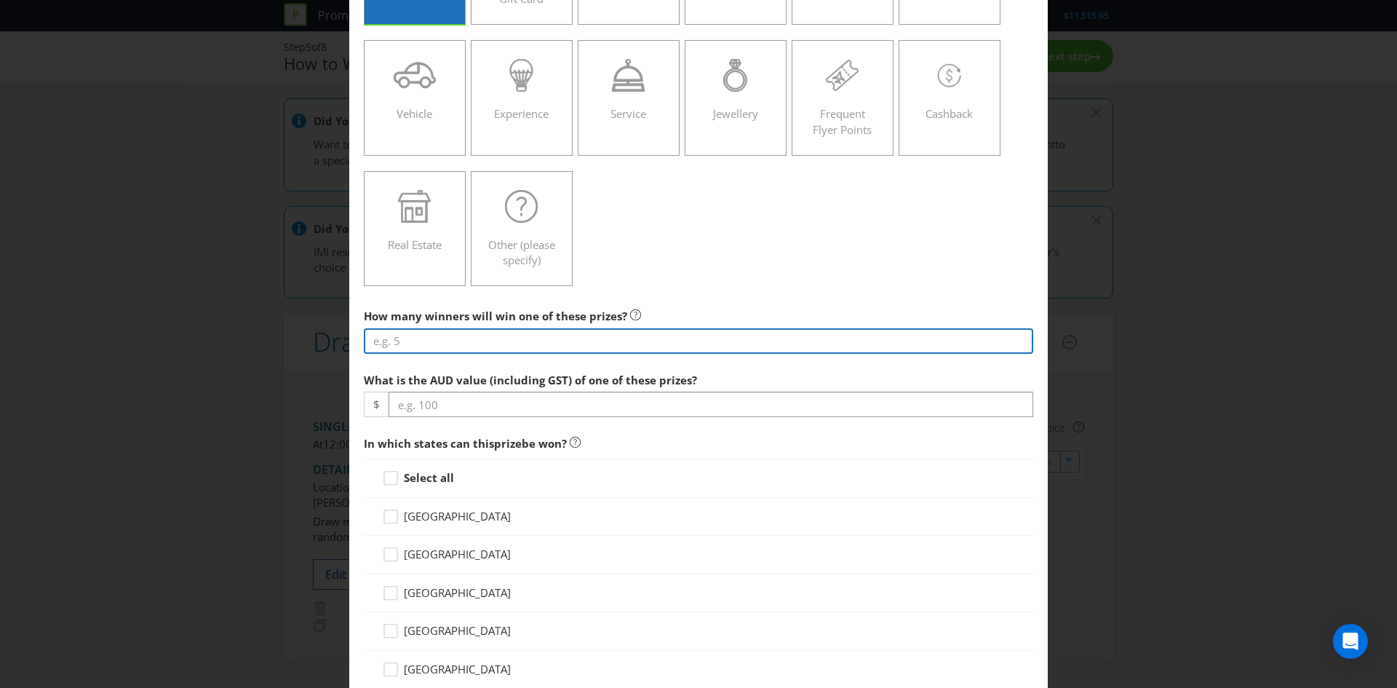
click at [416, 341] on input "number" at bounding box center [698, 340] width 669 height 25
type input "1"
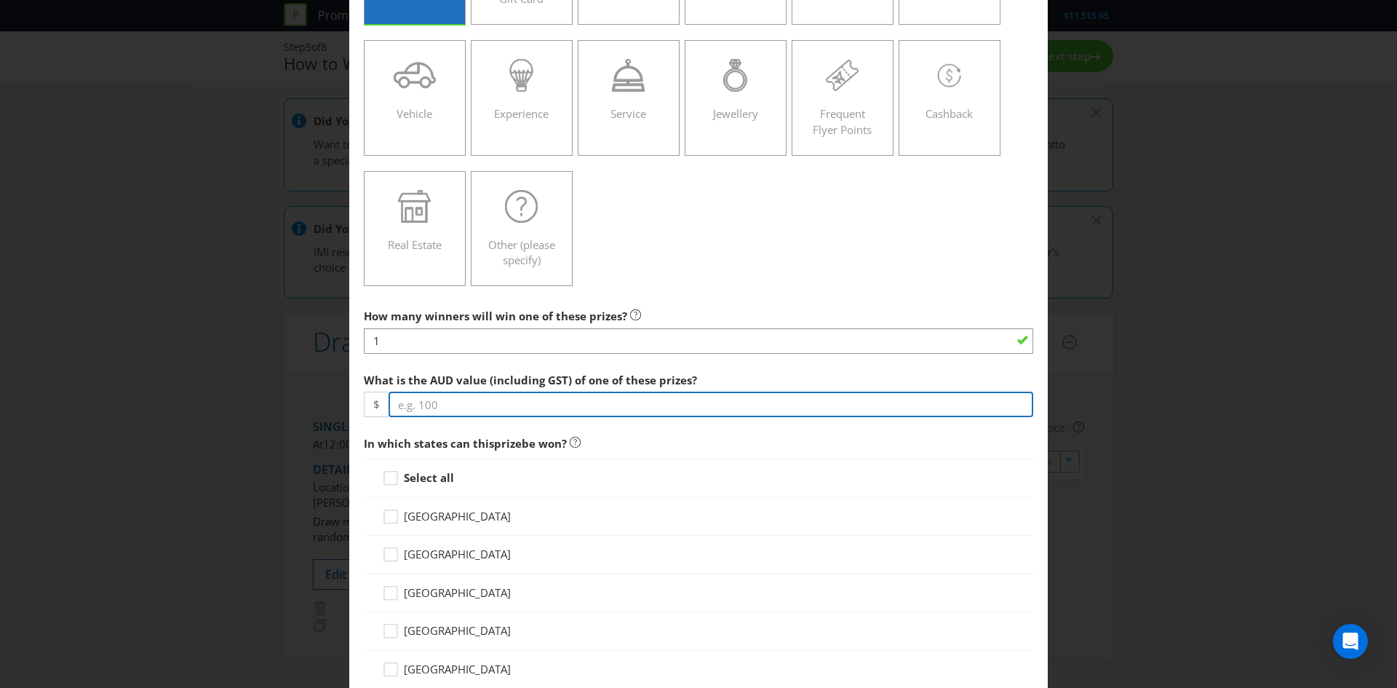
click at [435, 401] on input "number" at bounding box center [711, 403] width 645 height 25
type input "250"
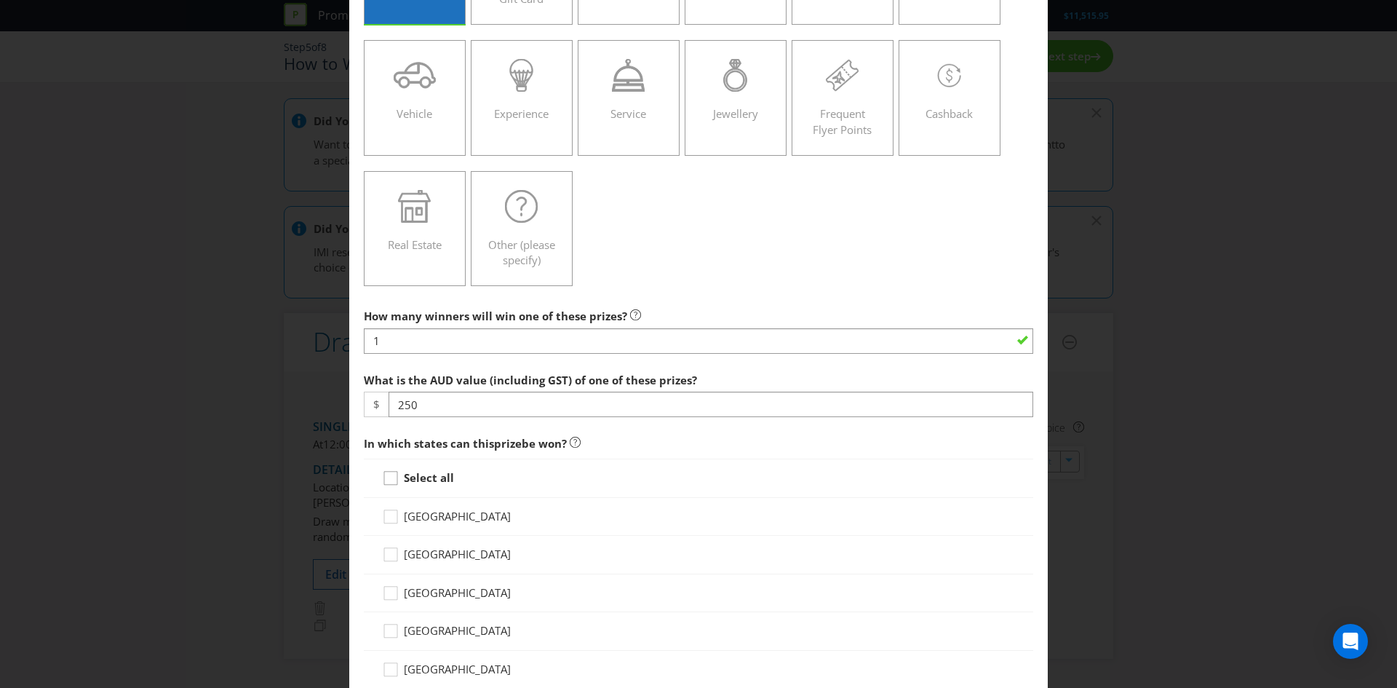
click at [386, 485] on icon at bounding box center [393, 481] width 22 height 22
click at [0, 0] on input "Select all" at bounding box center [0, 0] width 0 height 0
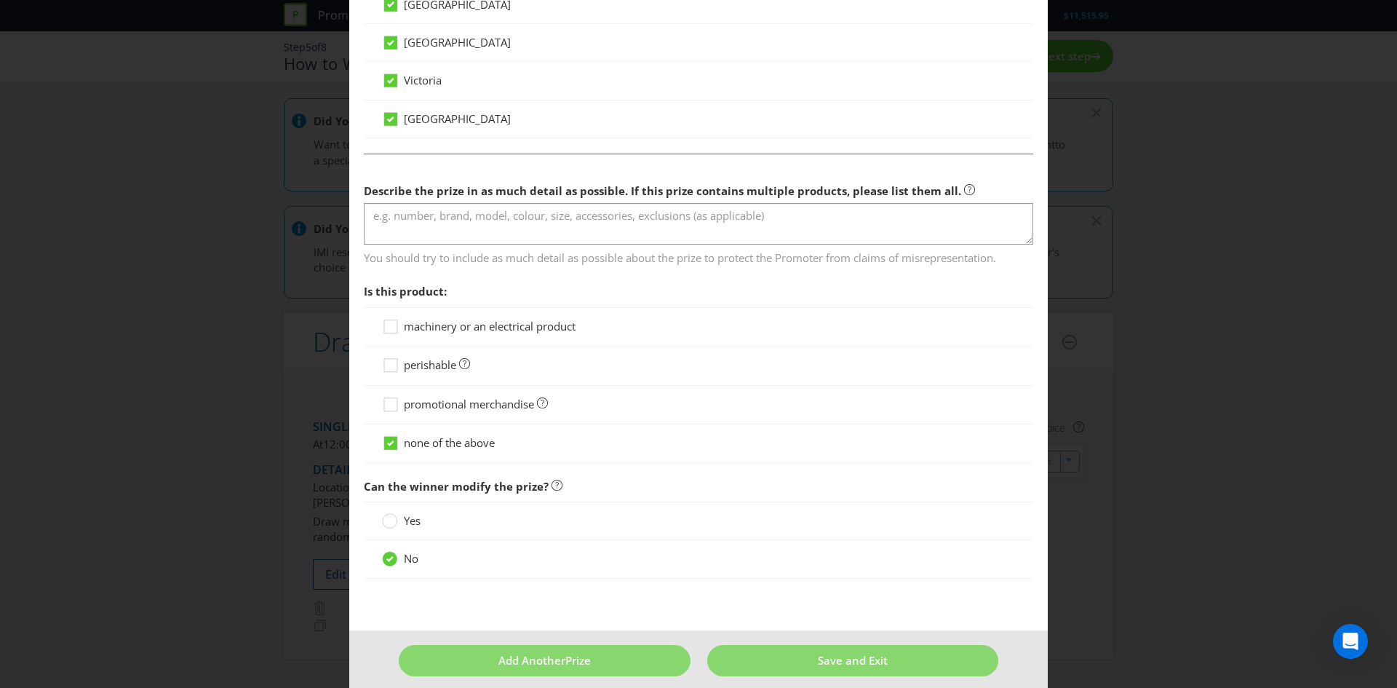
scroll to position [702, 0]
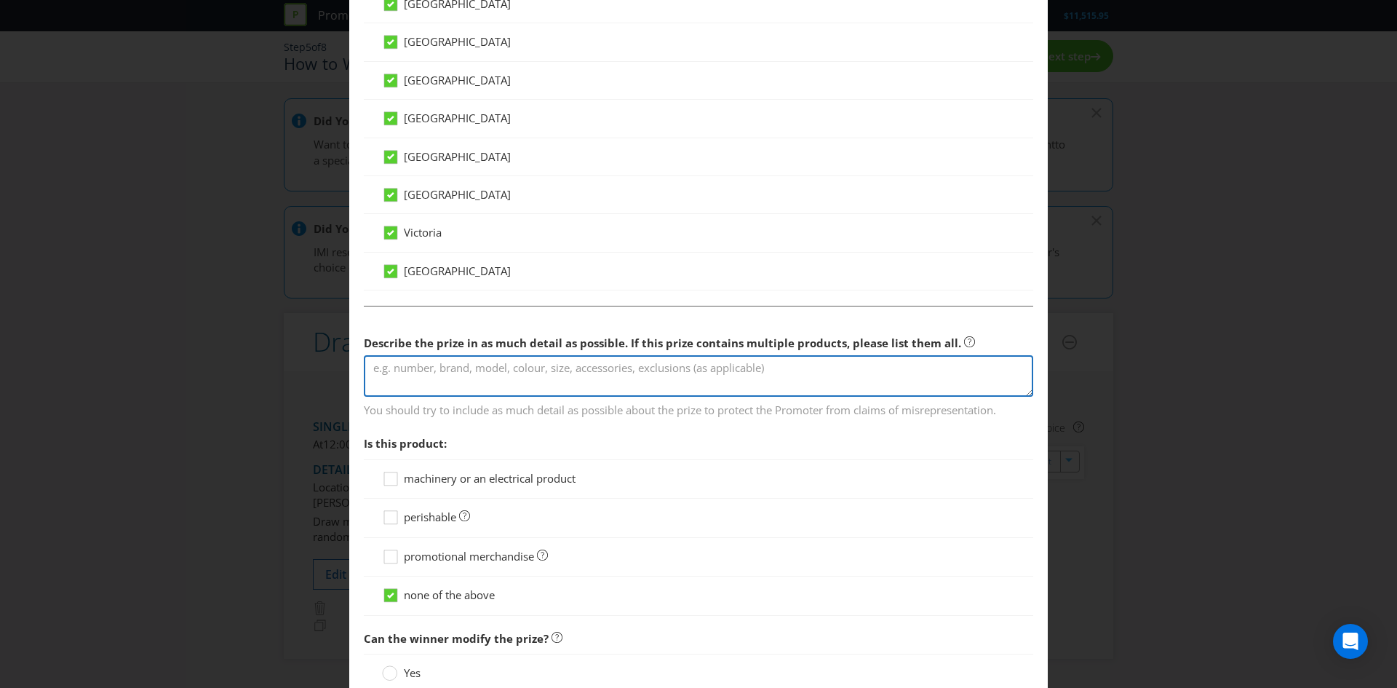
click at [413, 362] on textarea at bounding box center [698, 375] width 669 height 41
type textarea "pari"
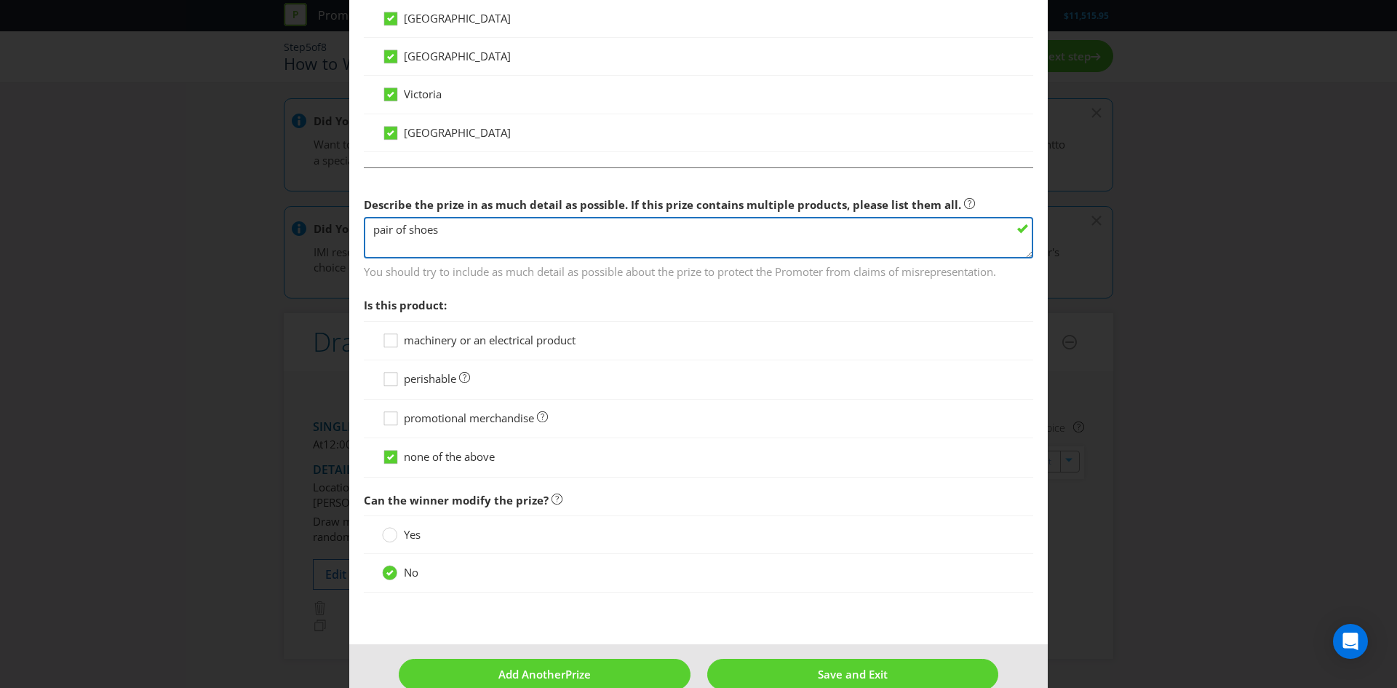
scroll to position [868, 0]
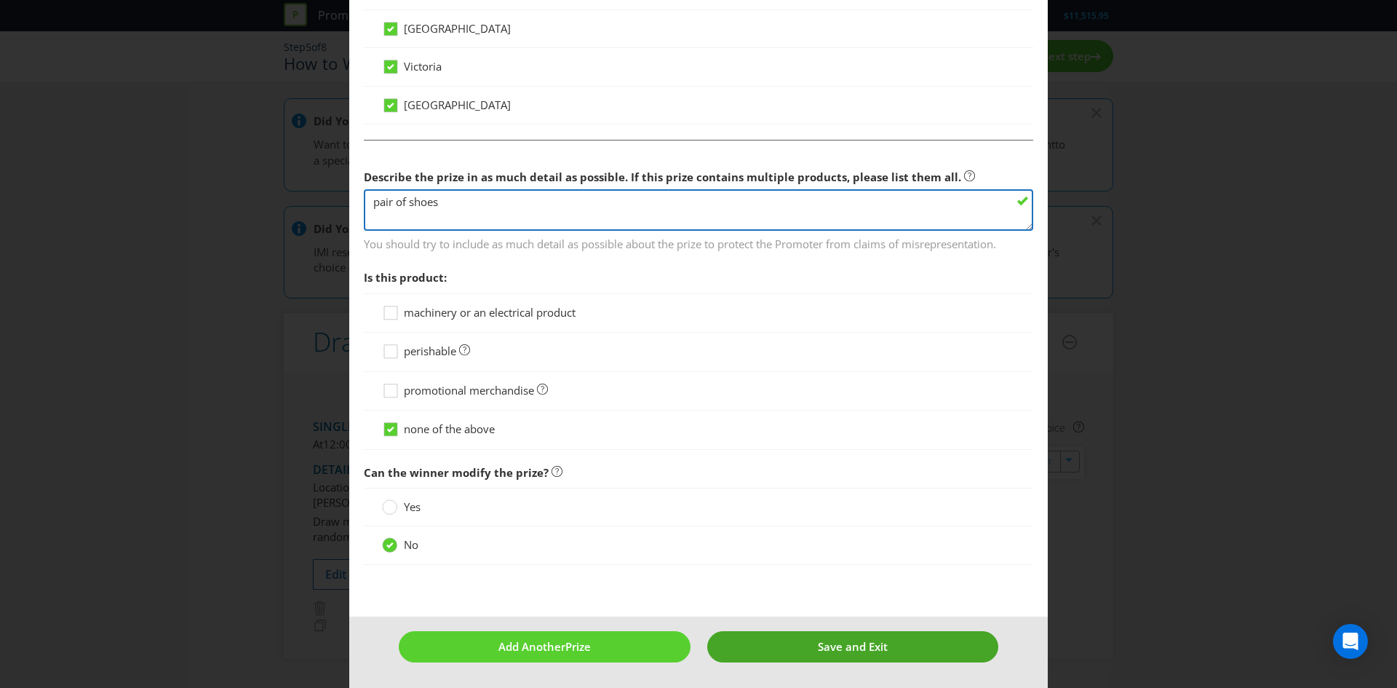
type textarea "pair of shoes"
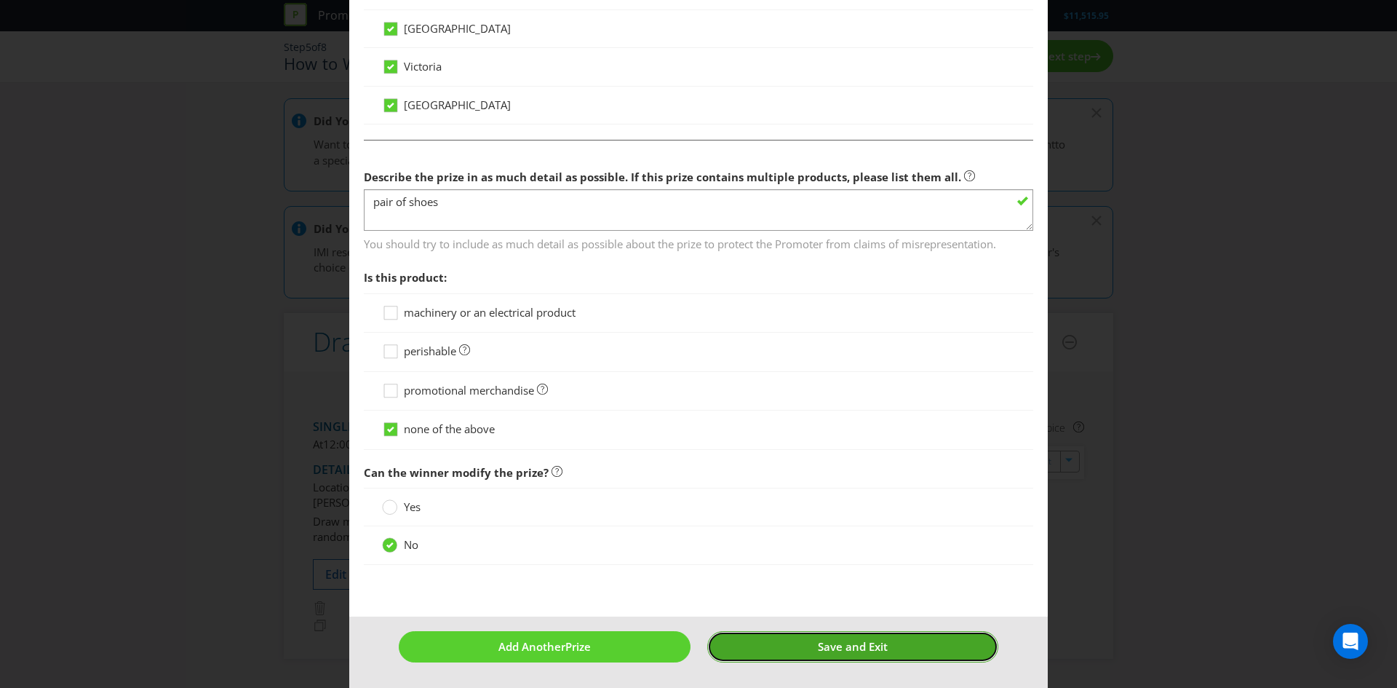
click at [776, 650] on button "Save and Exit" at bounding box center [853, 646] width 292 height 31
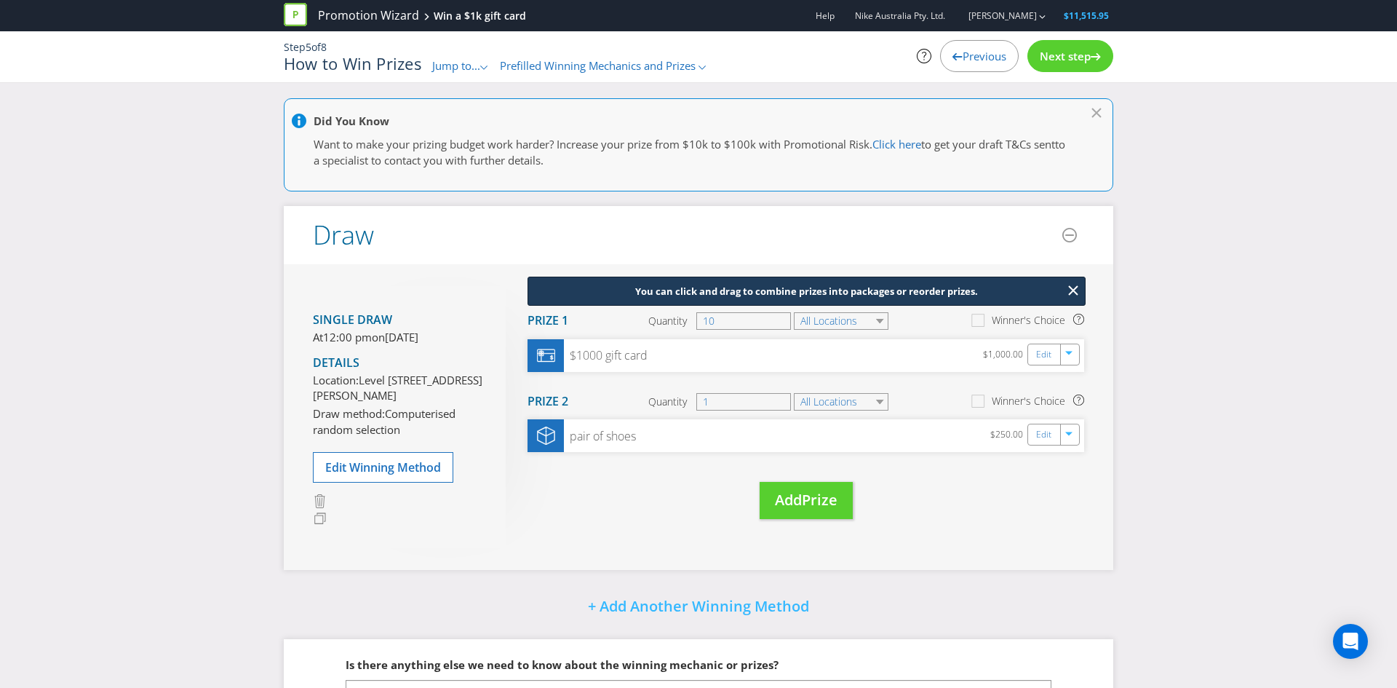
click at [1275, 240] on div "Did You Know Want to make your prizing budget work harder? Increase your prize …" at bounding box center [698, 459] width 1397 height 723
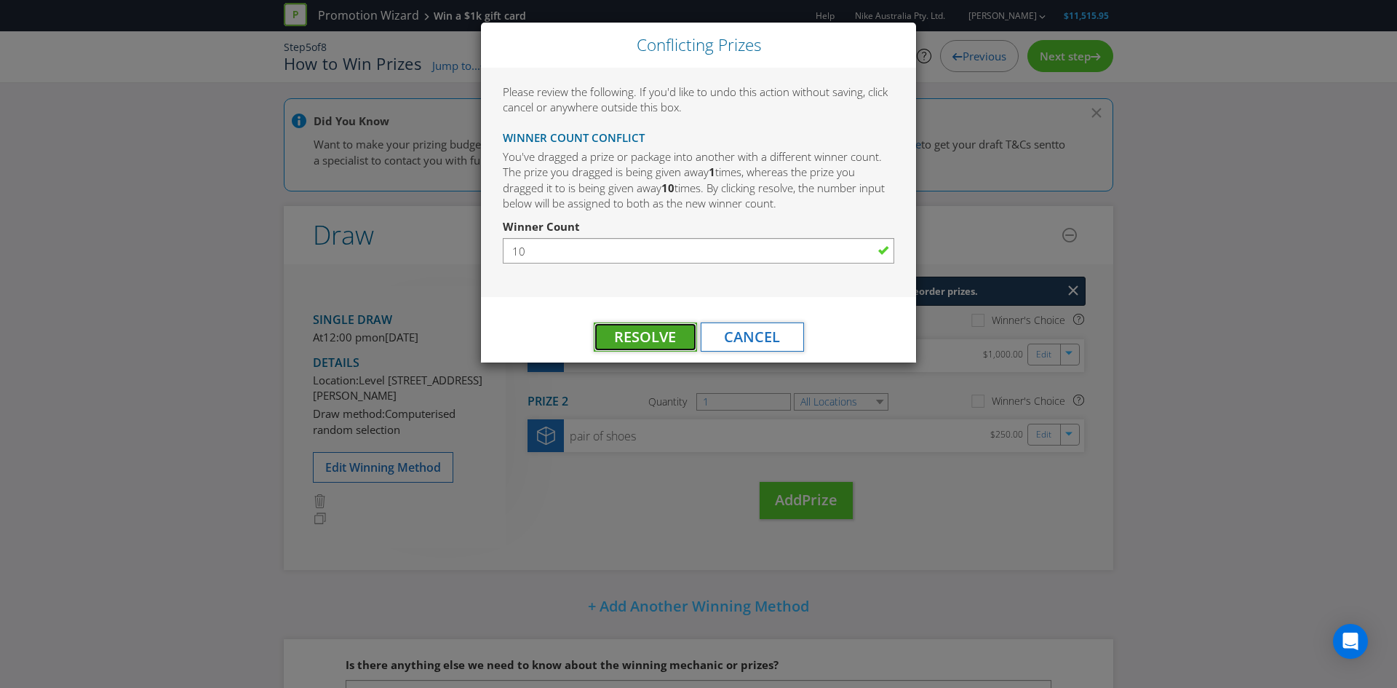
click at [656, 343] on span "Resolve" at bounding box center [645, 337] width 62 height 20
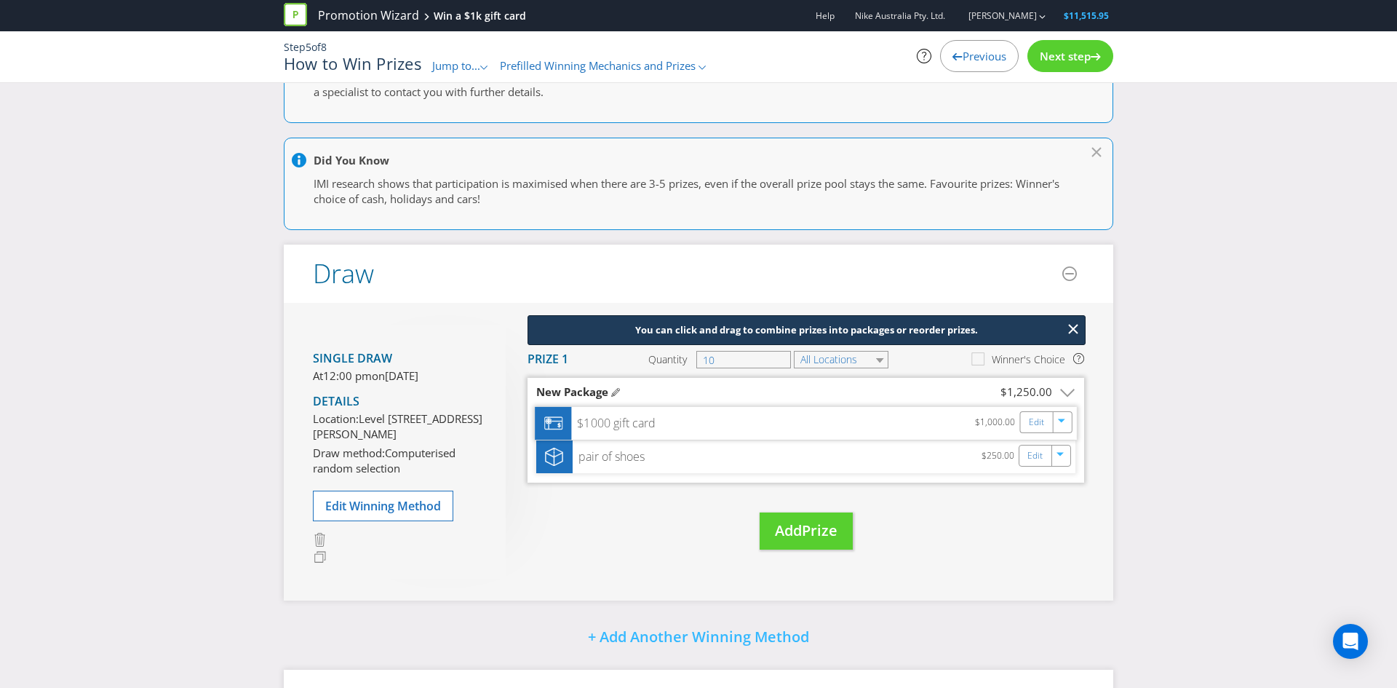
scroll to position [92, 0]
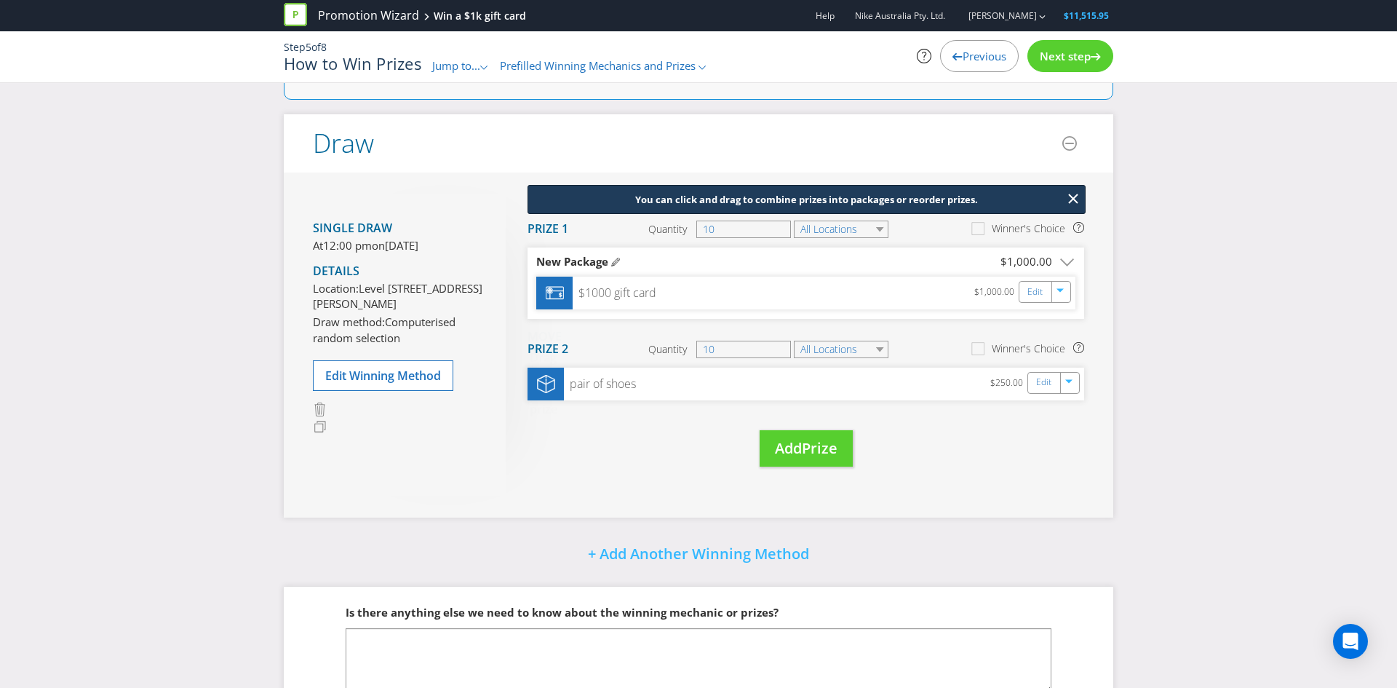
drag, startPoint x: 0, startPoint y: 463, endPoint x: 206, endPoint y: 431, distance: 208.4
click at [1, 463] on div "Did You Know Want to make your prizing budget work harder? Increase your prize …" at bounding box center [698, 388] width 1397 height 762
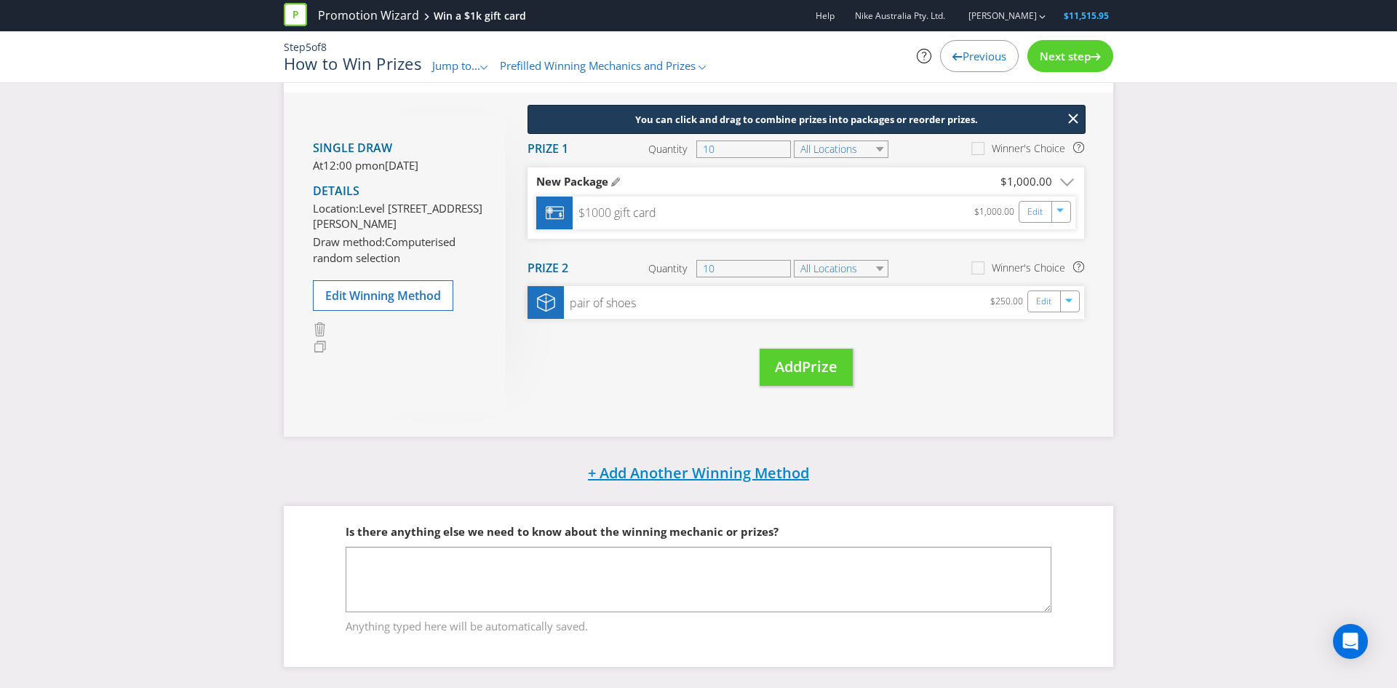
scroll to position [172, 0]
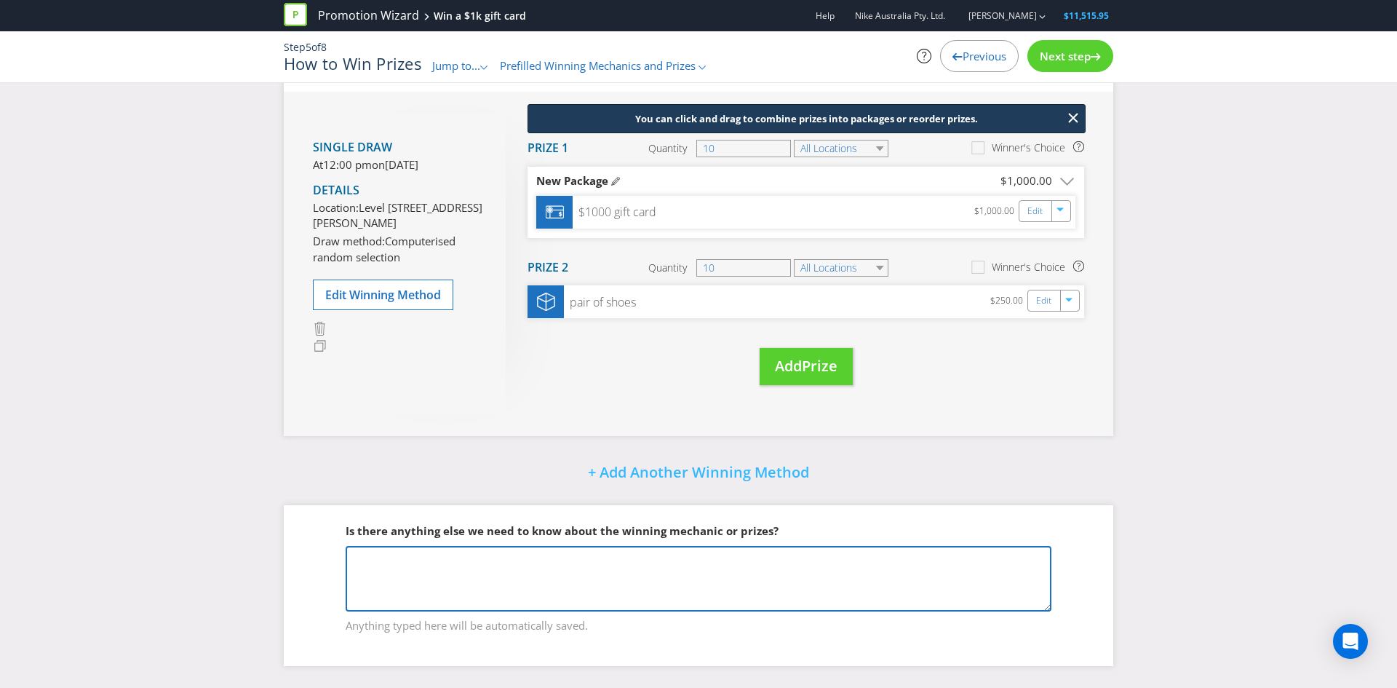
click at [478, 572] on textarea at bounding box center [699, 578] width 706 height 65
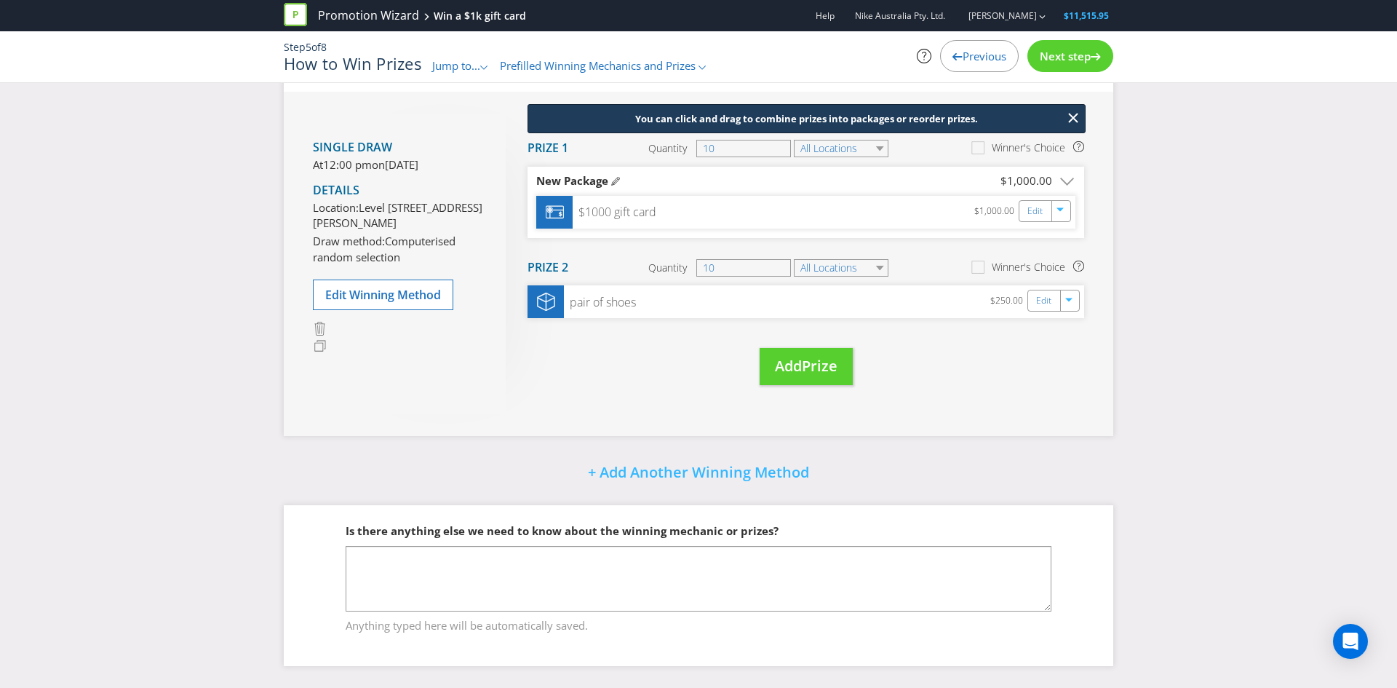
click at [1062, 59] on span "Next step" at bounding box center [1065, 56] width 51 height 15
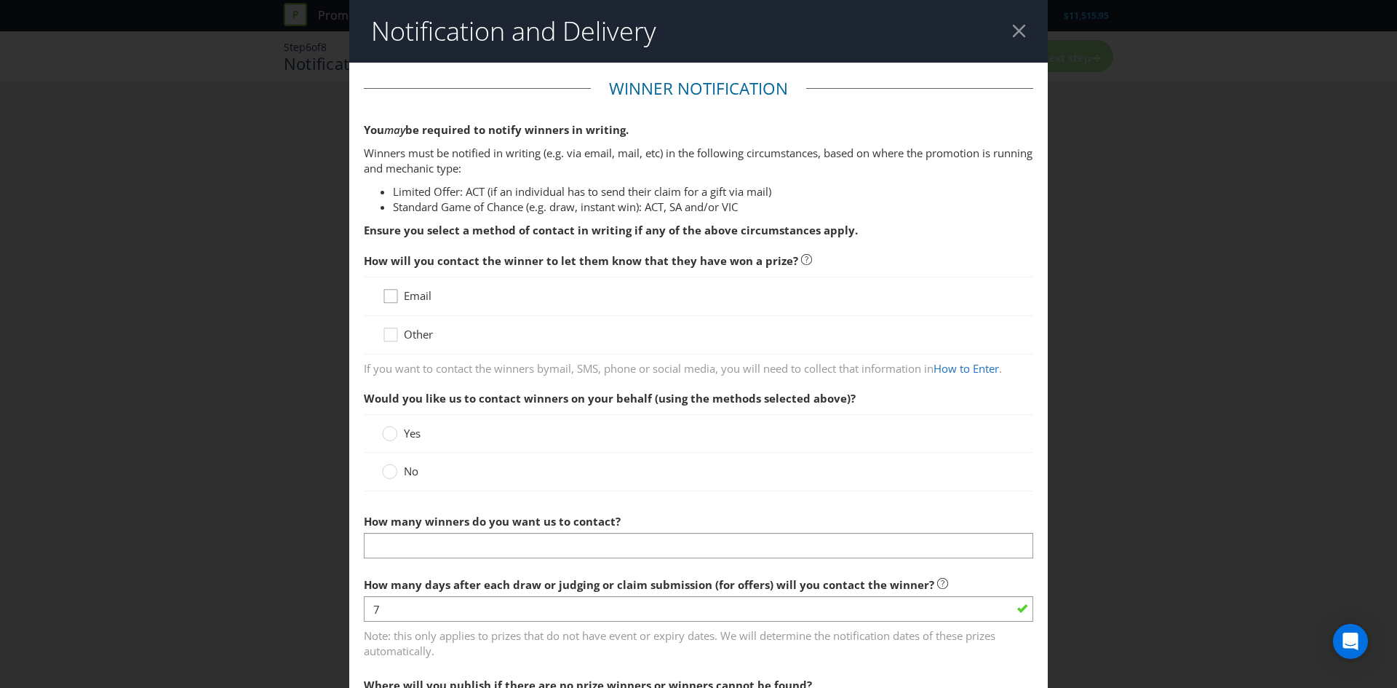
click at [398, 290] on icon at bounding box center [393, 299] width 22 height 22
click at [0, 0] on input "Email" at bounding box center [0, 0] width 0 height 0
click at [389, 470] on circle at bounding box center [390, 471] width 15 height 15
click at [0, 0] on input "No" at bounding box center [0, 0] width 0 height 0
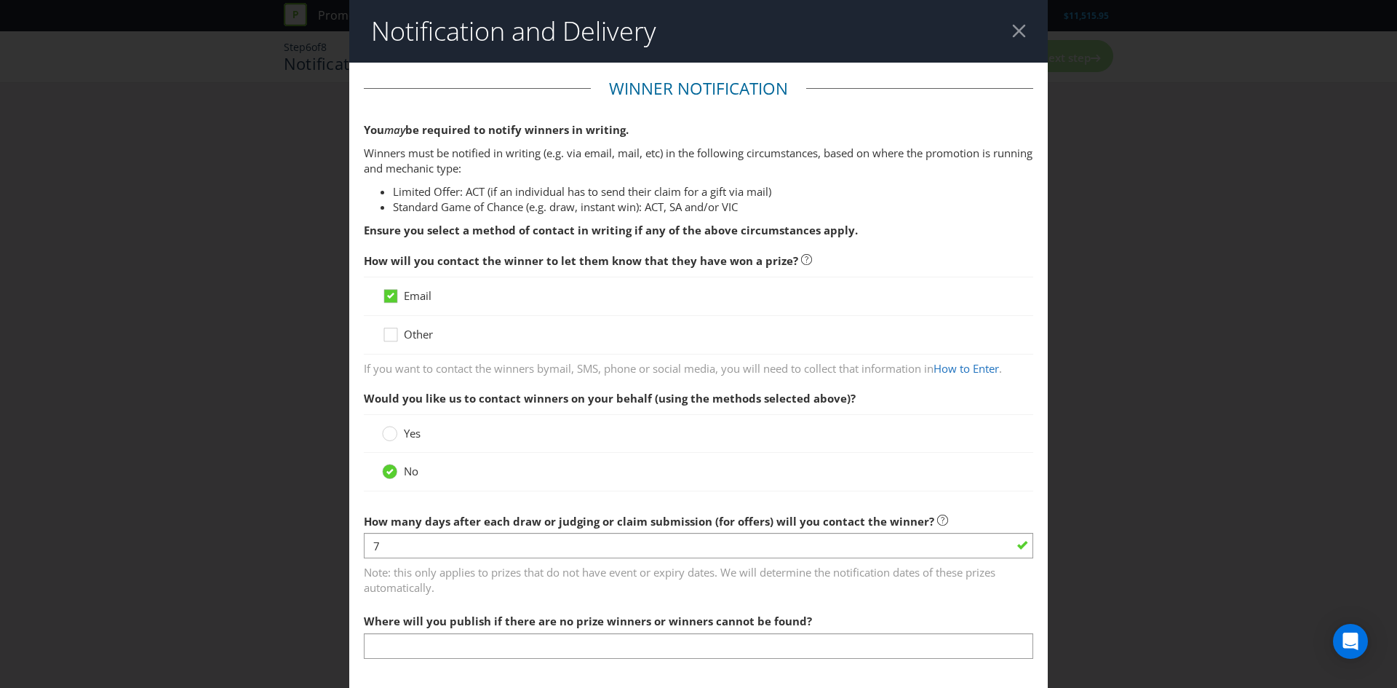
scroll to position [220, 0]
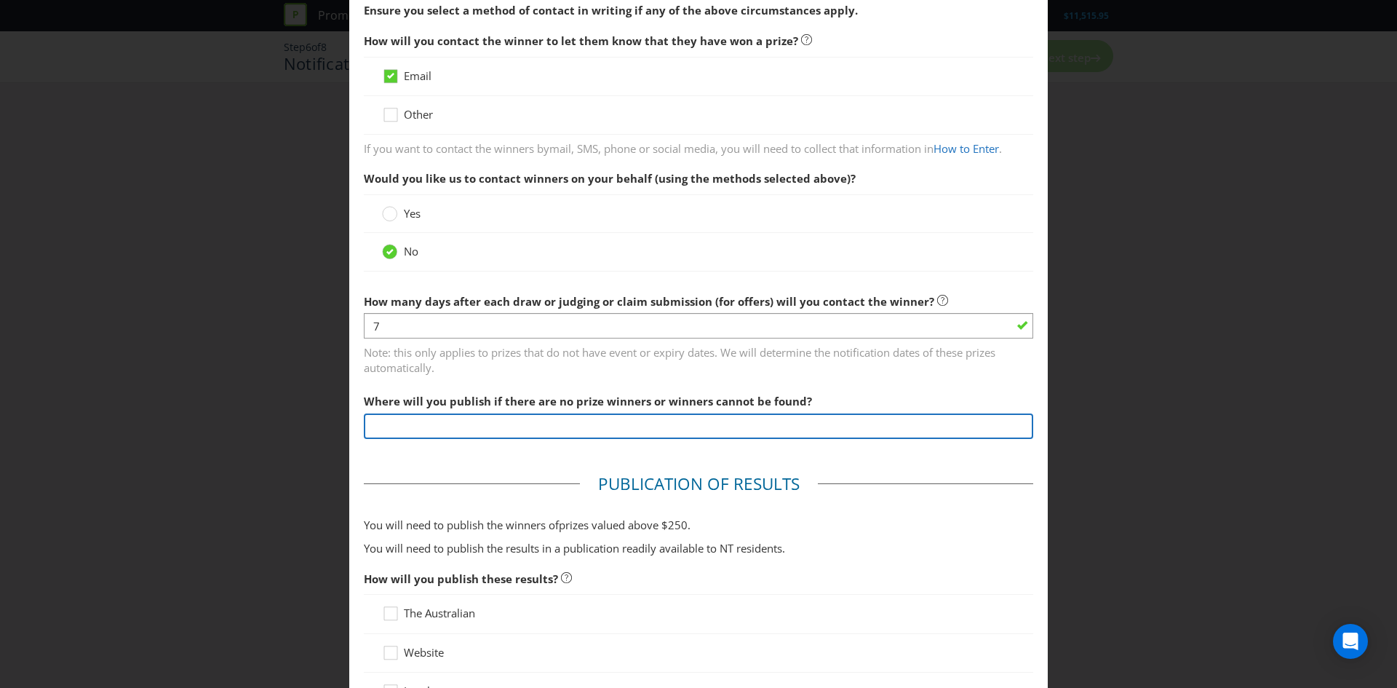
click at [459, 427] on input "text" at bounding box center [698, 425] width 669 height 25
type input "nike"
type input "[DOMAIN_NAME]"
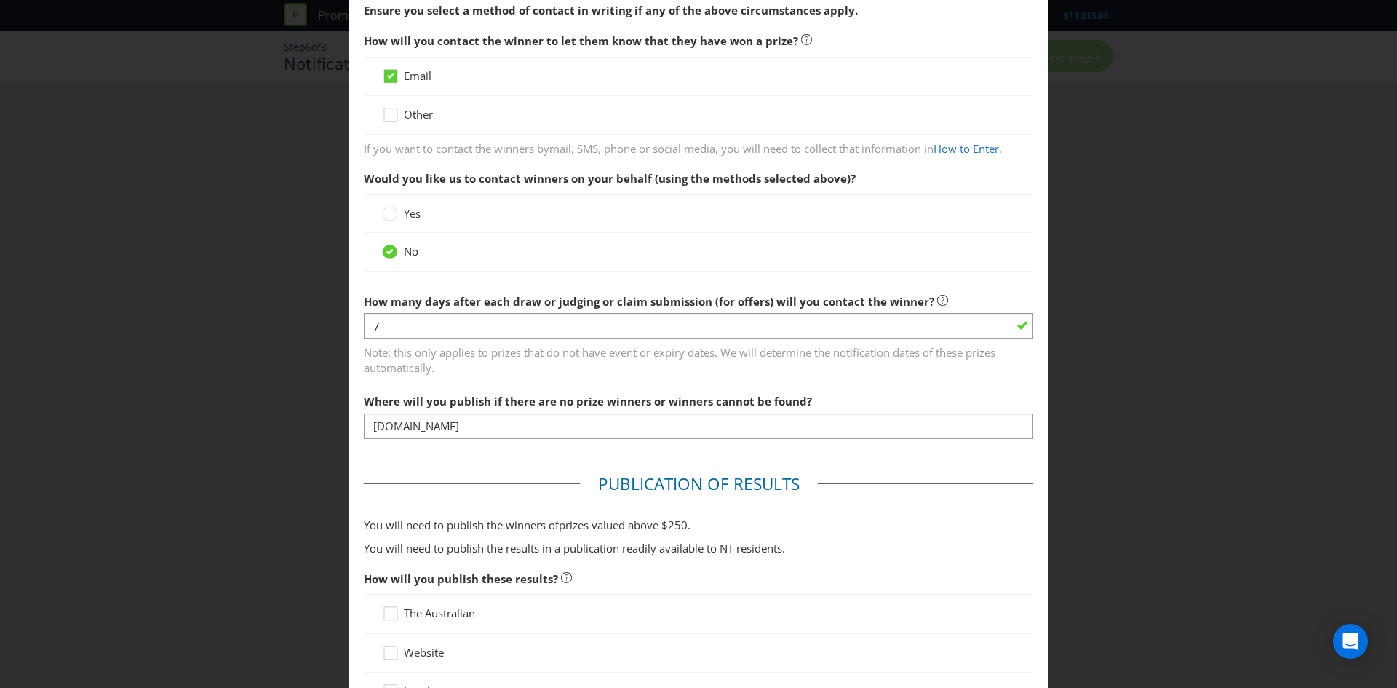
click at [697, 252] on div "No" at bounding box center [698, 251] width 633 height 15
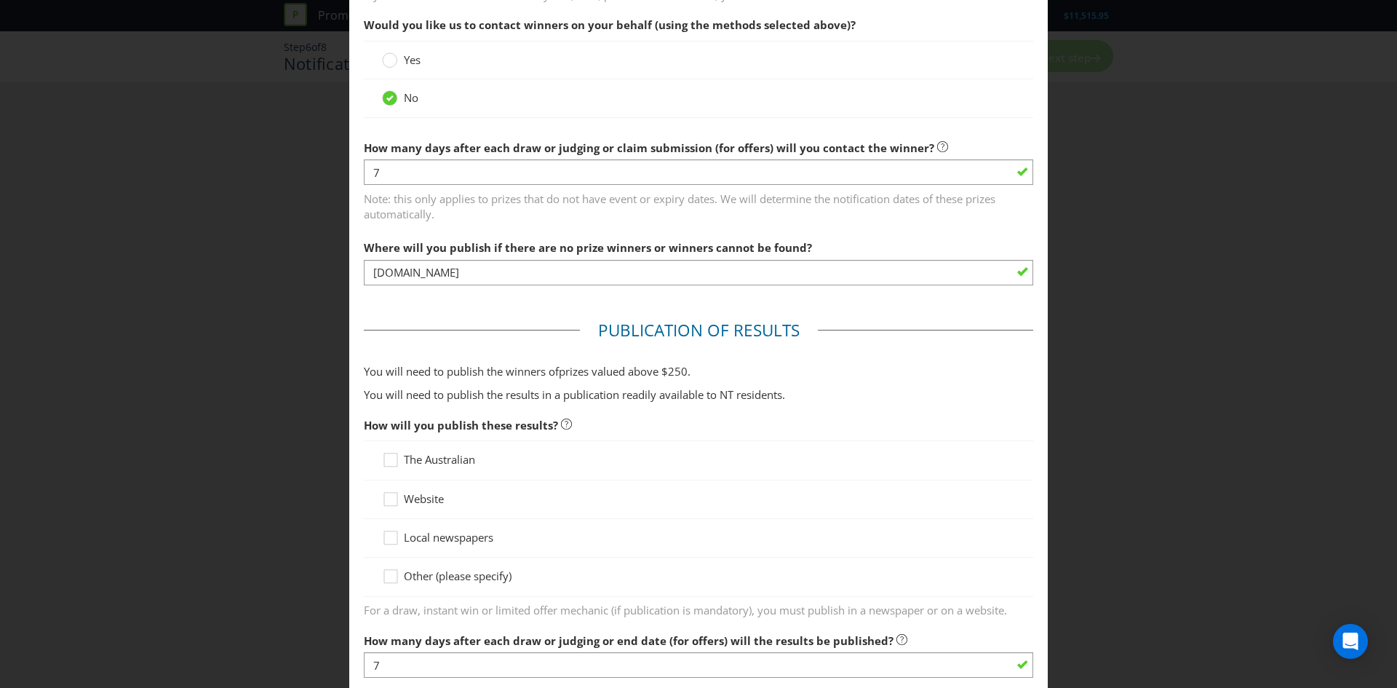
scroll to position [391, 0]
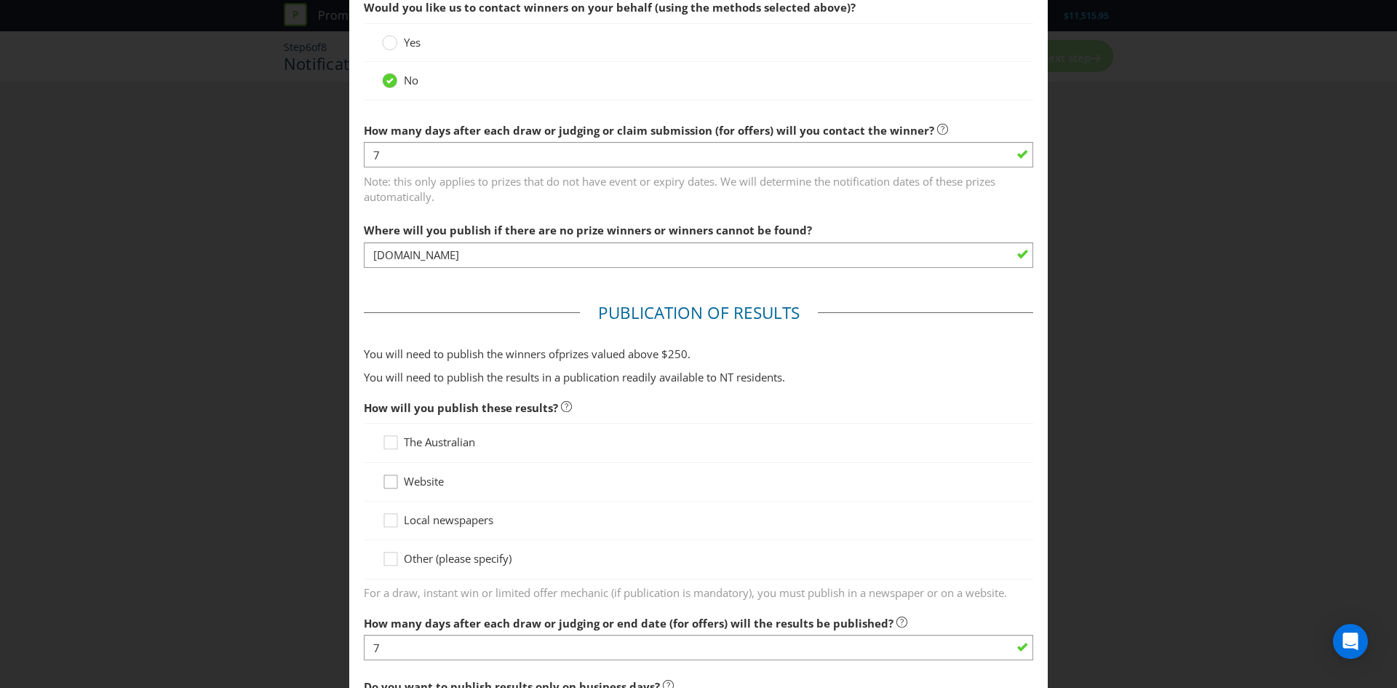
click at [398, 480] on icon at bounding box center [393, 485] width 22 height 22
click at [0, 0] on input "Website" at bounding box center [0, 0] width 0 height 0
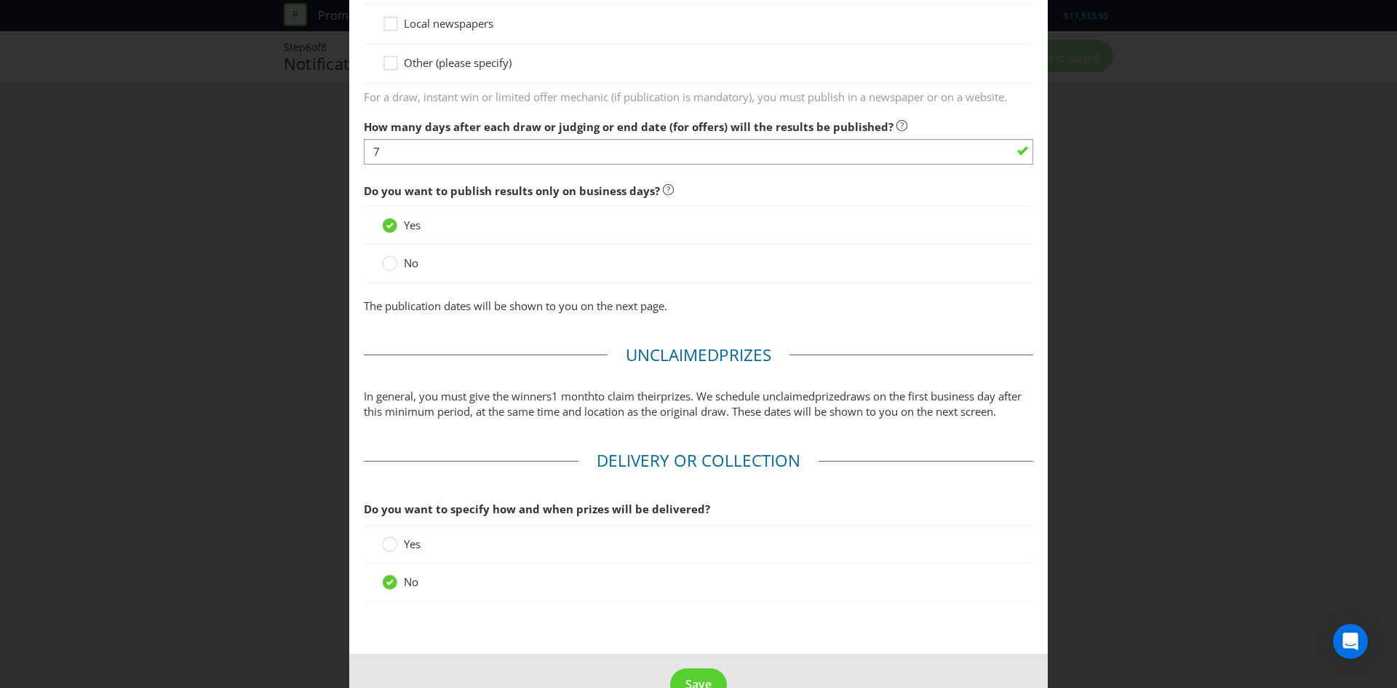
scroll to position [1008, 0]
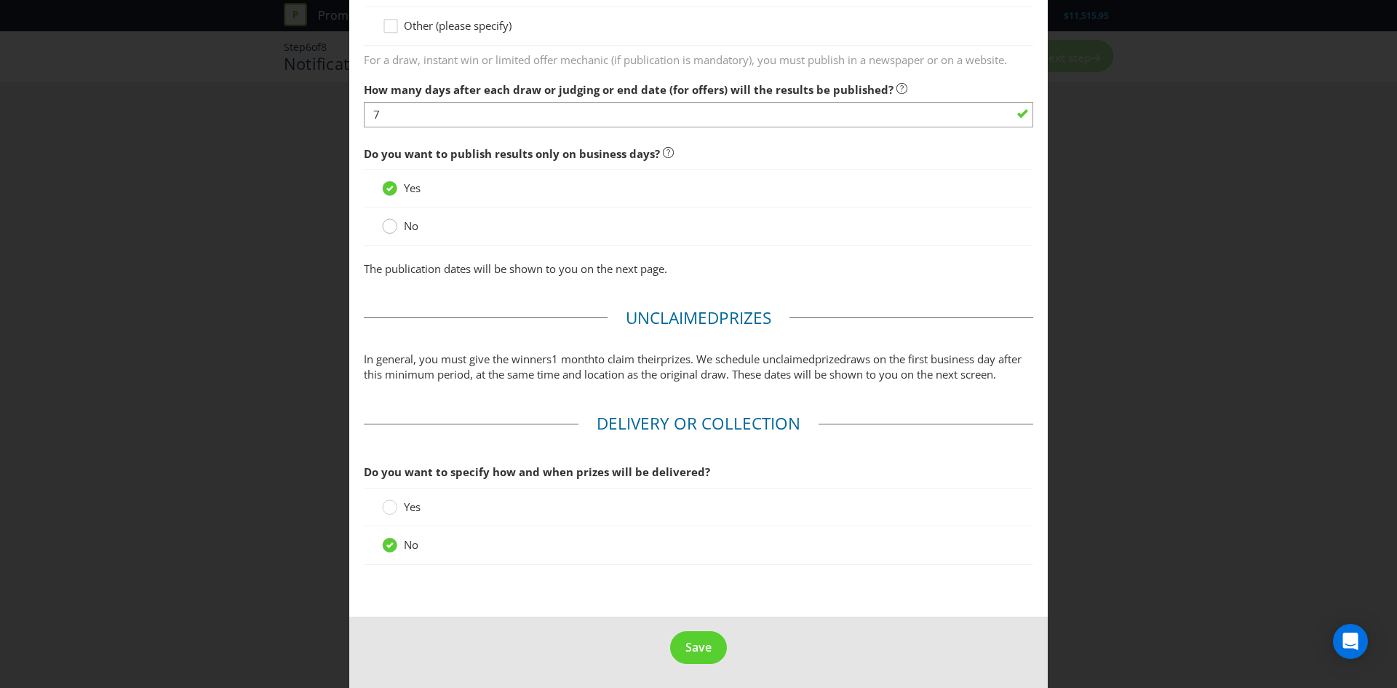
click at [388, 225] on div at bounding box center [389, 221] width 7 height 7
click at [0, 0] on input "No" at bounding box center [0, 0] width 0 height 0
click at [387, 502] on div at bounding box center [389, 499] width 7 height 7
click at [0, 0] on input "Yes" at bounding box center [0, 0] width 0 height 0
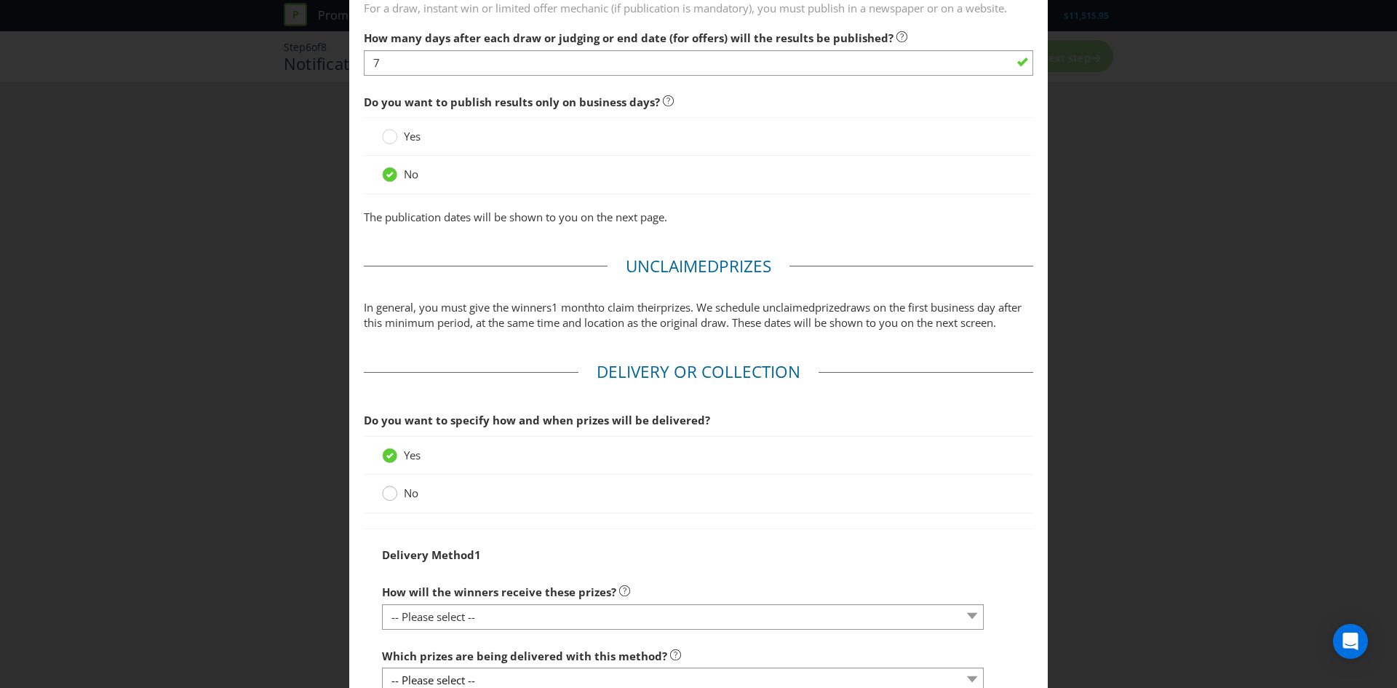
scroll to position [1078, 0]
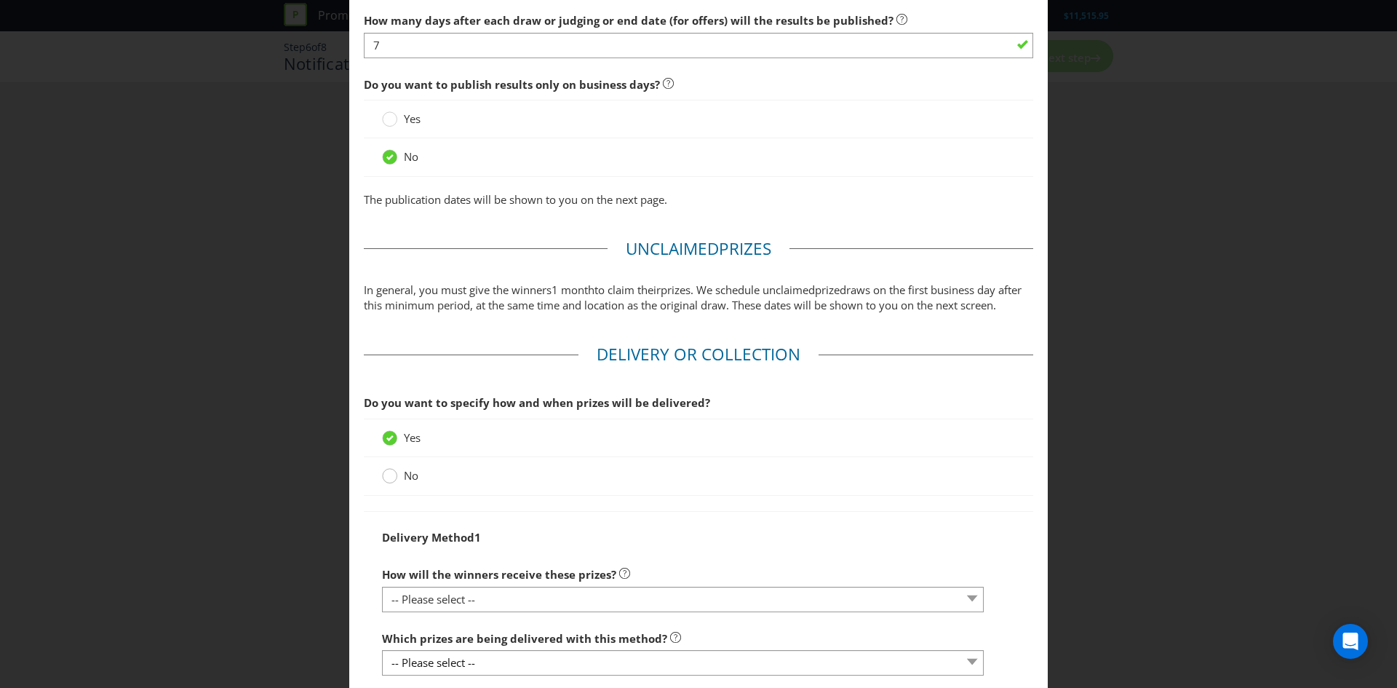
click at [393, 471] on div at bounding box center [389, 470] width 7 height 7
click at [0, 0] on input "No" at bounding box center [0, 0] width 0 height 0
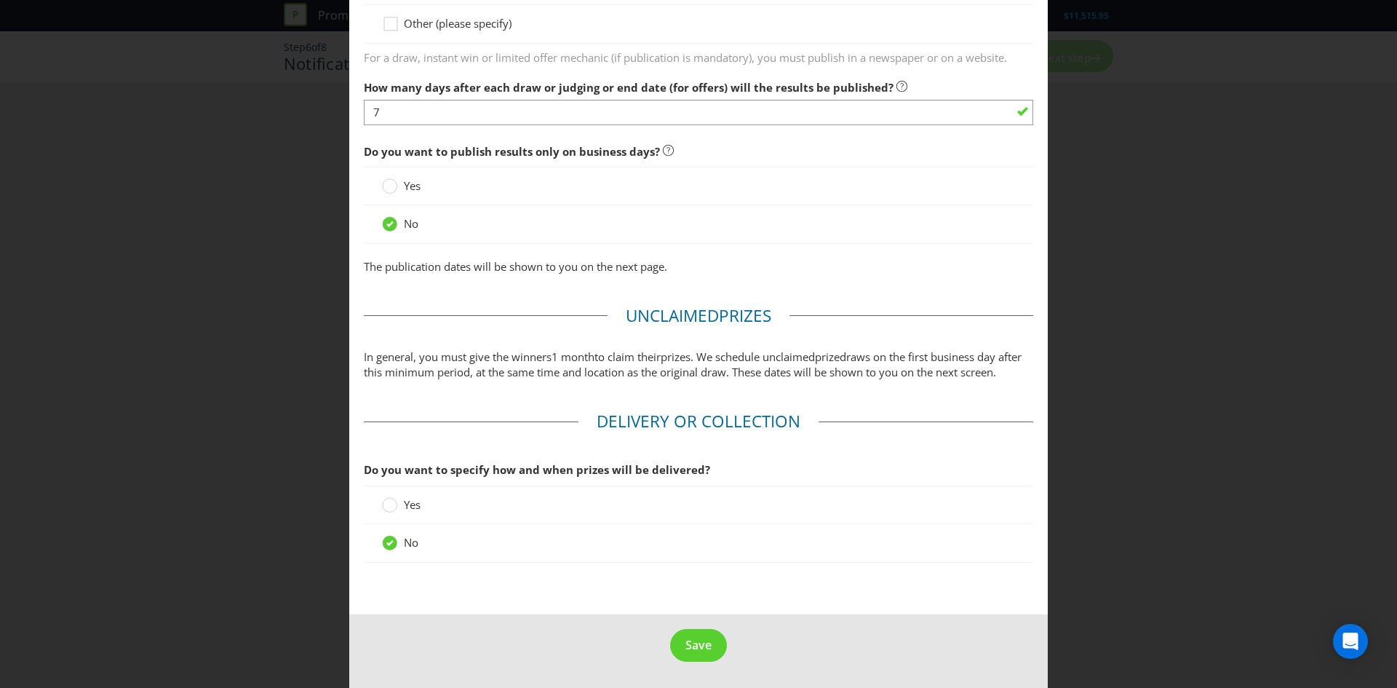
scroll to position [1011, 0]
click at [693, 640] on span "Save" at bounding box center [698, 645] width 26 height 16
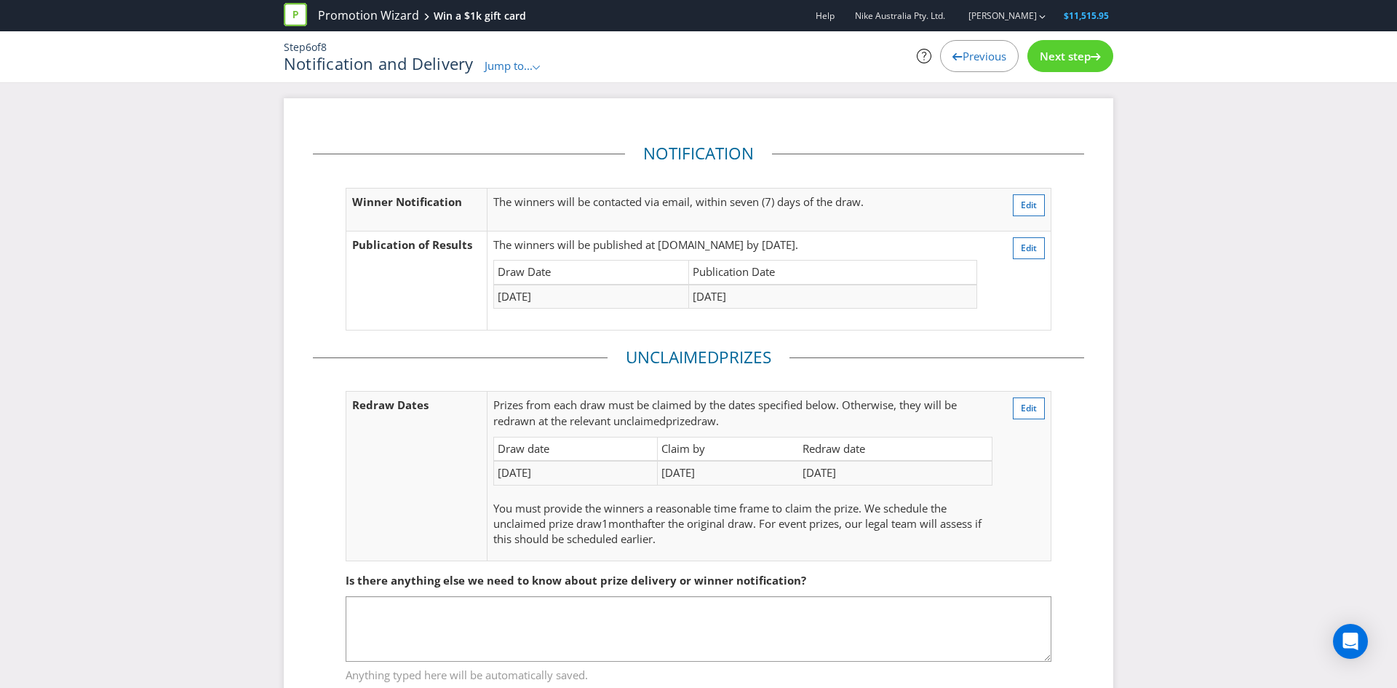
click at [1050, 60] on span "Next step" at bounding box center [1065, 56] width 51 height 15
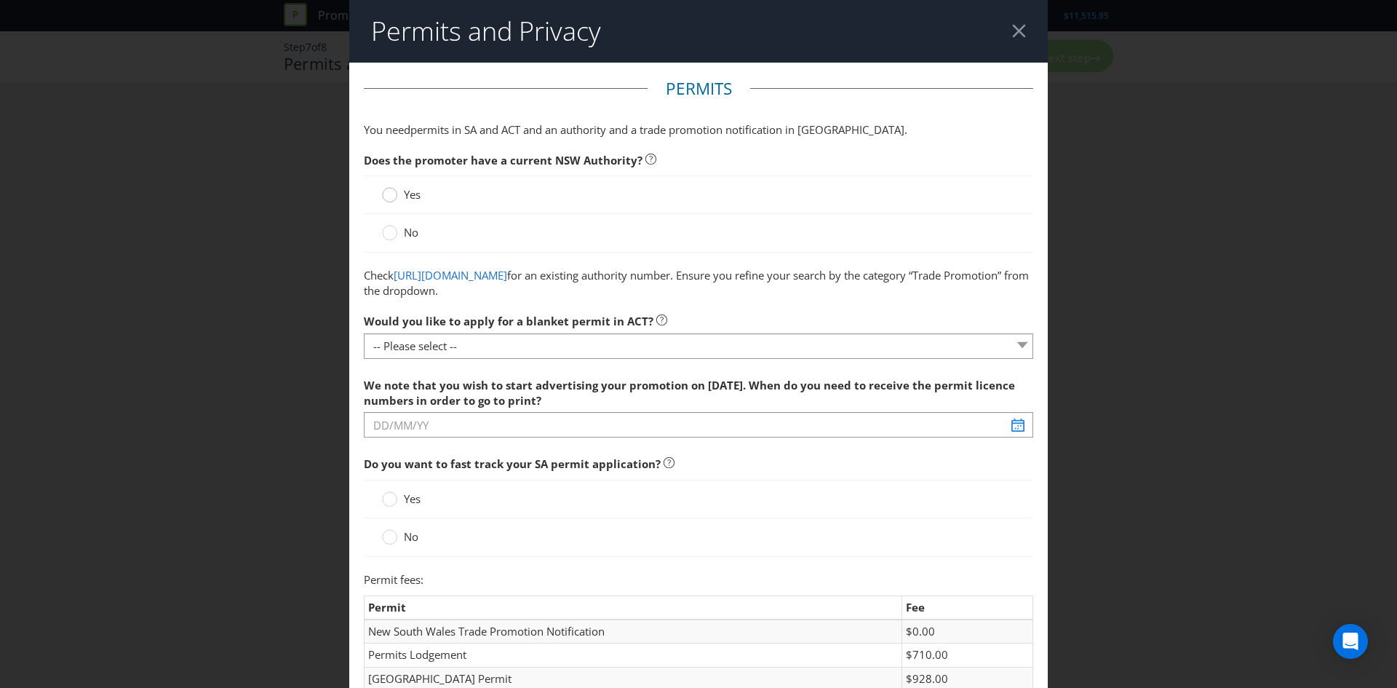
click at [386, 195] on circle at bounding box center [390, 195] width 15 height 15
click at [0, 0] on input "Yes" at bounding box center [0, 0] width 0 height 0
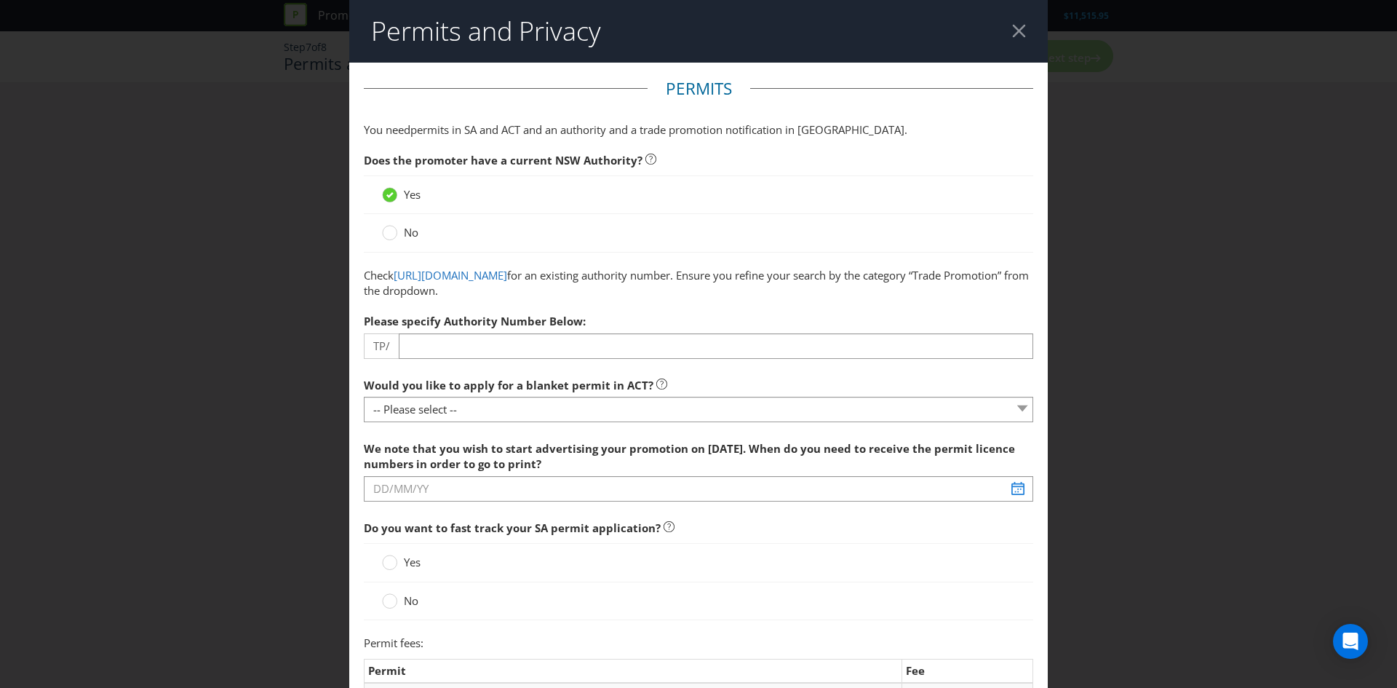
click at [399, 227] on label "No" at bounding box center [401, 232] width 39 height 15
click at [0, 0] on input "No" at bounding box center [0, 0] width 0 height 0
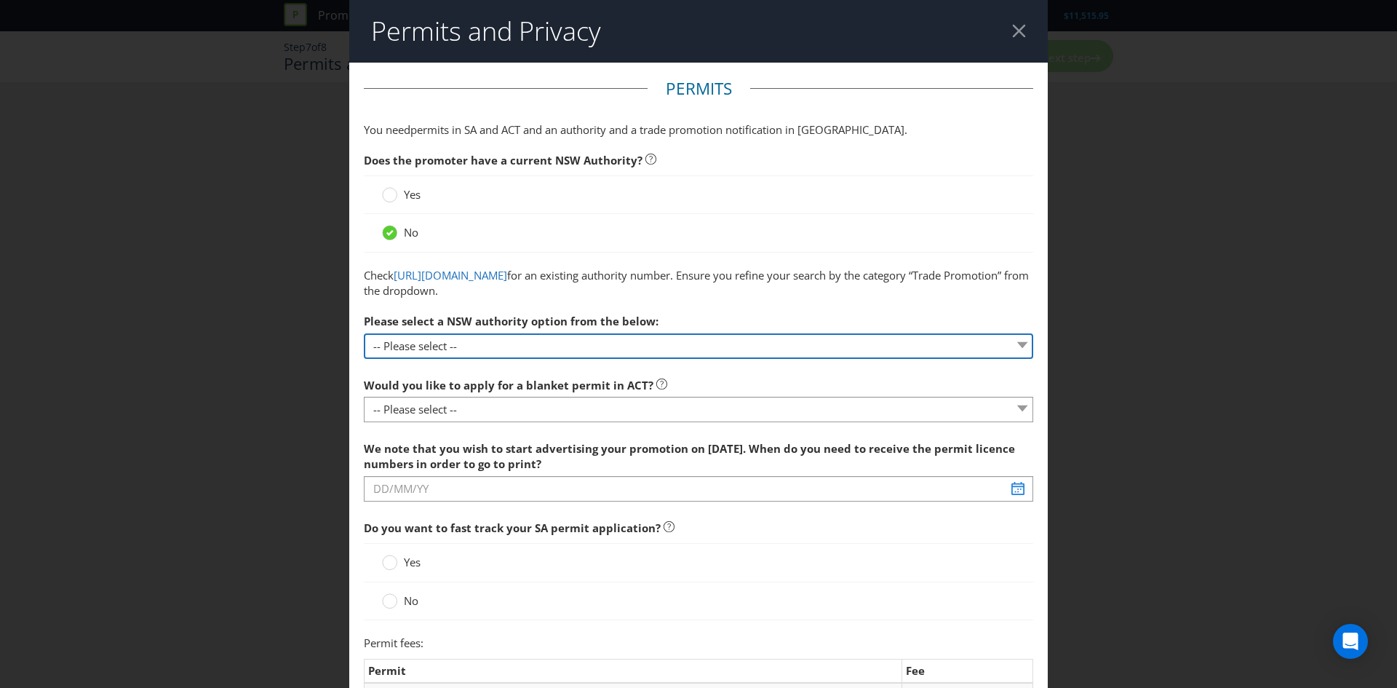
click at [424, 342] on select "-- Please select -- 1 year authority ($468) 3 year authority ($722) 5 year auth…" at bounding box center [698, 345] width 669 height 25
select select "PERMIT_NSW_1_YEAR_AUTHORITY"
click at [364, 333] on select "-- Please select -- 1 year authority ($468) 3 year authority ($722) 5 year auth…" at bounding box center [698, 345] width 669 height 25
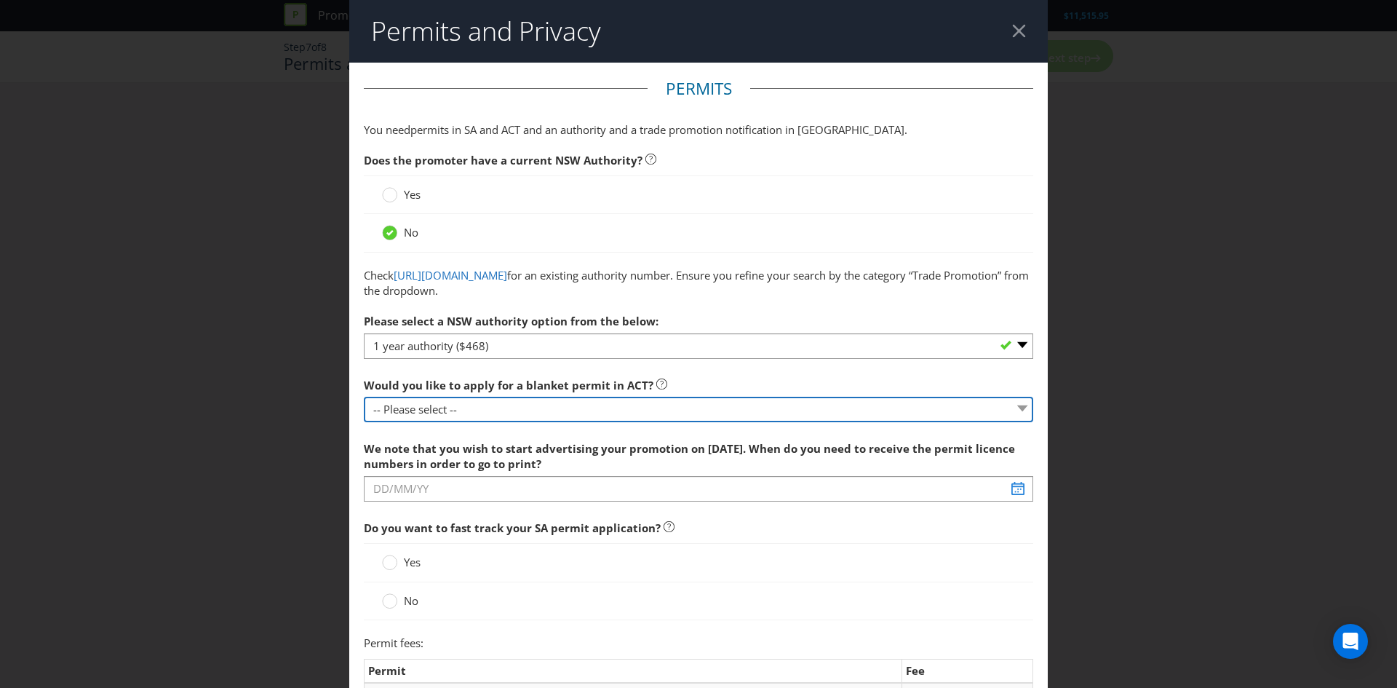
click at [471, 413] on select "-- Please select -- Yes, please apply for a new blanket permit No, this promoti…" at bounding box center [698, 409] width 669 height 25
select select "NO_NONE"
click at [364, 397] on select "-- Please select -- Yes, please apply for a new blanket permit No, this promoti…" at bounding box center [698, 409] width 669 height 25
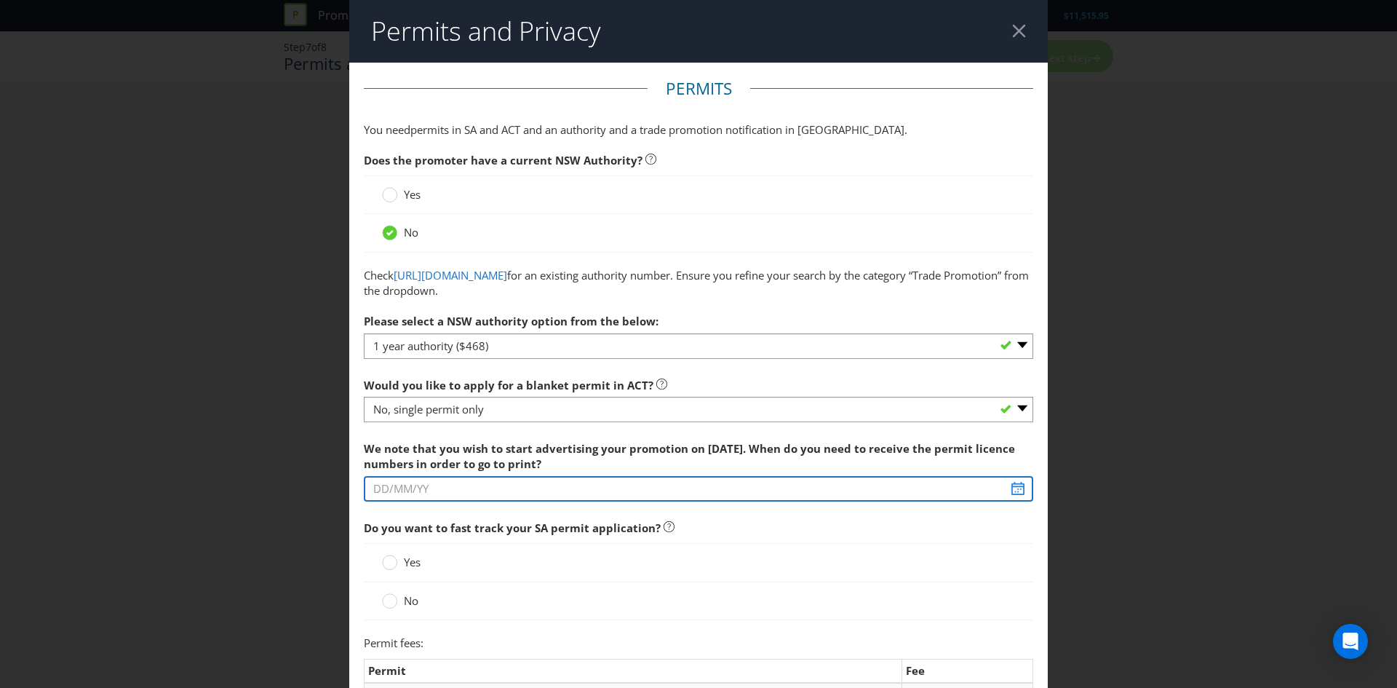
click at [463, 489] on input "text" at bounding box center [698, 488] width 669 height 25
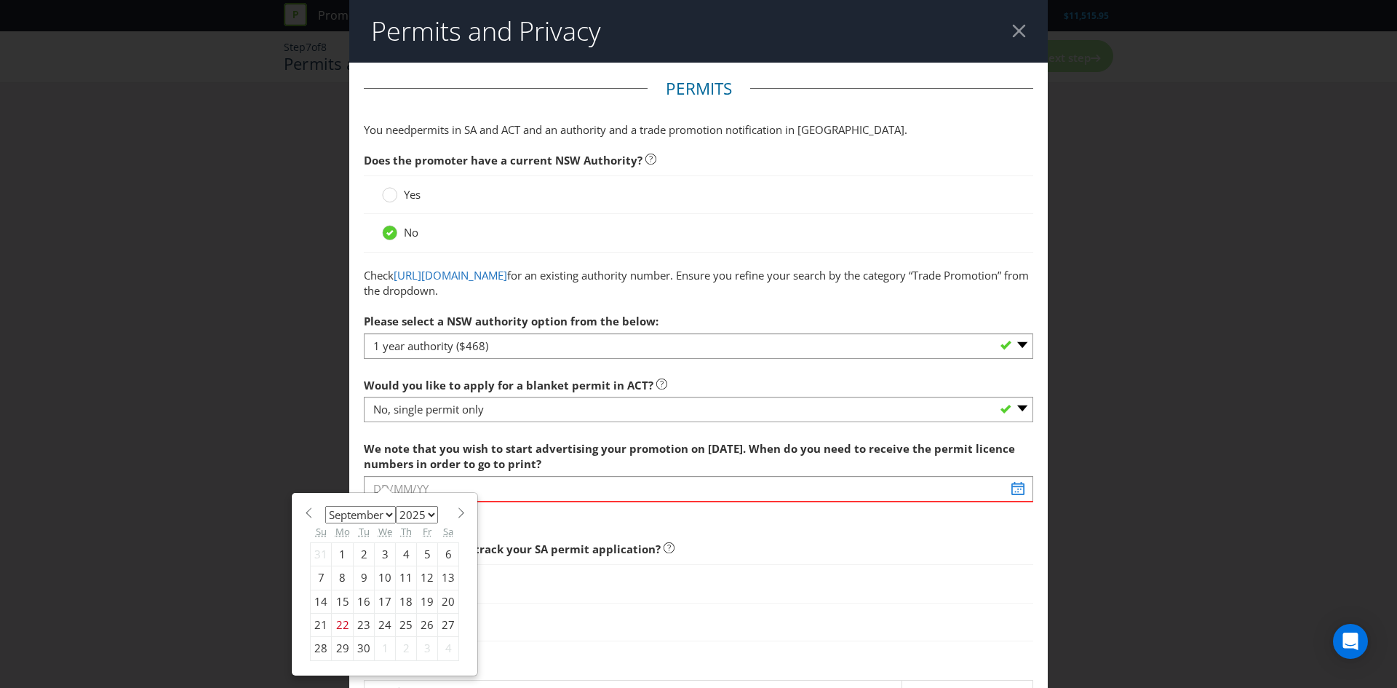
click at [359, 643] on div "30" at bounding box center [364, 648] width 21 height 23
type input "[DATE]"
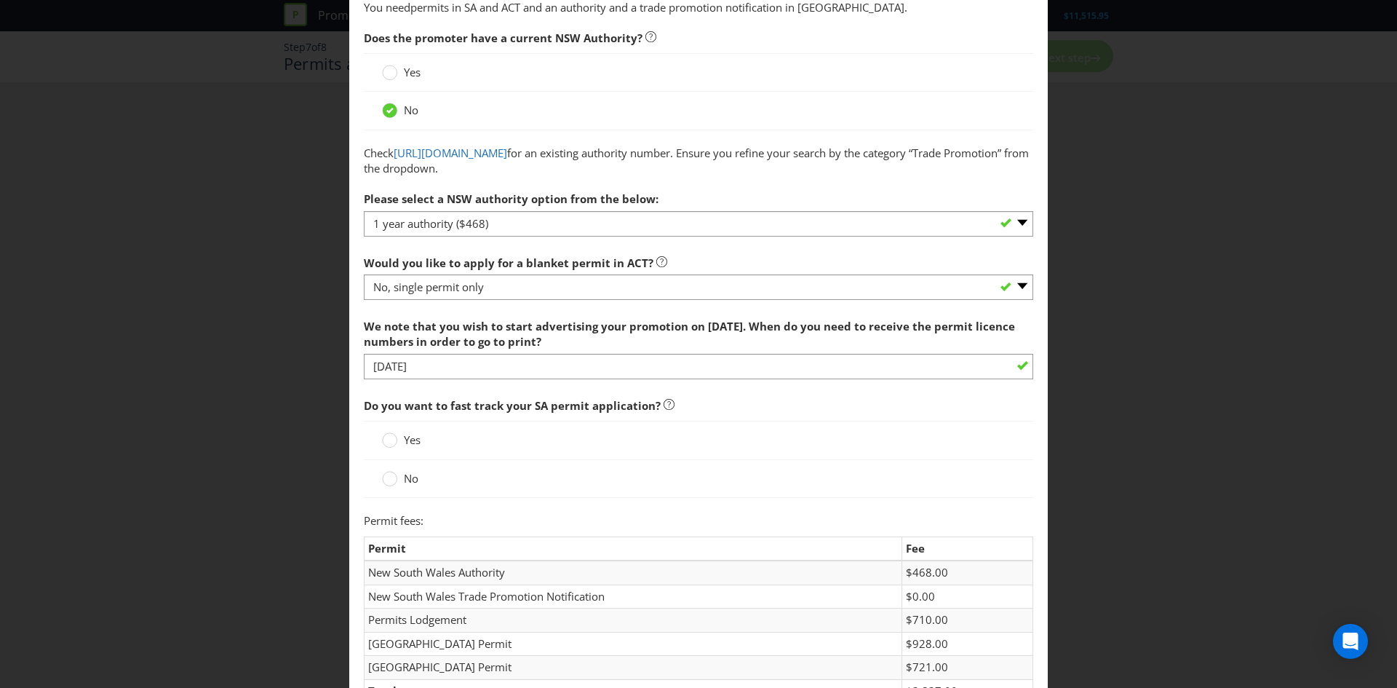
scroll to position [126, 0]
click at [397, 439] on label "Yes" at bounding box center [402, 436] width 41 height 15
click at [0, 0] on input "Yes" at bounding box center [0, 0] width 0 height 0
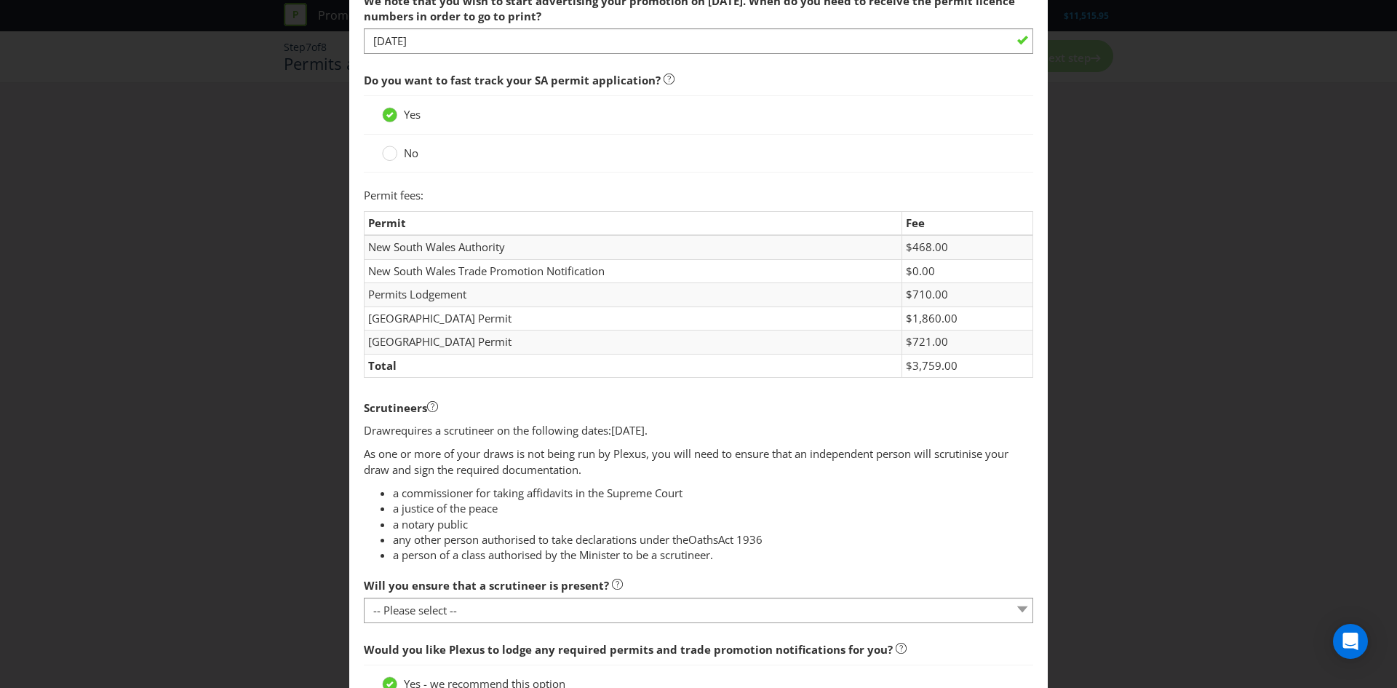
scroll to position [708, 0]
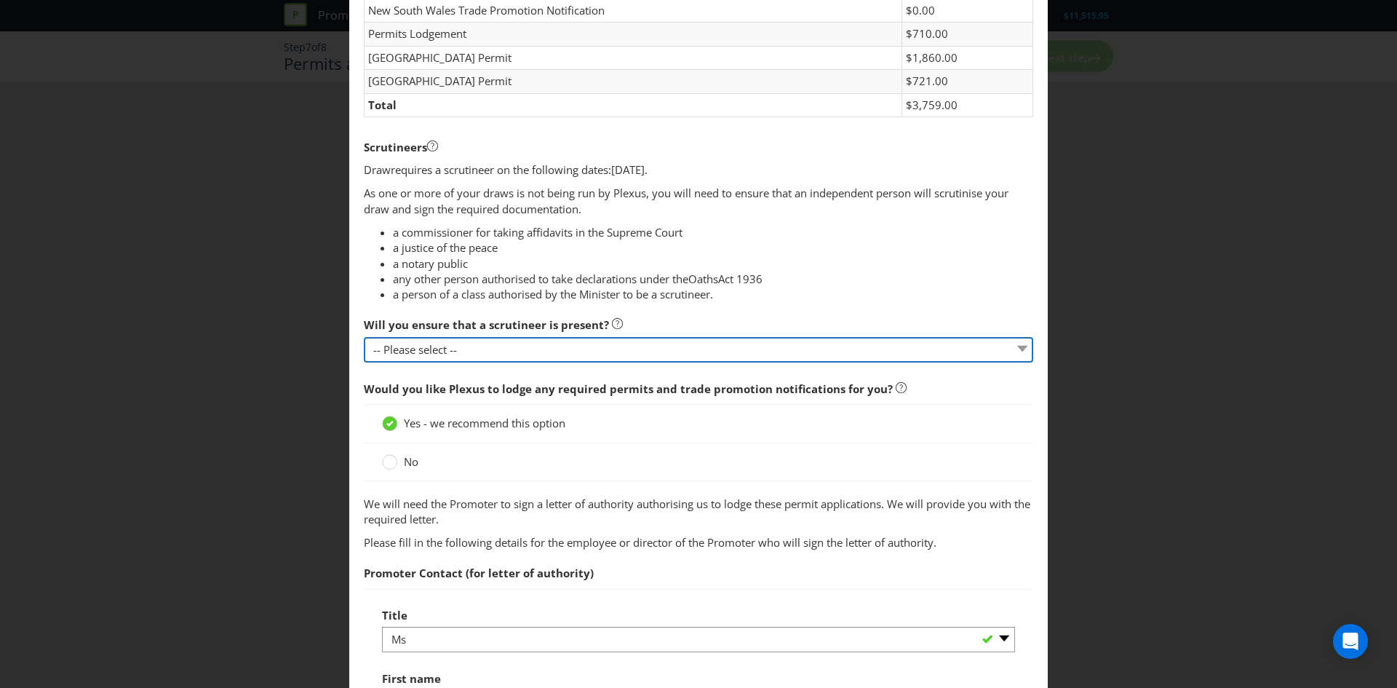
click at [479, 352] on select "-- Please select -- Yes, I agree to arrange for a scrutineer for each draw. No,…" at bounding box center [698, 349] width 669 height 25
select select "YES"
click at [364, 337] on select "-- Please select -- Yes, I agree to arrange for a scrutineer for each draw. No,…" at bounding box center [698, 349] width 669 height 25
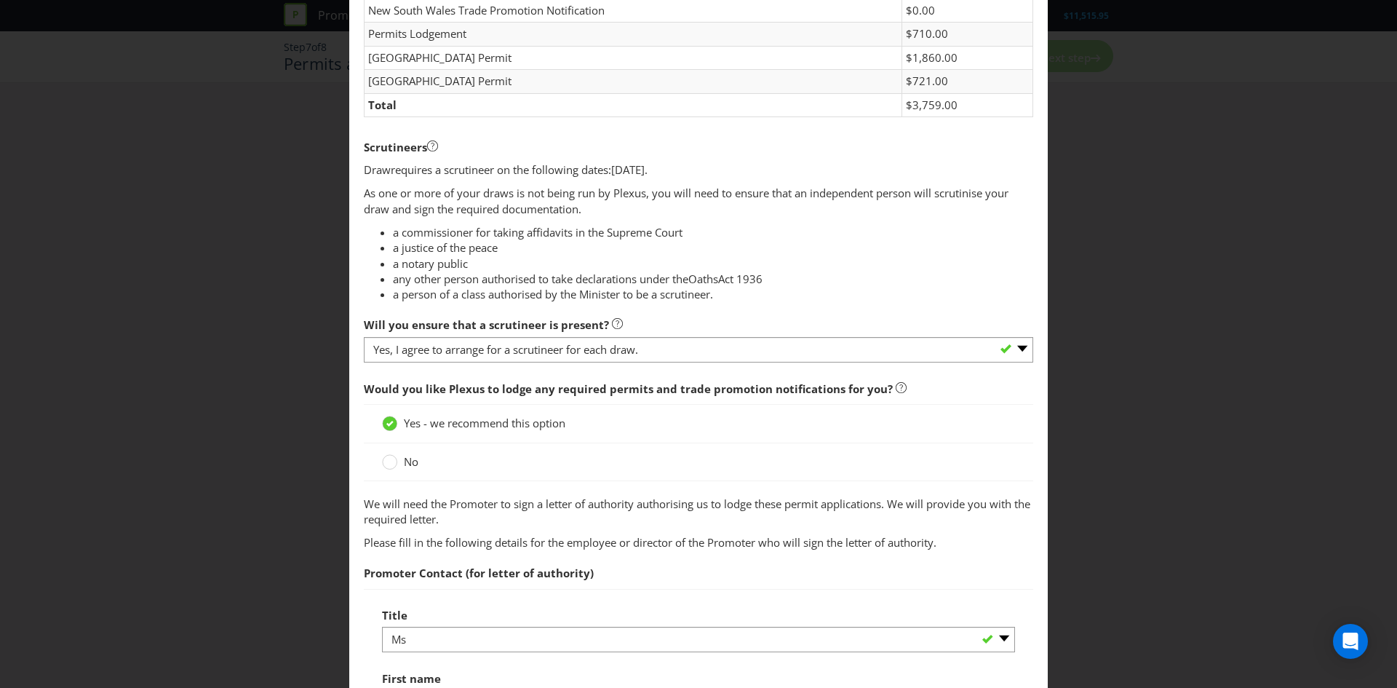
click at [557, 268] on li "a notary public" at bounding box center [713, 263] width 640 height 15
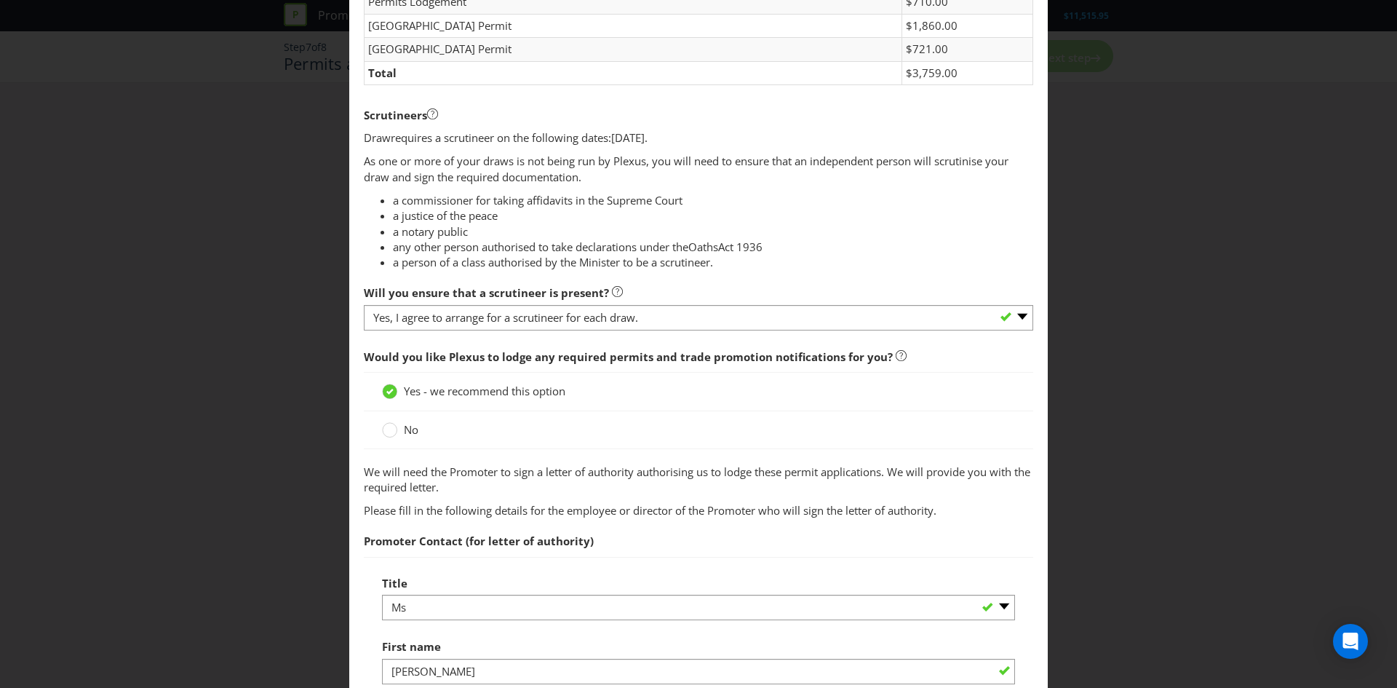
scroll to position [758, 0]
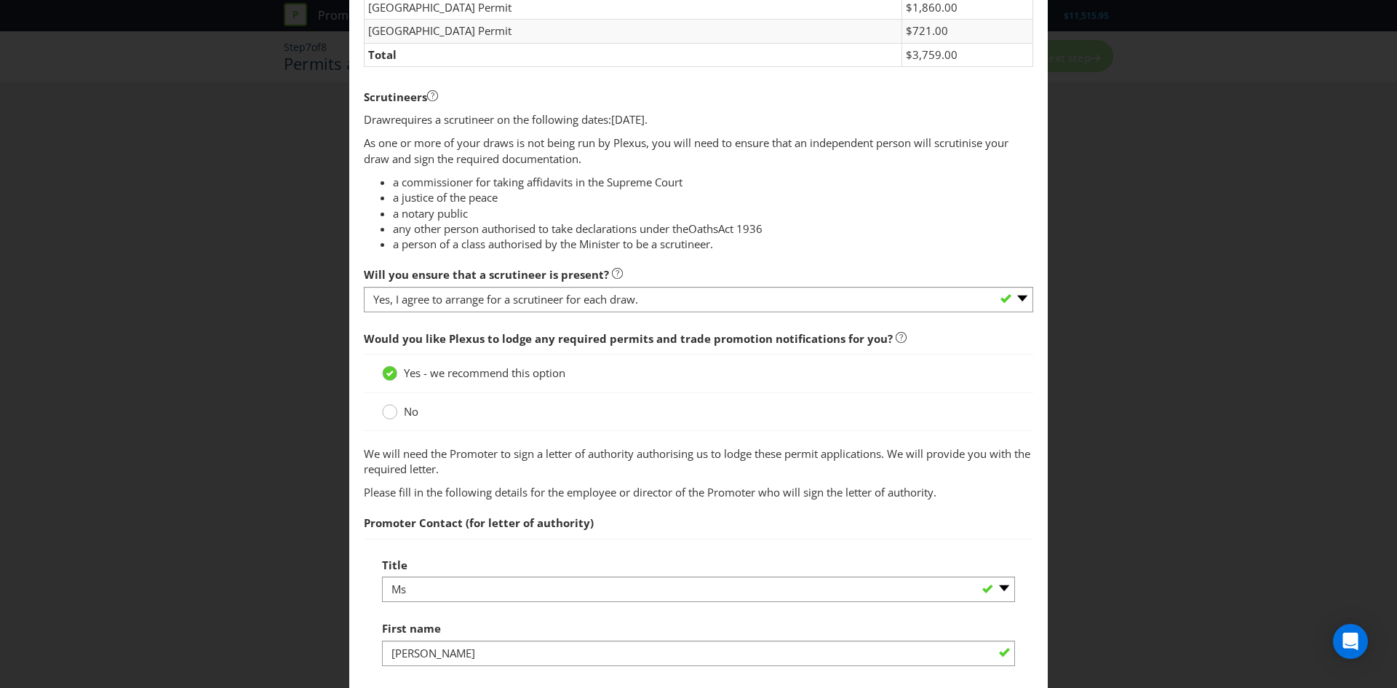
click at [394, 416] on icon at bounding box center [389, 411] width 15 height 15
click at [0, 0] on input "No" at bounding box center [0, 0] width 0 height 0
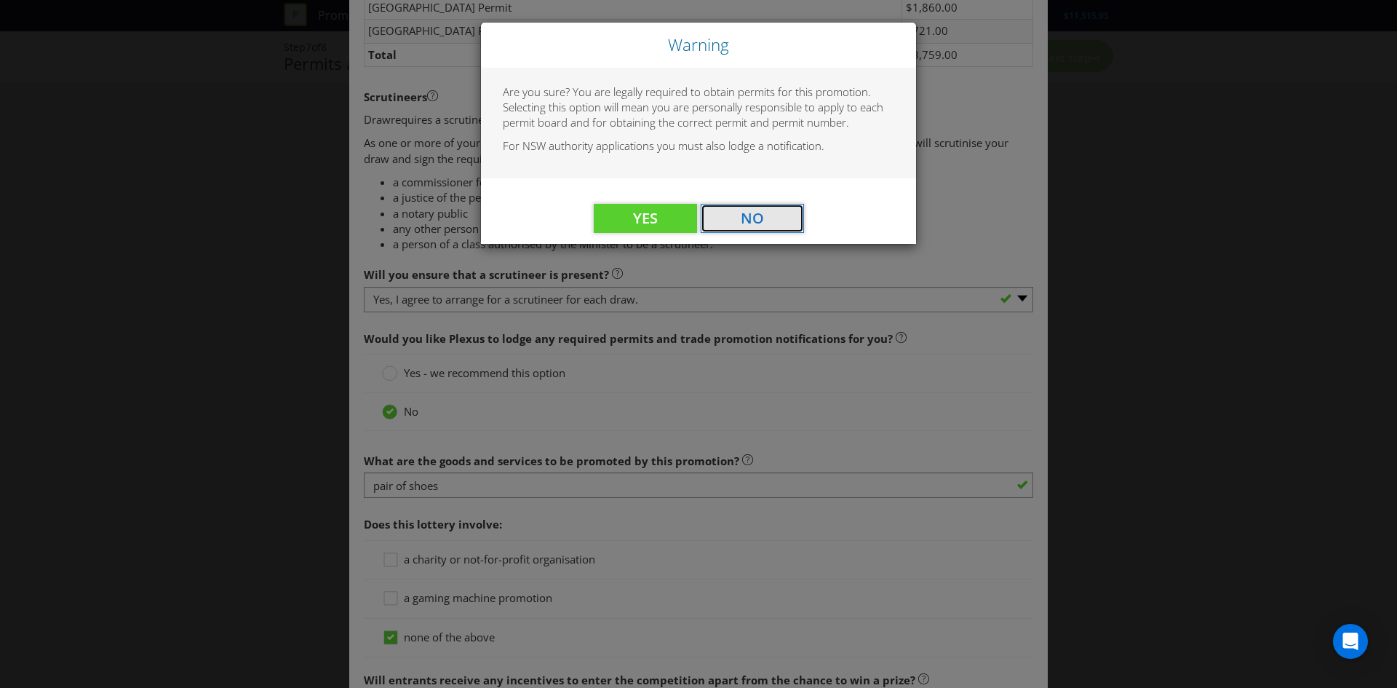
click at [760, 231] on button "No" at bounding box center [752, 218] width 103 height 29
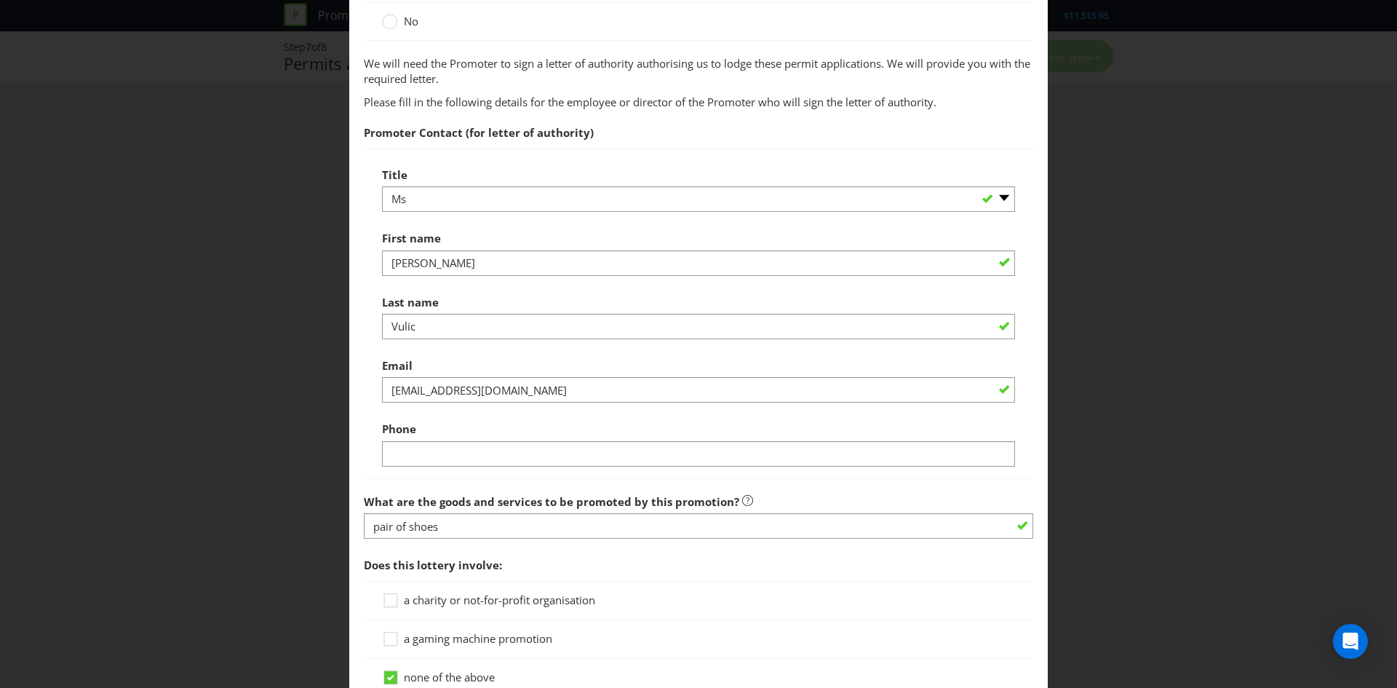
scroll to position [1172, 0]
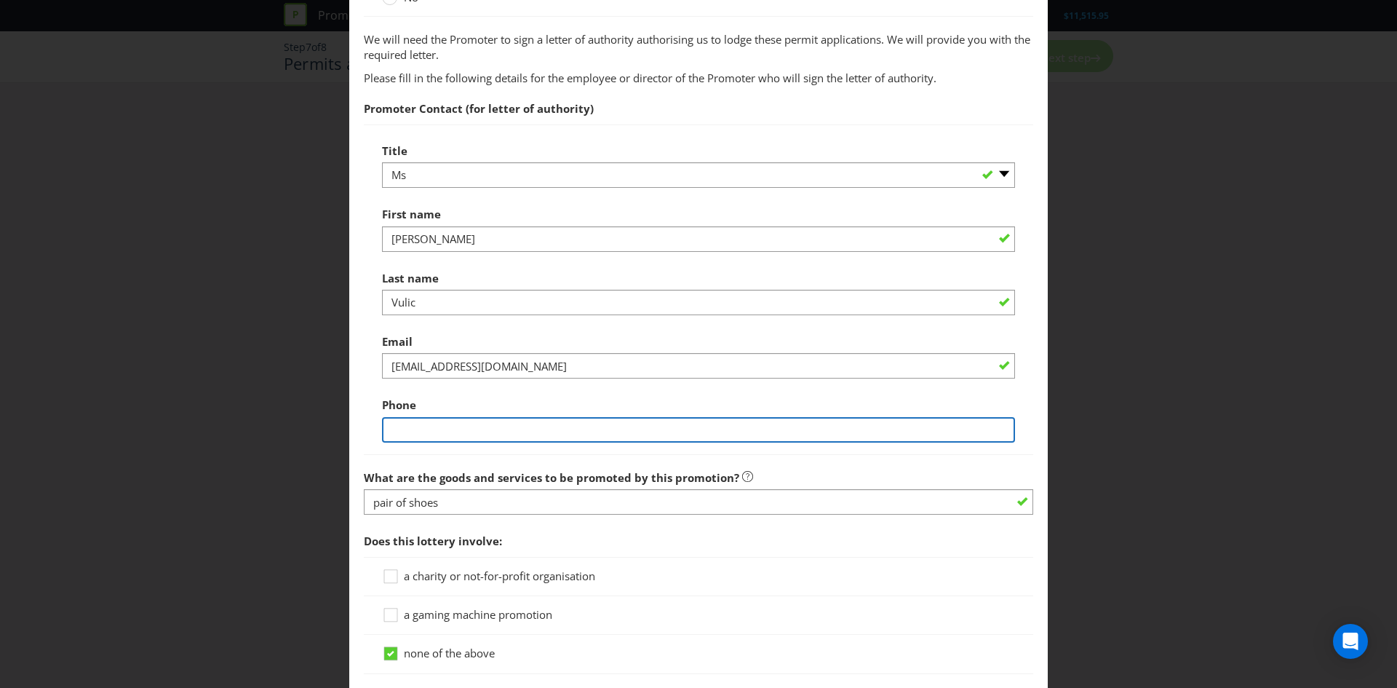
click at [442, 429] on input "text" at bounding box center [698, 429] width 633 height 25
type input "0402519895"
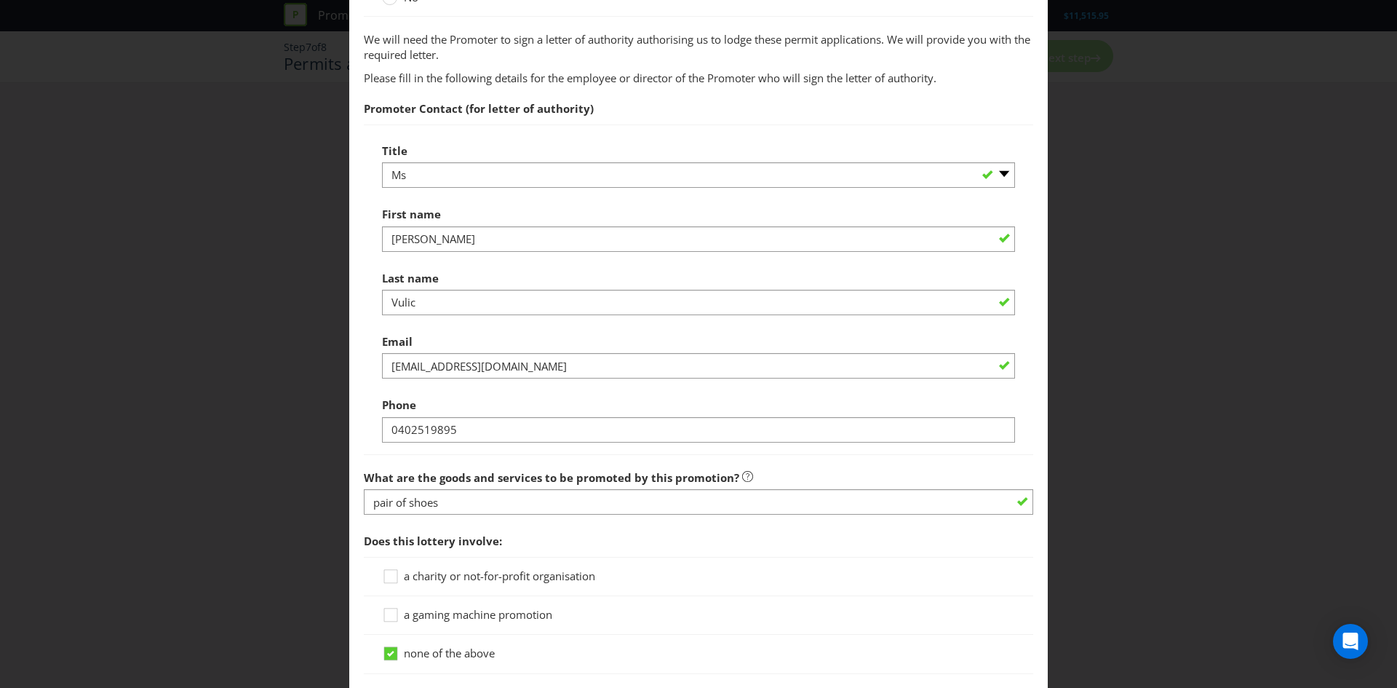
click at [405, 454] on div at bounding box center [698, 454] width 669 height 1
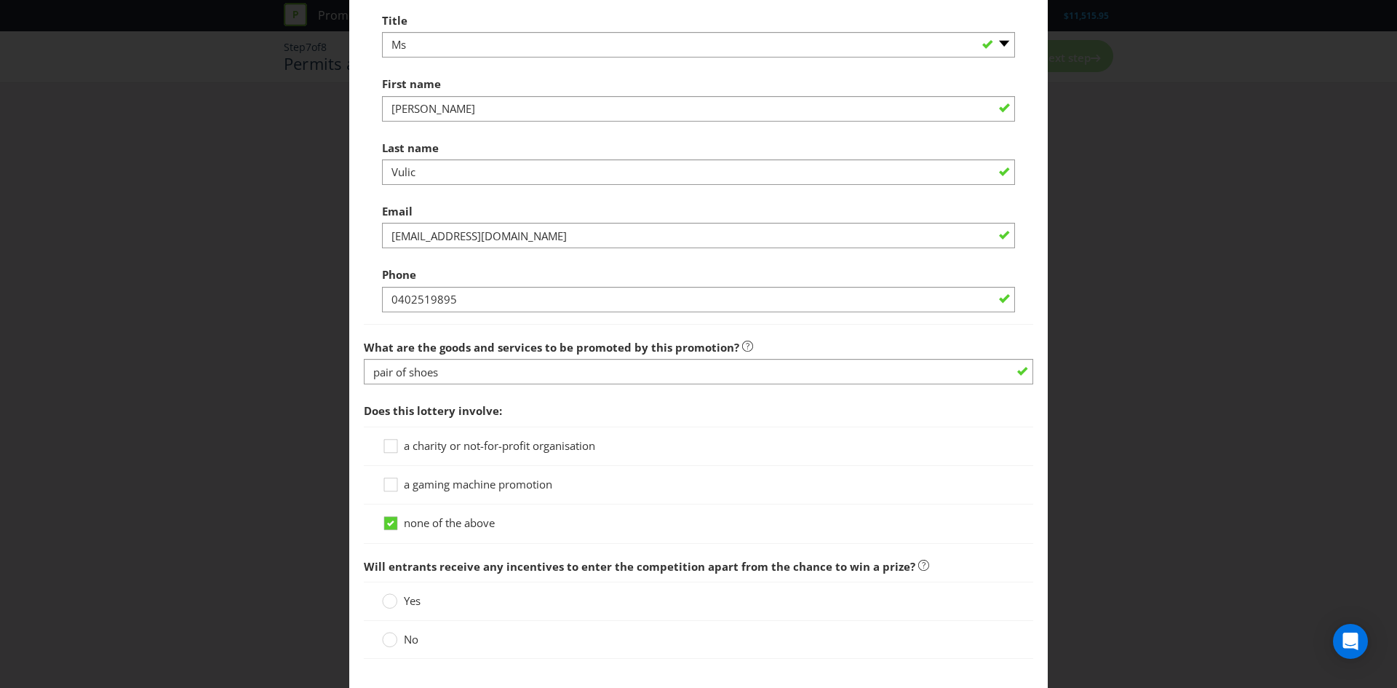
scroll to position [1520, 0]
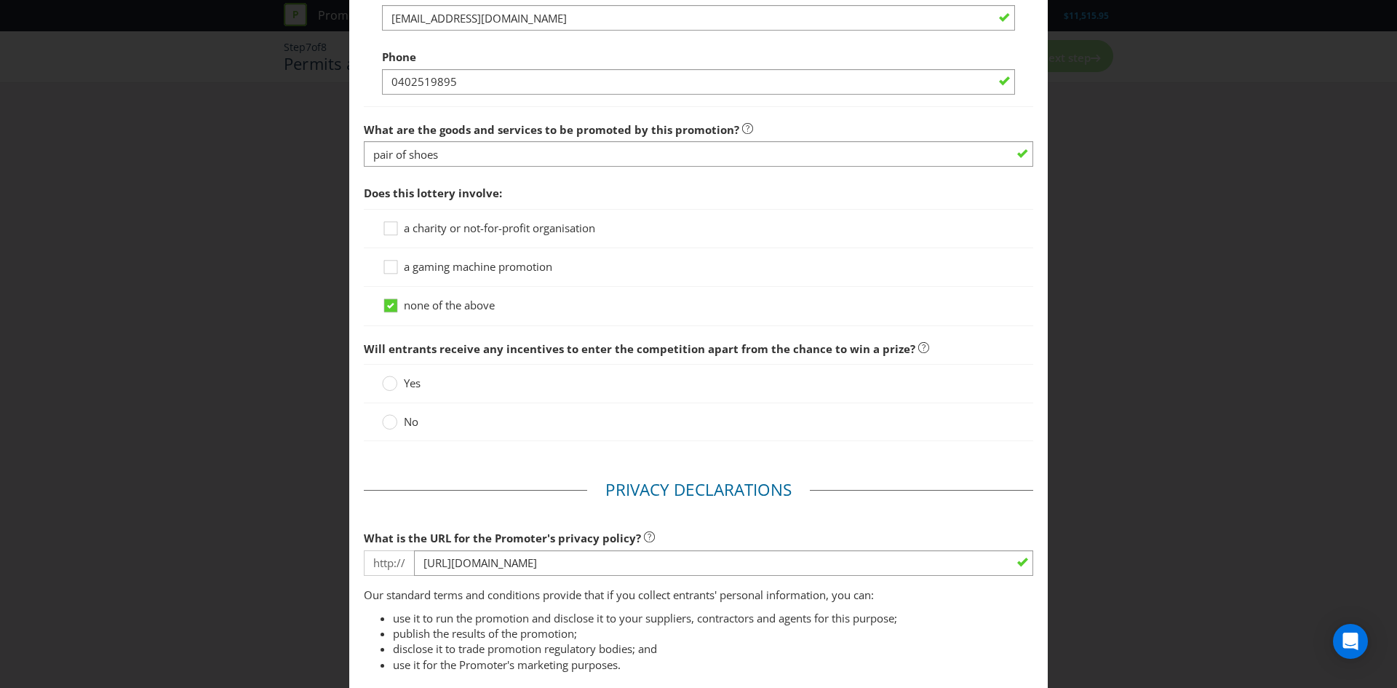
click at [405, 421] on span "No" at bounding box center [411, 421] width 15 height 15
click at [0, 0] on input "No" at bounding box center [0, 0] width 0 height 0
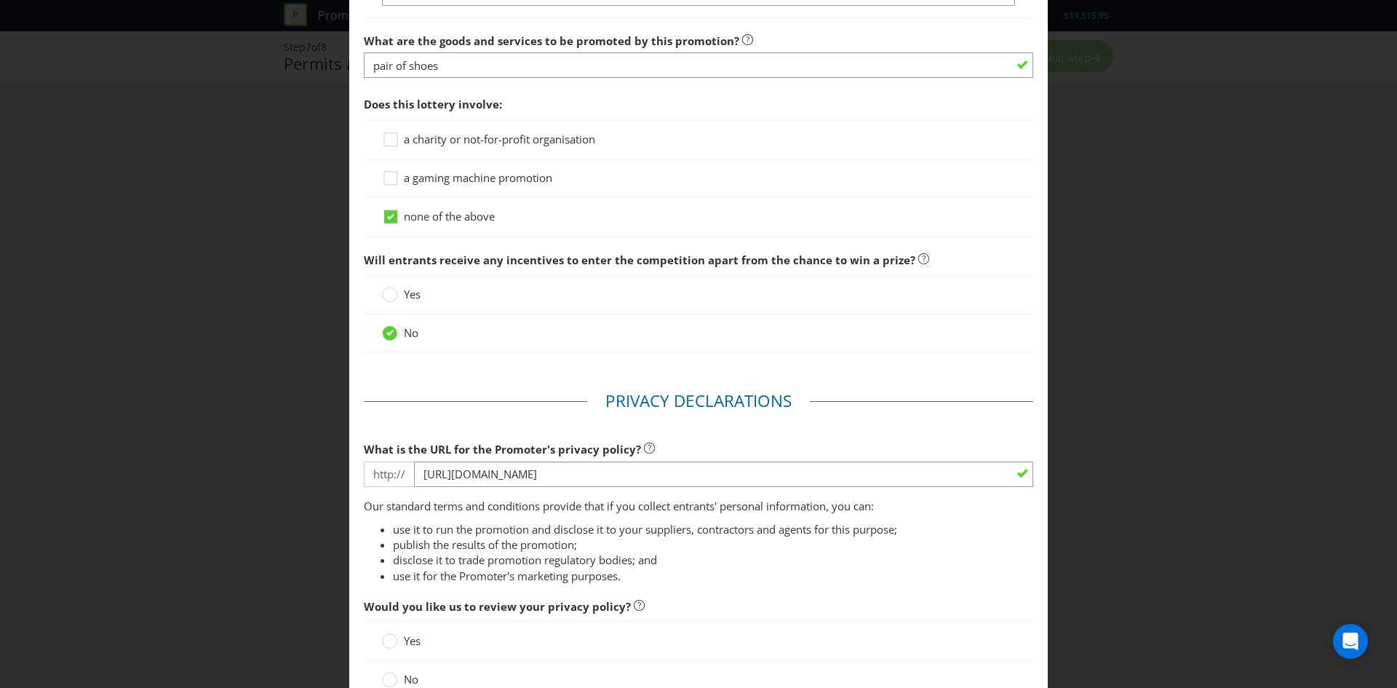
scroll to position [1745, 0]
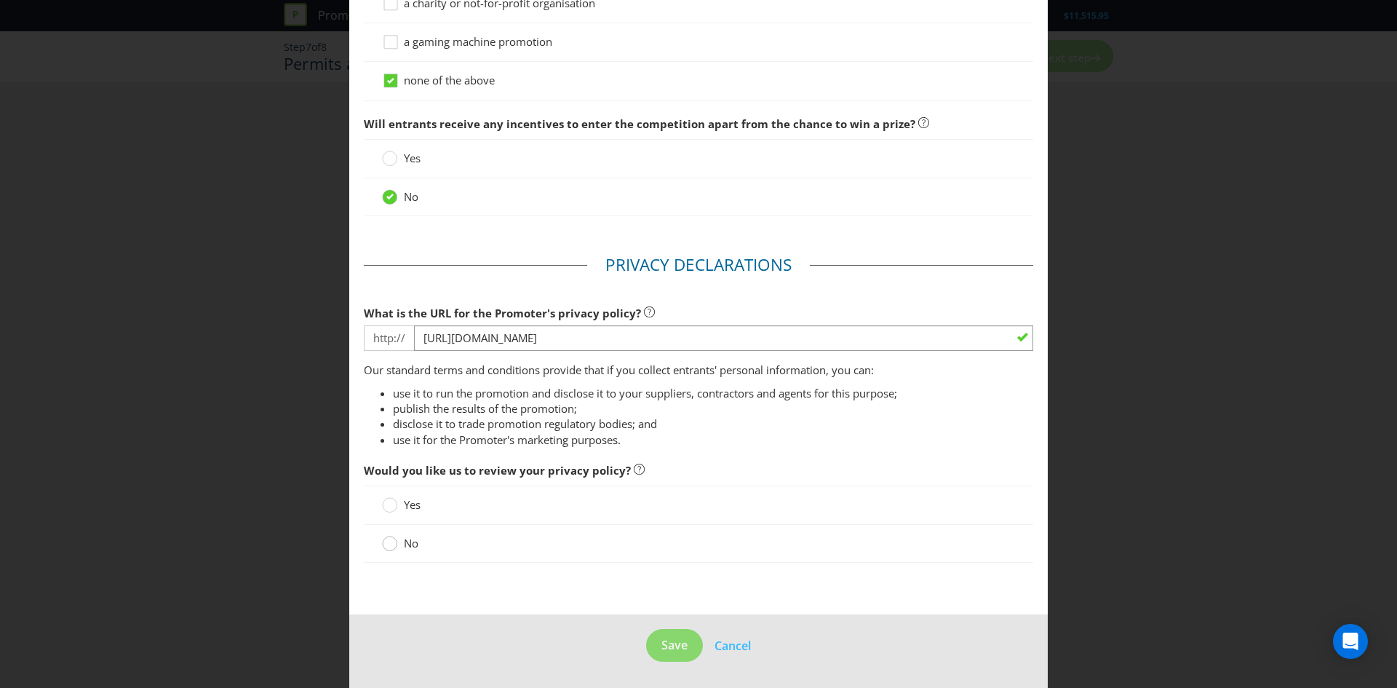
click at [394, 546] on circle at bounding box center [390, 543] width 15 height 15
click at [0, 0] on input "No" at bounding box center [0, 0] width 0 height 0
click at [675, 647] on span "Save" at bounding box center [674, 645] width 26 height 16
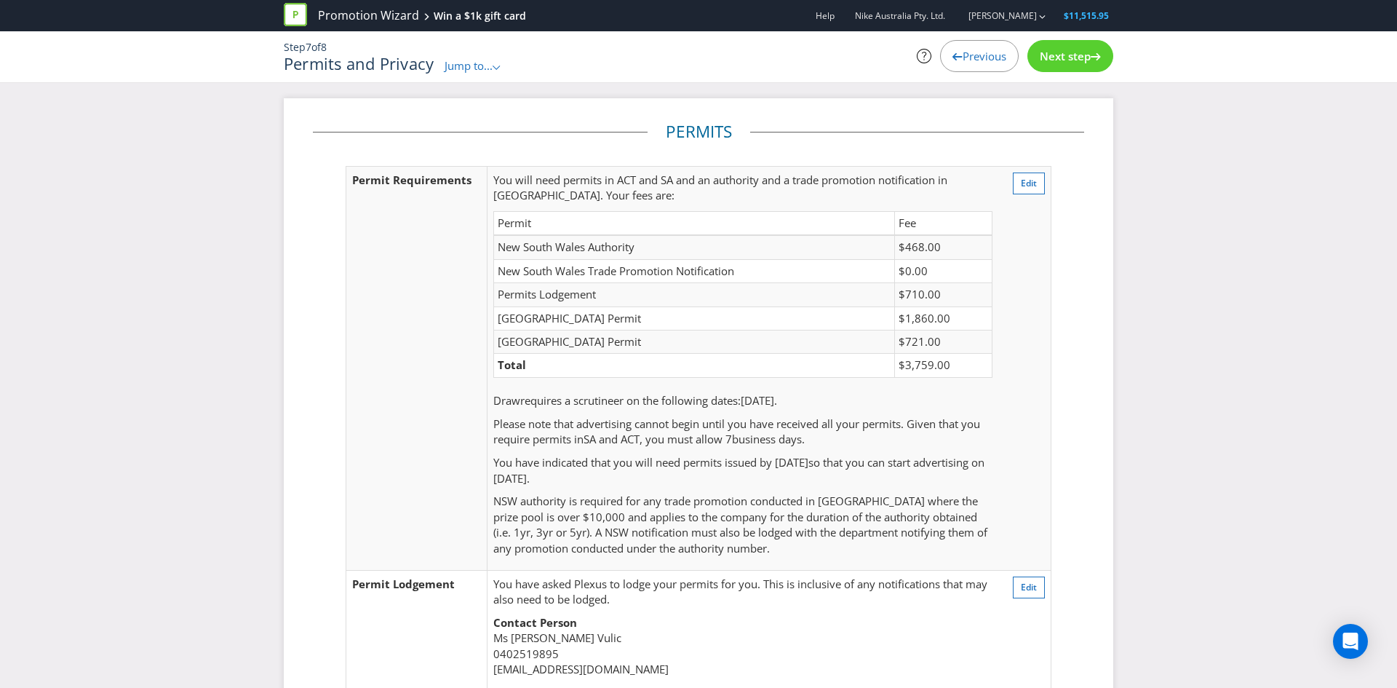
click at [1054, 52] on span "Next step" at bounding box center [1065, 56] width 51 height 15
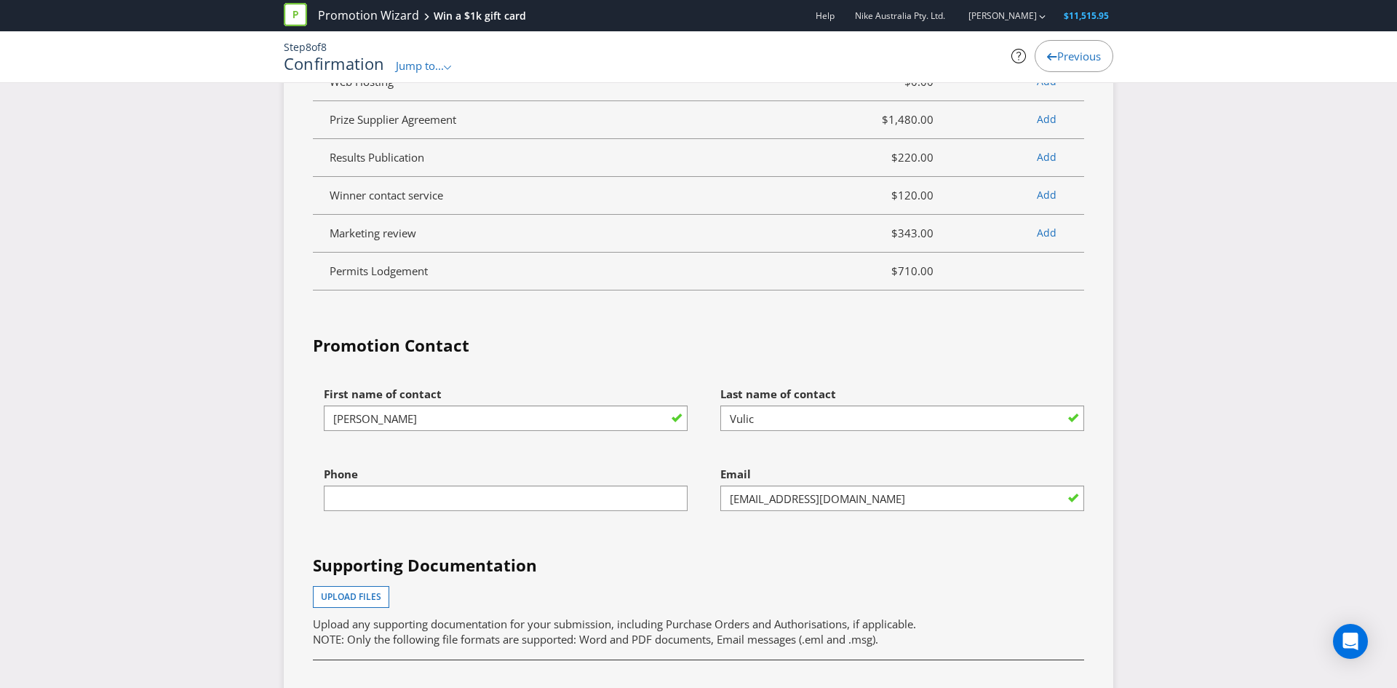
scroll to position [4600, 0]
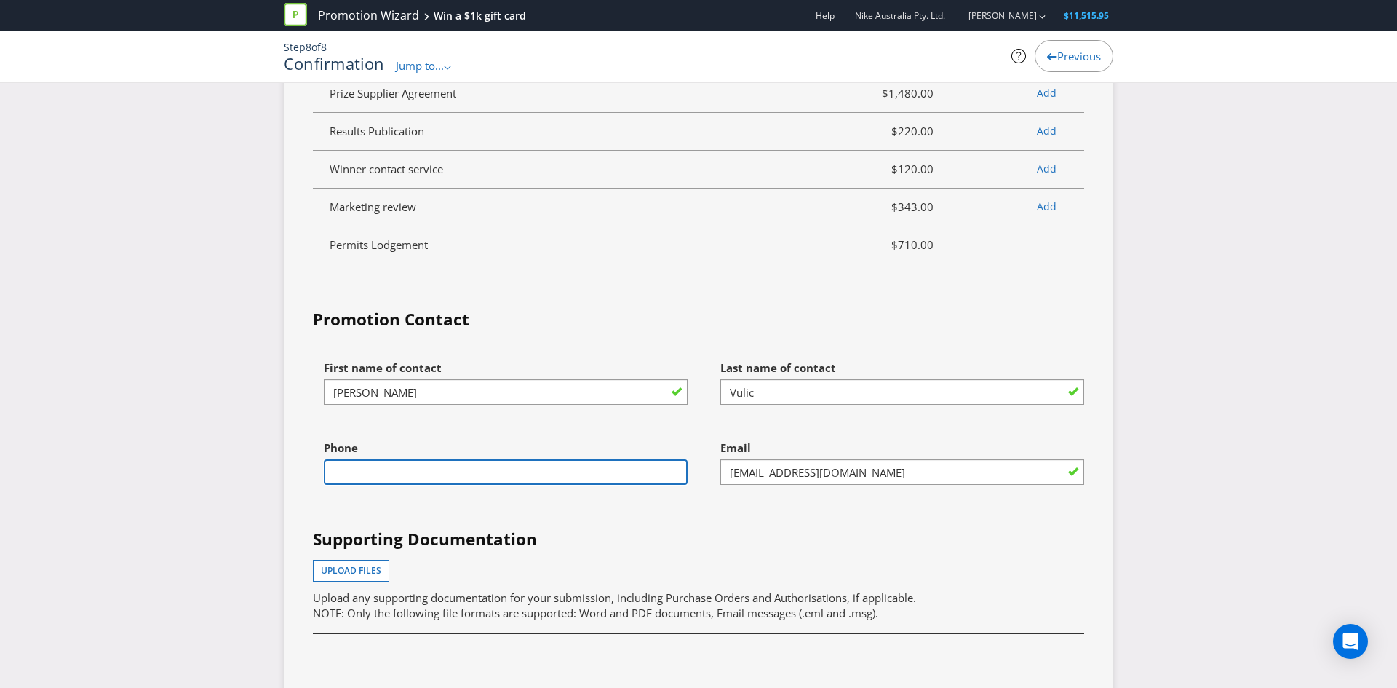
click at [431, 485] on input "text" at bounding box center [506, 471] width 364 height 25
type input "0402 519 895"
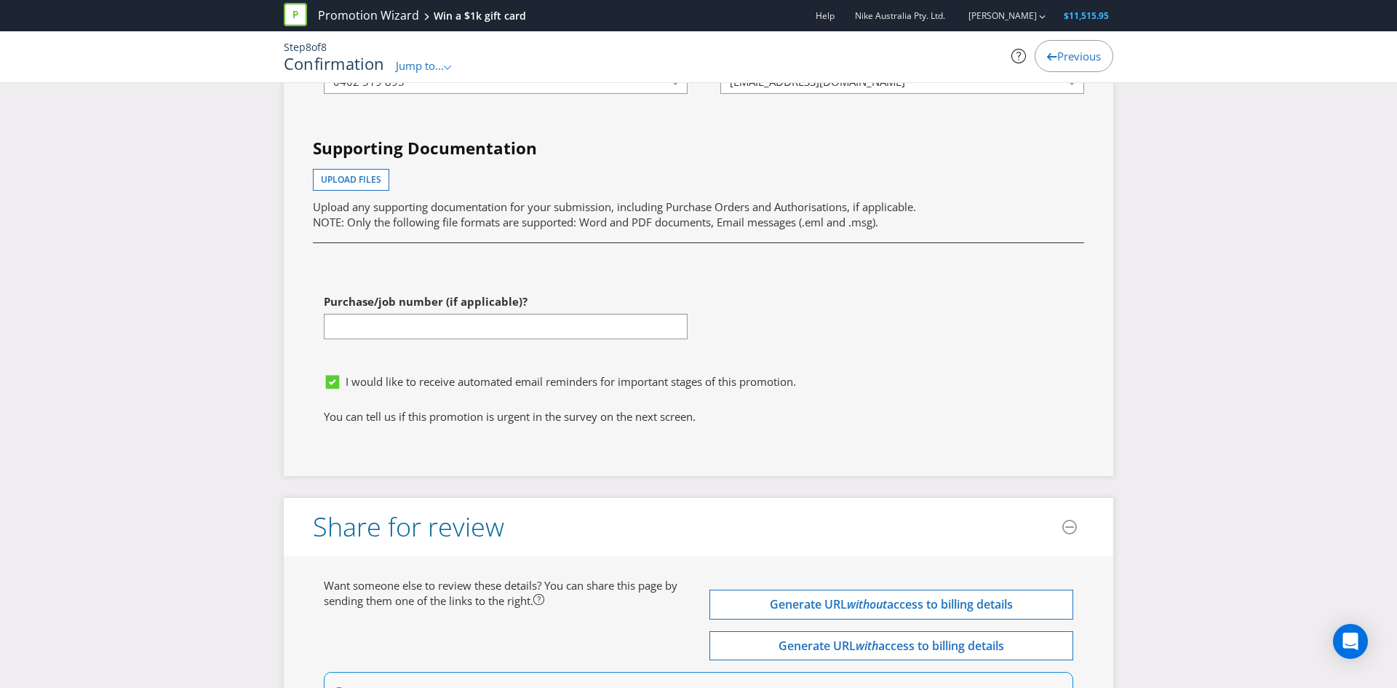
scroll to position [5028, 0]
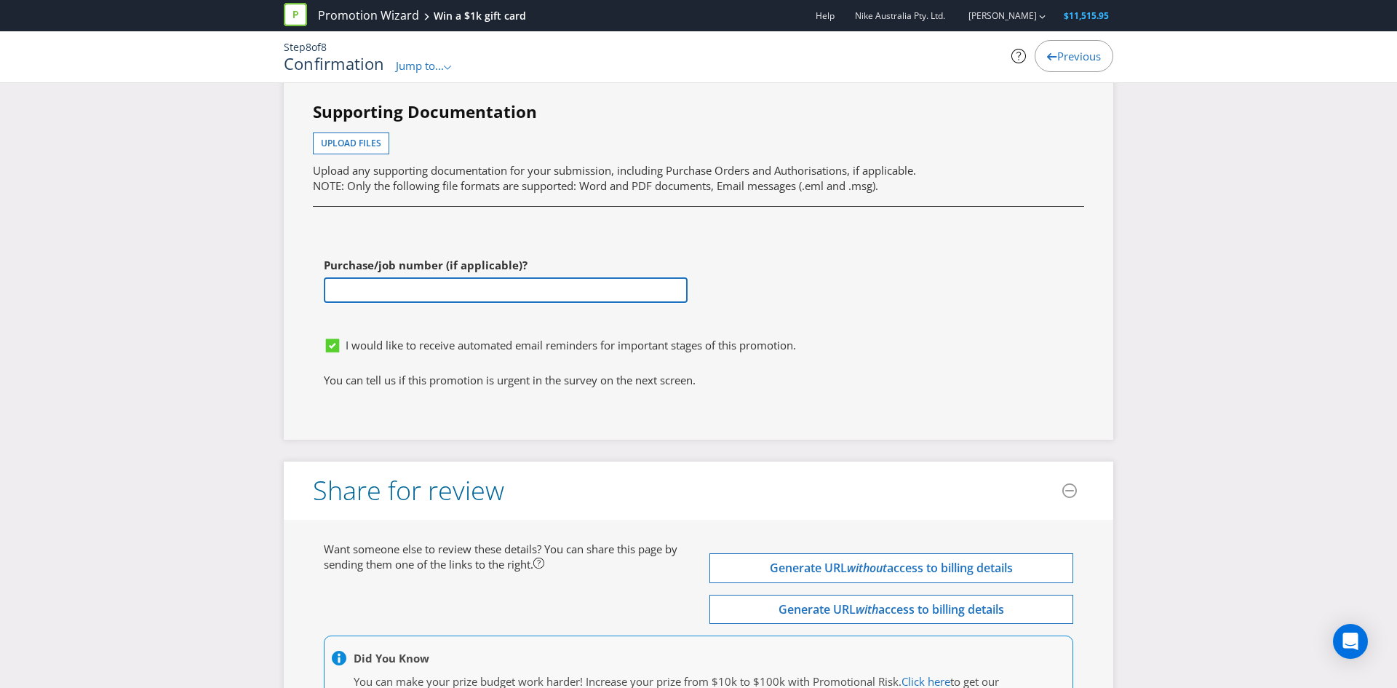
click at [342, 303] on input "text" at bounding box center [506, 289] width 364 height 25
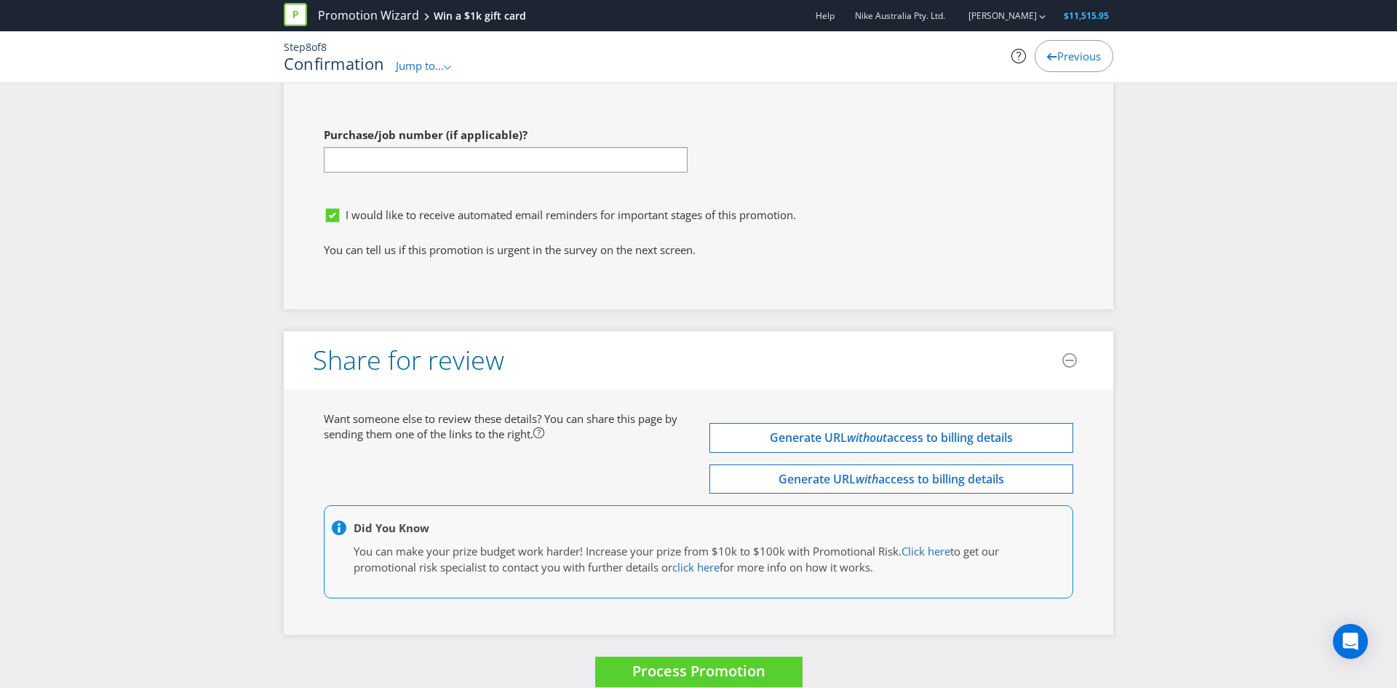
scroll to position [5161, 0]
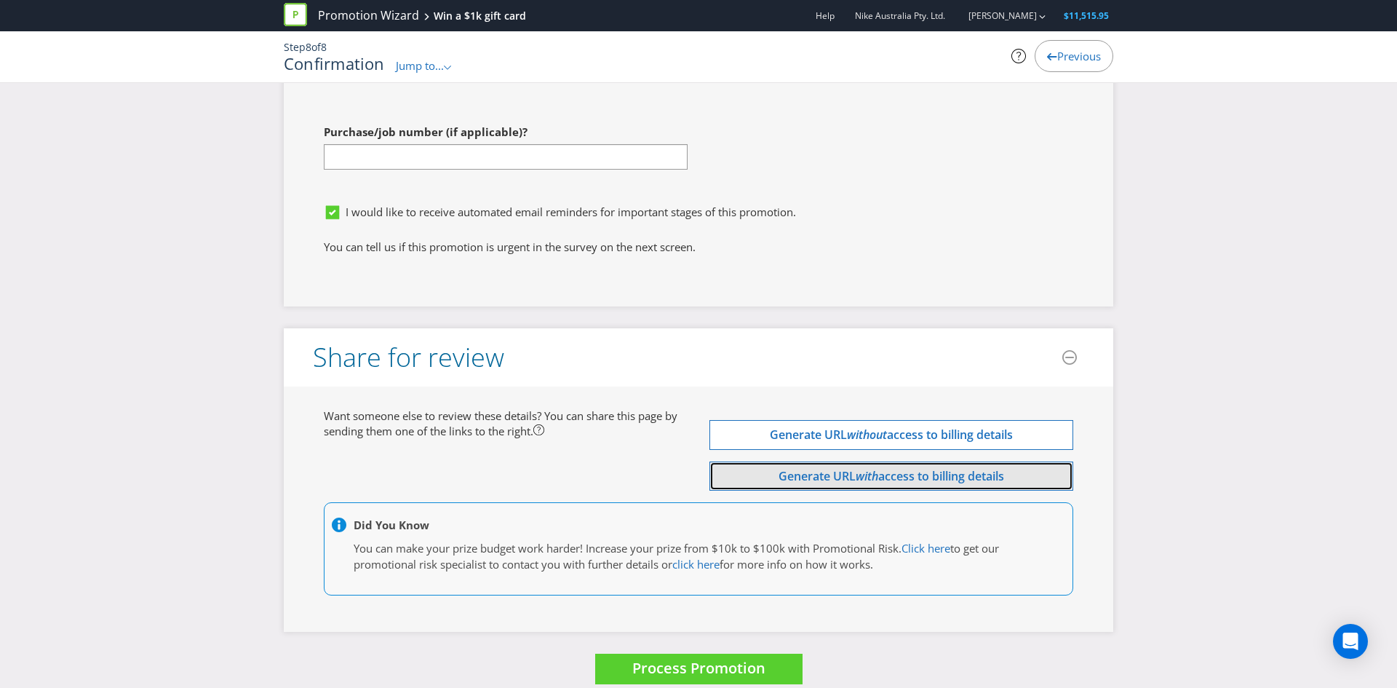
click at [810, 484] on span "Generate URL" at bounding box center [817, 476] width 77 height 16
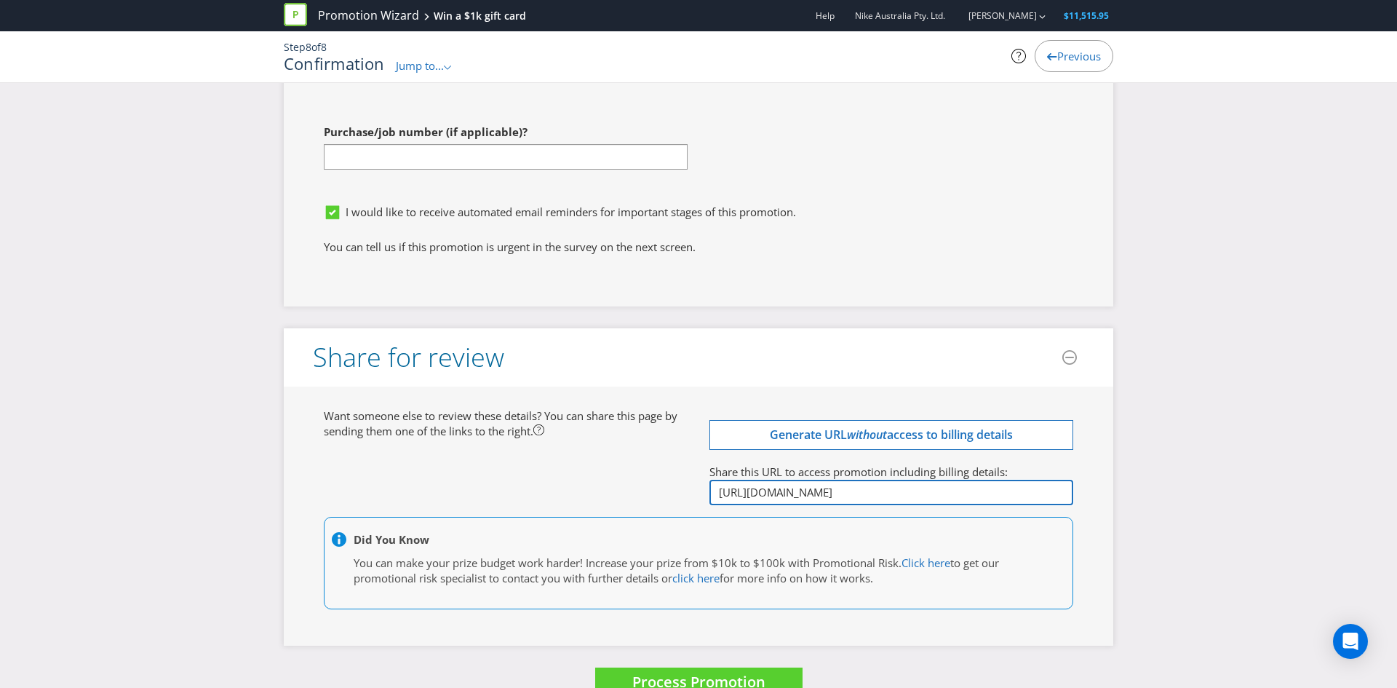
click at [783, 505] on input "[URL][DOMAIN_NAME]" at bounding box center [891, 491] width 364 height 25
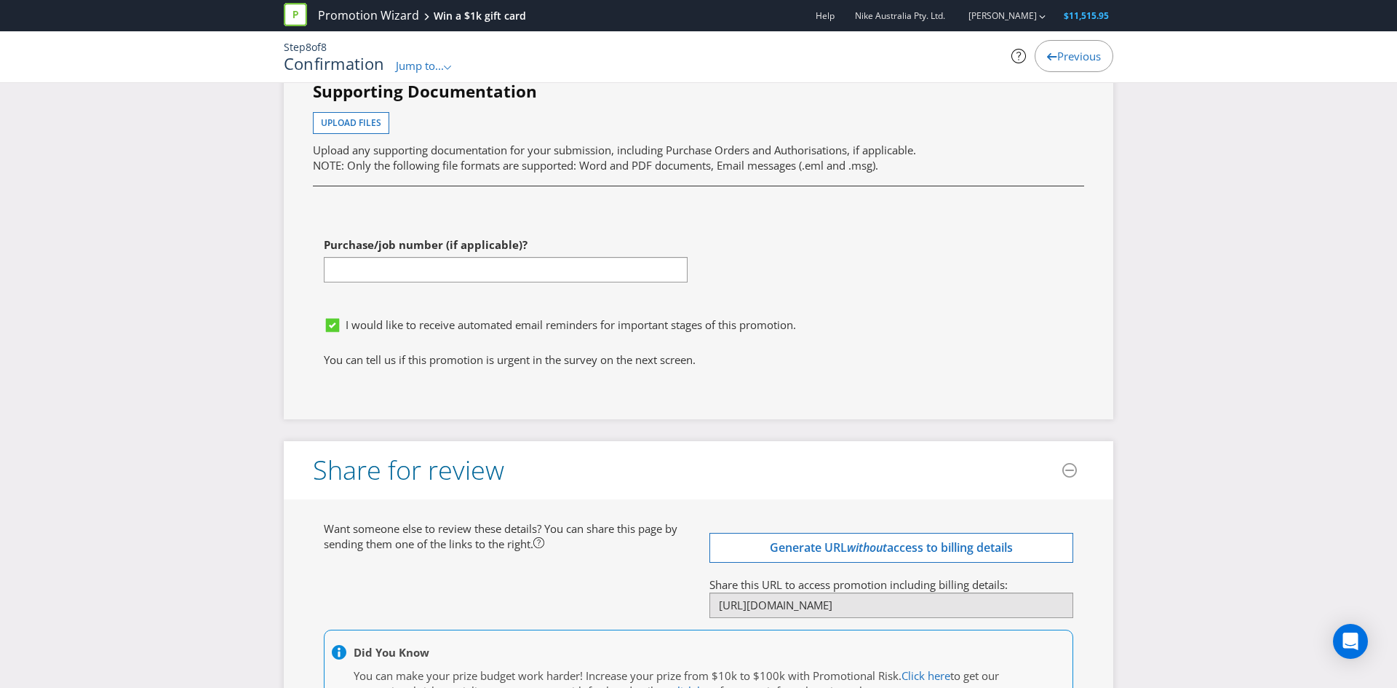
scroll to position [5241, 0]
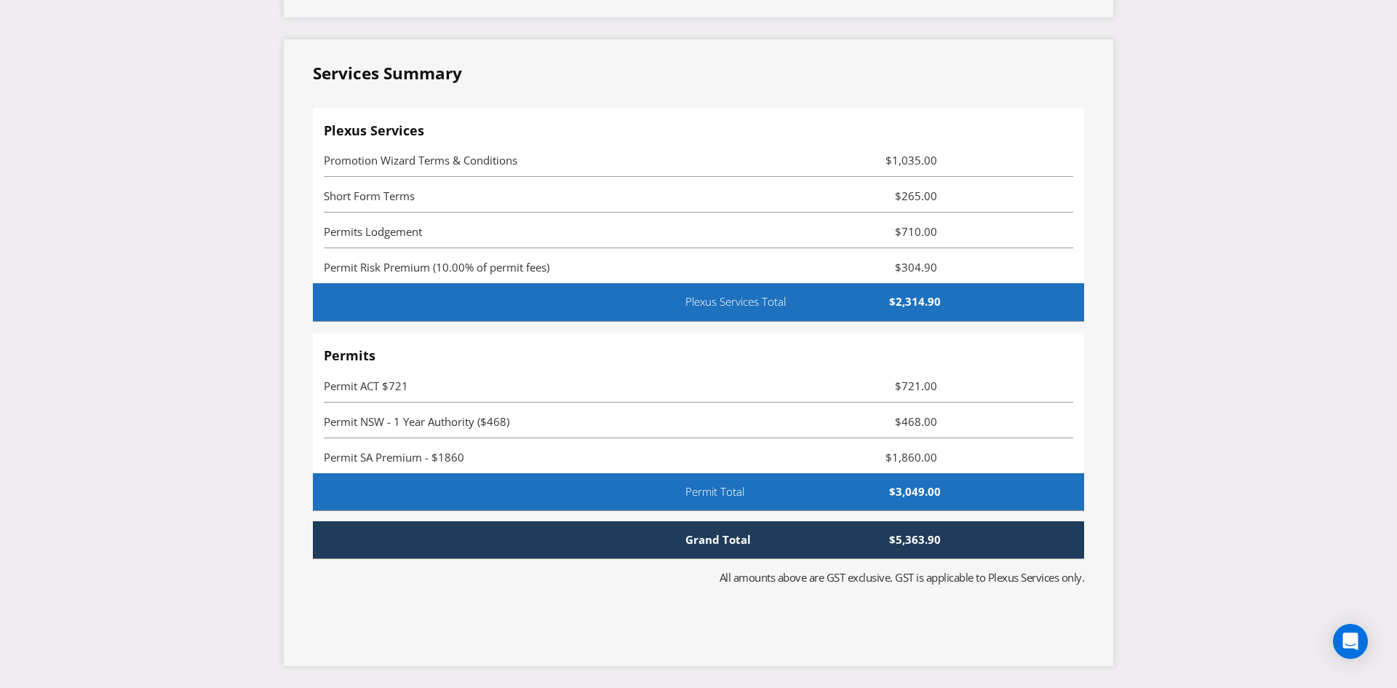
scroll to position [3652, 0]
